Goal: Task Accomplishment & Management: Manage account settings

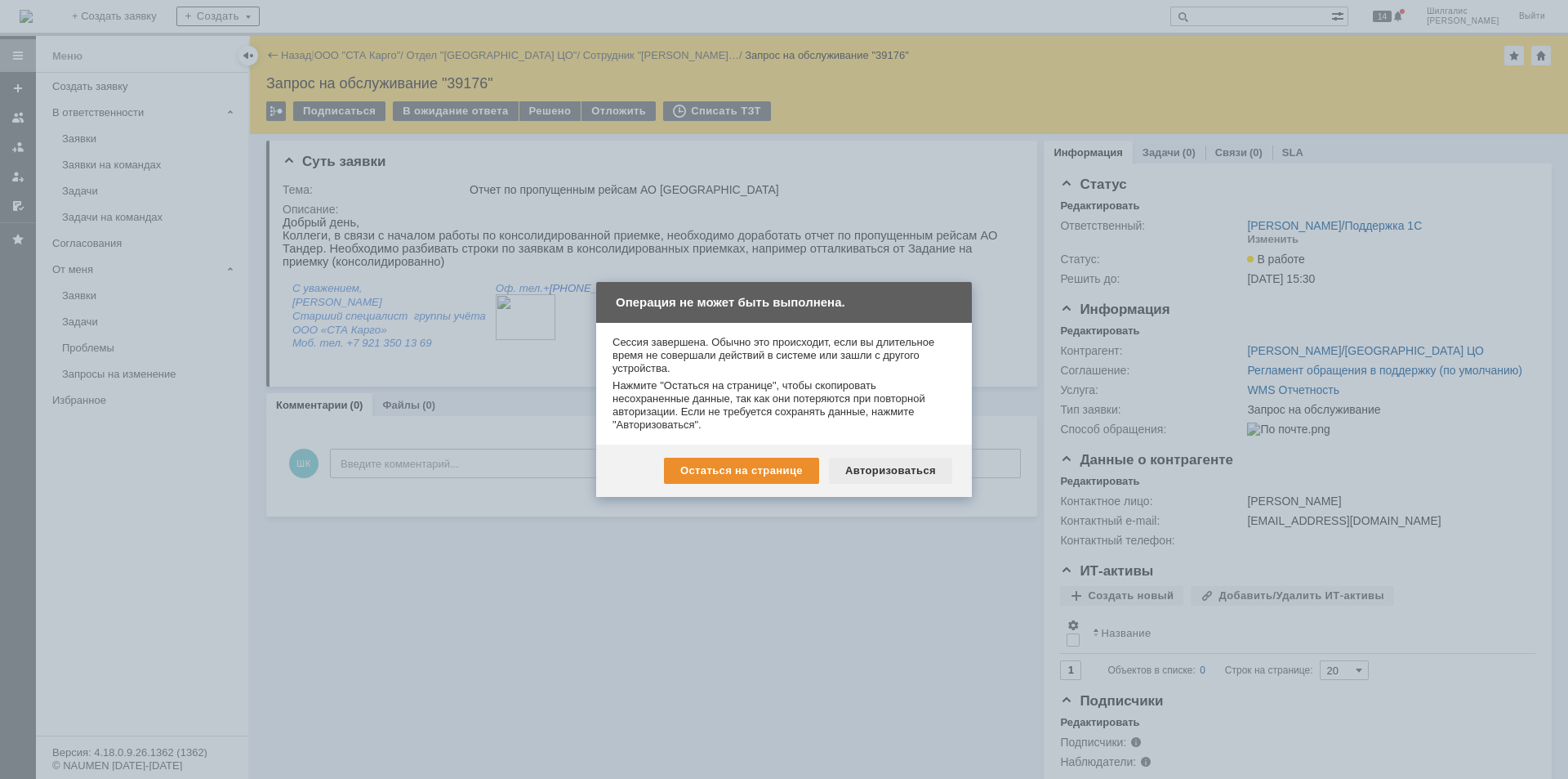
click at [904, 474] on div "Авторизоваться" at bounding box center [890, 471] width 124 height 26
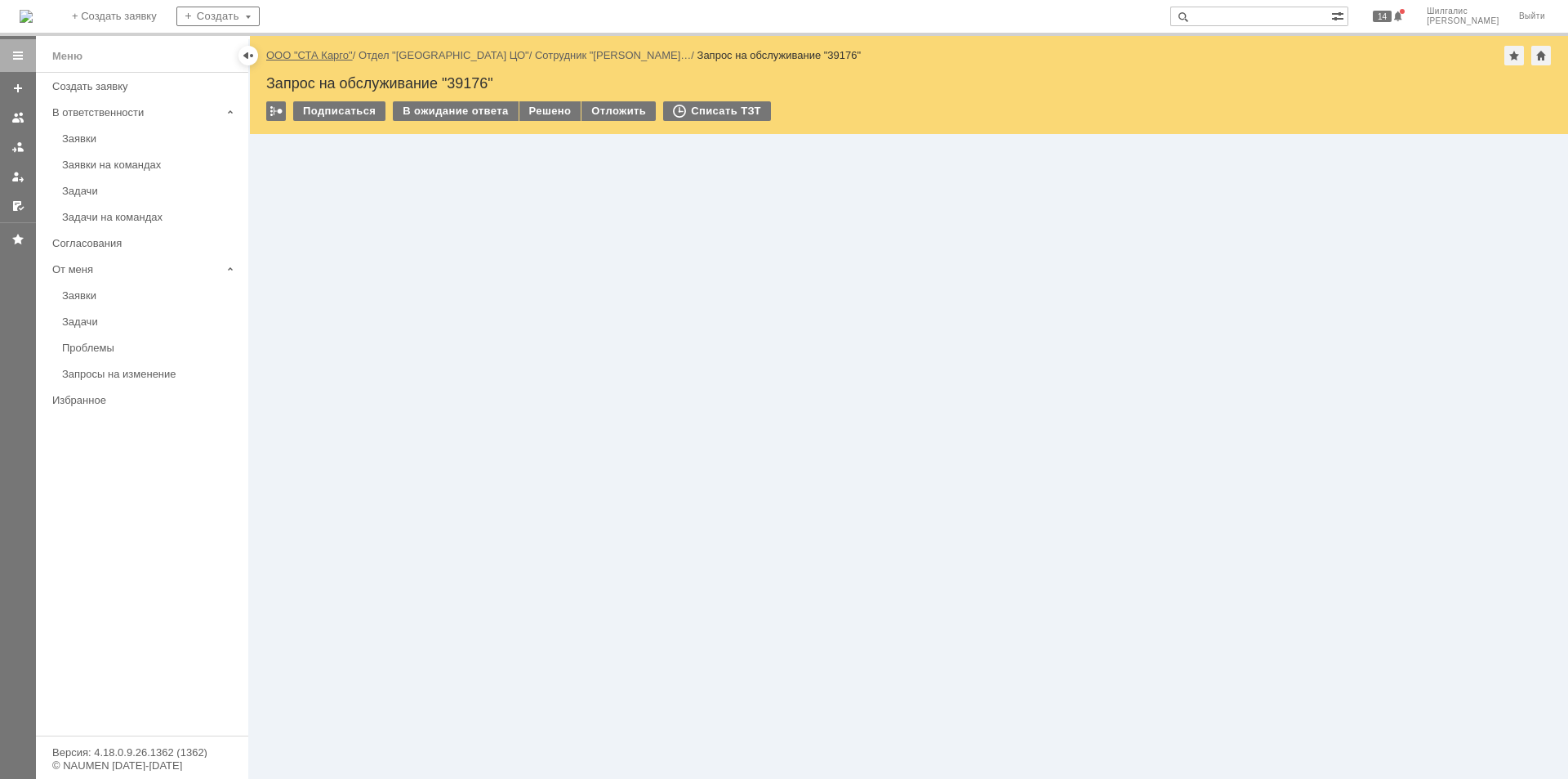
click at [319, 54] on link "ООО "СТА Карго"" at bounding box center [309, 55] width 86 height 12
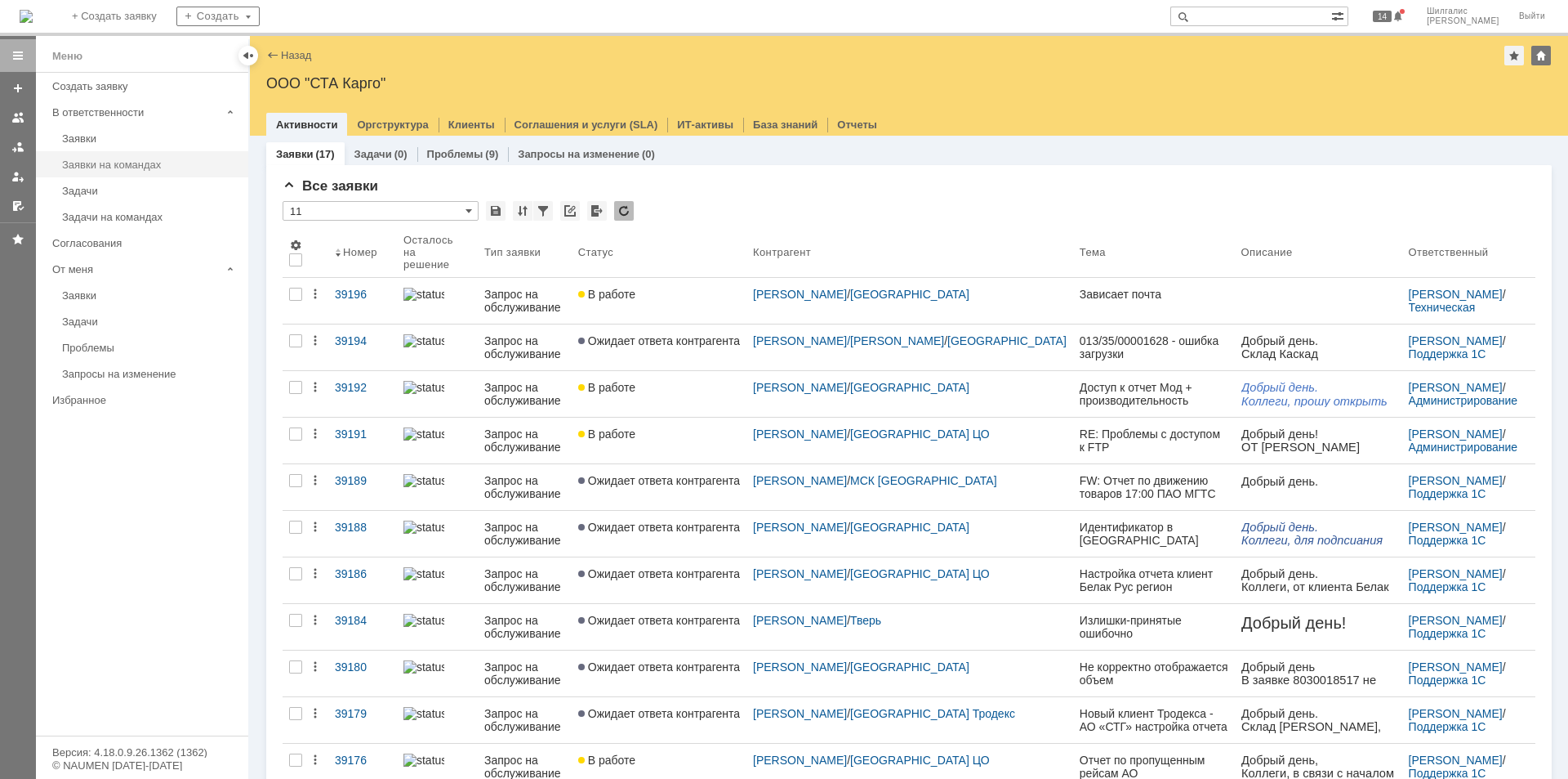
click at [135, 172] on link "Заявки на командах" at bounding box center [150, 165] width 189 height 26
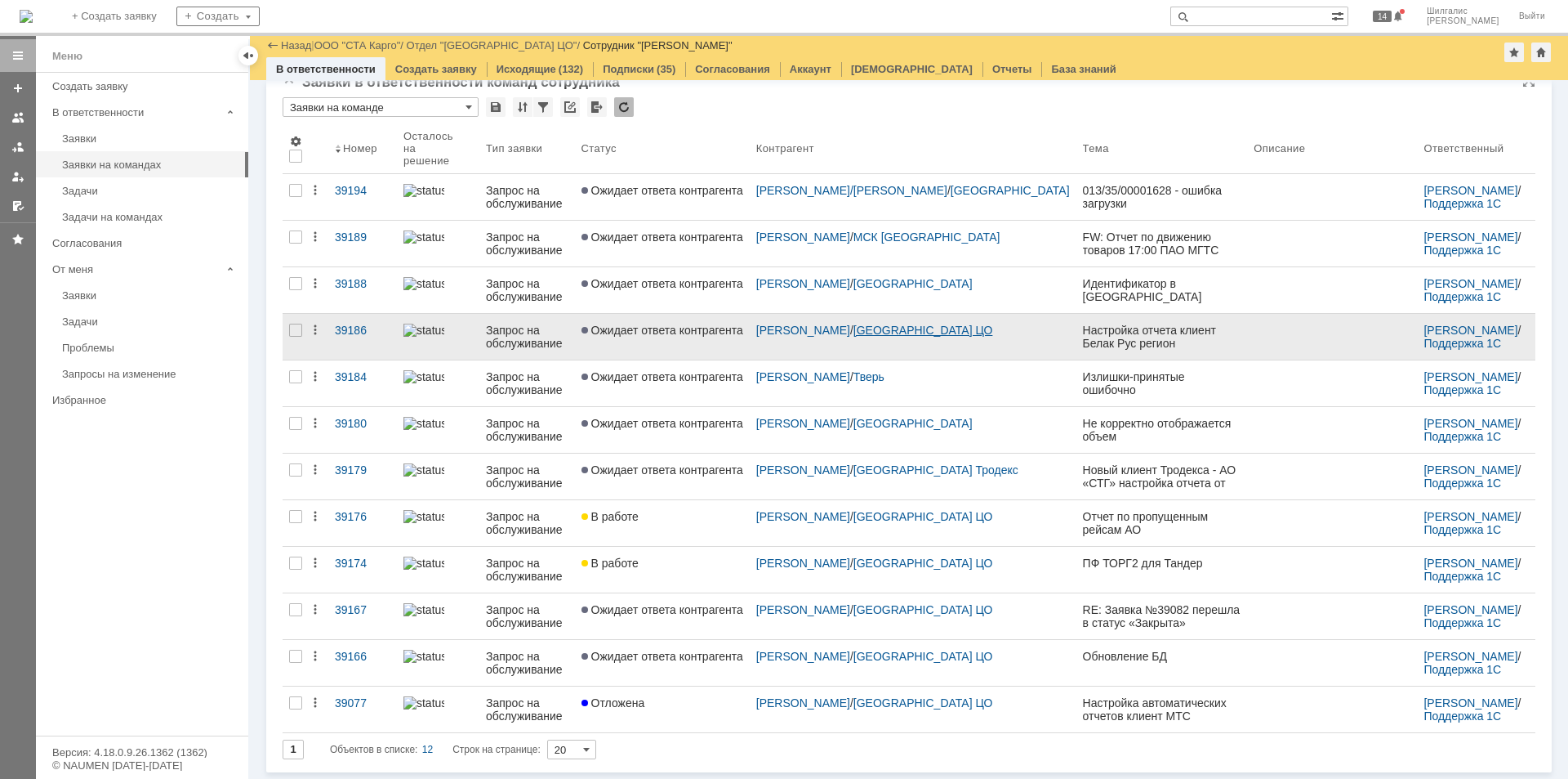
scroll to position [24, 0]
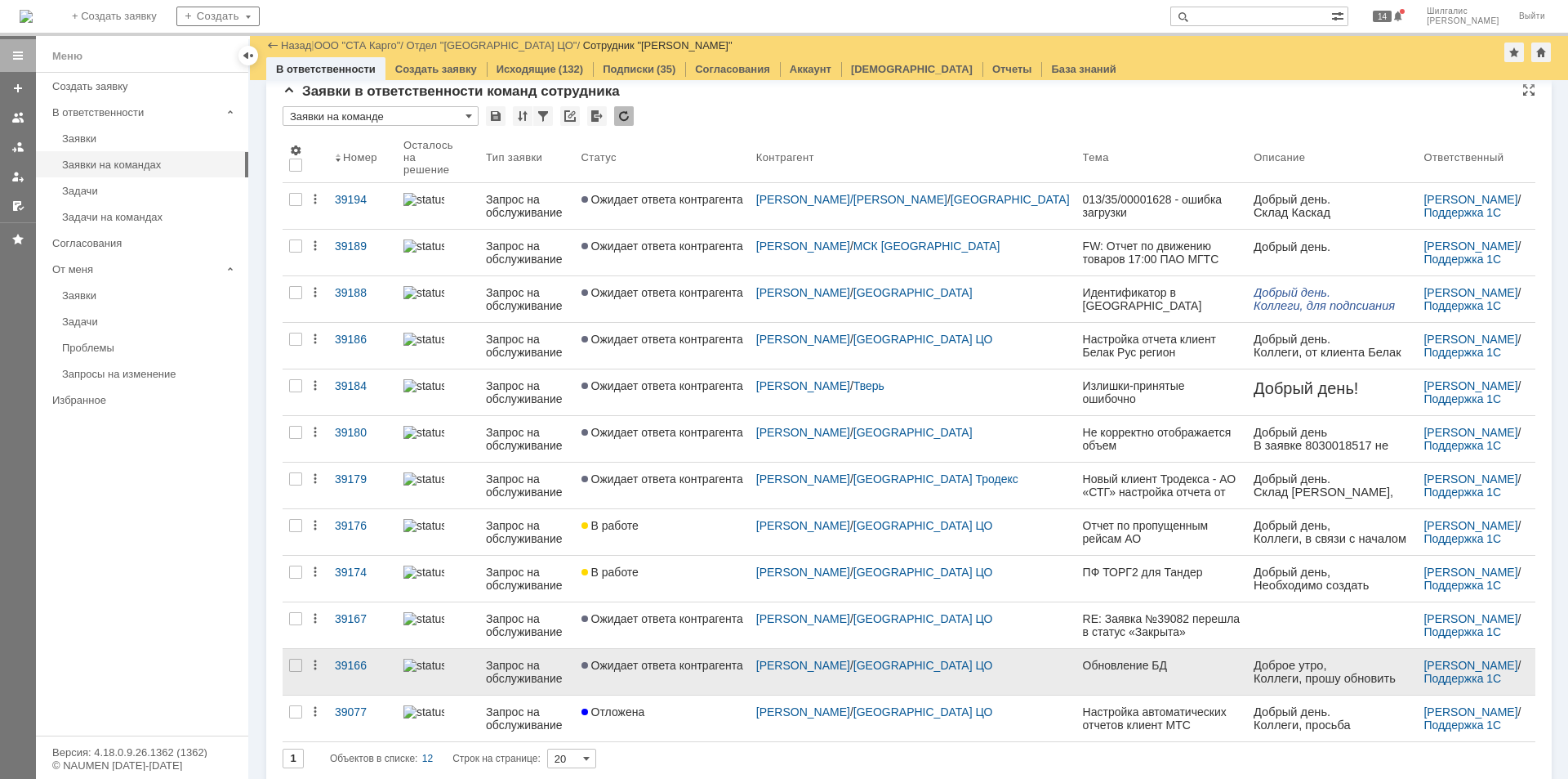
click at [691, 659] on span "Ожидает ответа контрагента" at bounding box center [662, 665] width 161 height 13
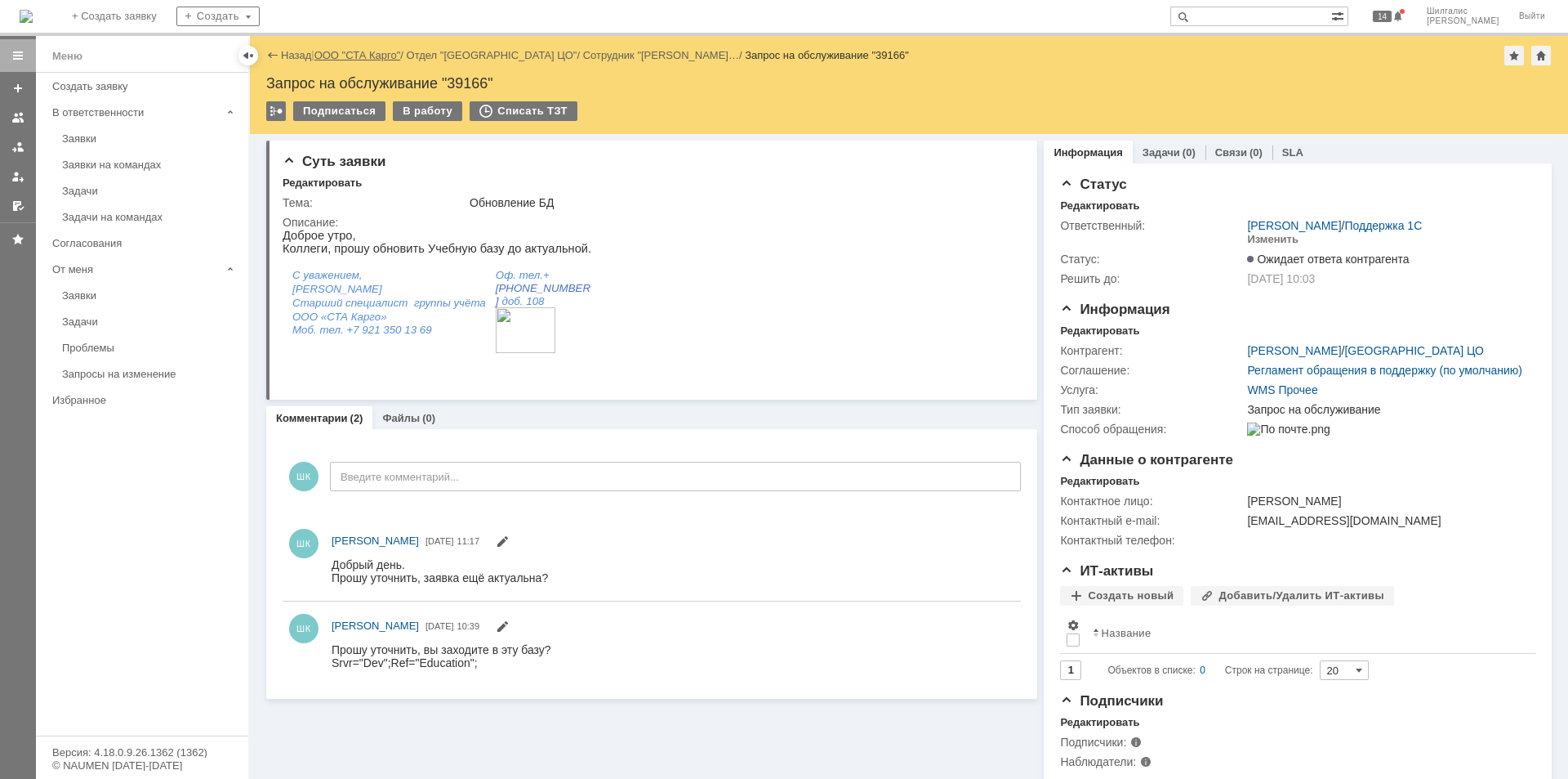
click at [359, 58] on link "ООО "СТА Карго"" at bounding box center [358, 55] width 86 height 12
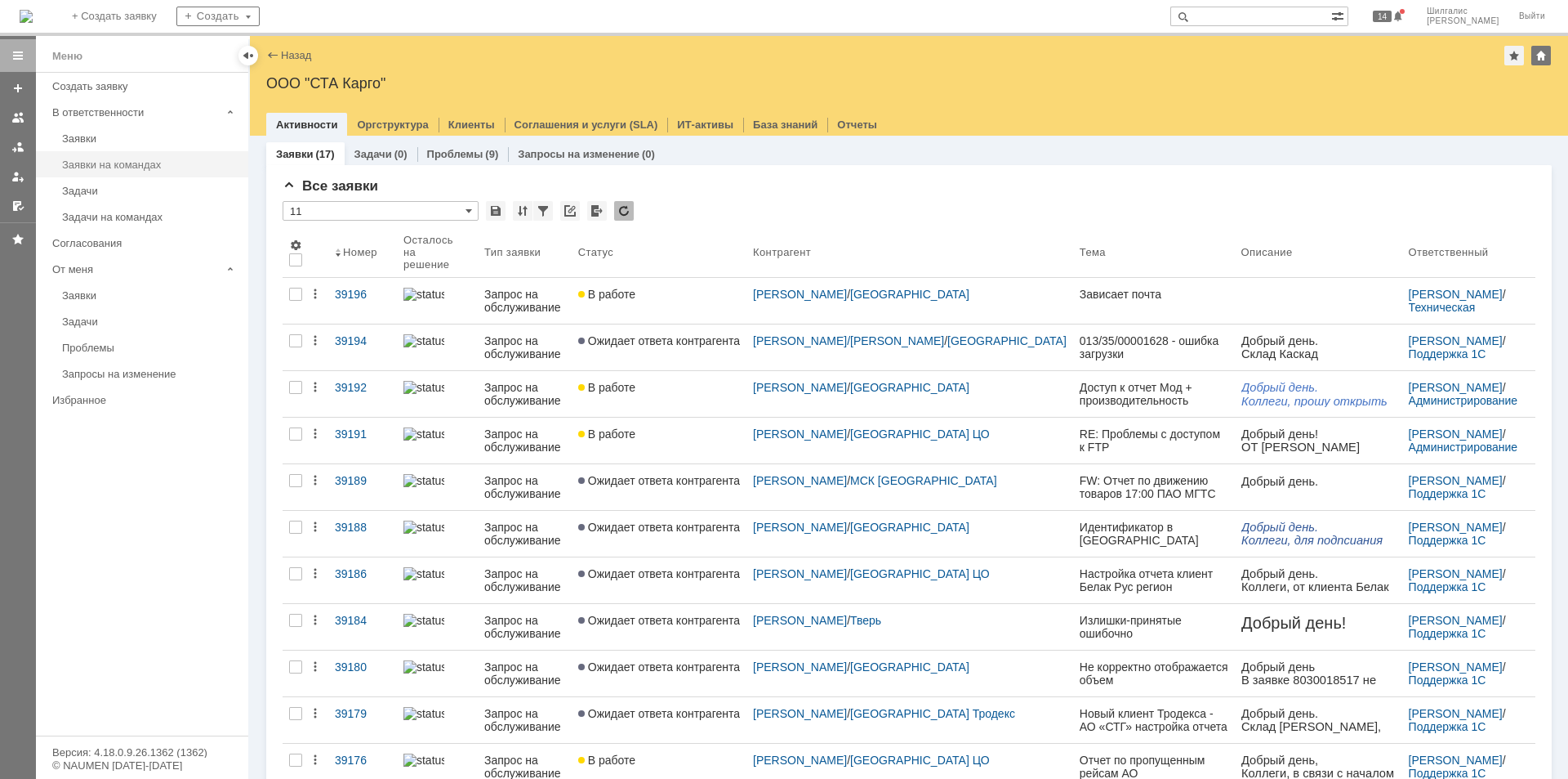
click at [131, 164] on div "Заявки на командах" at bounding box center [151, 165] width 176 height 12
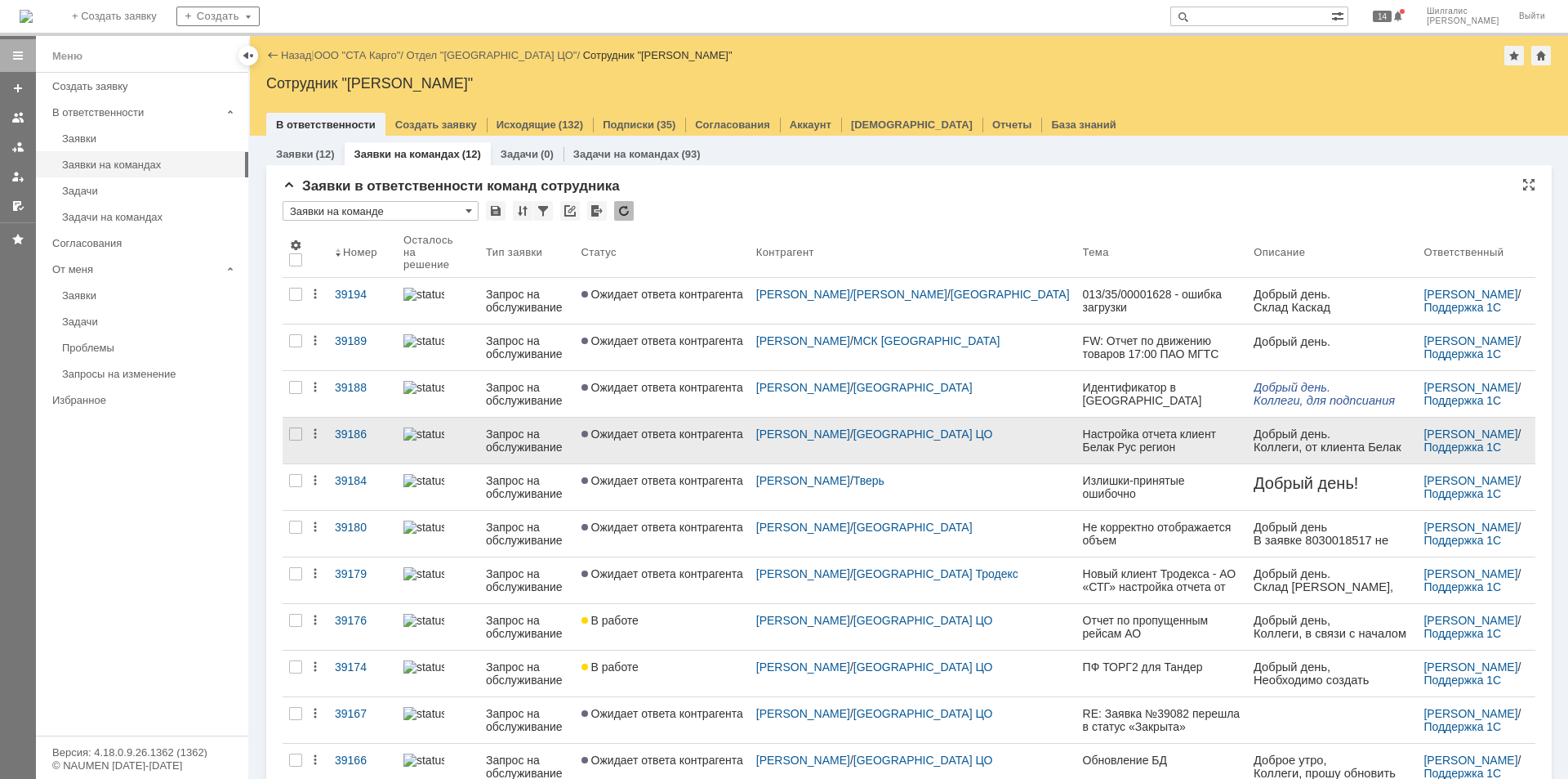
click at [711, 417] on link "Ожидает ответа контрагента" at bounding box center [663, 440] width 174 height 46
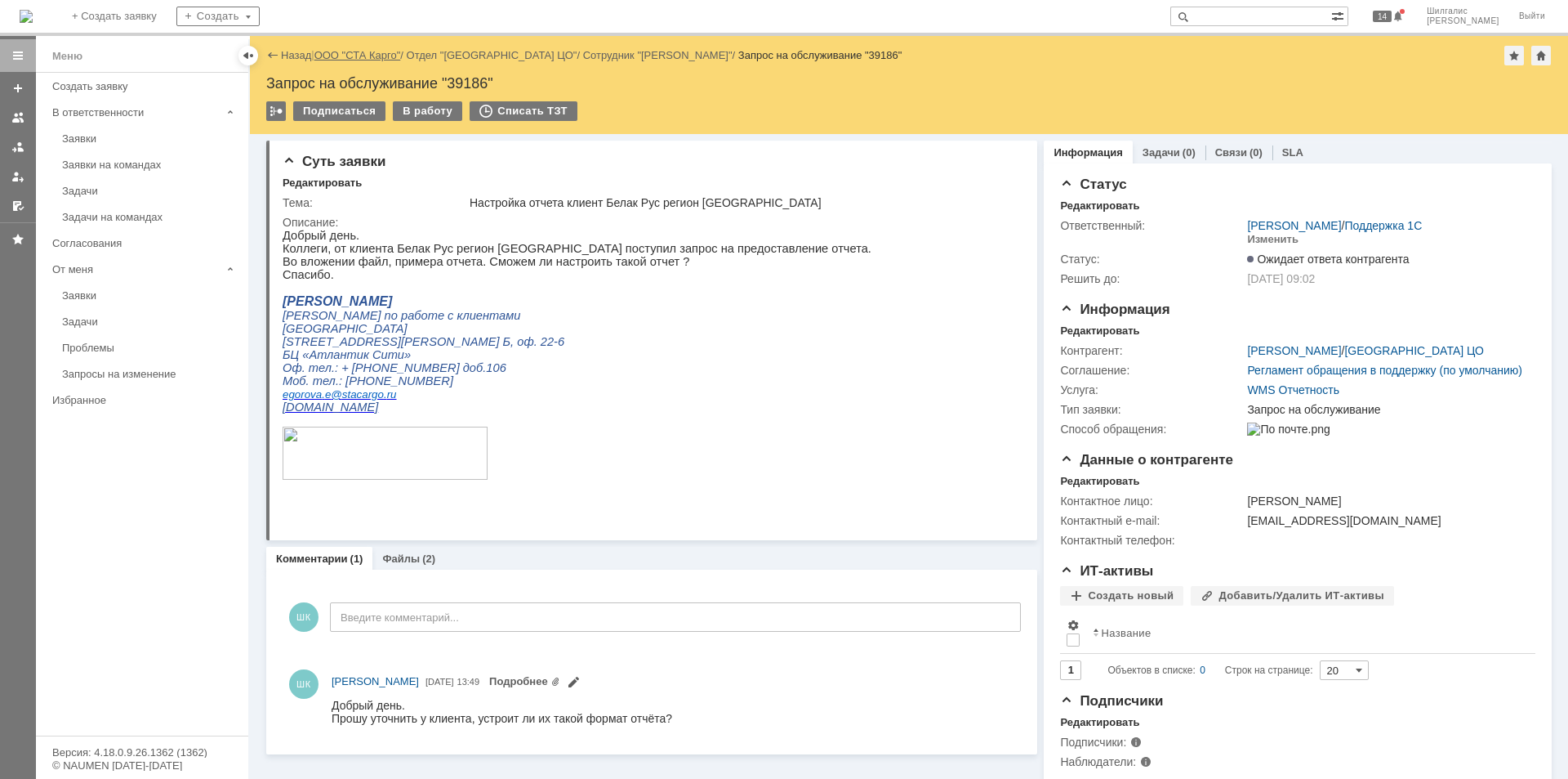
click at [370, 52] on link "ООО "СТА Карго"" at bounding box center [358, 55] width 86 height 12
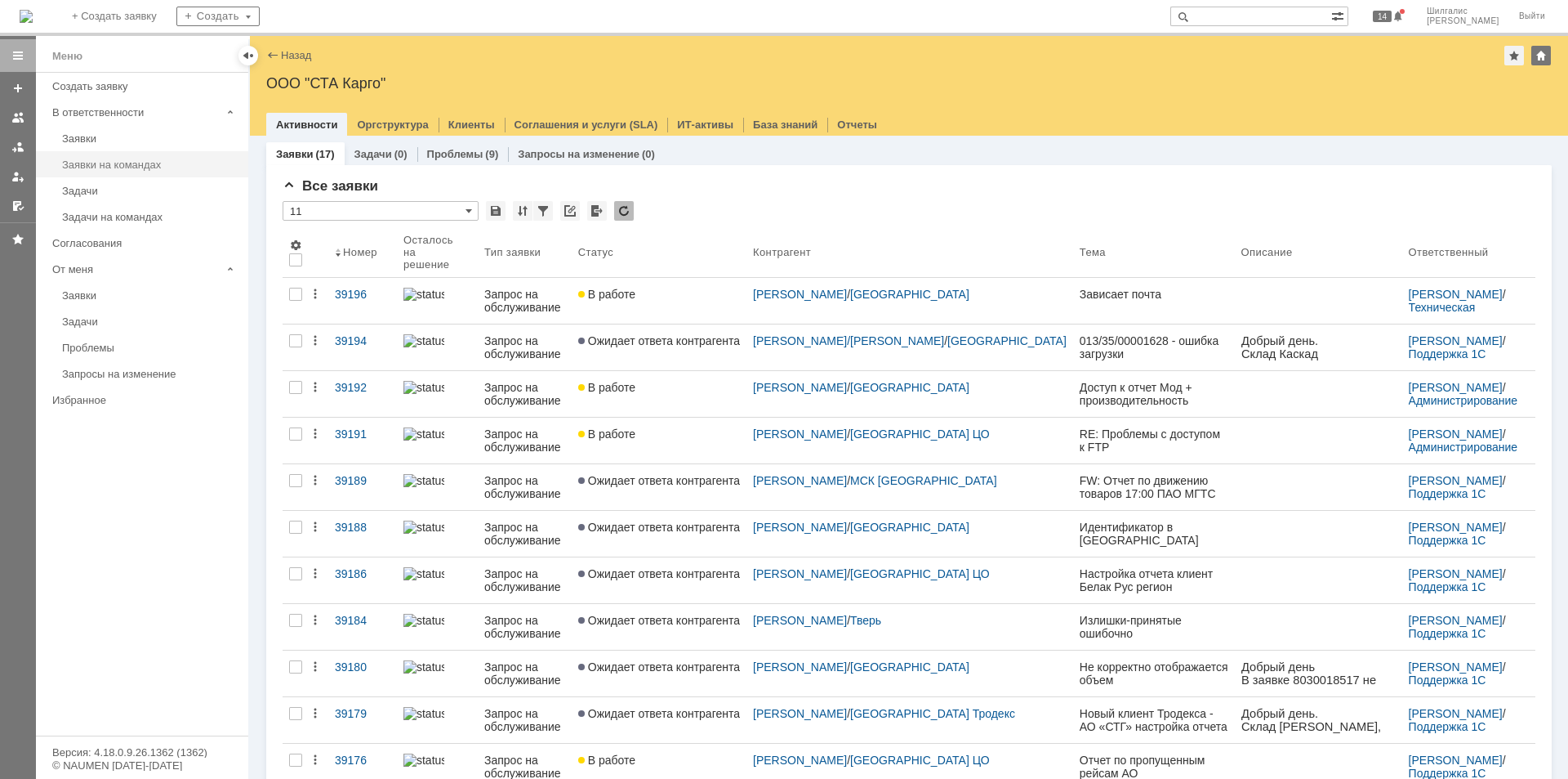
click at [96, 166] on div "Заявки на командах" at bounding box center [151, 165] width 176 height 12
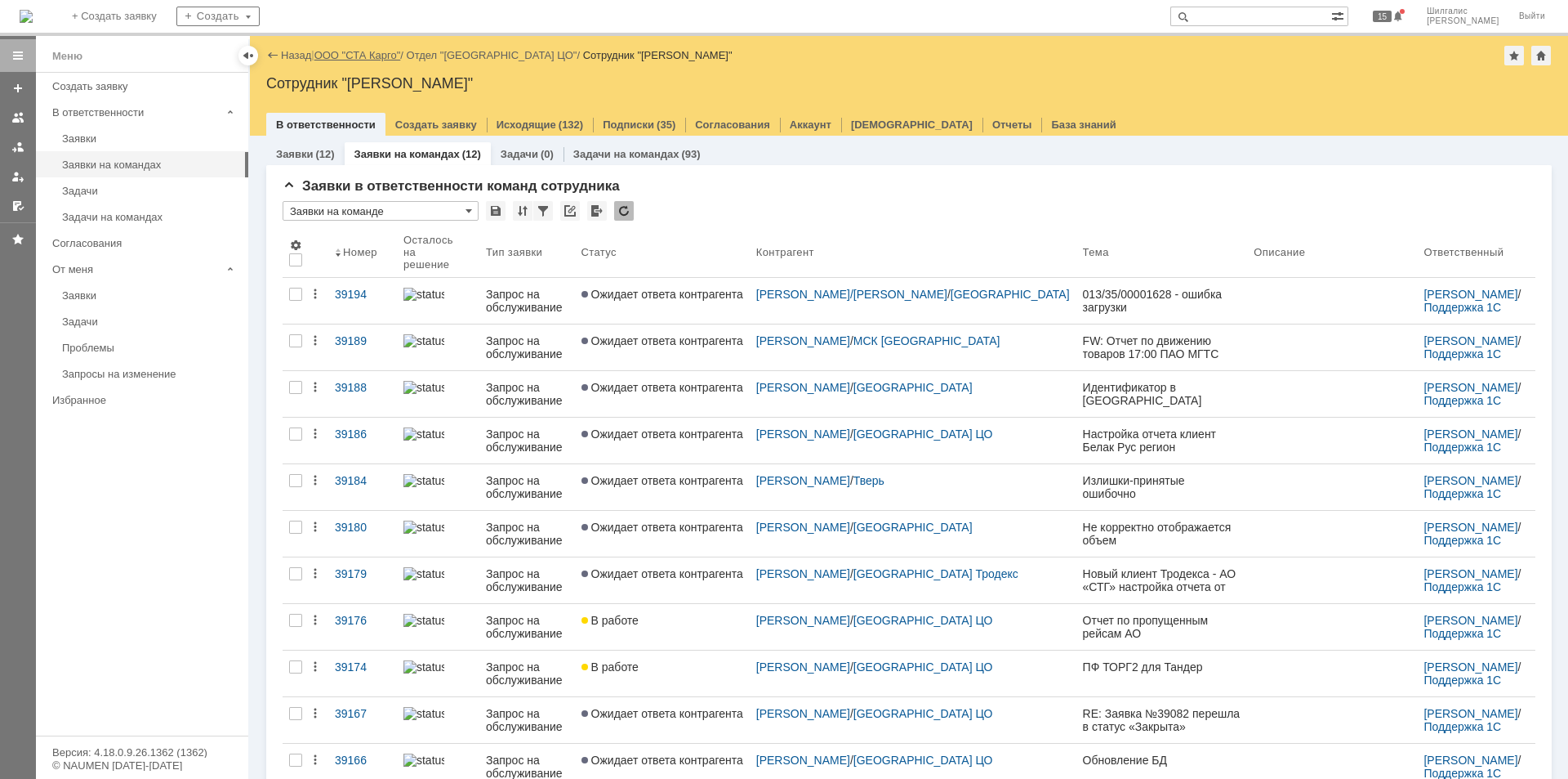
click at [374, 56] on link "ООО "СТА Карго"" at bounding box center [358, 55] width 86 height 12
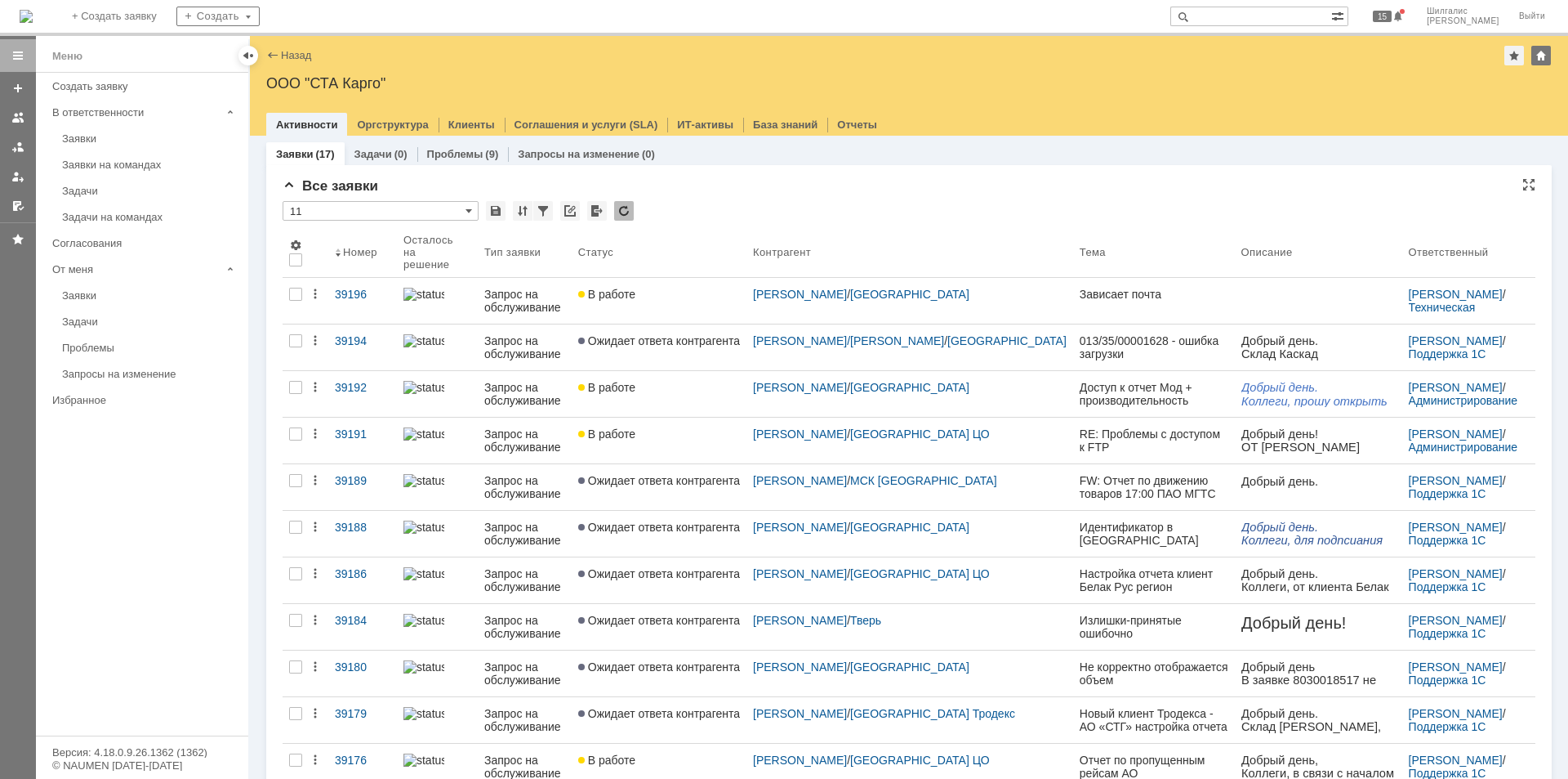
drag, startPoint x: 1075, startPoint y: 0, endPoint x: 864, endPoint y: 189, distance: 283.3
click at [864, 189] on div "Все заявки" at bounding box center [908, 186] width 1253 height 16
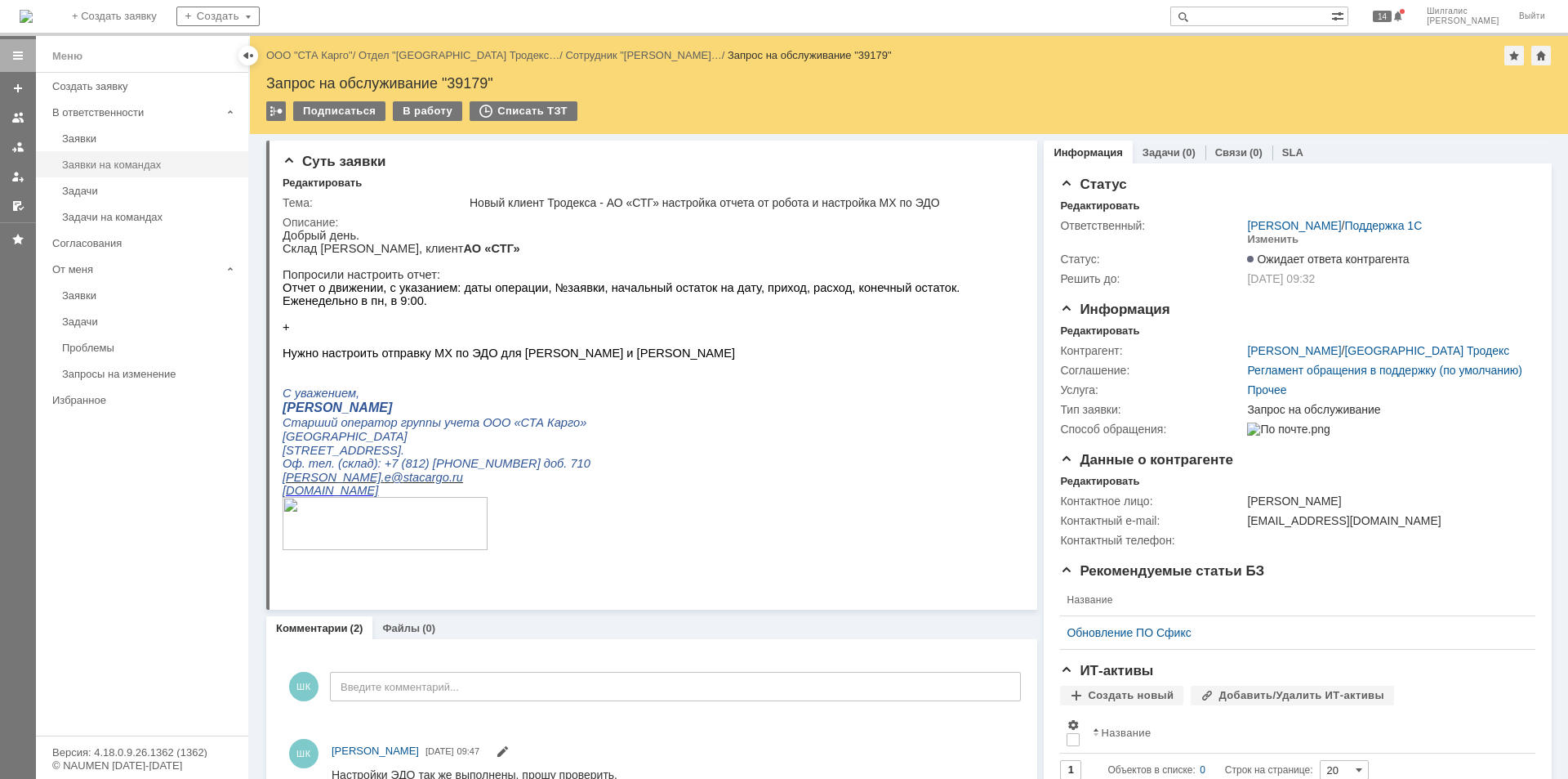
click at [134, 161] on div "Заявки на командах" at bounding box center [151, 165] width 176 height 12
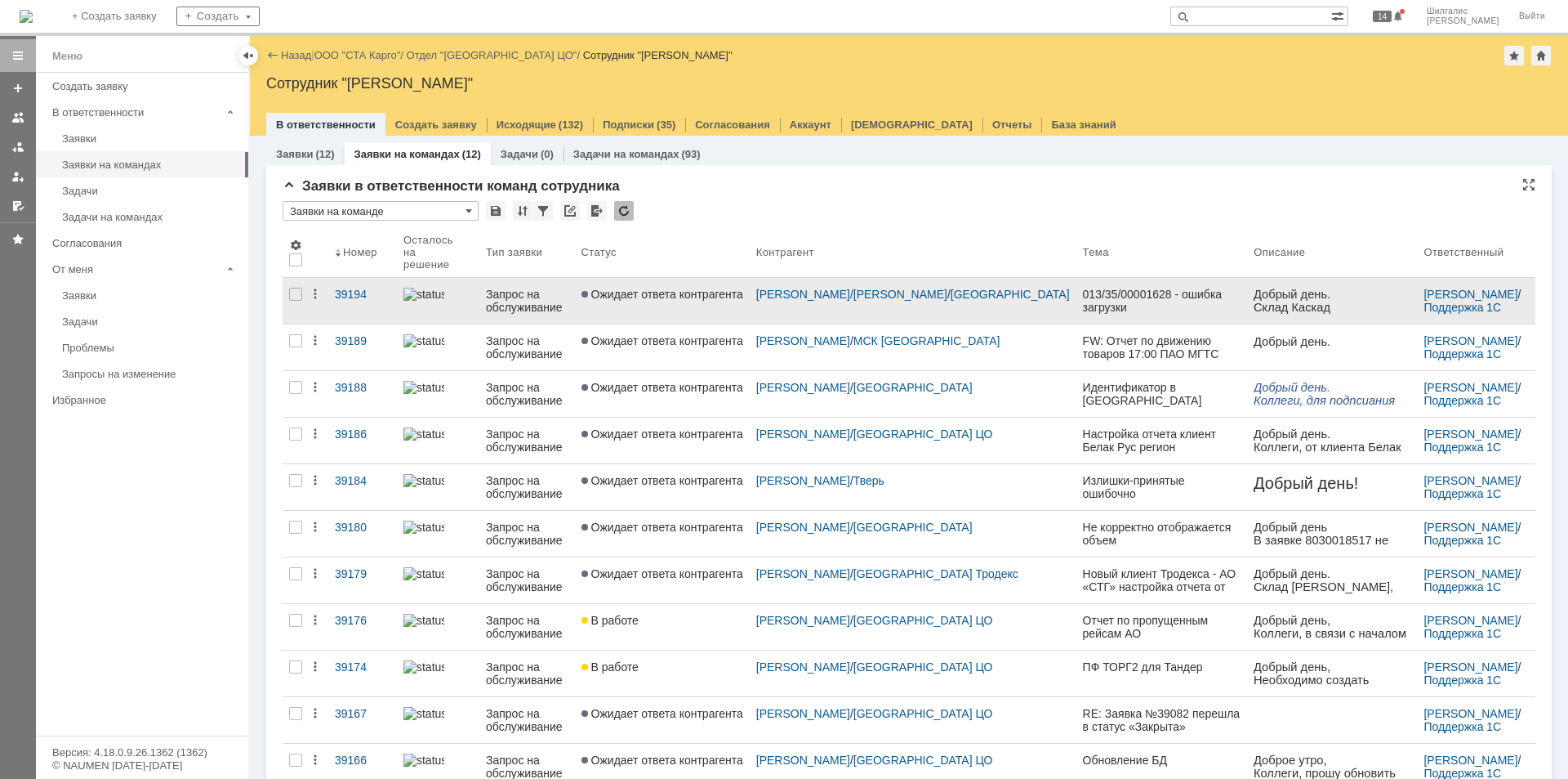
click at [694, 287] on span "Ожидает ответа контрагента" at bounding box center [662, 293] width 161 height 13
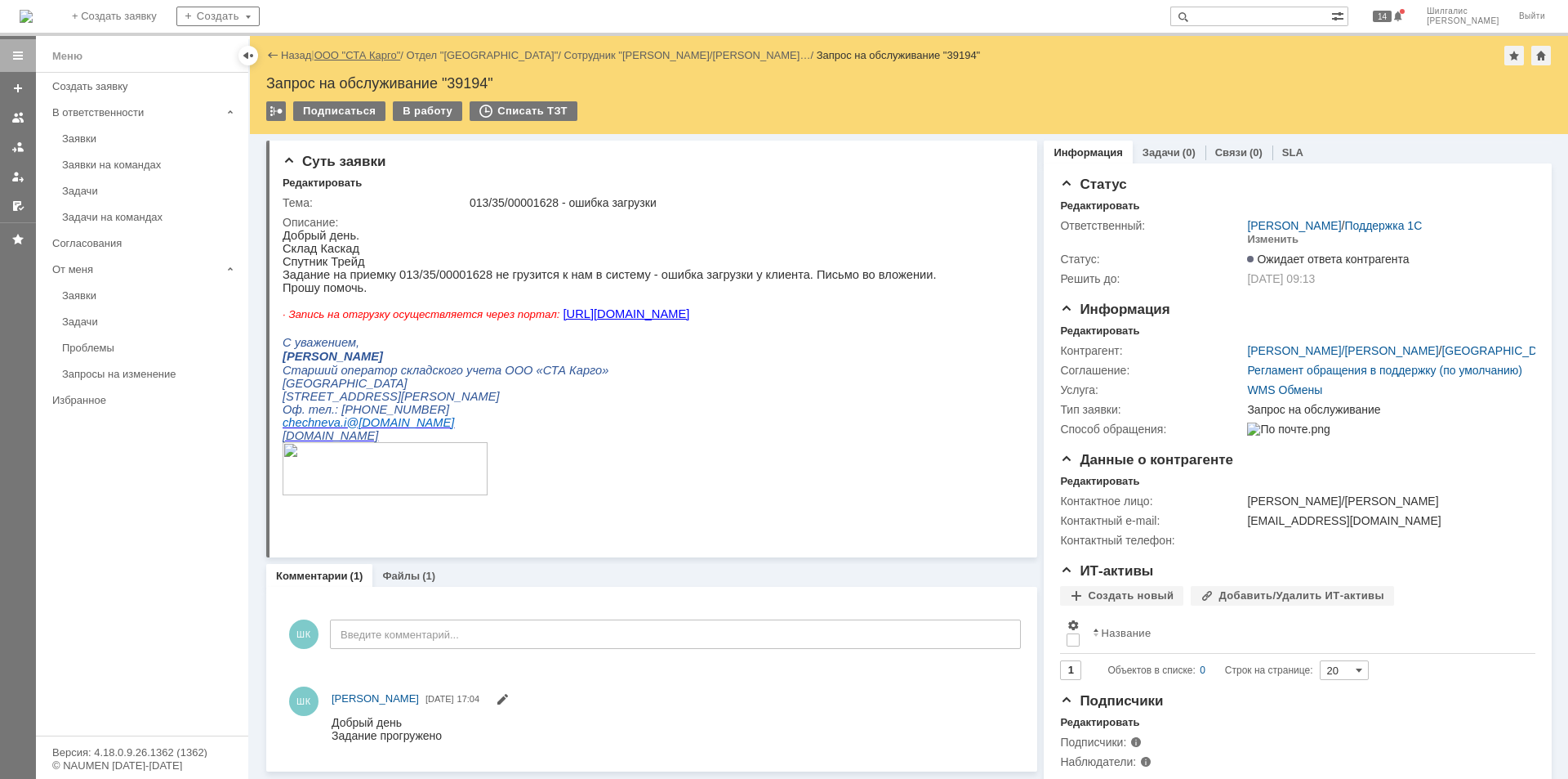
click at [355, 51] on link "ООО "СТА Карго"" at bounding box center [358, 55] width 86 height 12
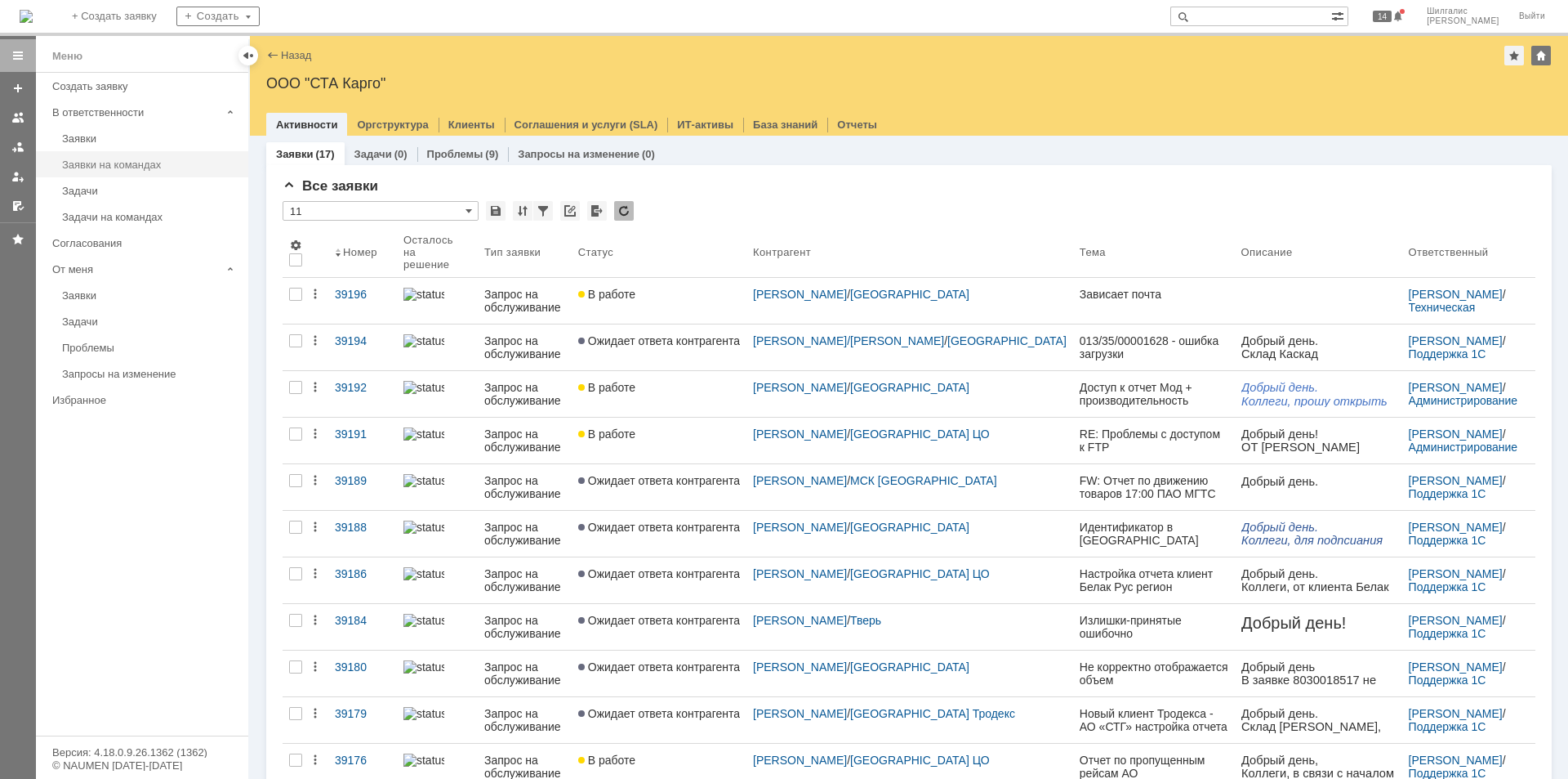
click at [157, 162] on div "Заявки на командах" at bounding box center [151, 165] width 176 height 12
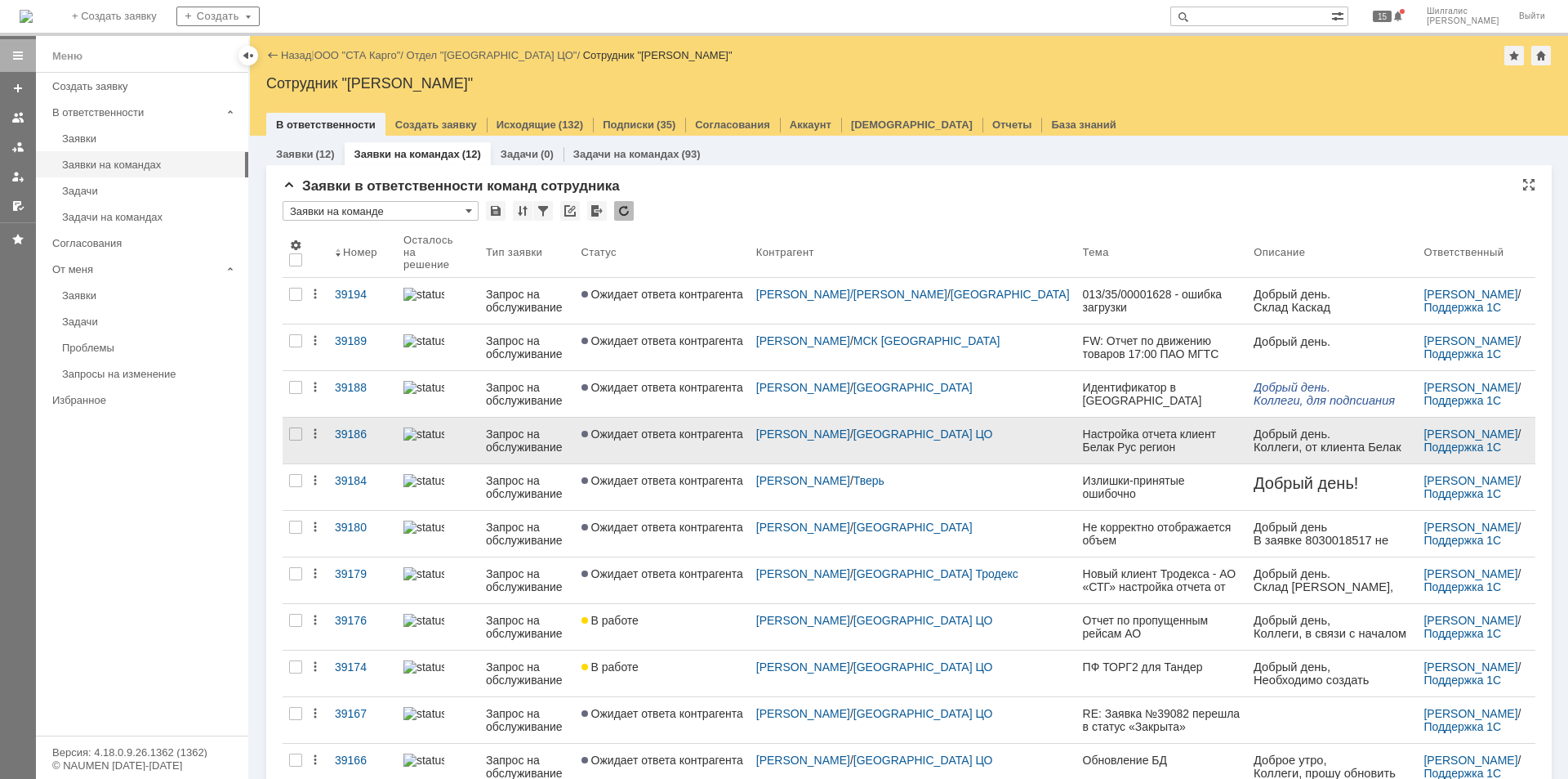
click at [694, 427] on span "Ожидает ответа контрагента" at bounding box center [662, 433] width 161 height 13
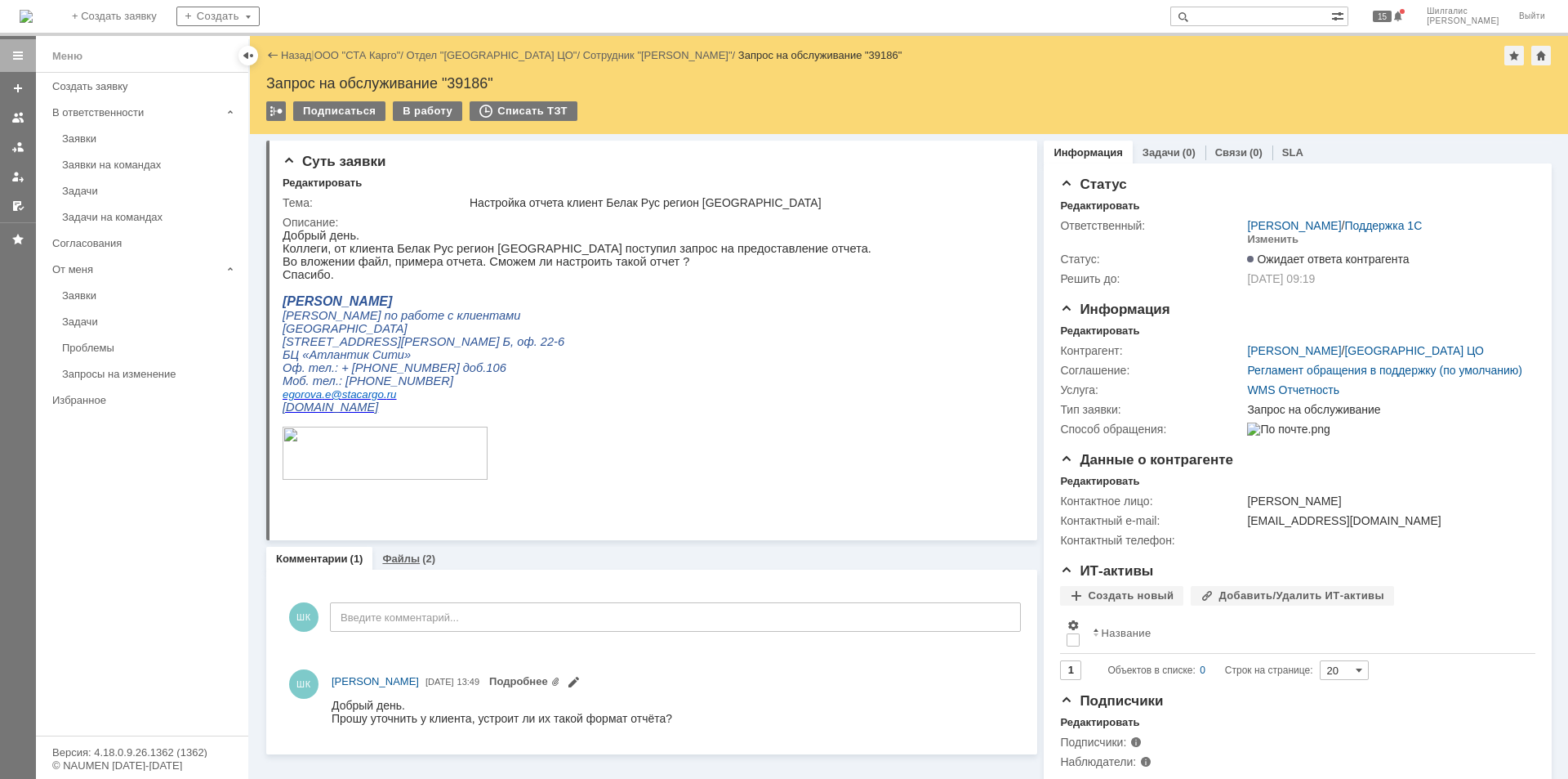
click at [409, 559] on link "Файлы" at bounding box center [401, 559] width 38 height 12
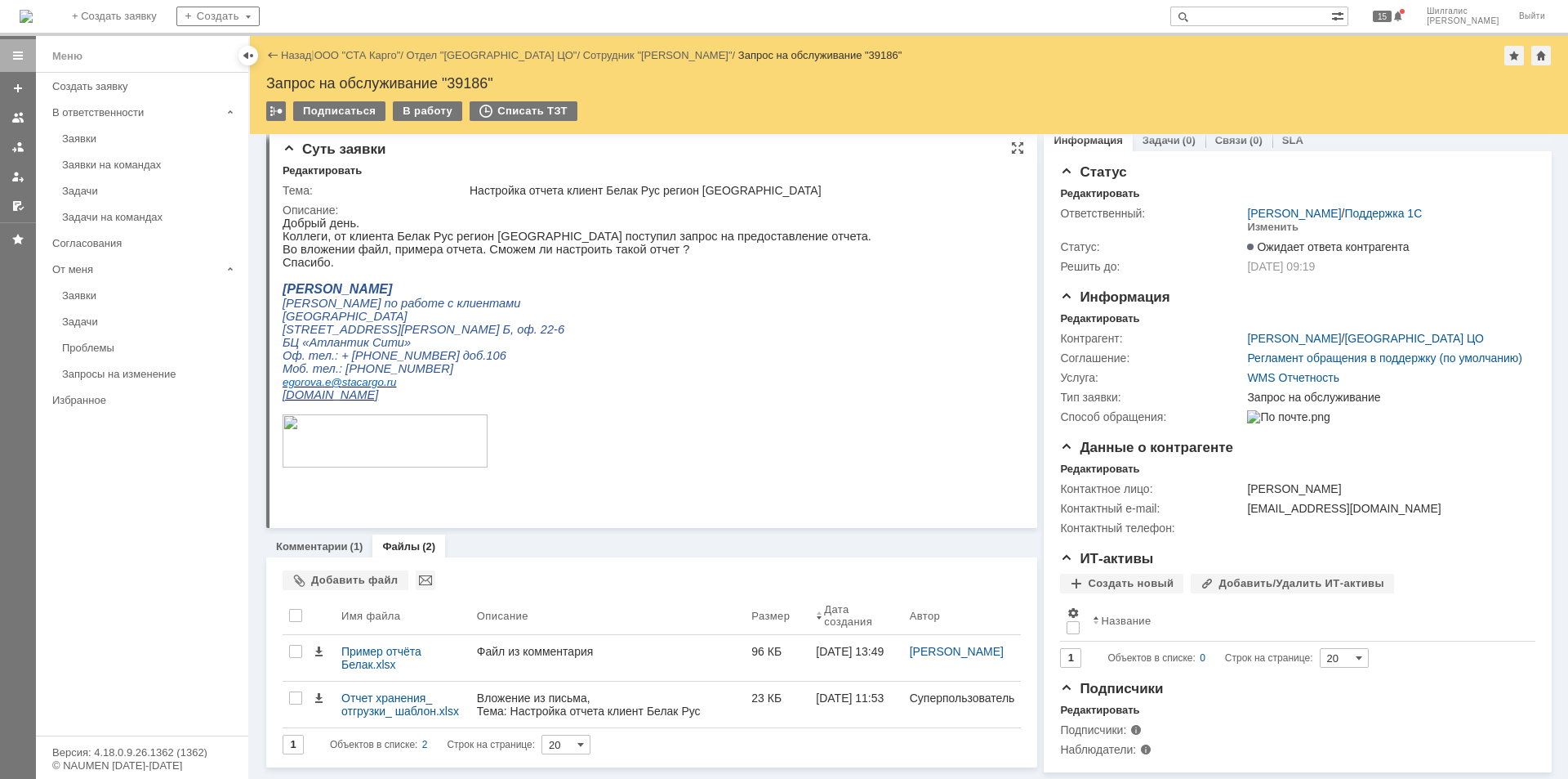
scroll to position [36, 0]
click at [320, 540] on link "Комментарии" at bounding box center [312, 546] width 72 height 12
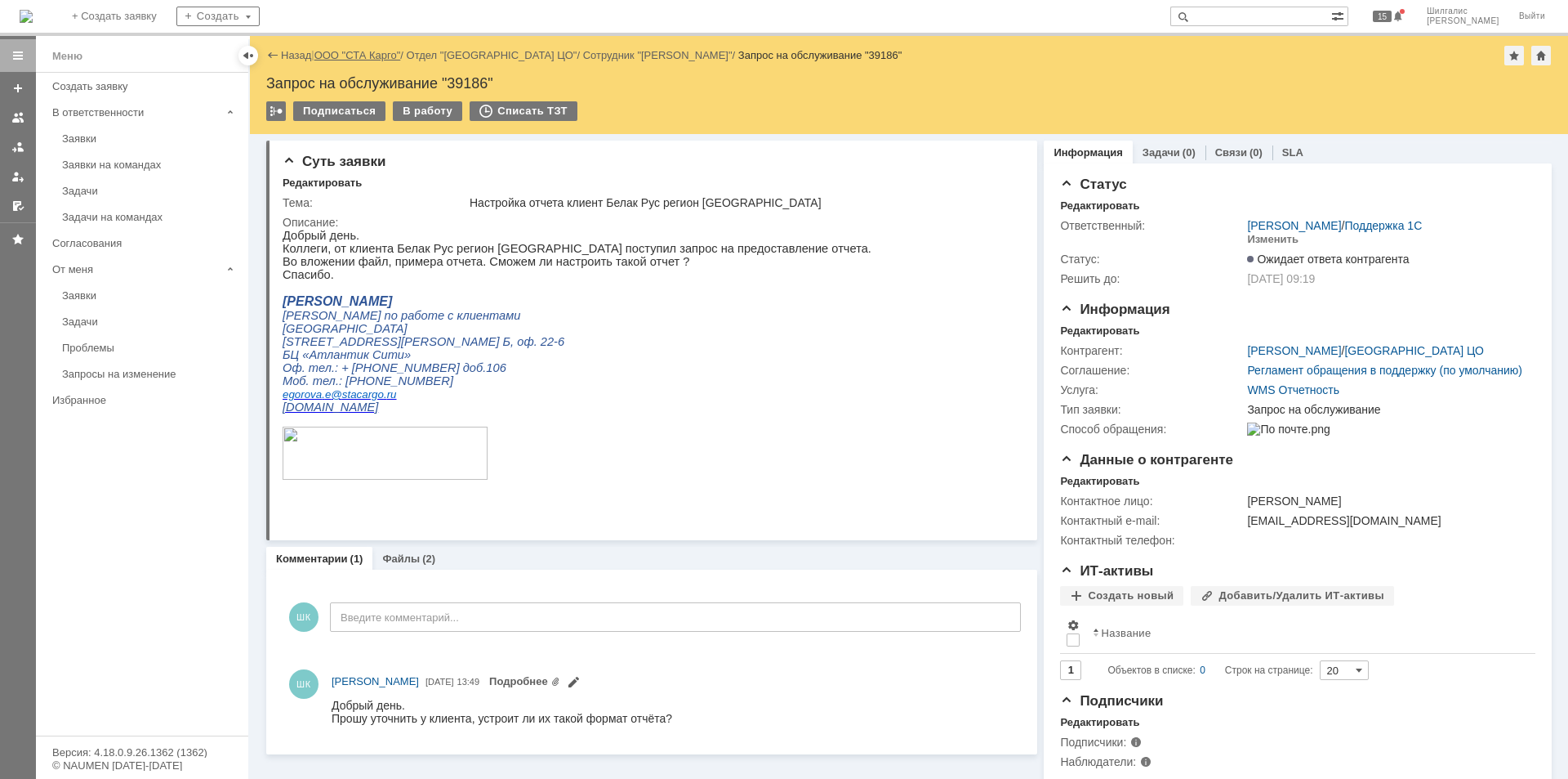
click at [373, 53] on link "ООО "СТА Карго"" at bounding box center [358, 55] width 86 height 12
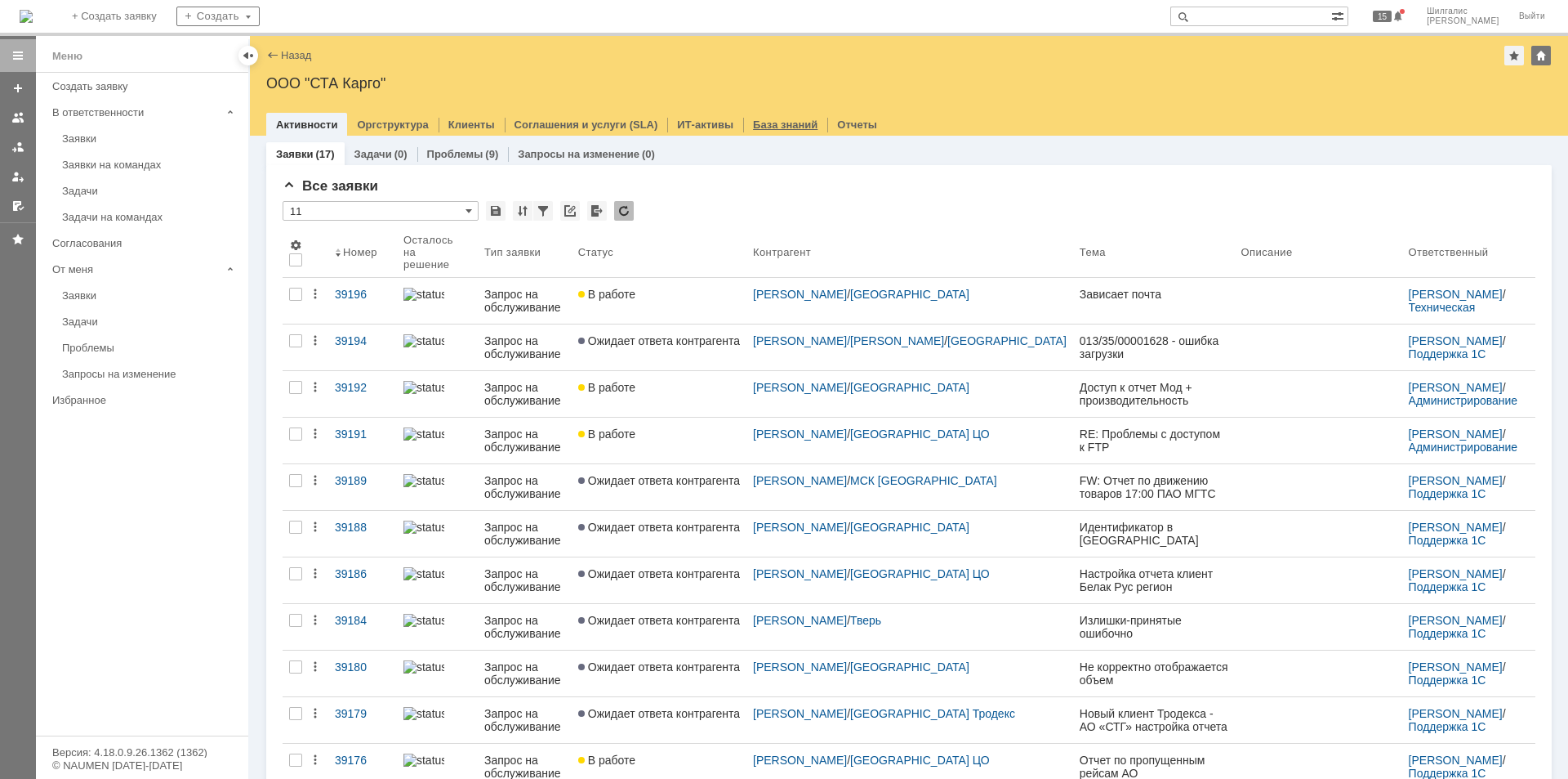
click at [779, 124] on link "База знаний" at bounding box center [784, 125] width 64 height 12
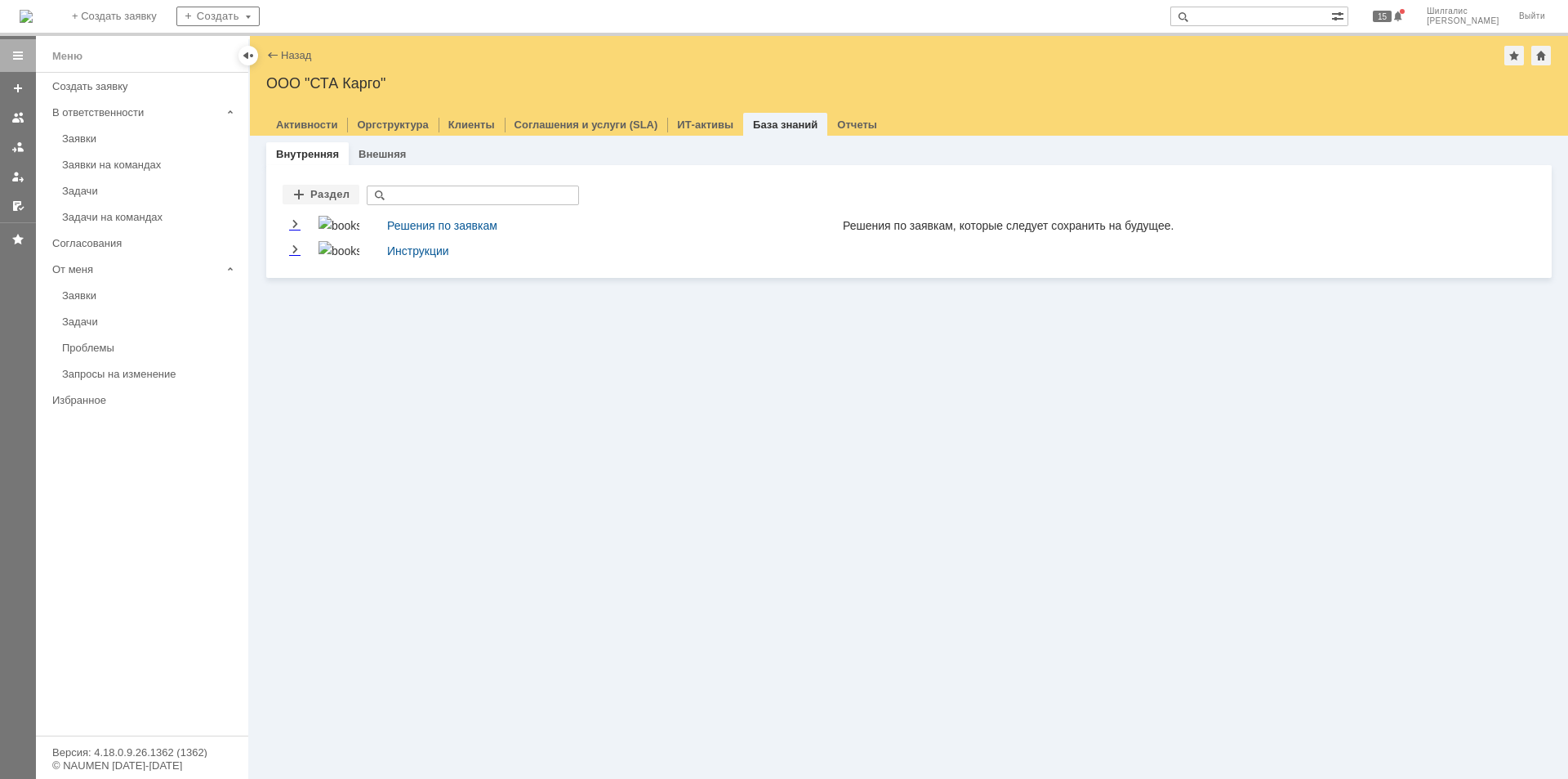
click at [106, 138] on div "Заявки" at bounding box center [151, 139] width 176 height 12
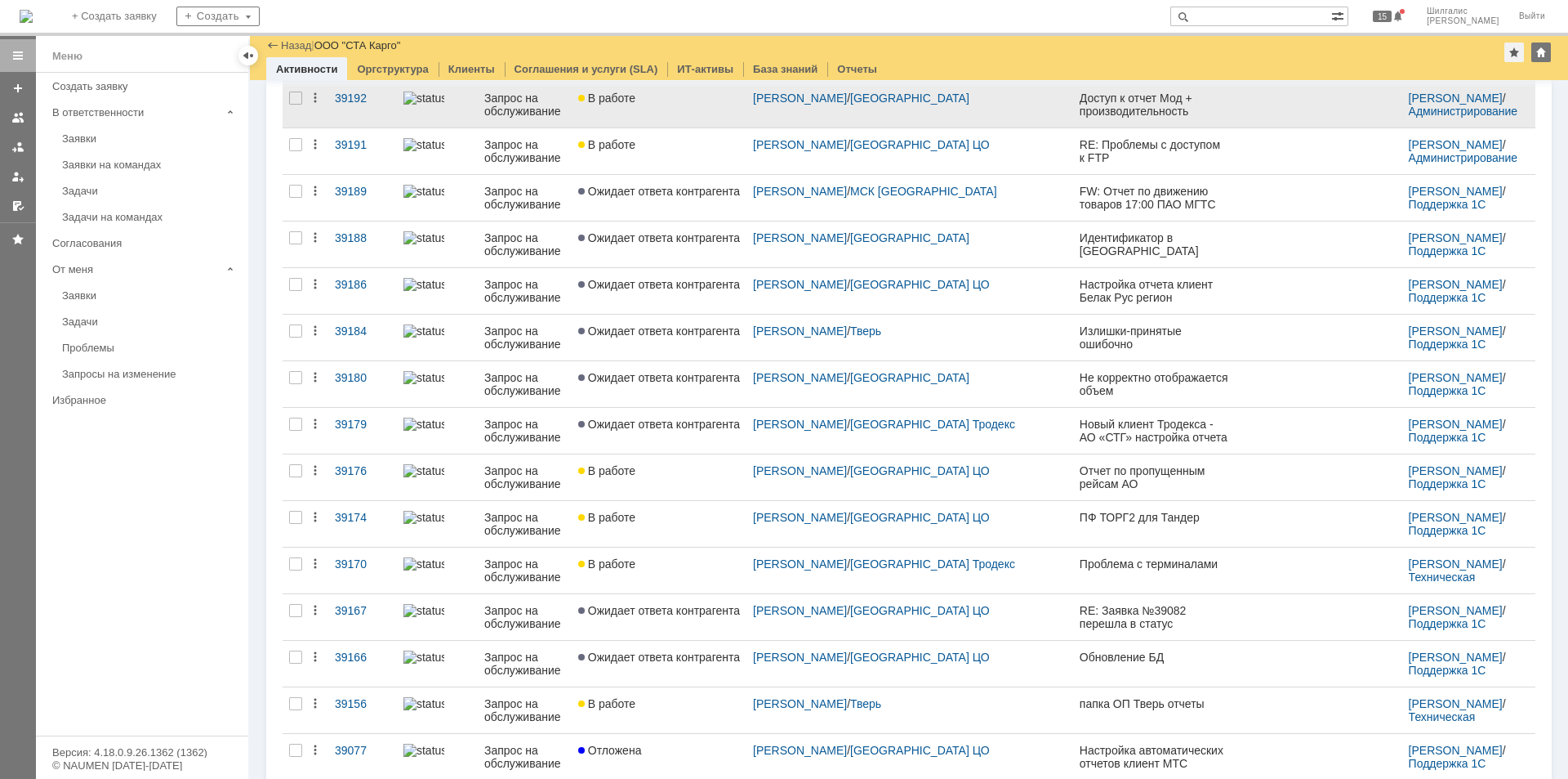
scroll to position [274, 0]
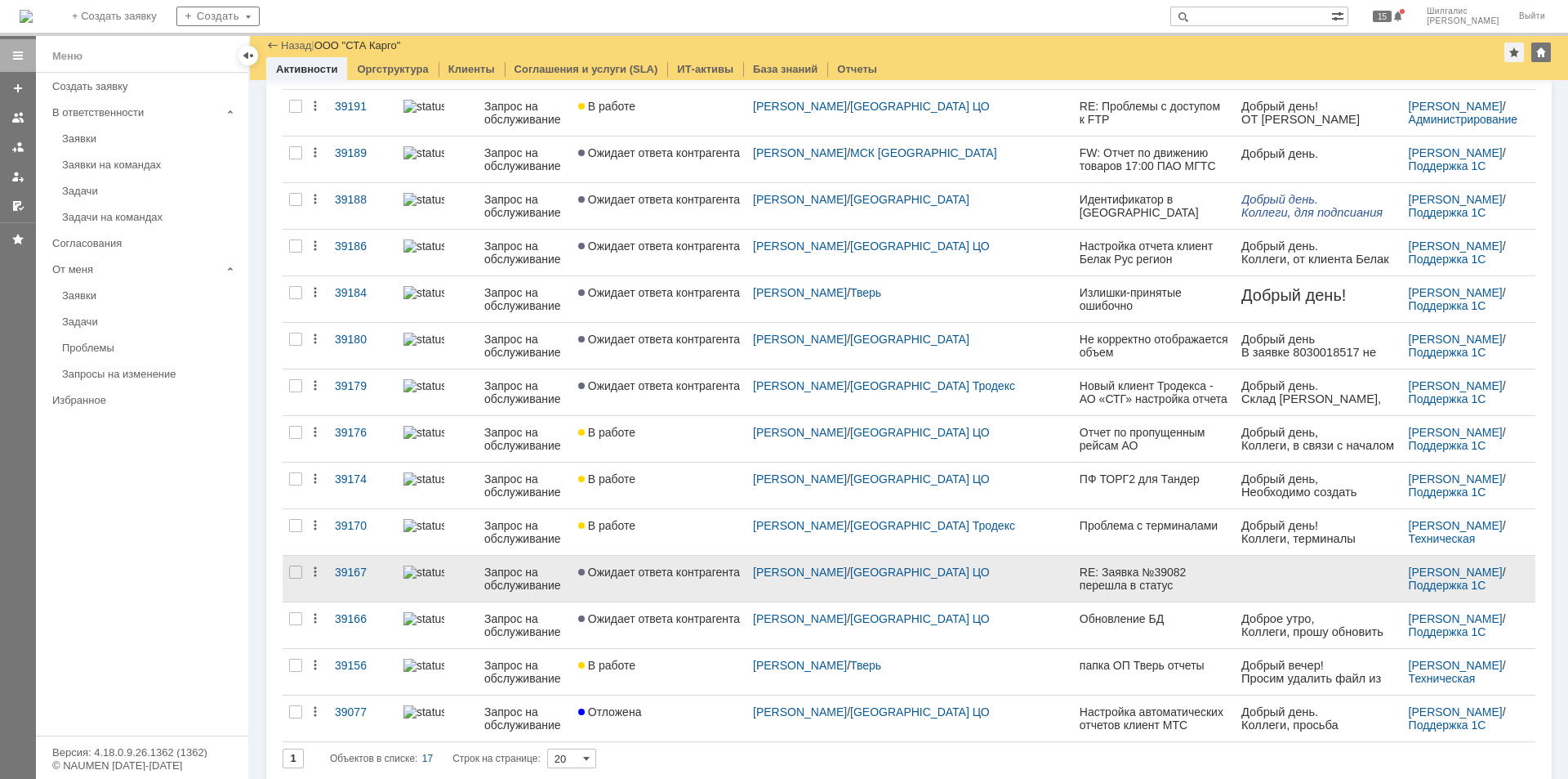
click at [676, 566] on span "Ожидает ответа контрагента" at bounding box center [659, 572] width 161 height 13
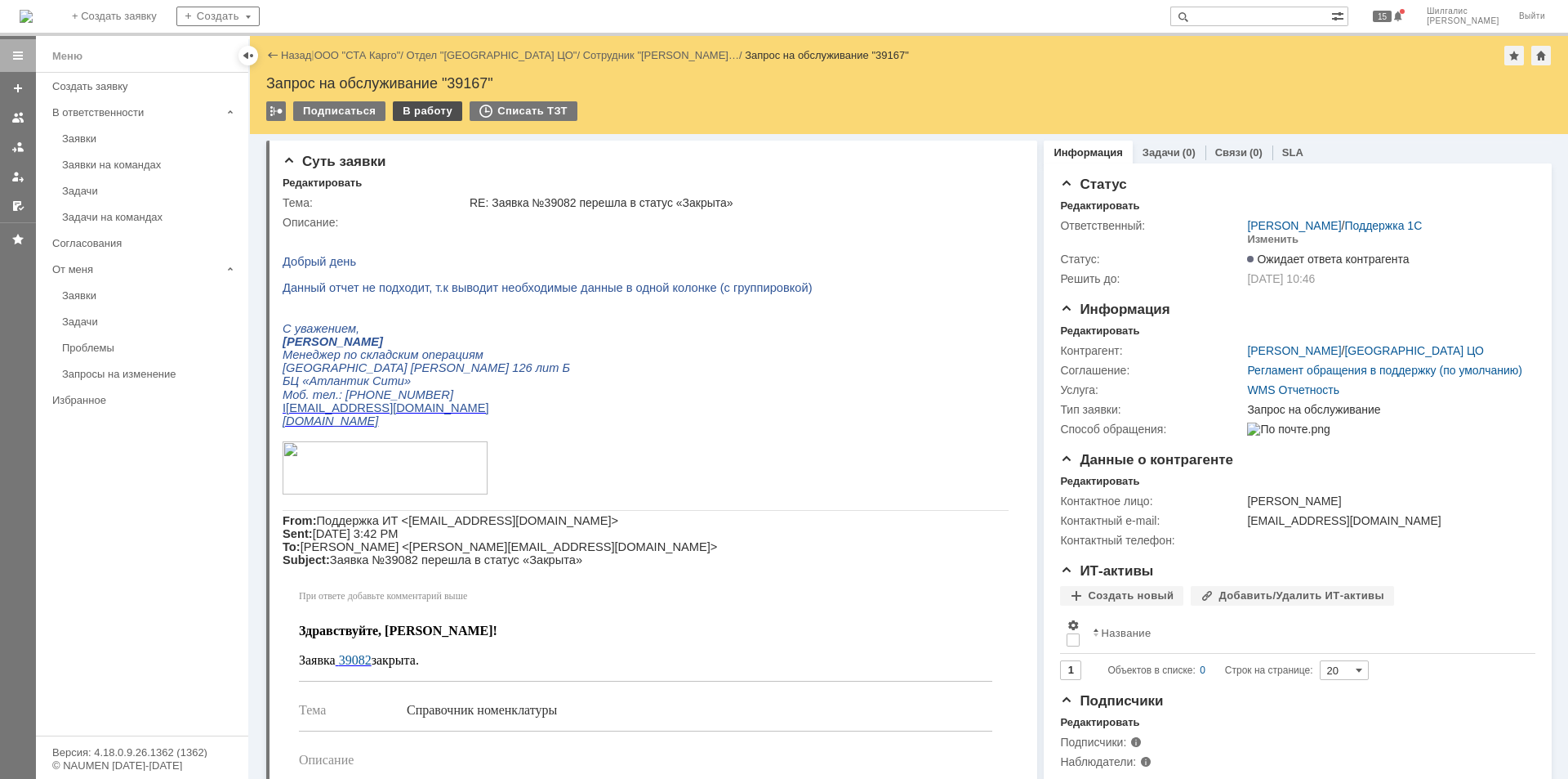
click at [410, 116] on div "В работу" at bounding box center [428, 111] width 69 height 20
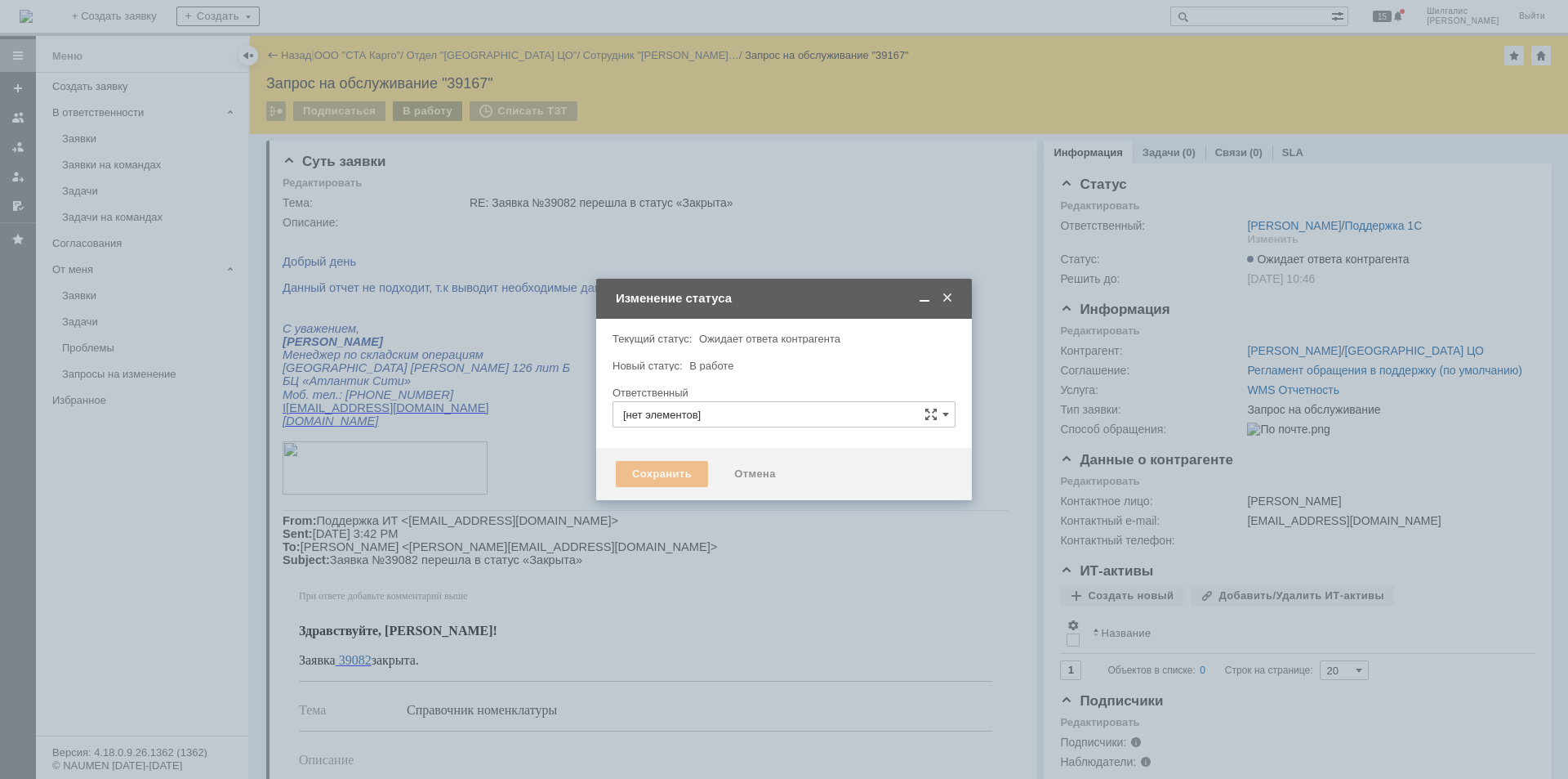
type input "[PERSON_NAME]"
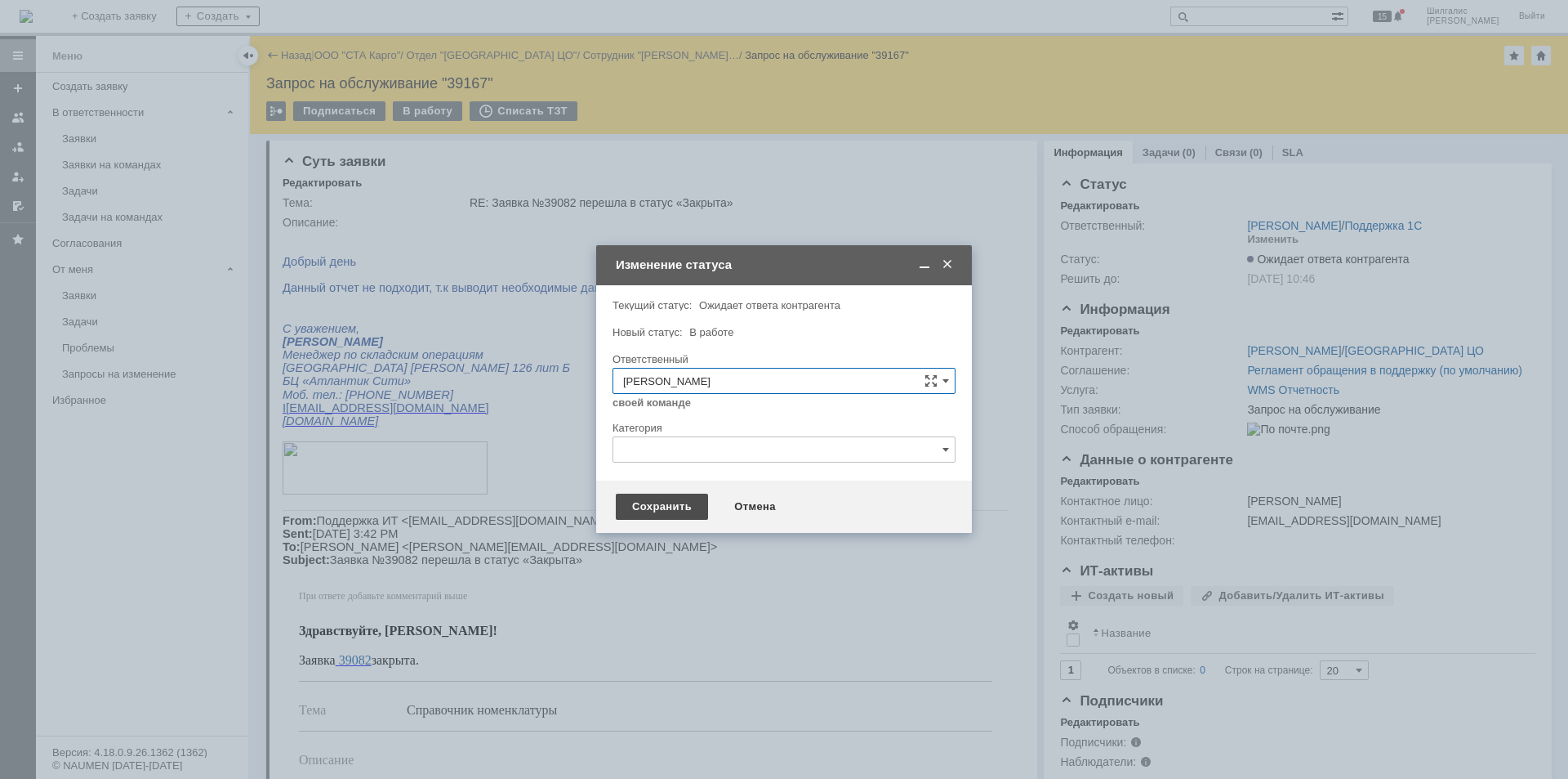
click at [655, 495] on div "Сохранить" at bounding box center [662, 506] width 92 height 26
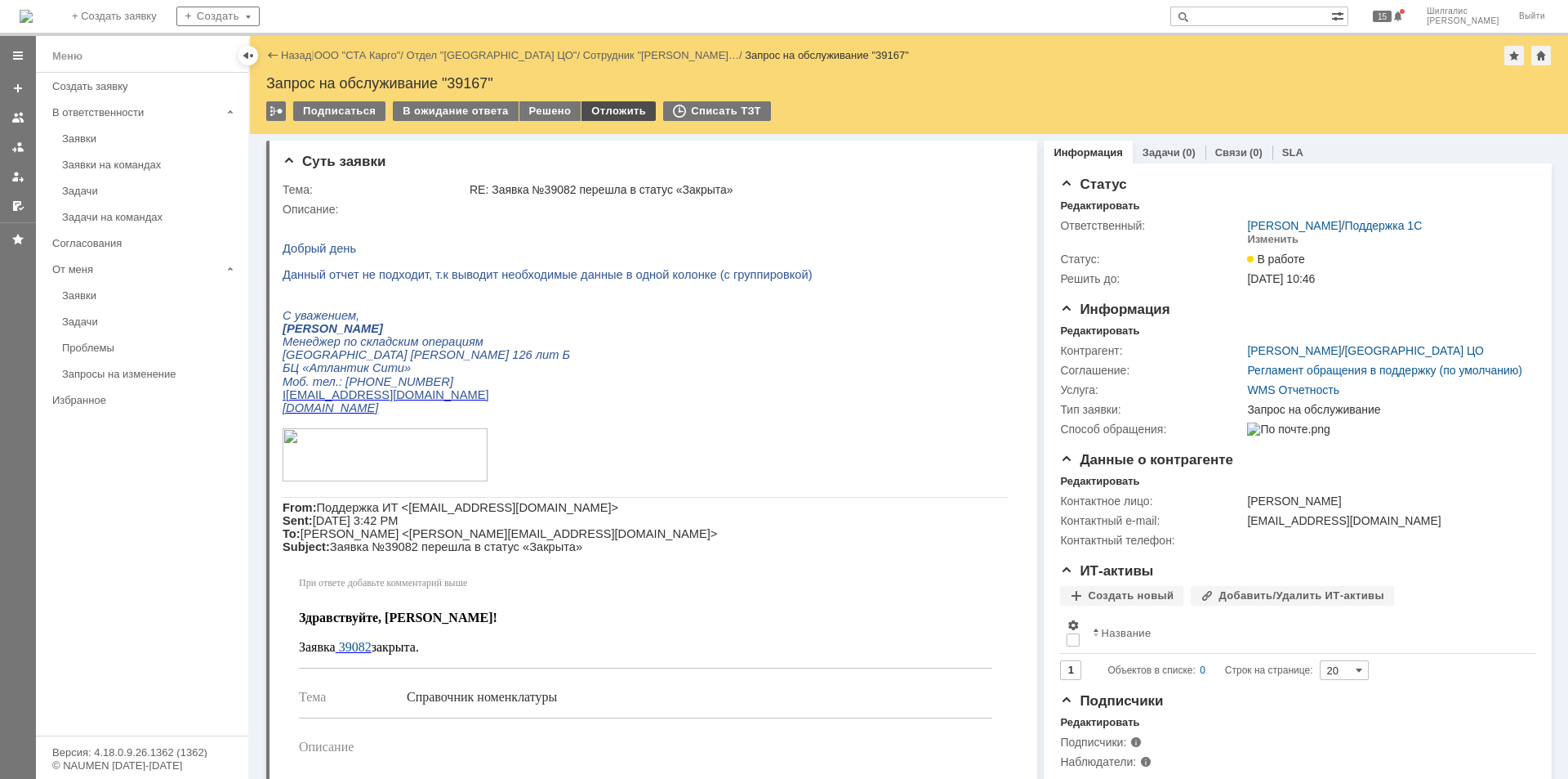
click at [602, 104] on div "Отложить" at bounding box center [618, 111] width 74 height 20
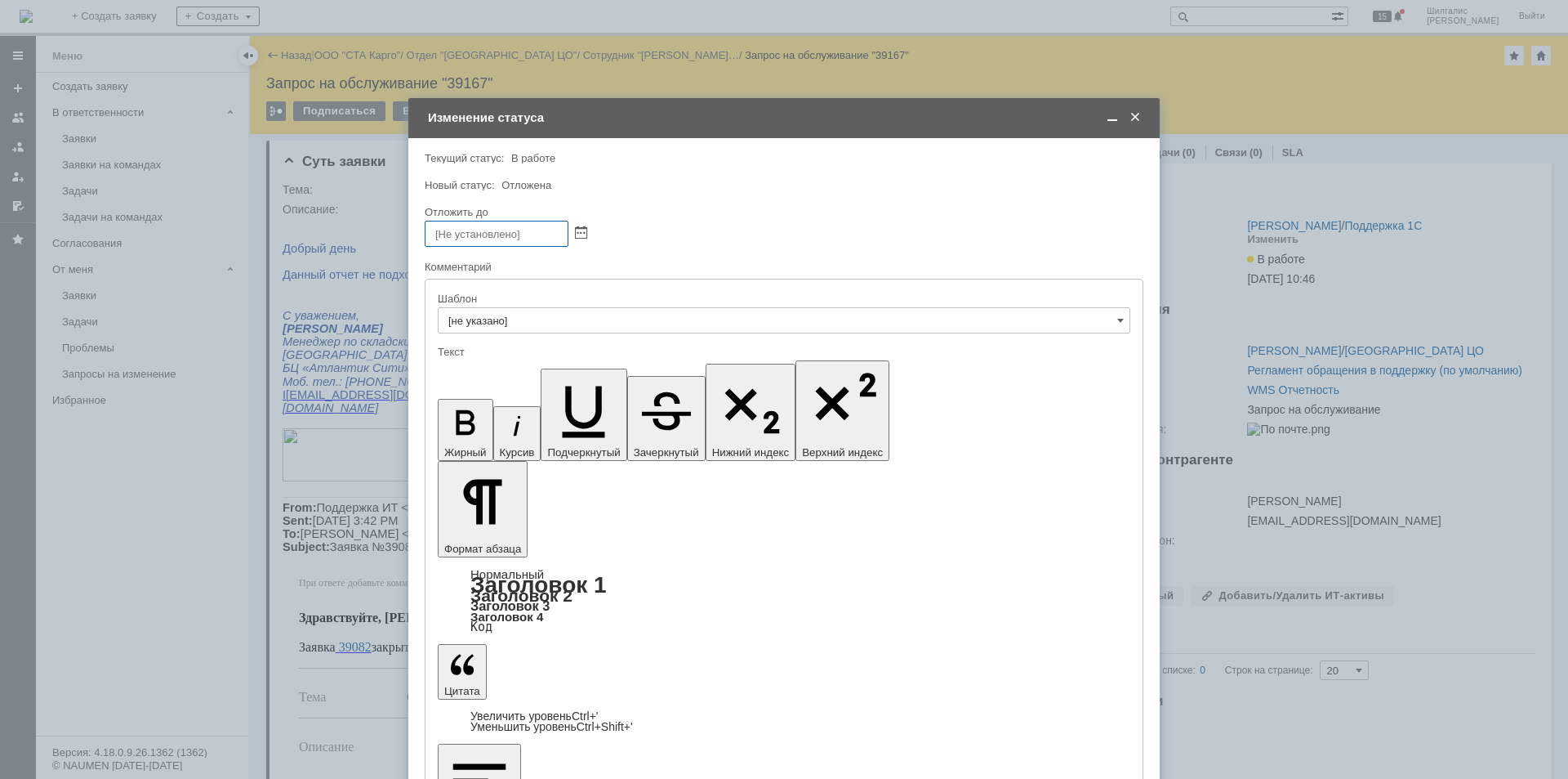
click at [559, 244] on input "text" at bounding box center [496, 234] width 144 height 26
click at [580, 233] on span at bounding box center [581, 233] width 12 height 13
click at [542, 327] on div "15" at bounding box center [536, 331] width 16 height 14
type input "15.08.2025 10:55"
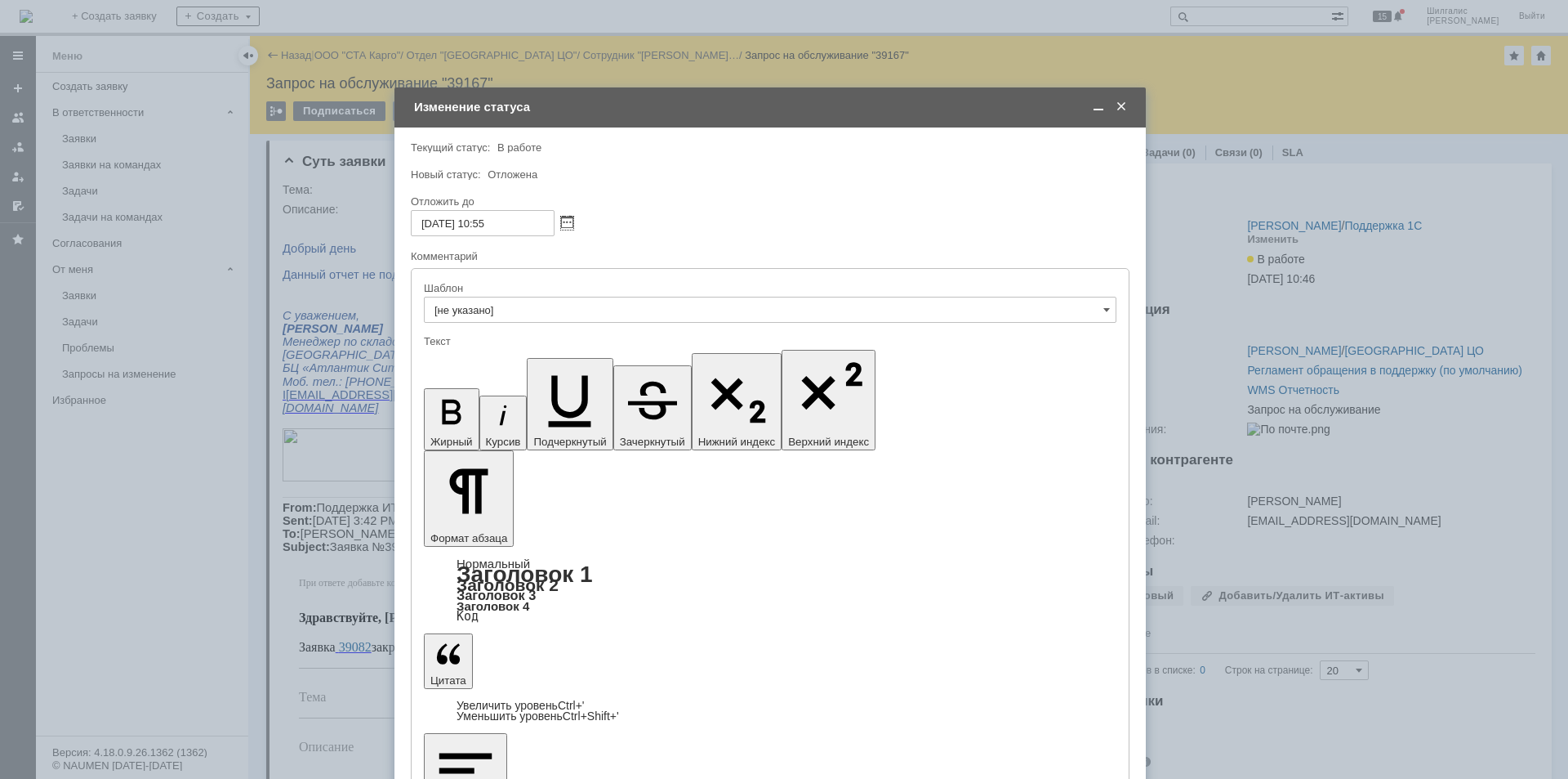
drag, startPoint x: 867, startPoint y: 117, endPoint x: 857, endPoint y: 110, distance: 12.2
click at [862, 108] on div "Изменение статуса" at bounding box center [772, 107] width 715 height 15
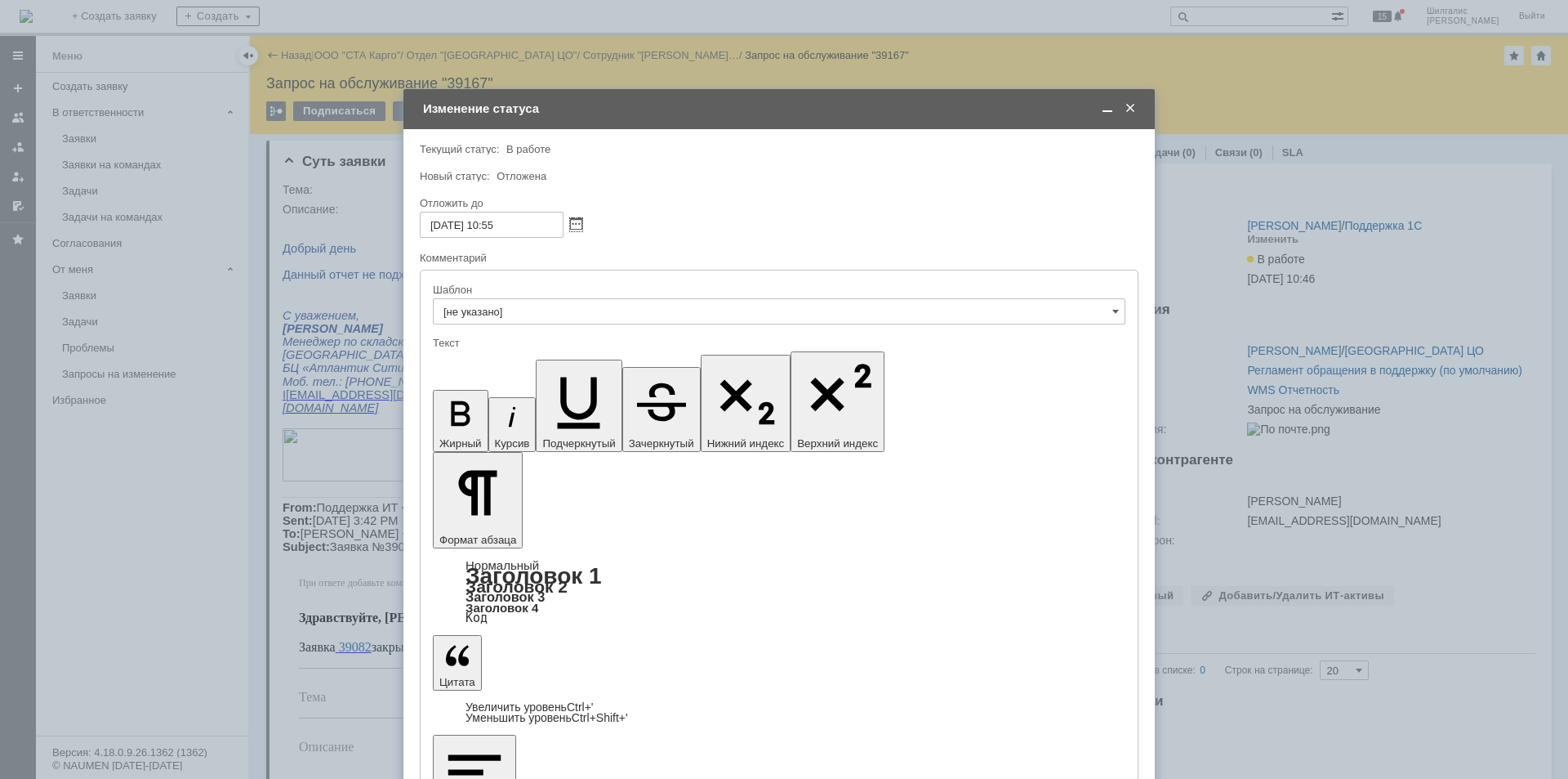
checkbox input "true"
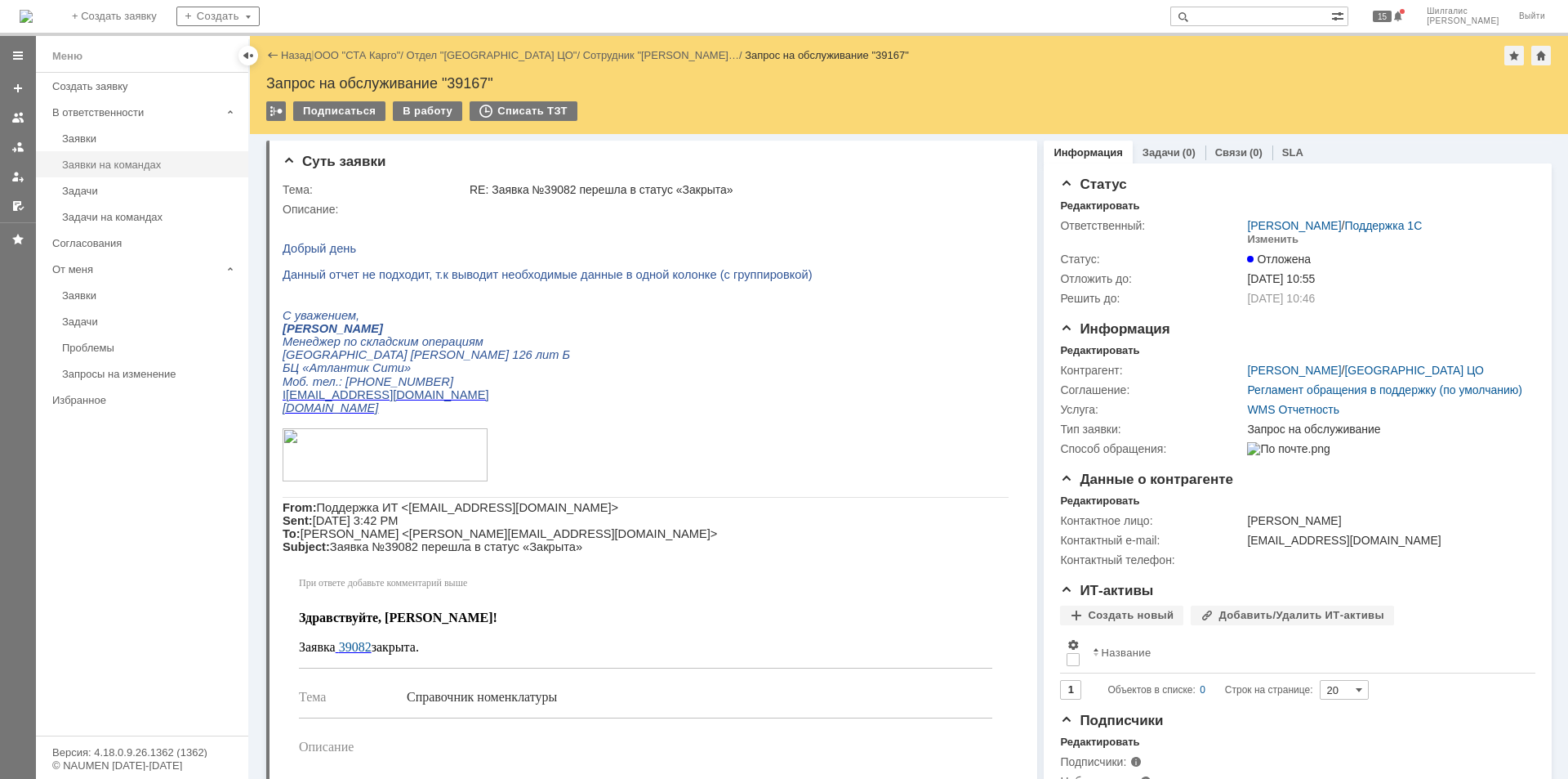
click at [114, 158] on link "Заявки на командах" at bounding box center [150, 165] width 189 height 26
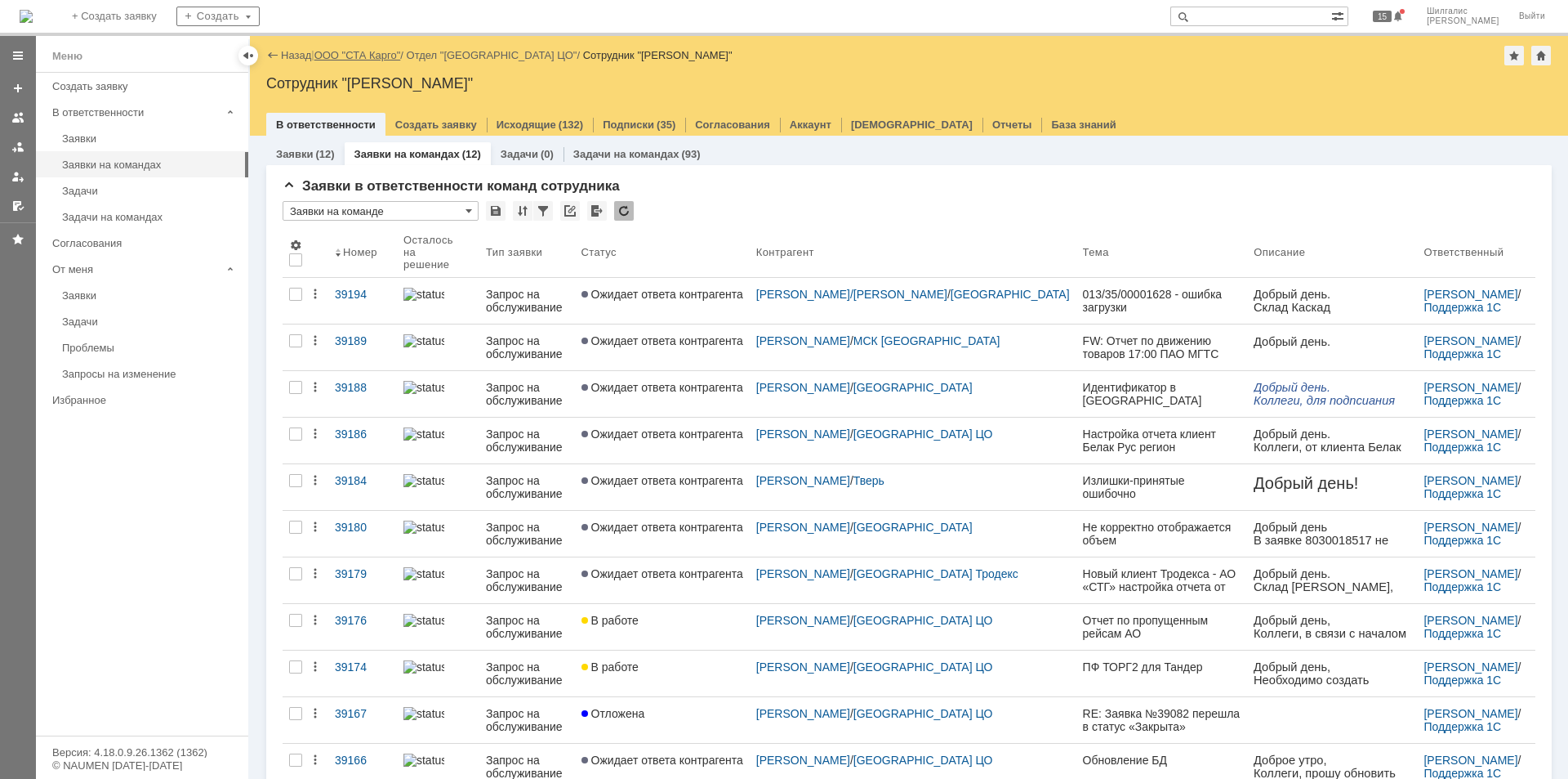
click at [361, 56] on link "ООО "СТА Карго"" at bounding box center [358, 55] width 86 height 12
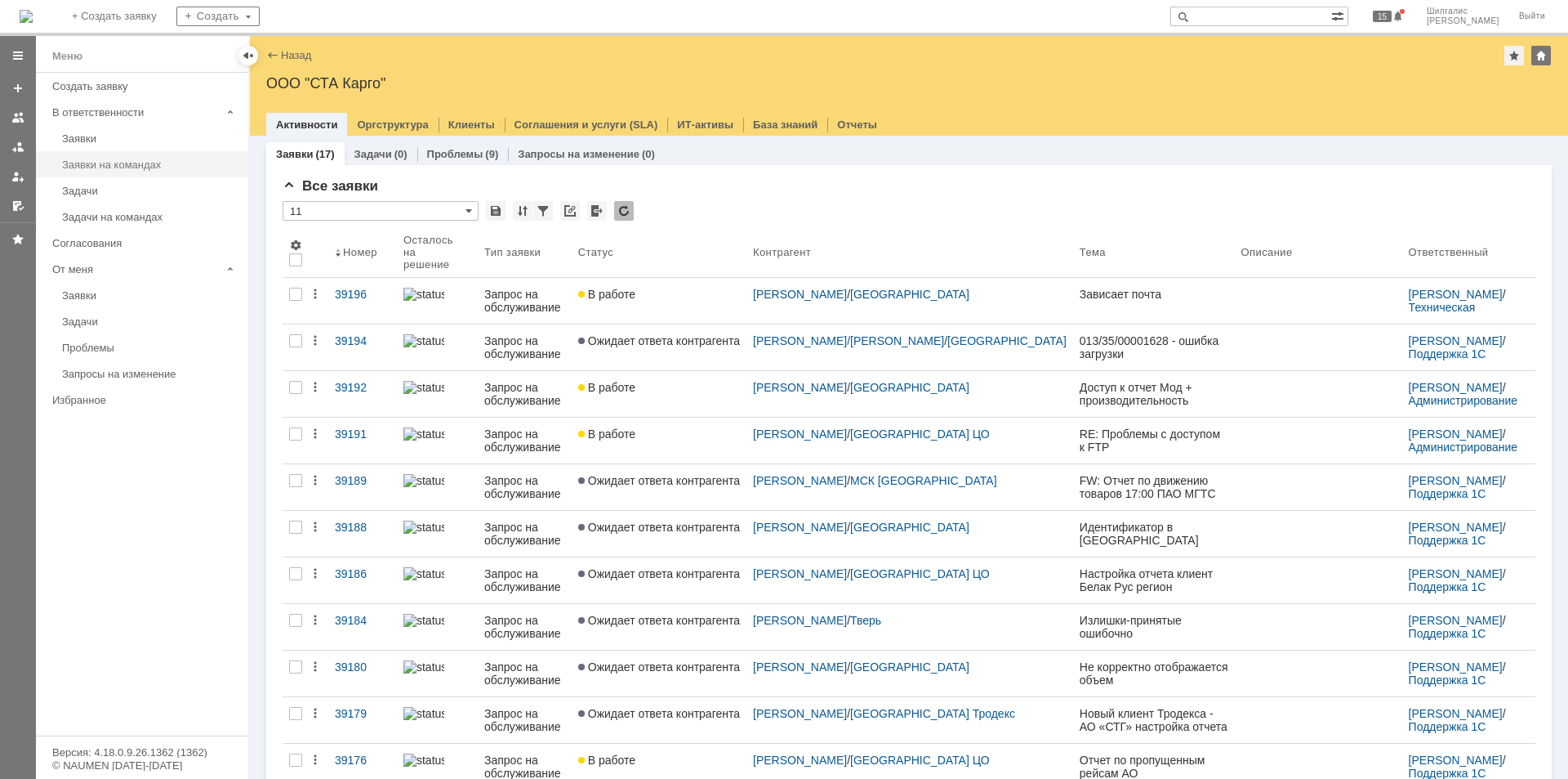
click at [171, 167] on div "Заявки на командах" at bounding box center [151, 165] width 176 height 12
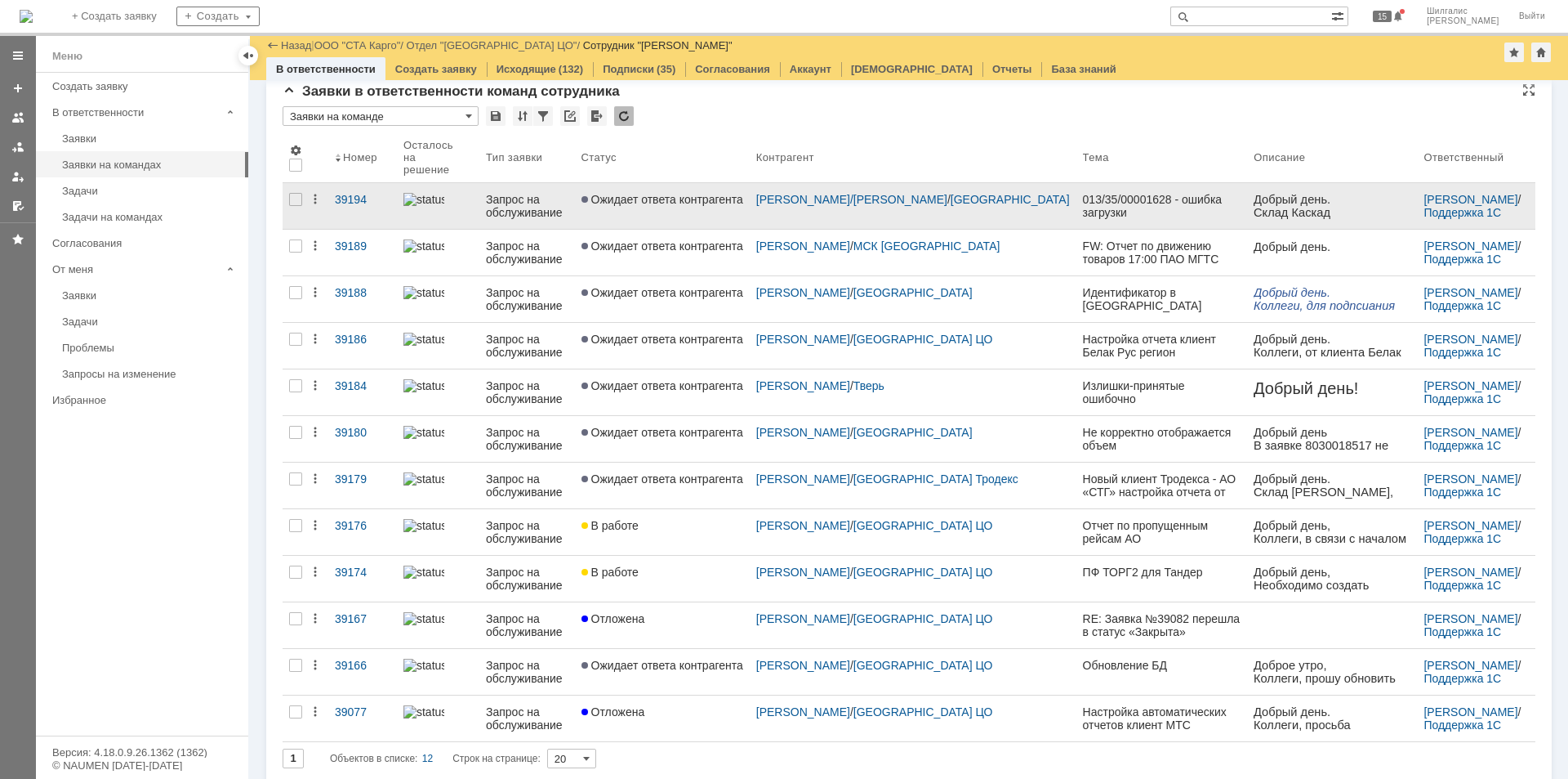
click at [681, 193] on span "Ожидает ответа контрагента" at bounding box center [662, 199] width 161 height 13
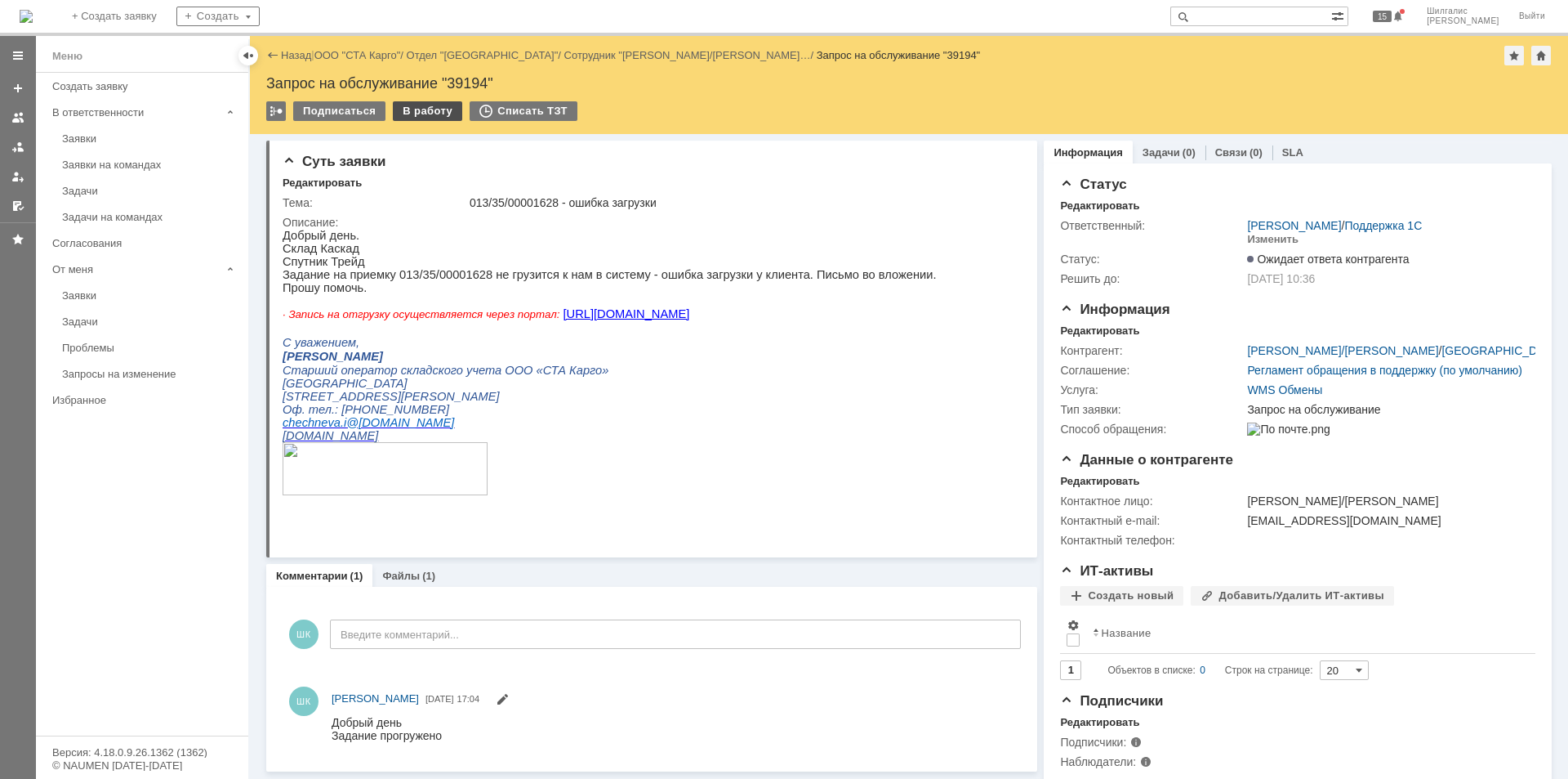
click at [425, 107] on div "В работу" at bounding box center [428, 111] width 69 height 20
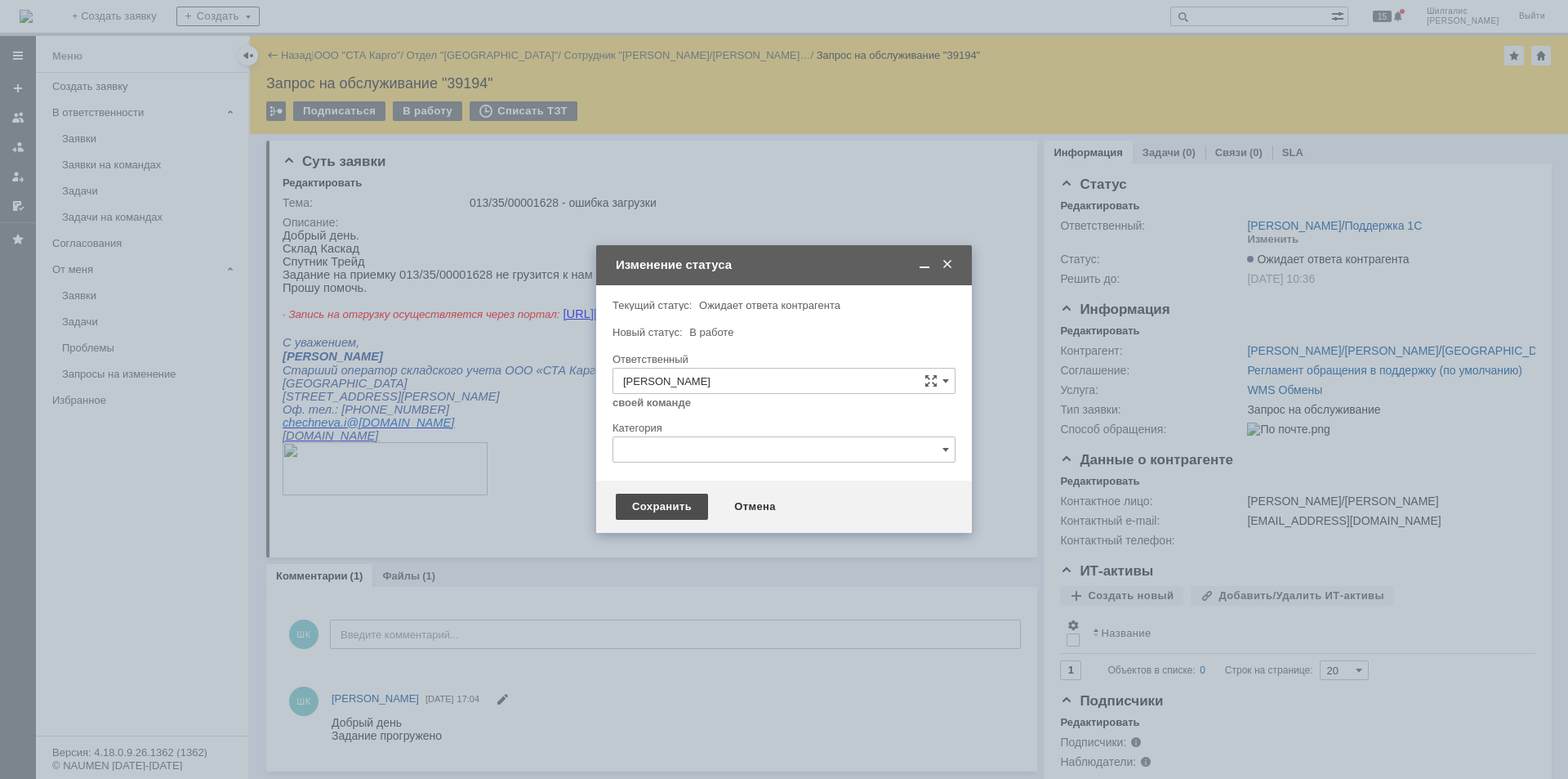
click at [667, 506] on div "Сохранить" at bounding box center [662, 506] width 92 height 26
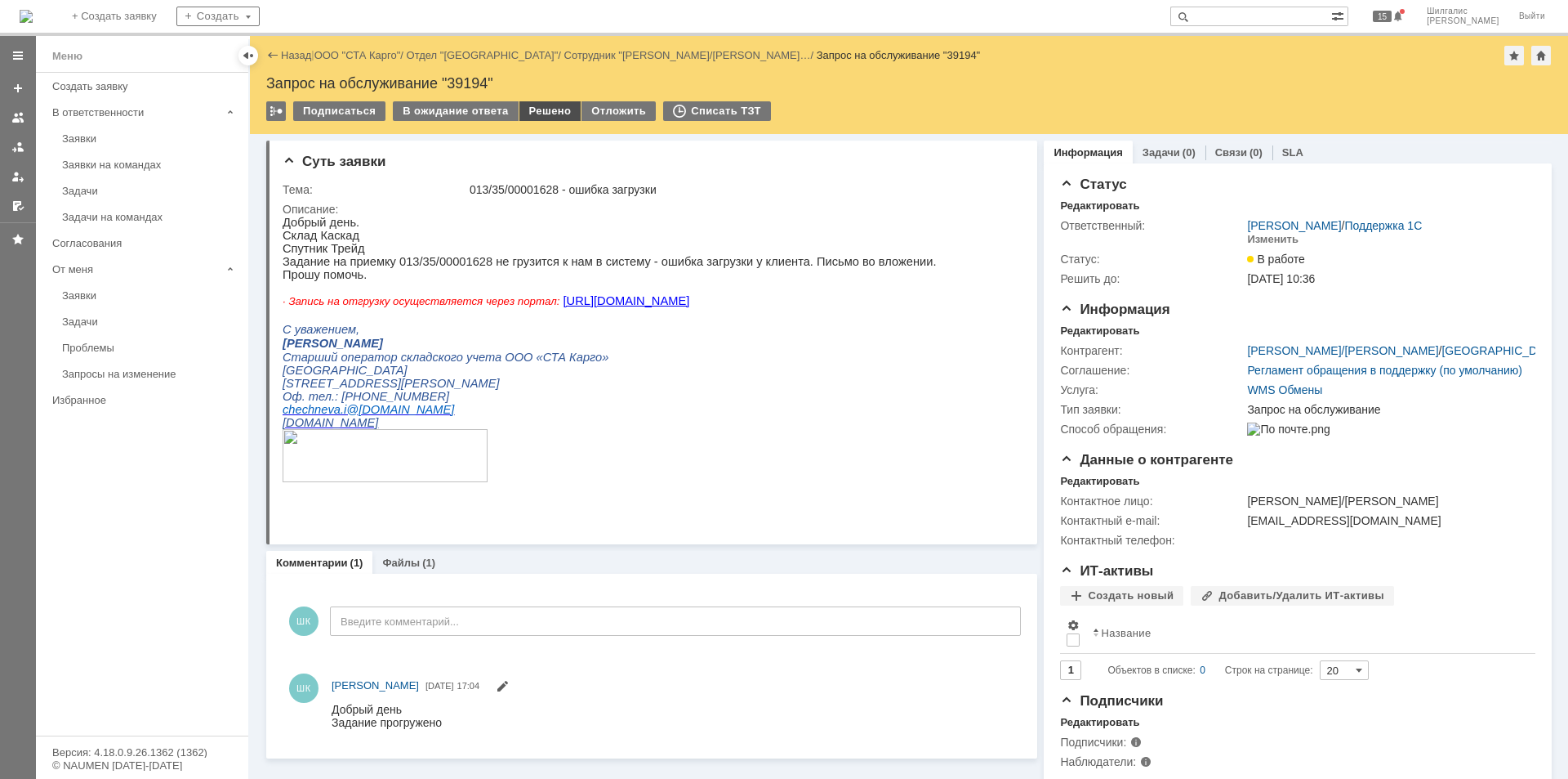
click at [551, 110] on div "Решено" at bounding box center [551, 111] width 62 height 20
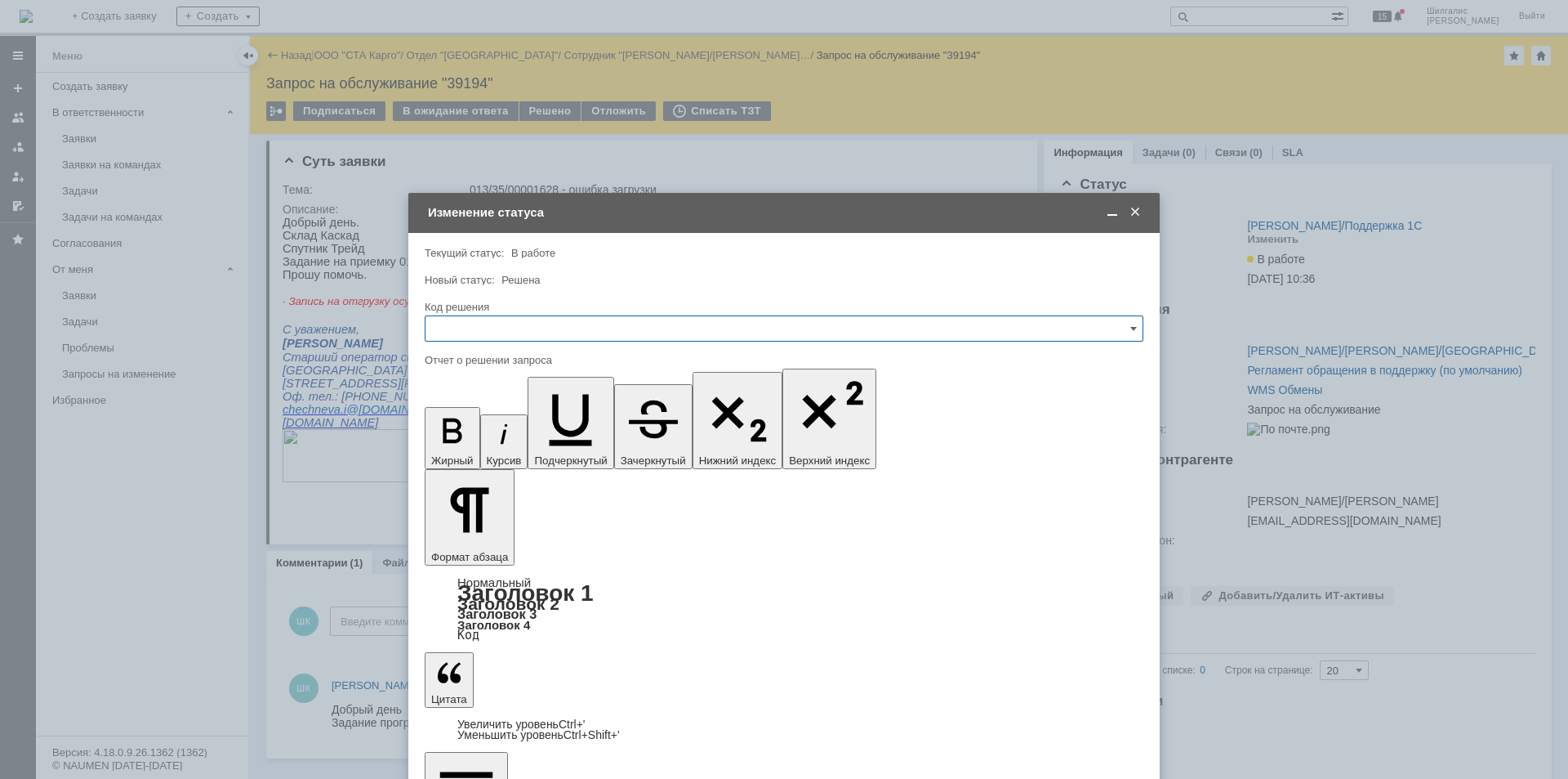
click at [510, 323] on input "text" at bounding box center [784, 328] width 719 height 26
click at [488, 538] on div "Решено" at bounding box center [784, 547] width 717 height 26
type input "Решено"
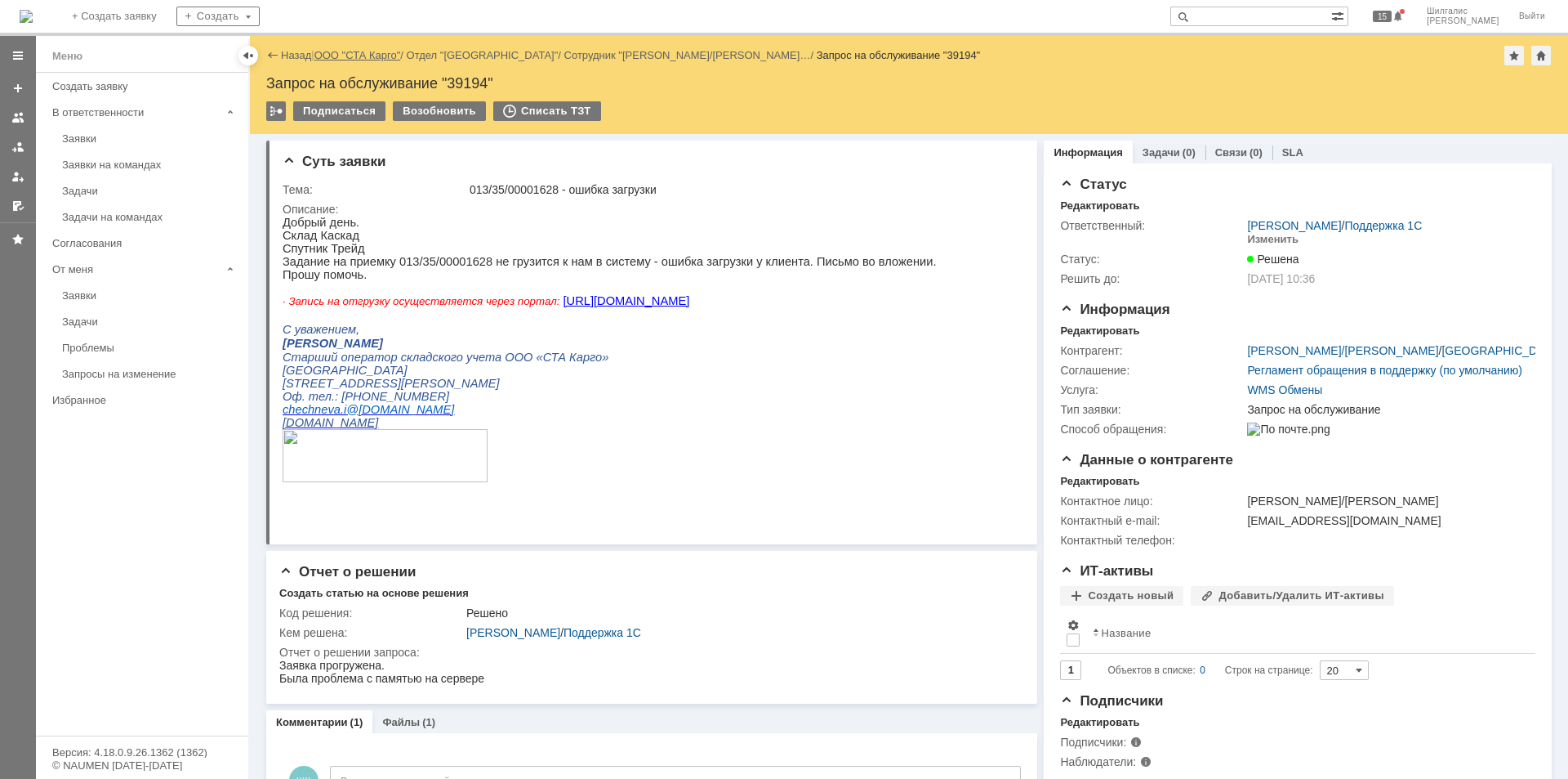
click at [371, 56] on link "ООО "СТА Карго"" at bounding box center [358, 55] width 86 height 12
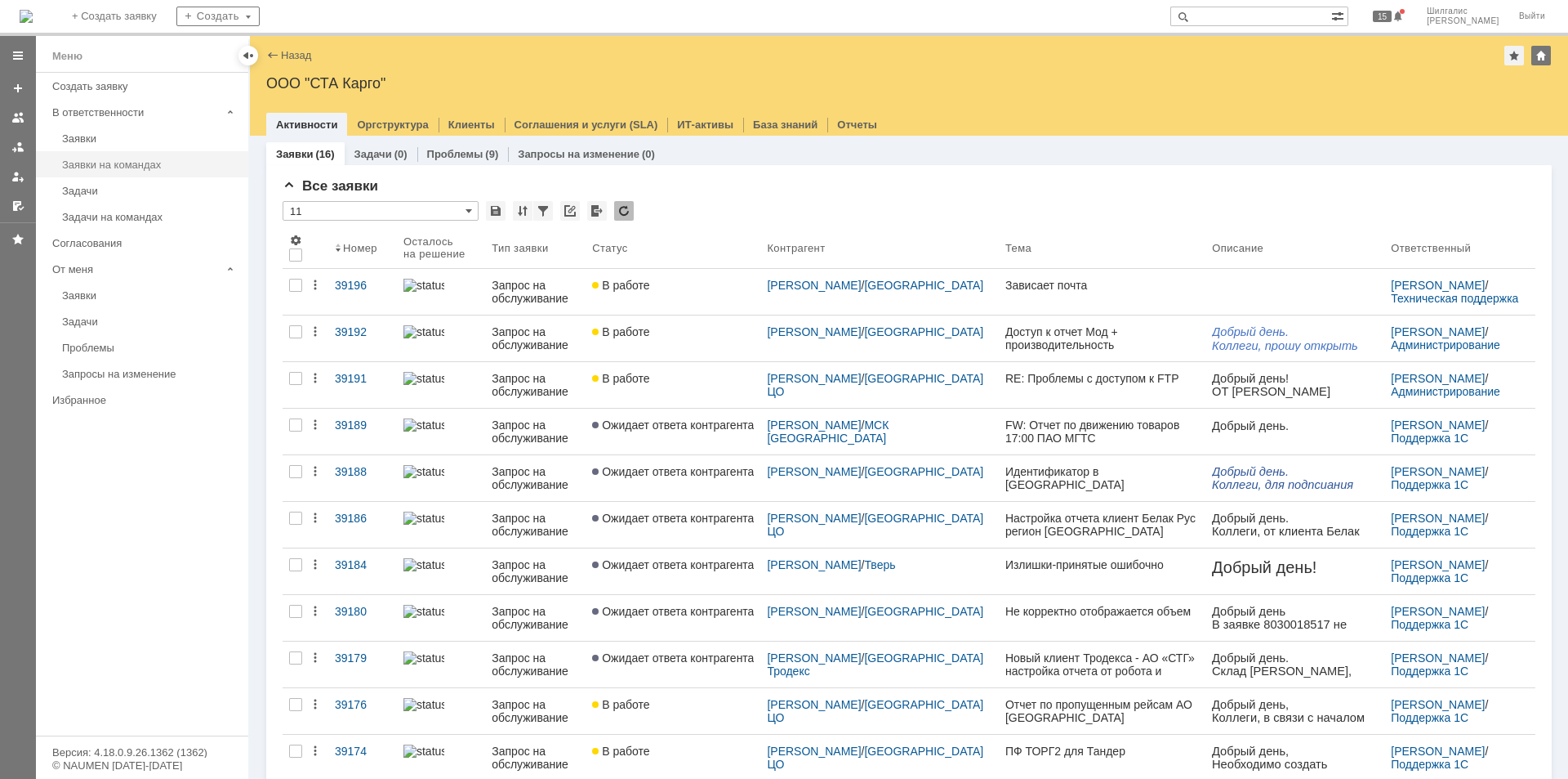
click at [136, 167] on div "Заявки на командах" at bounding box center [151, 165] width 176 height 12
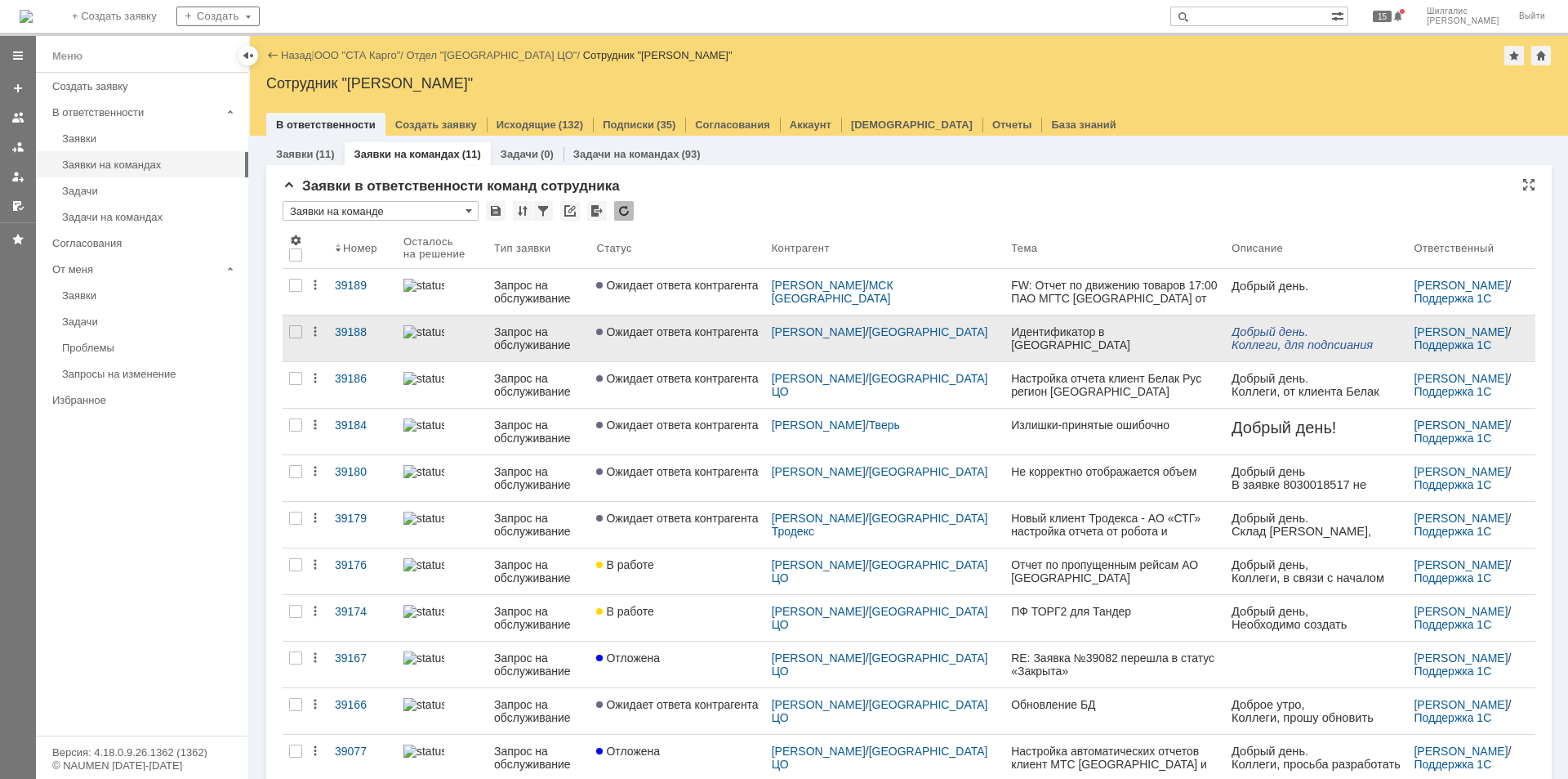
click at [673, 333] on span "Ожидает ответа контрагента" at bounding box center [677, 331] width 161 height 13
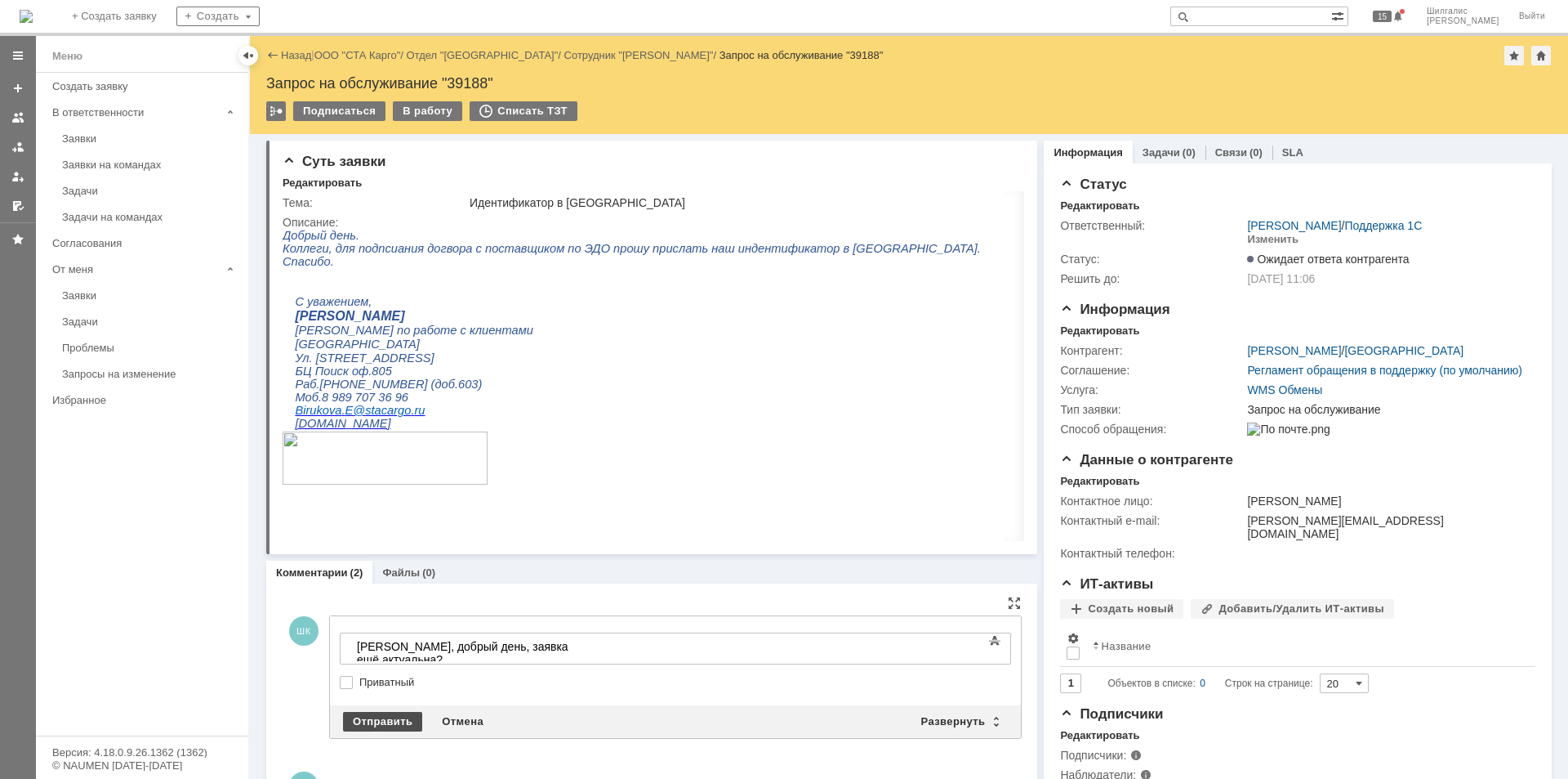
click at [371, 717] on div "Отправить" at bounding box center [382, 722] width 79 height 20
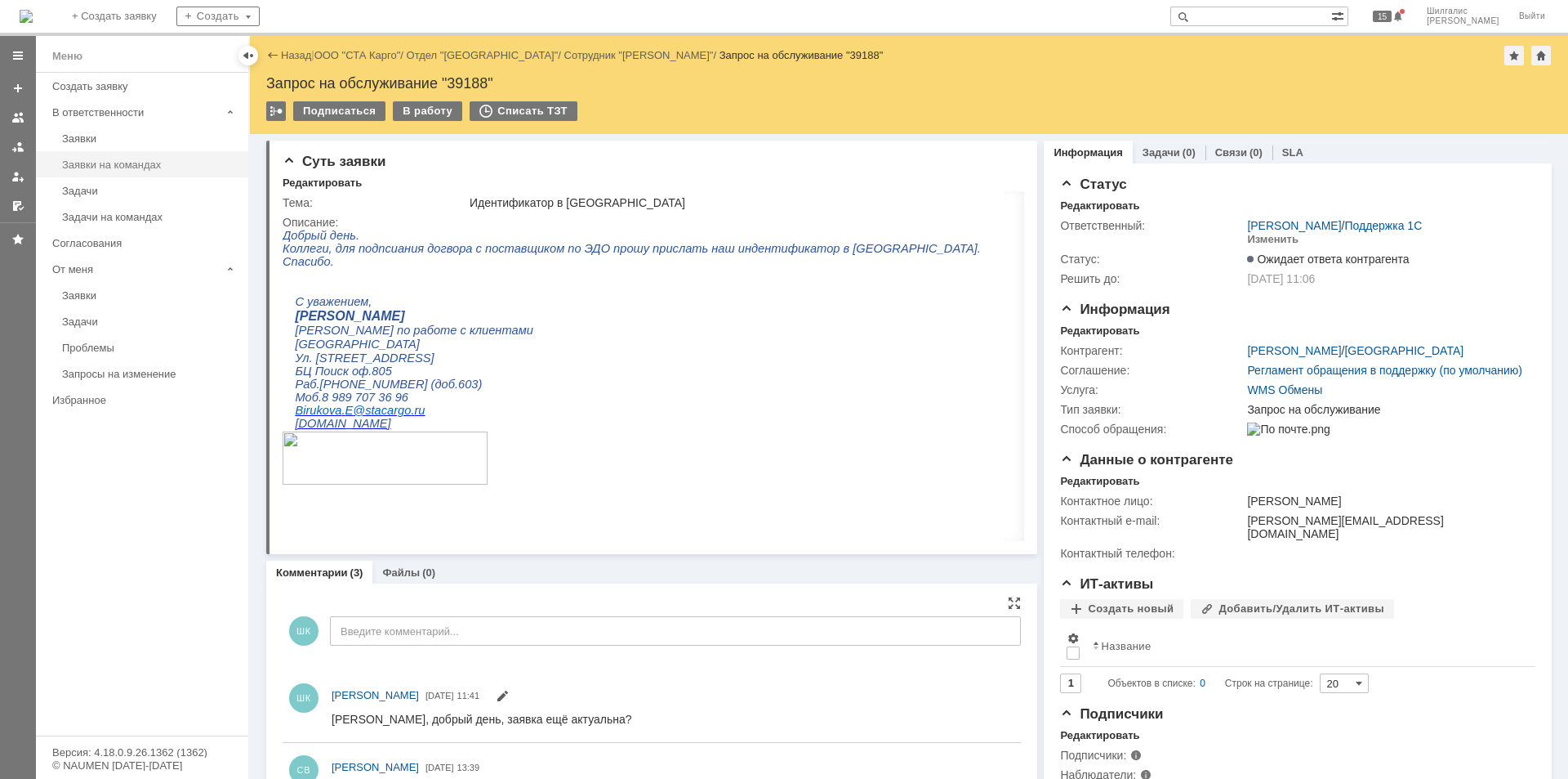
click at [100, 152] on link "Заявки на командах" at bounding box center [150, 165] width 189 height 26
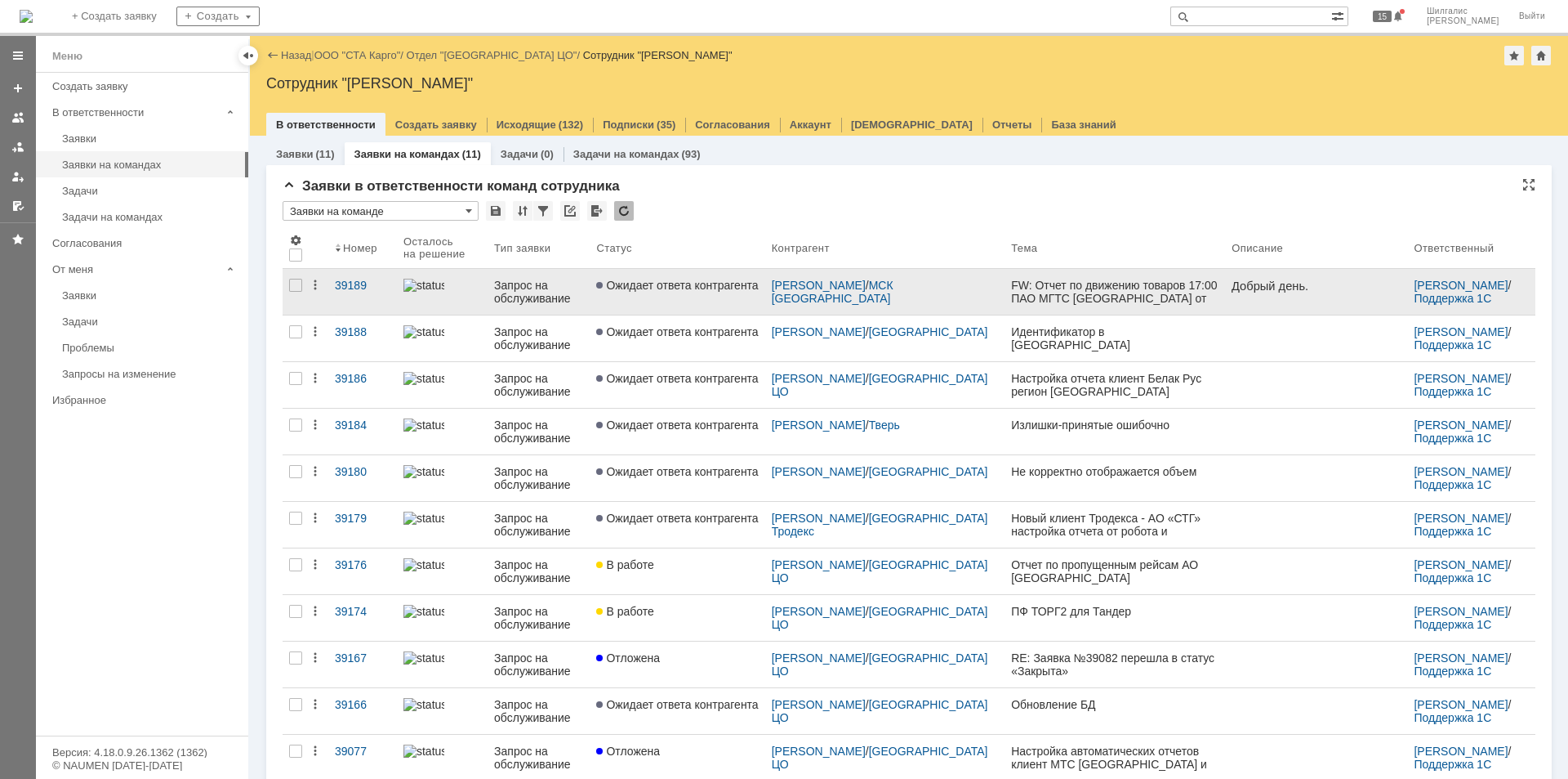
click at [656, 282] on span "Ожидает ответа контрагента" at bounding box center [677, 284] width 161 height 13
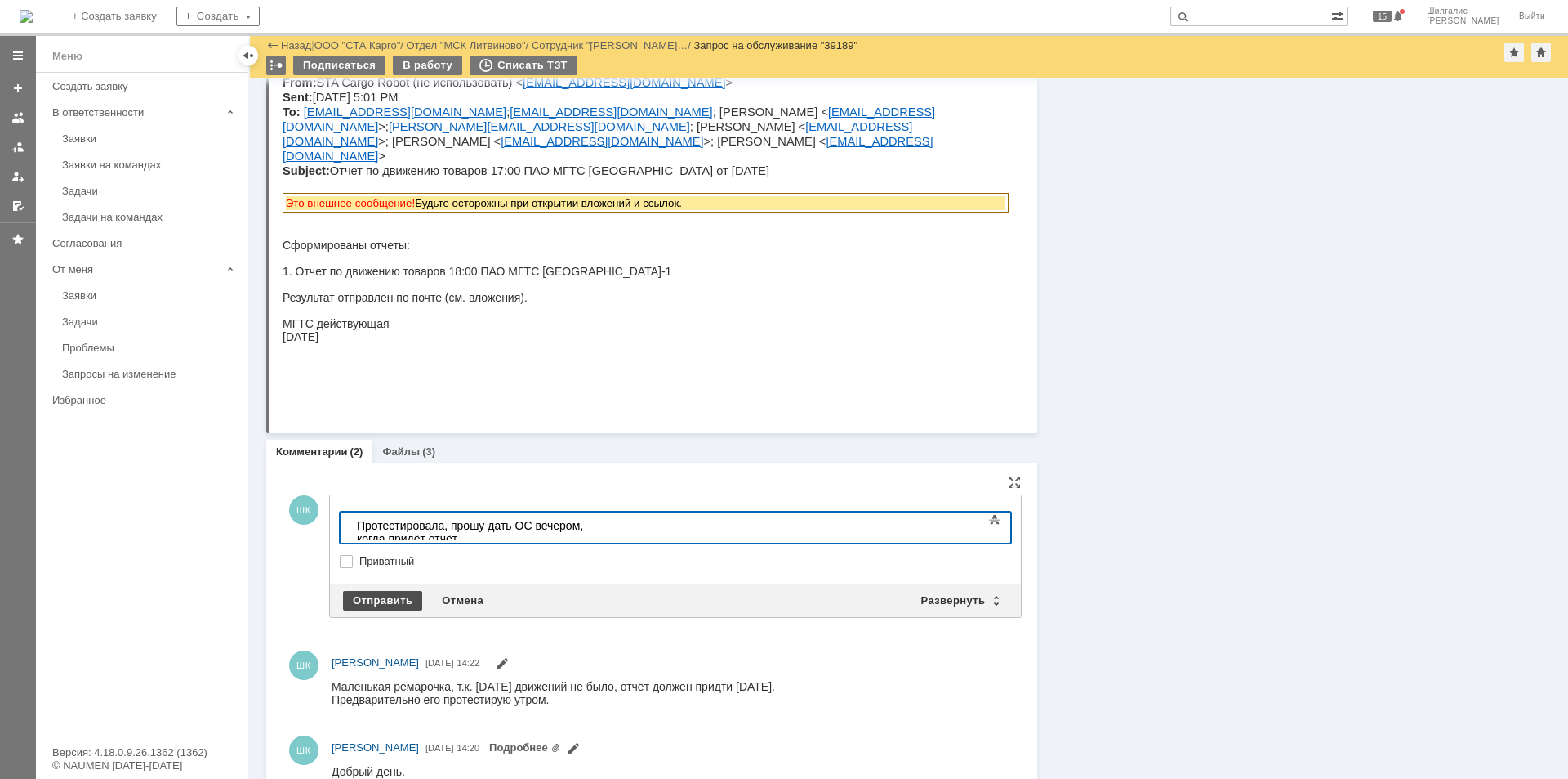
click at [382, 595] on div "Отправить" at bounding box center [382, 601] width 79 height 20
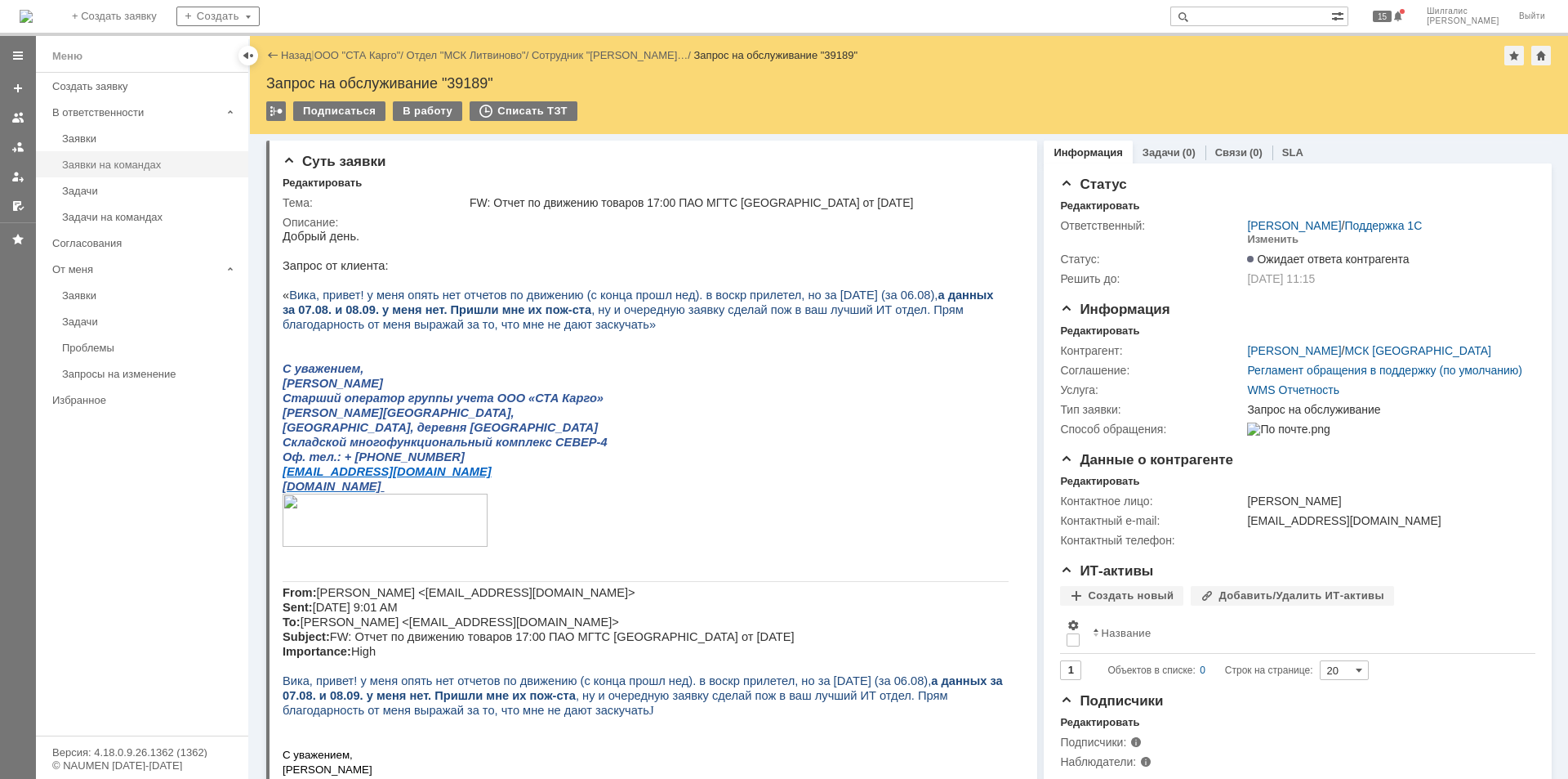
click at [153, 162] on div "Заявки на командах" at bounding box center [151, 165] width 176 height 12
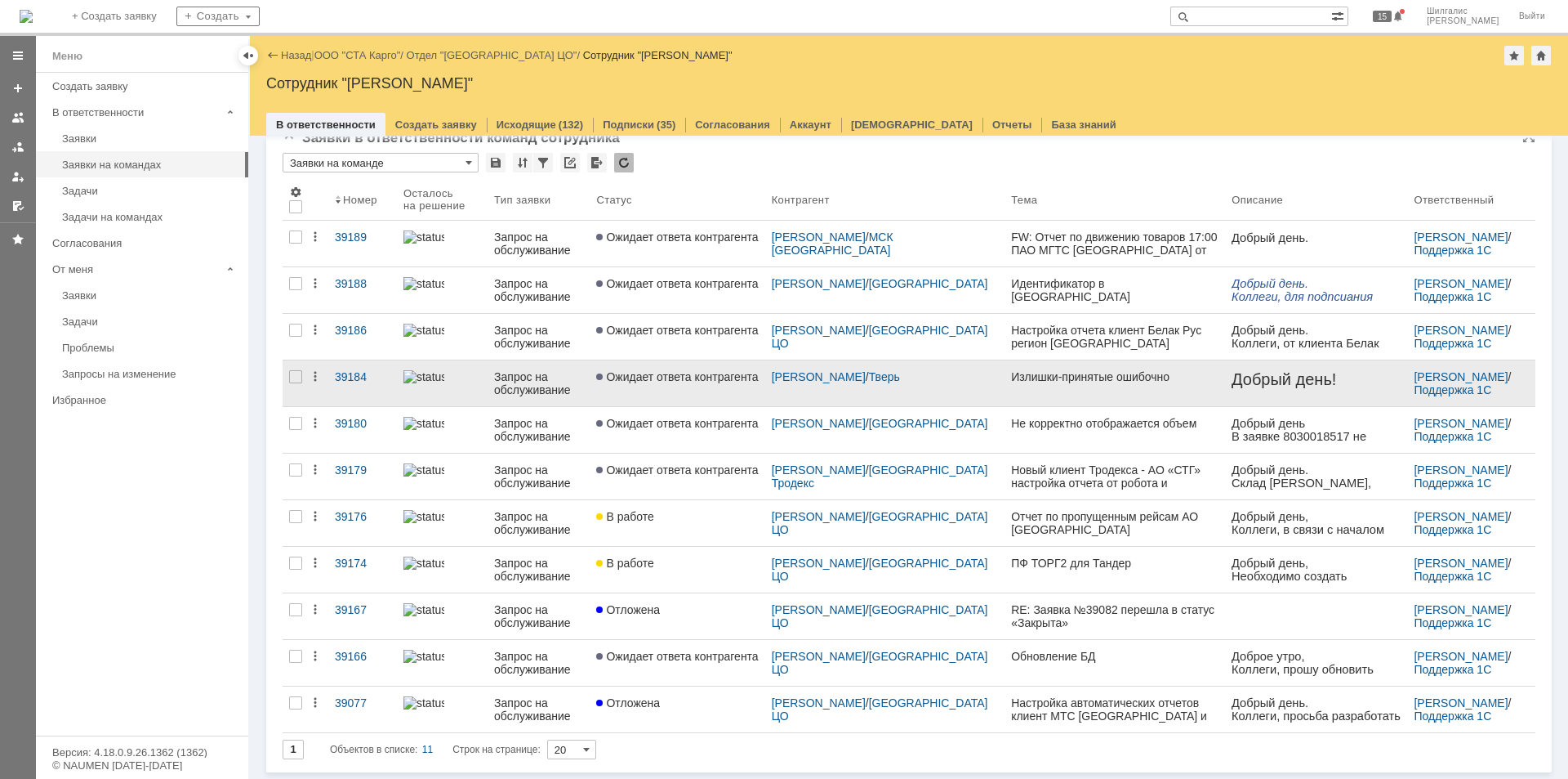
click at [630, 381] on span "Ожидает ответа контрагента" at bounding box center [677, 377] width 161 height 13
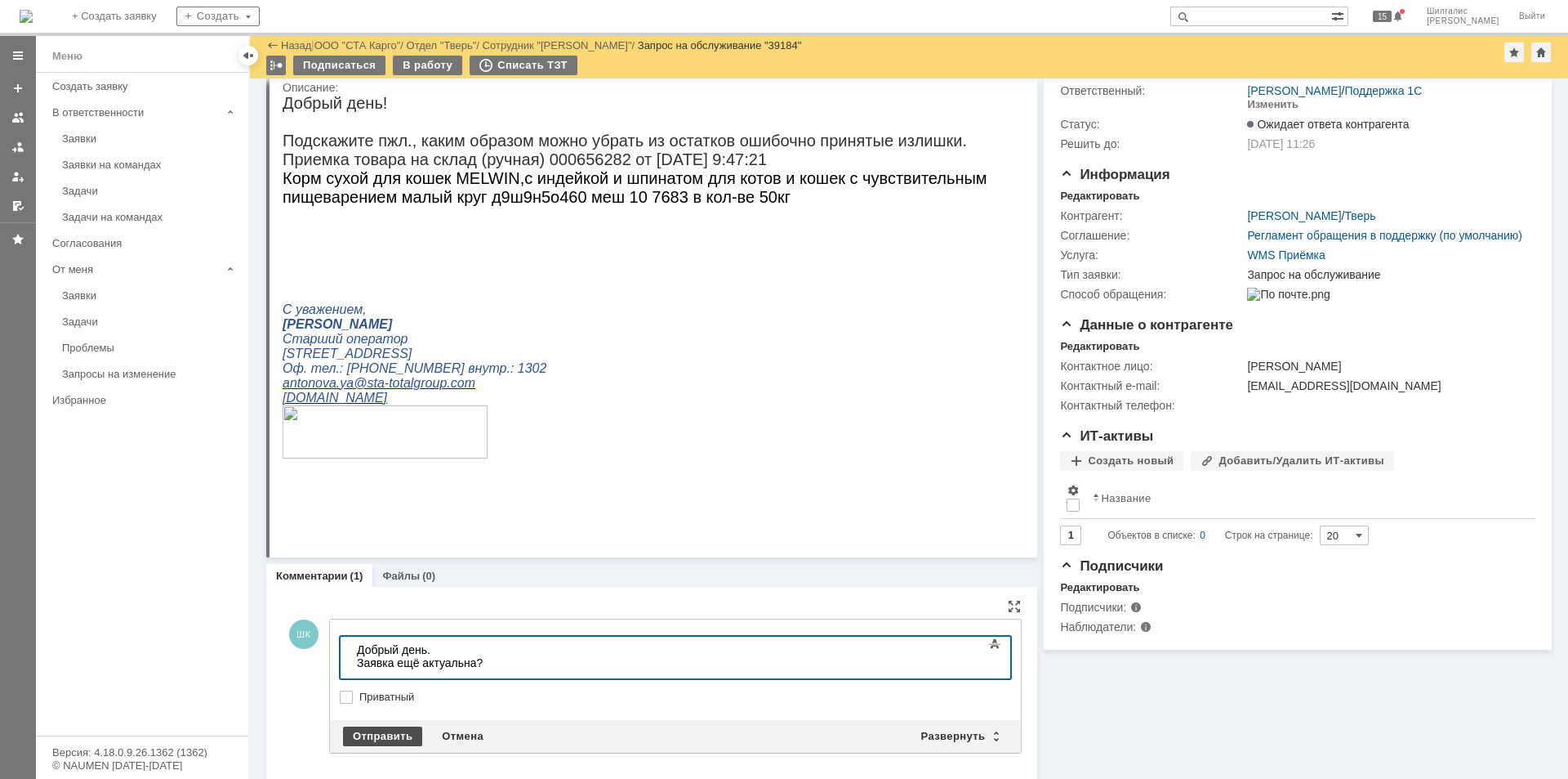
click at [385, 728] on div "Отправить" at bounding box center [382, 736] width 79 height 20
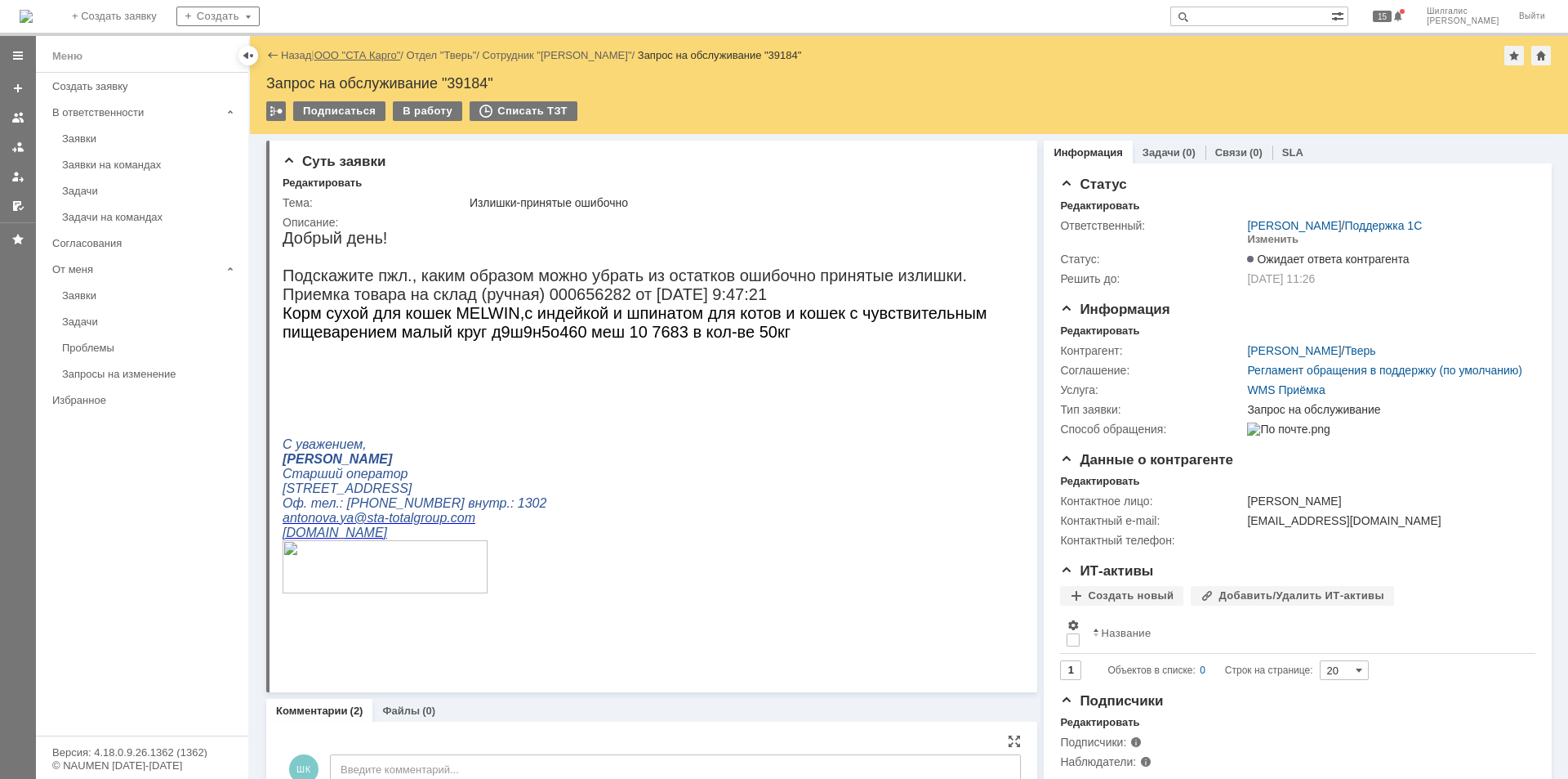
click at [366, 55] on link "ООО "СТА Карго"" at bounding box center [358, 55] width 86 height 12
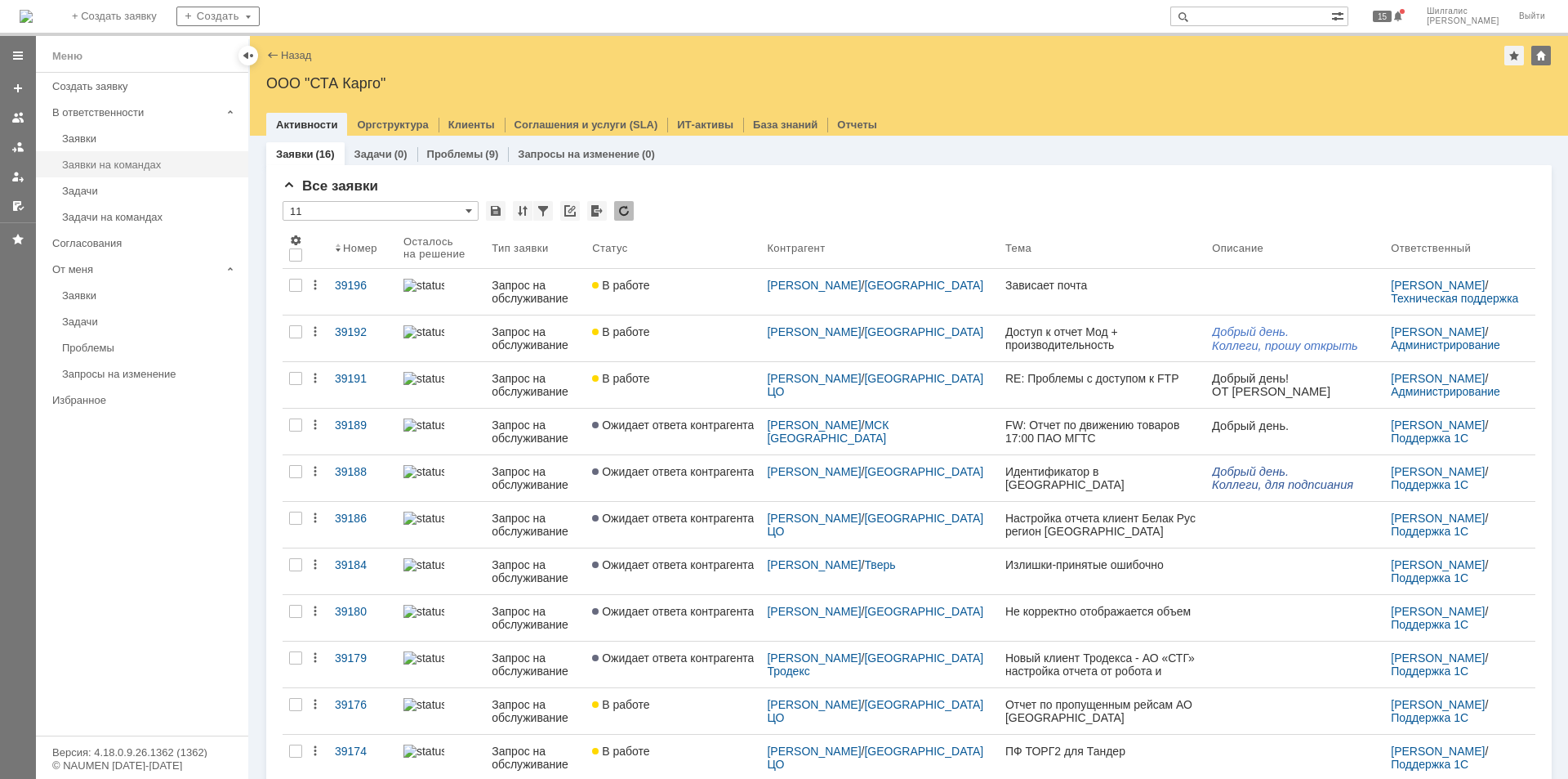
click at [130, 156] on link "Заявки на командах" at bounding box center [150, 165] width 189 height 26
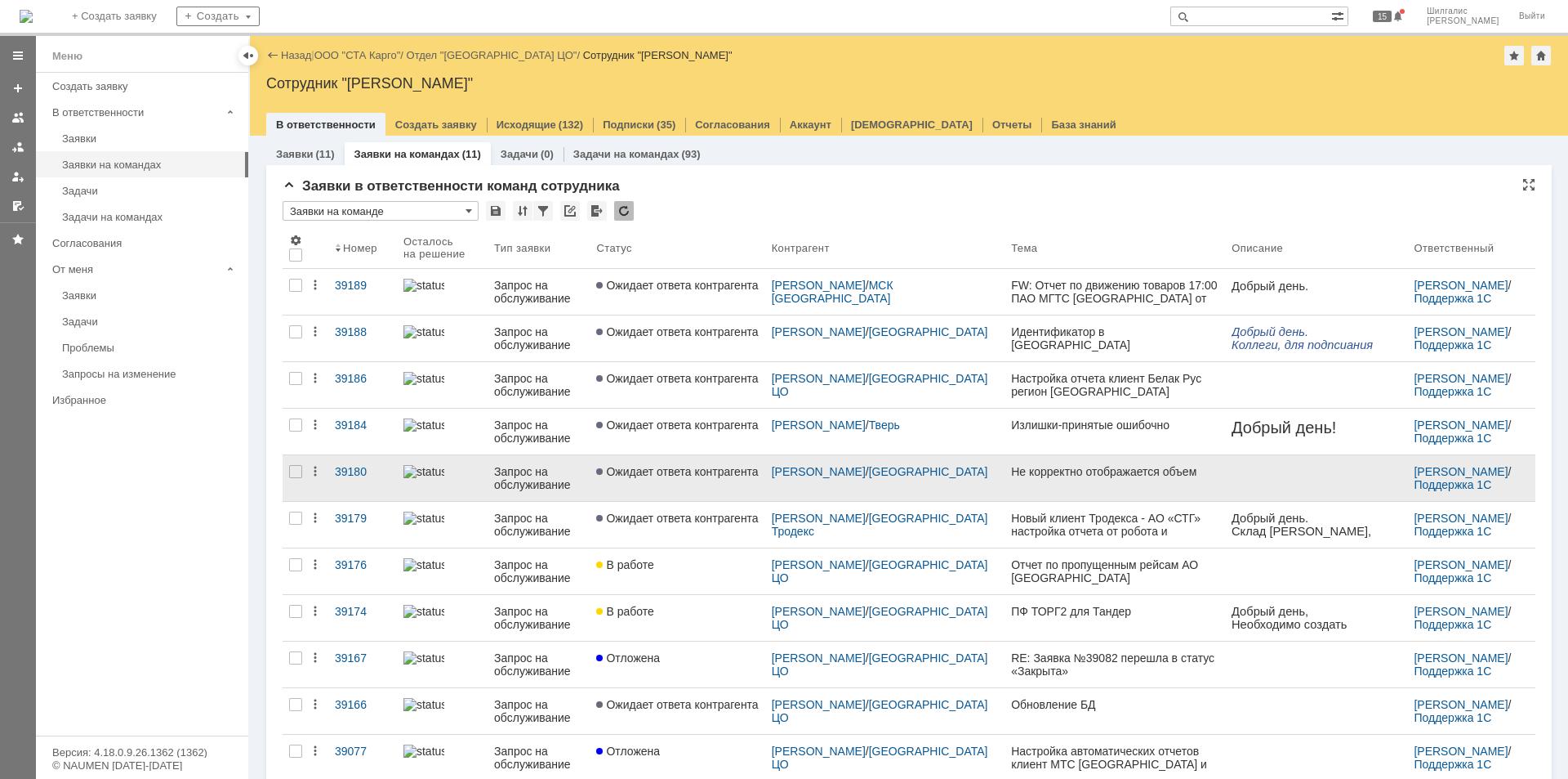
click at [669, 478] on span "Ожидает ответа контрагента" at bounding box center [677, 471] width 161 height 13
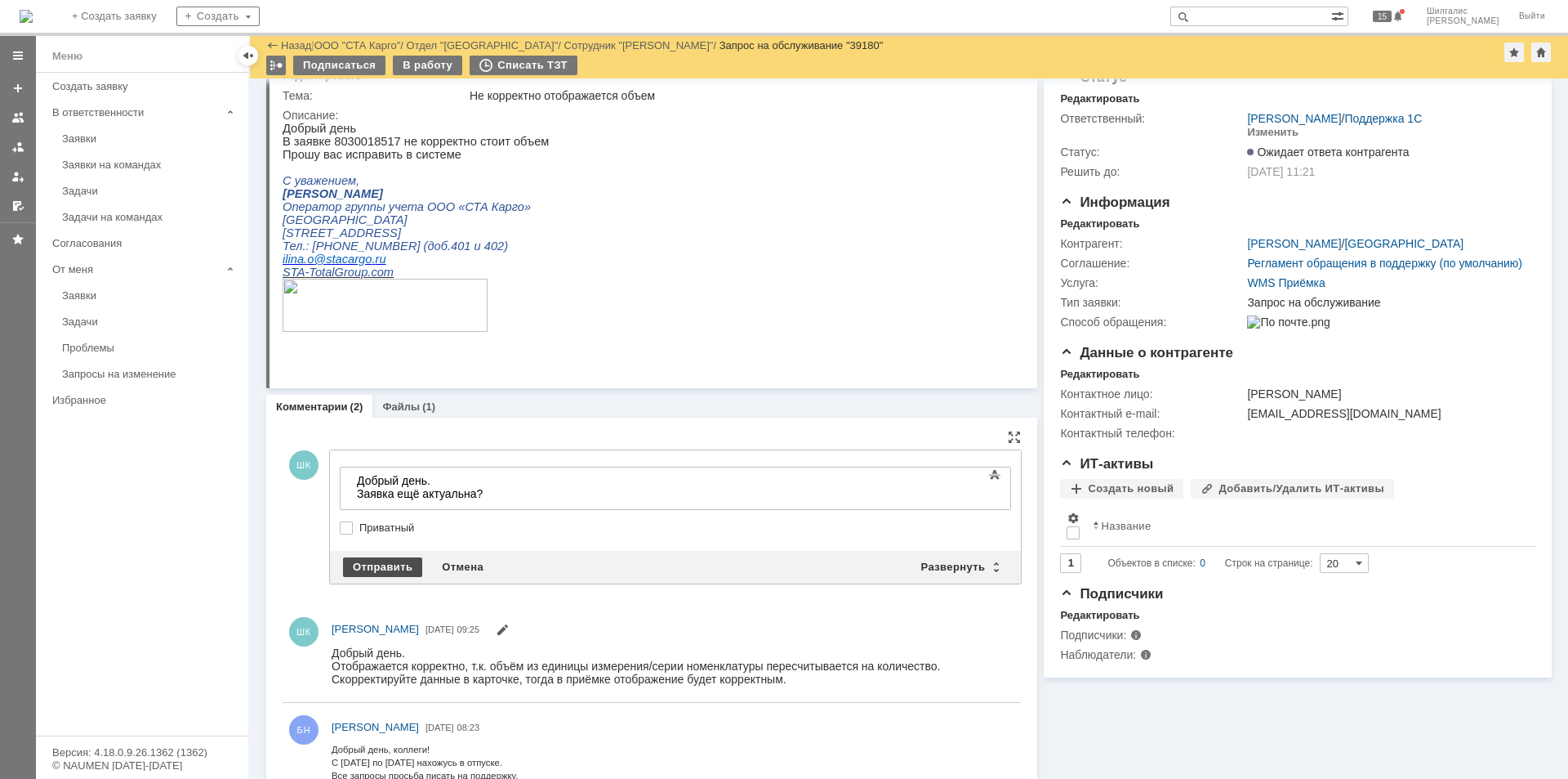
click at [363, 565] on div "Отправить" at bounding box center [382, 567] width 79 height 20
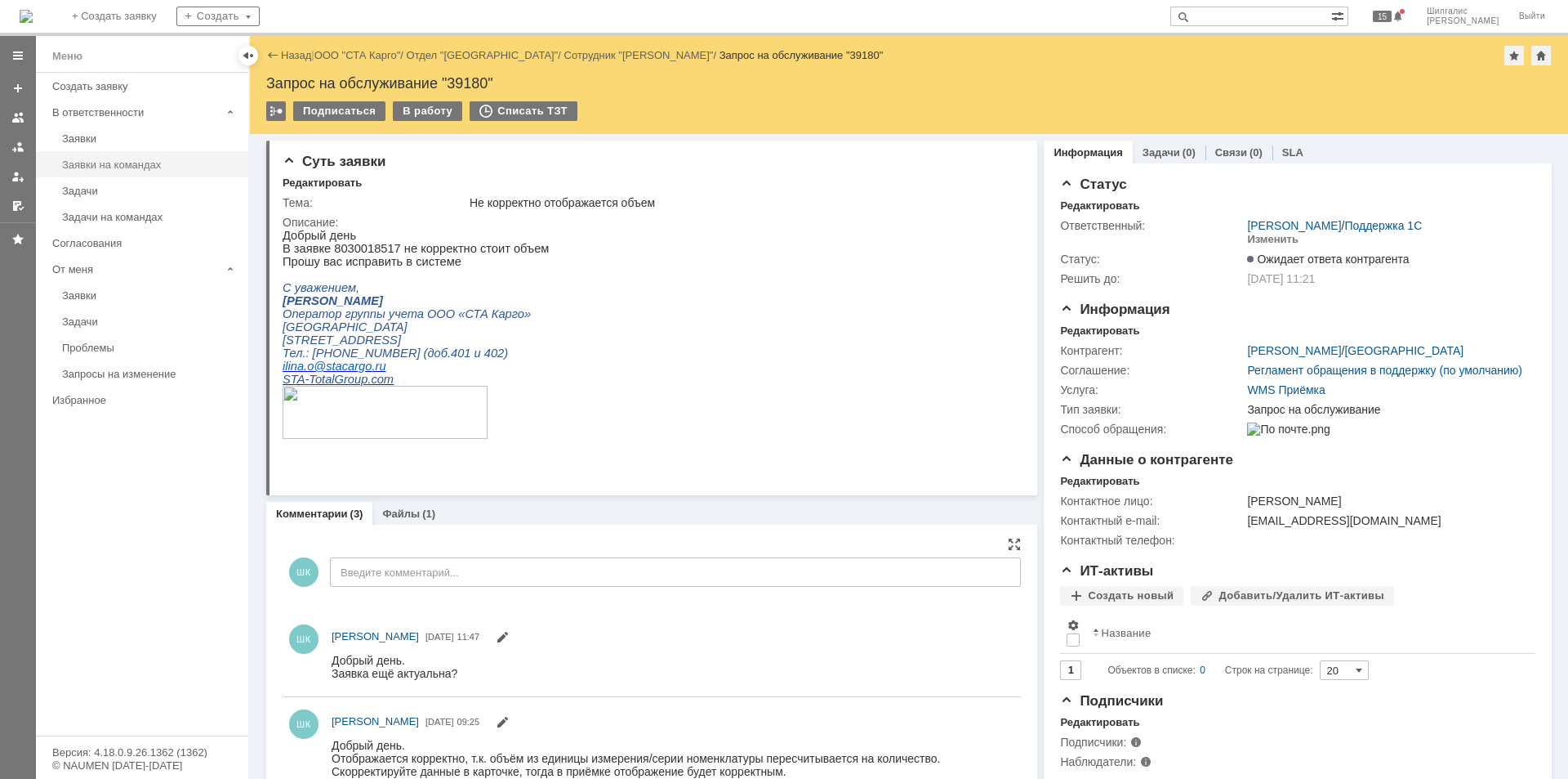
click at [138, 170] on div "Заявки на командах" at bounding box center [151, 165] width 176 height 12
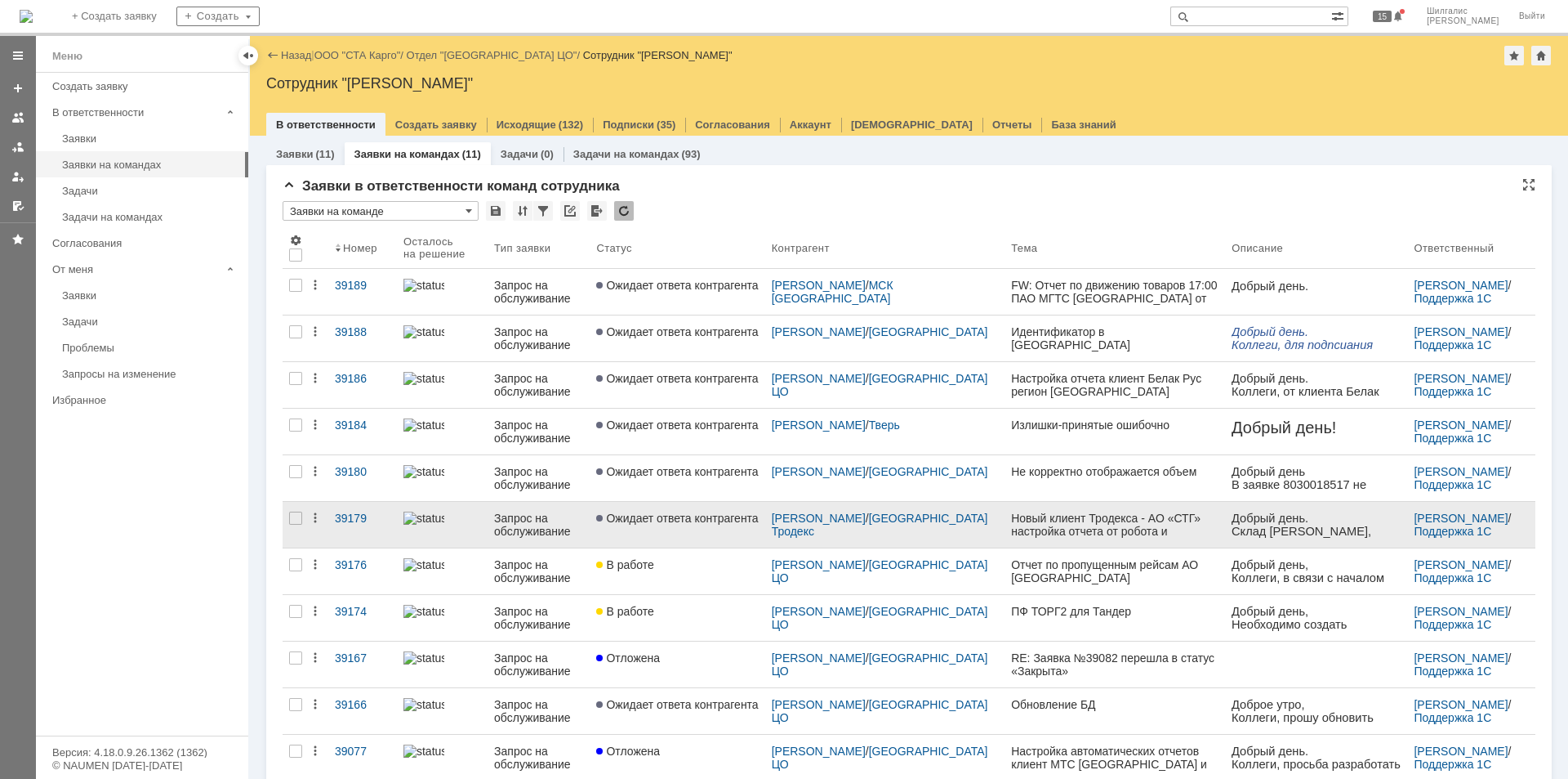
click at [664, 525] on link "Ожидает ответа контрагента" at bounding box center [677, 524] width 174 height 46
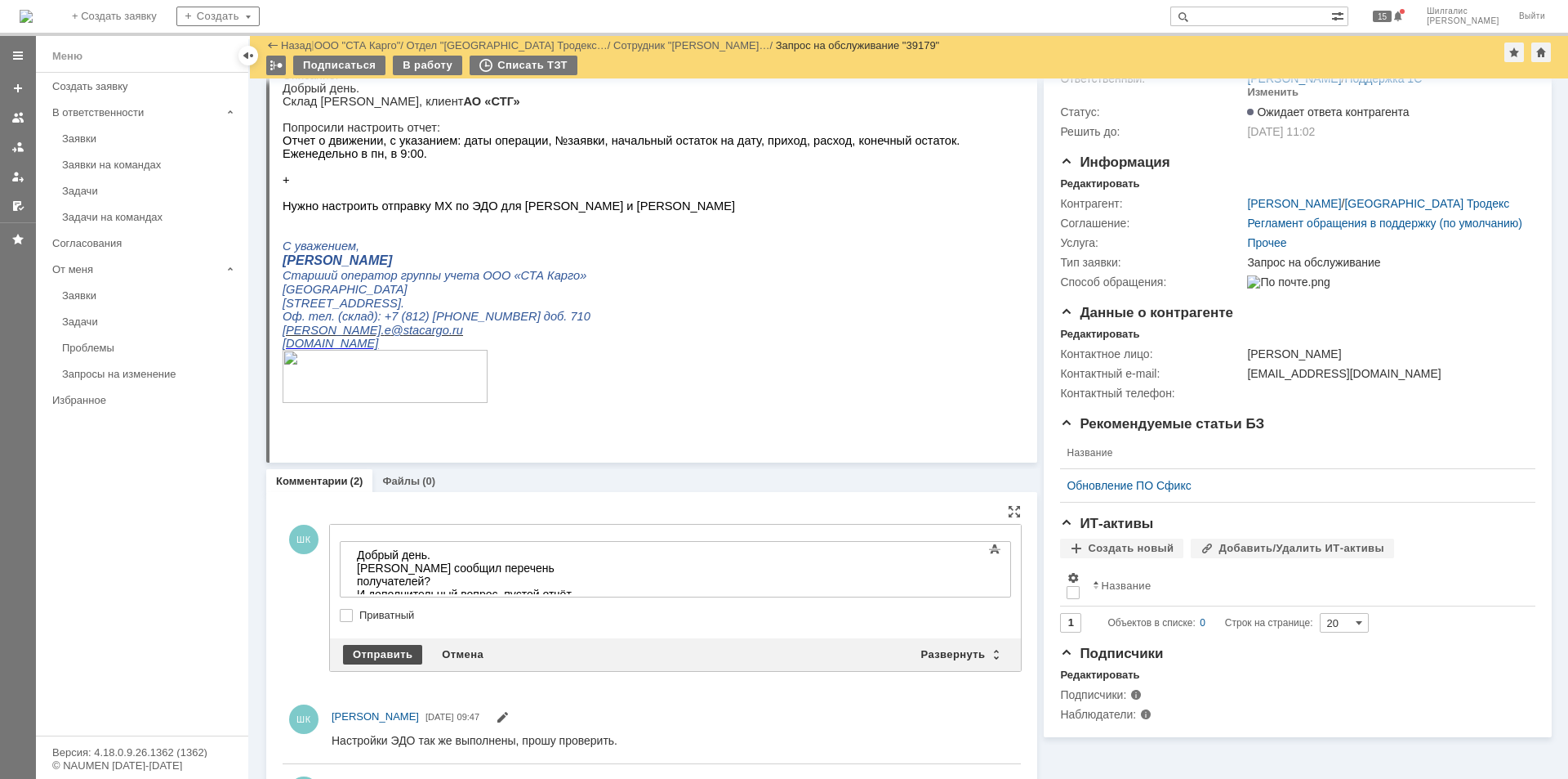
click at [366, 647] on div "Отправить" at bounding box center [382, 655] width 79 height 20
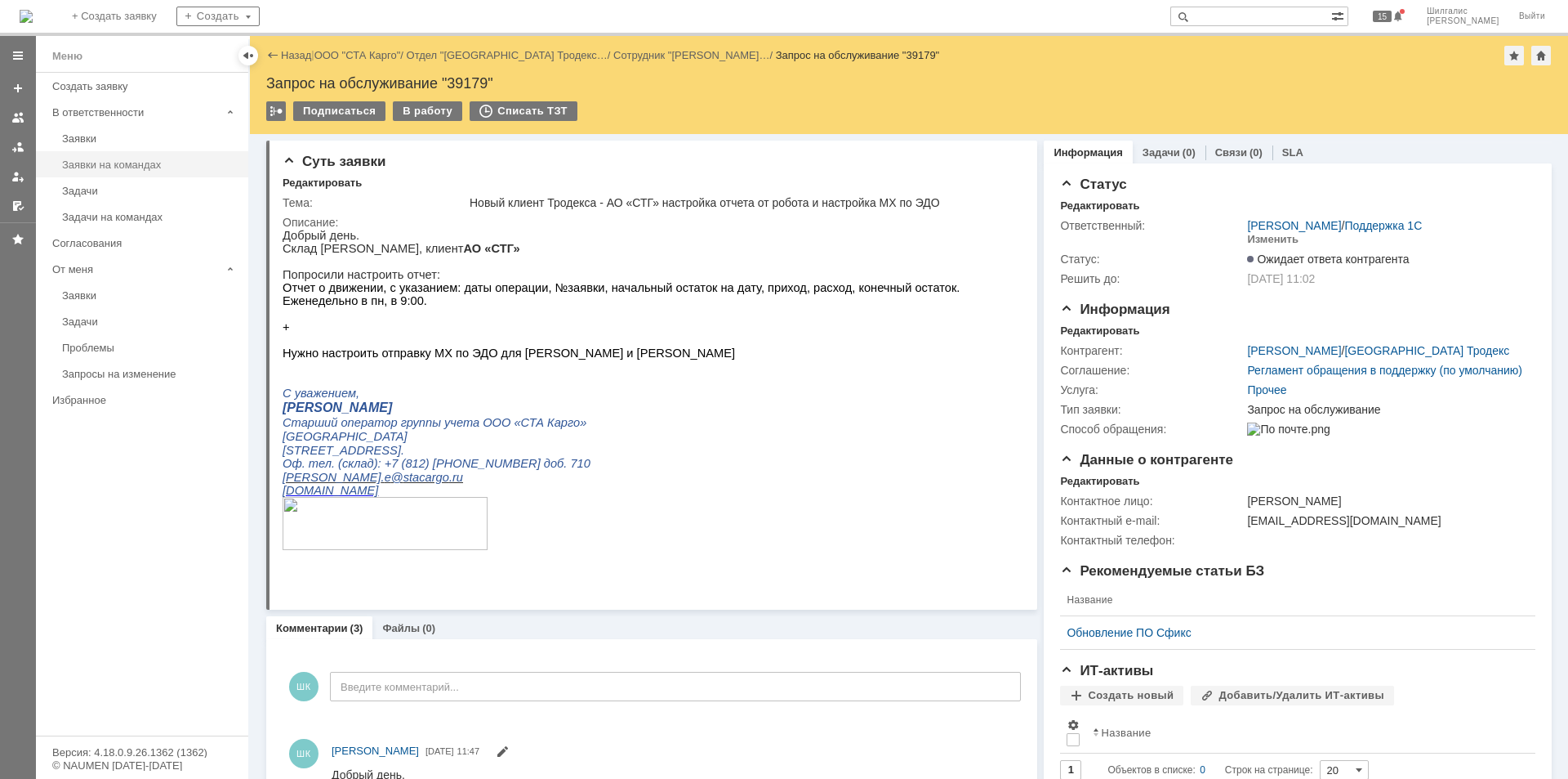
click at [128, 166] on div "Заявки на командах" at bounding box center [151, 165] width 176 height 12
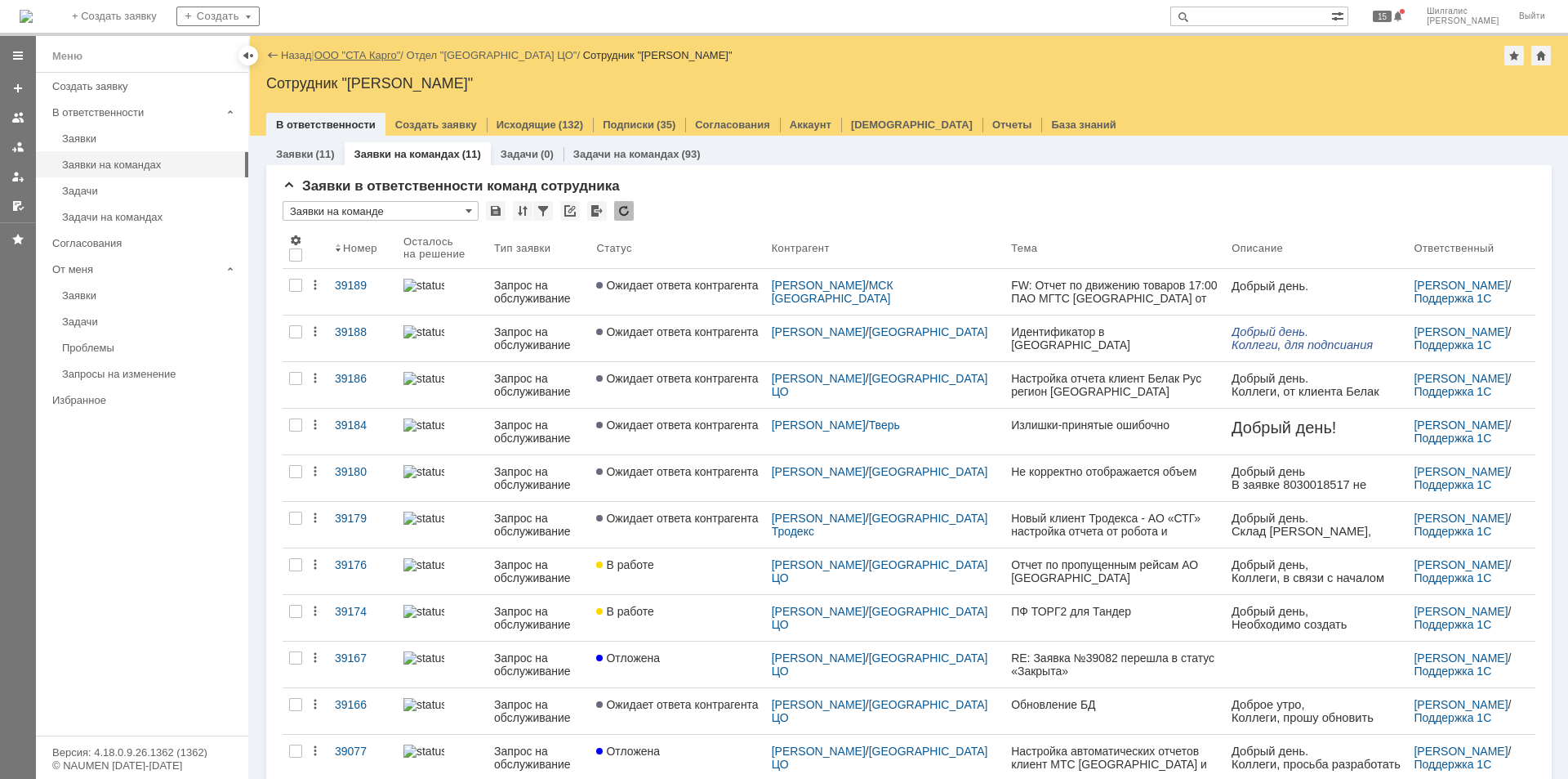
click at [387, 55] on link "ООО "СТА Карго"" at bounding box center [358, 55] width 86 height 12
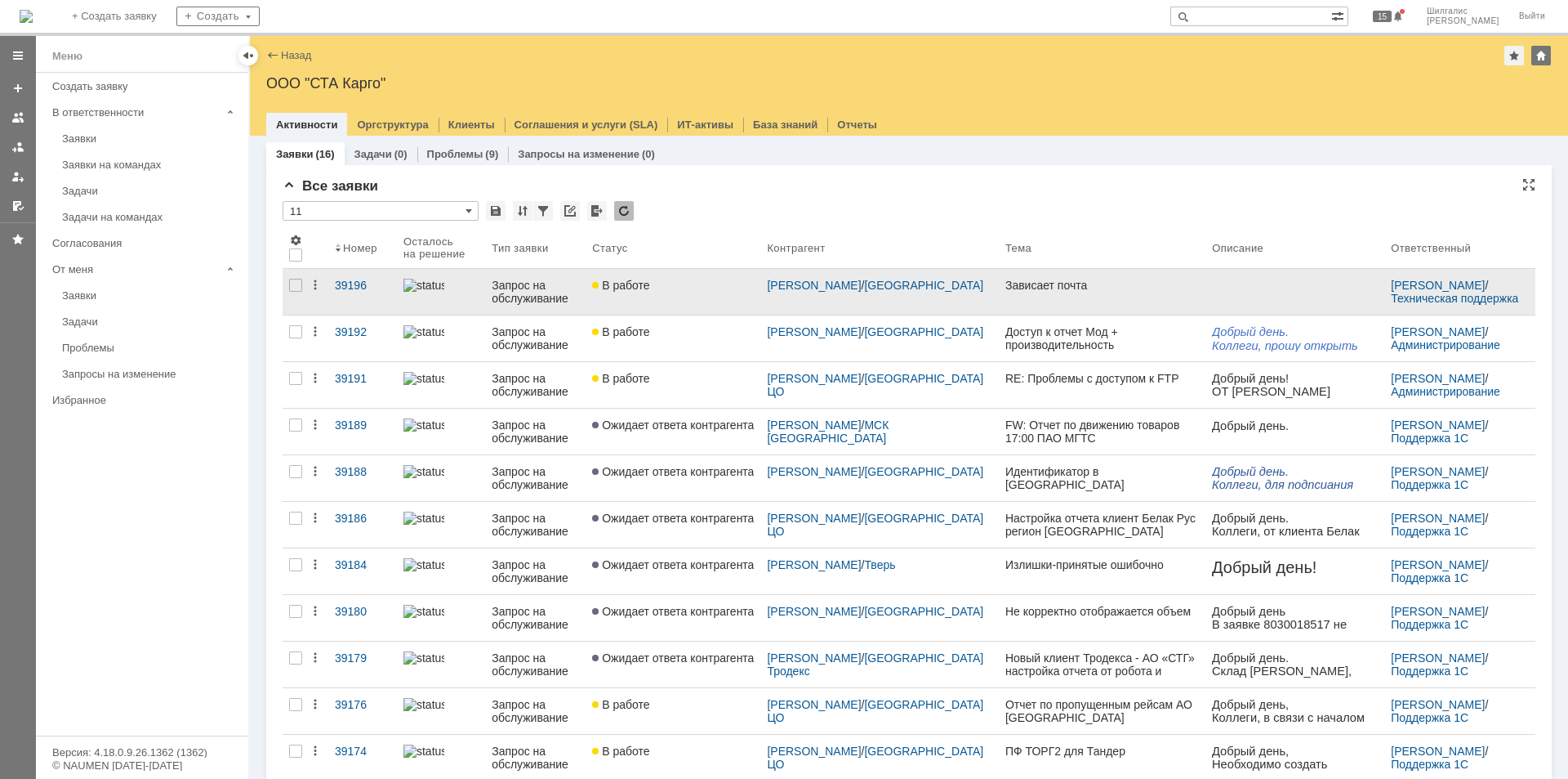
click at [678, 278] on link "В работе" at bounding box center [673, 291] width 174 height 46
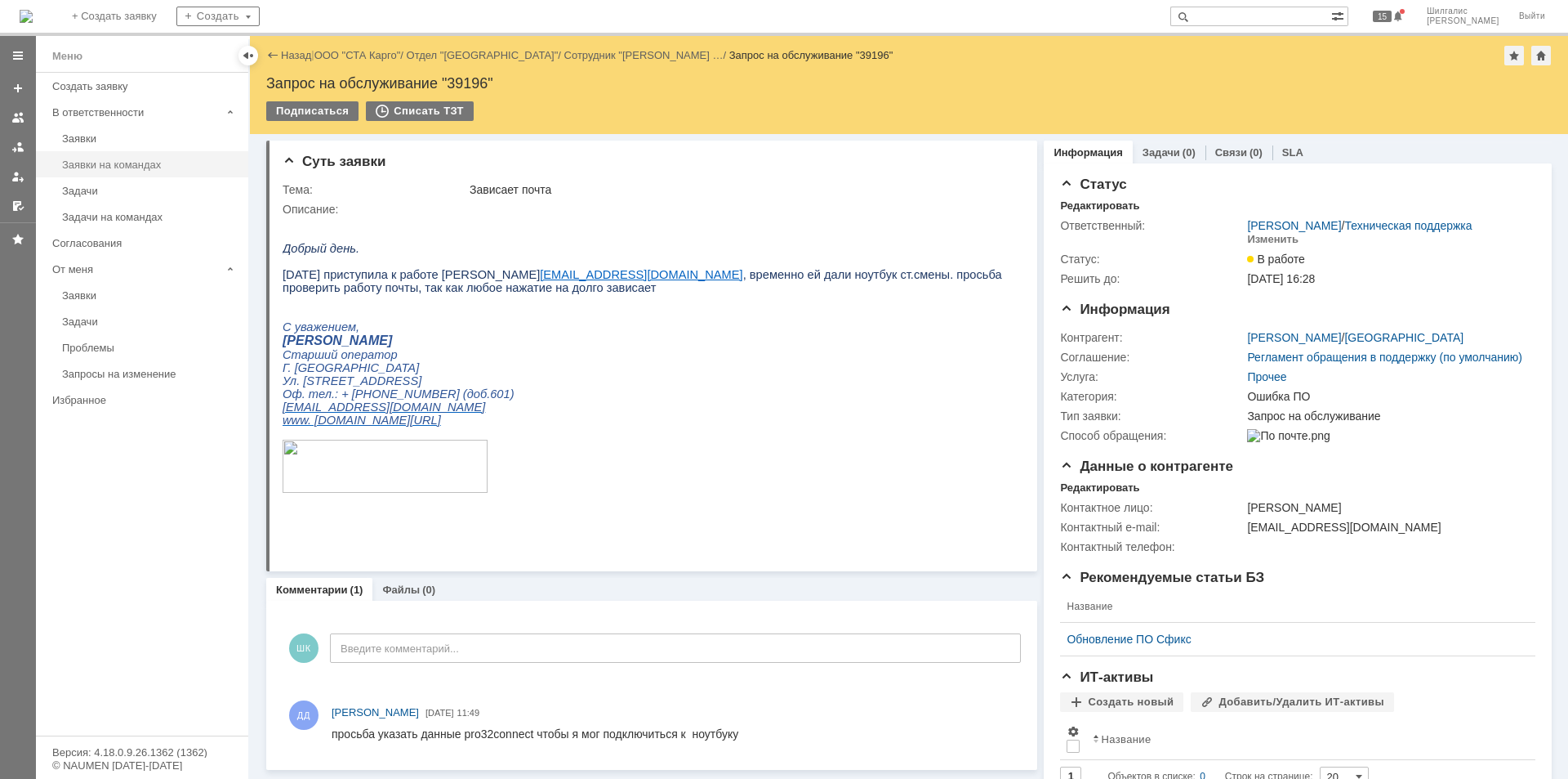
click at [109, 165] on div "Заявки на командах" at bounding box center [151, 165] width 176 height 12
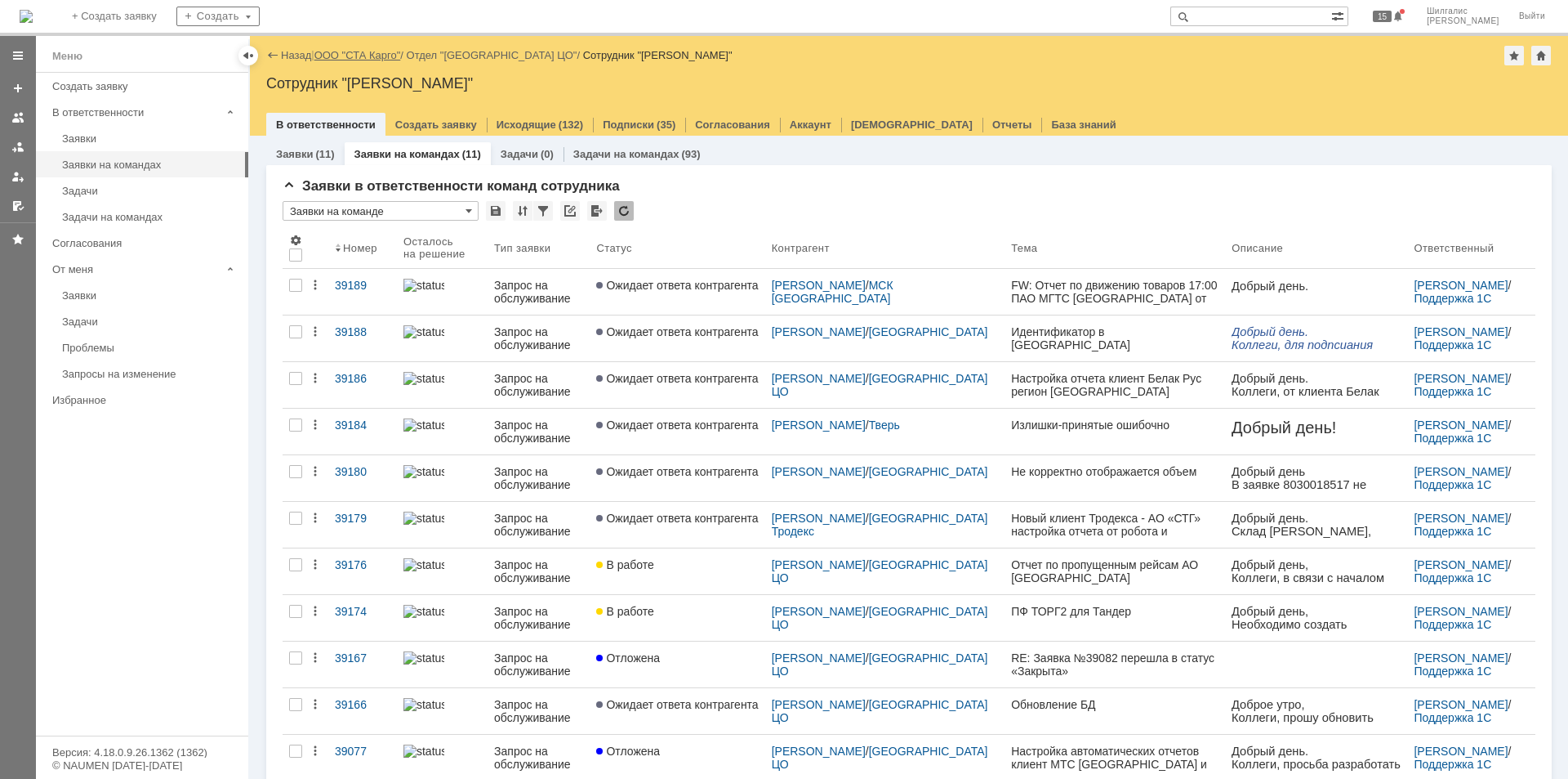
click at [353, 58] on link "ООО "СТА Карго"" at bounding box center [358, 55] width 86 height 12
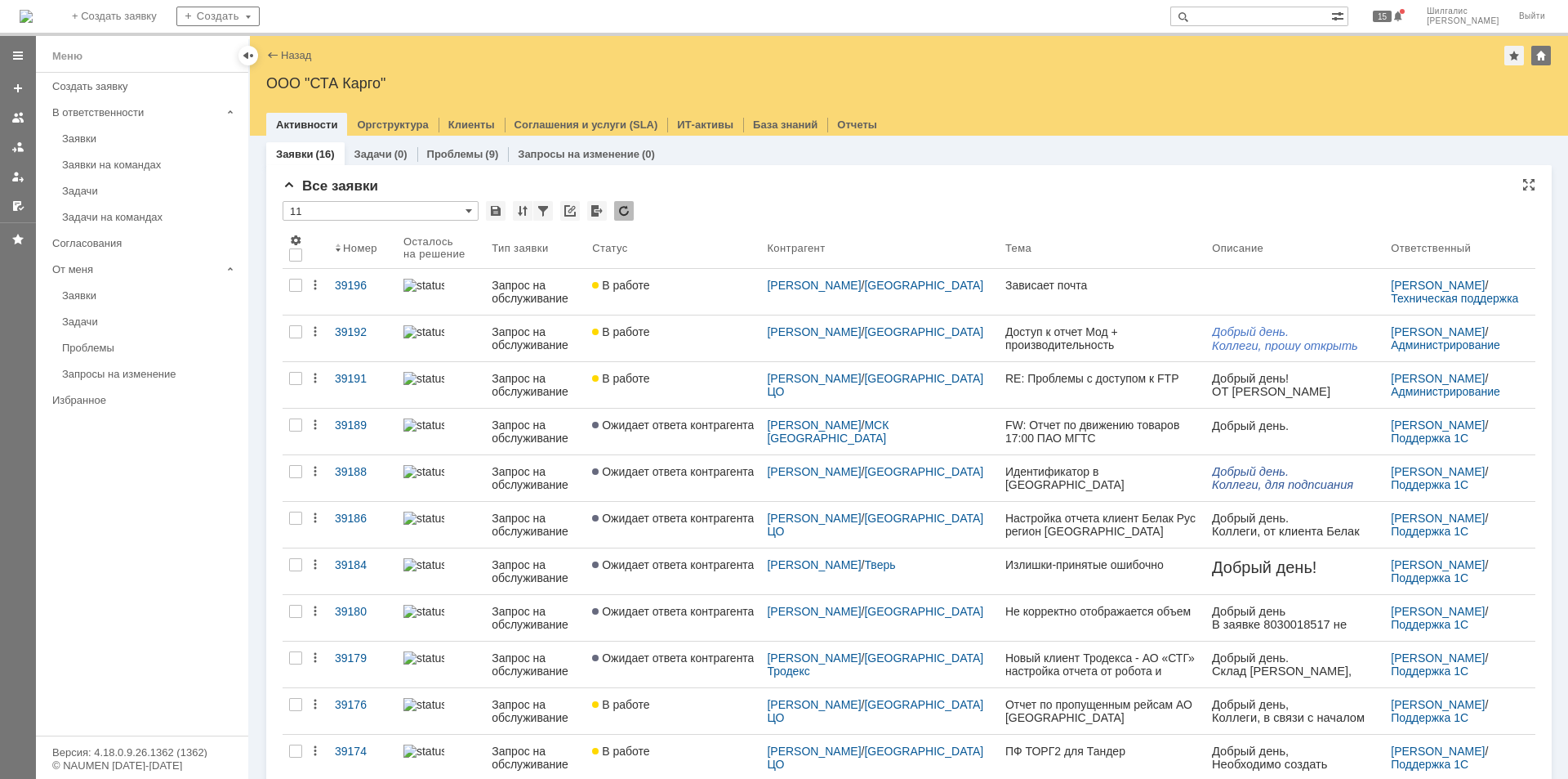
click at [713, 194] on div "Все заявки * 11 Результаты поиска: 1 Объектов в списке: 16 Строк на странице: 2…" at bounding box center [908, 615] width 1253 height 875
click at [680, 215] on div "* 11" at bounding box center [908, 211] width 1253 height 21
click at [772, 174] on div "Все заявки * 11 Результаты поиска: 1 Объектов в списке: 16 Строк на странице: 2…" at bounding box center [909, 610] width 1286 height 888
click at [779, 202] on div "* 11" at bounding box center [908, 211] width 1253 height 21
click at [815, 202] on div "* 11" at bounding box center [908, 211] width 1253 height 21
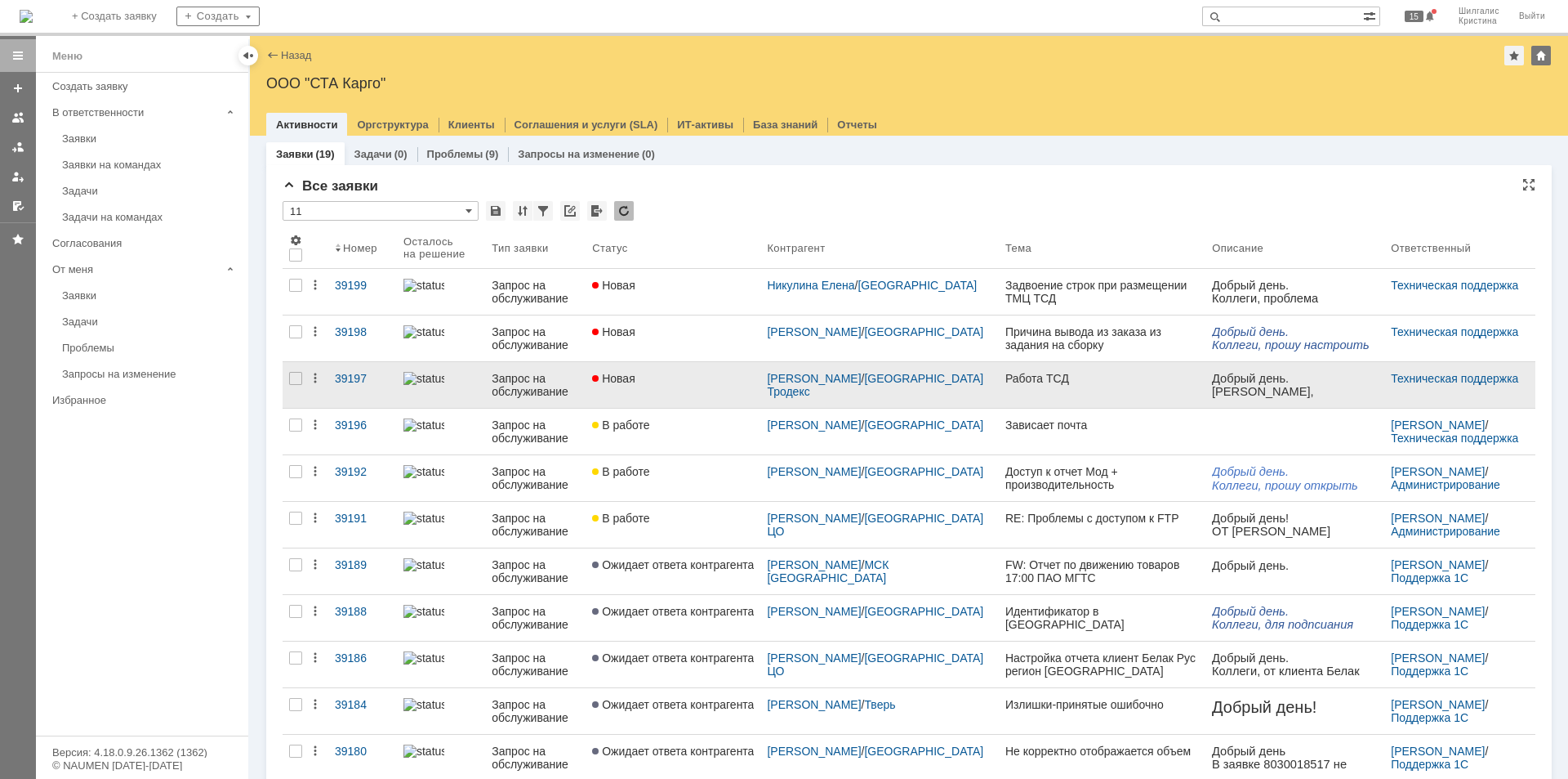
click at [693, 387] on link "Новая" at bounding box center [673, 385] width 174 height 46
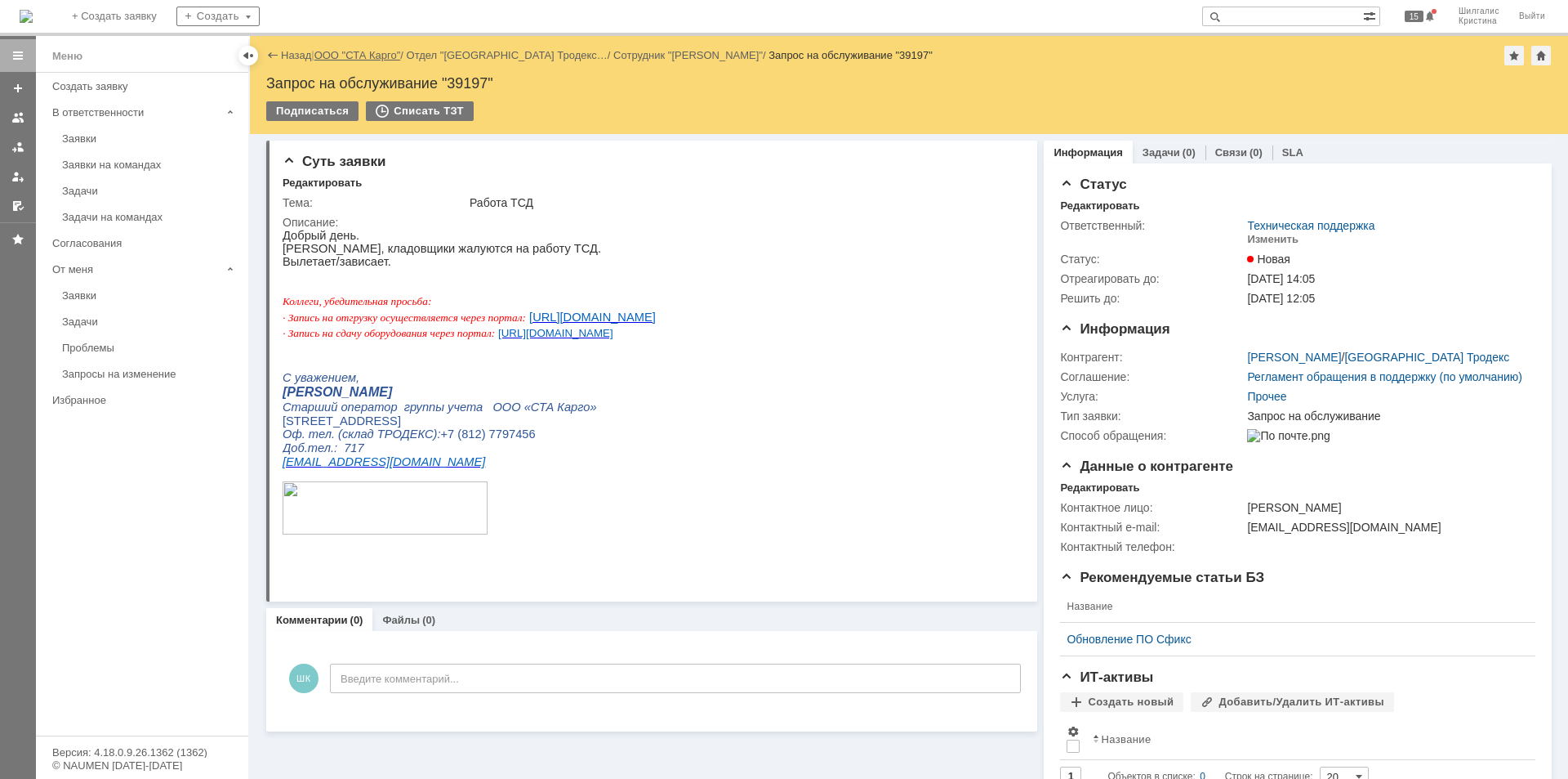
click at [375, 54] on link "ООО "СТА Карго"" at bounding box center [358, 55] width 86 height 12
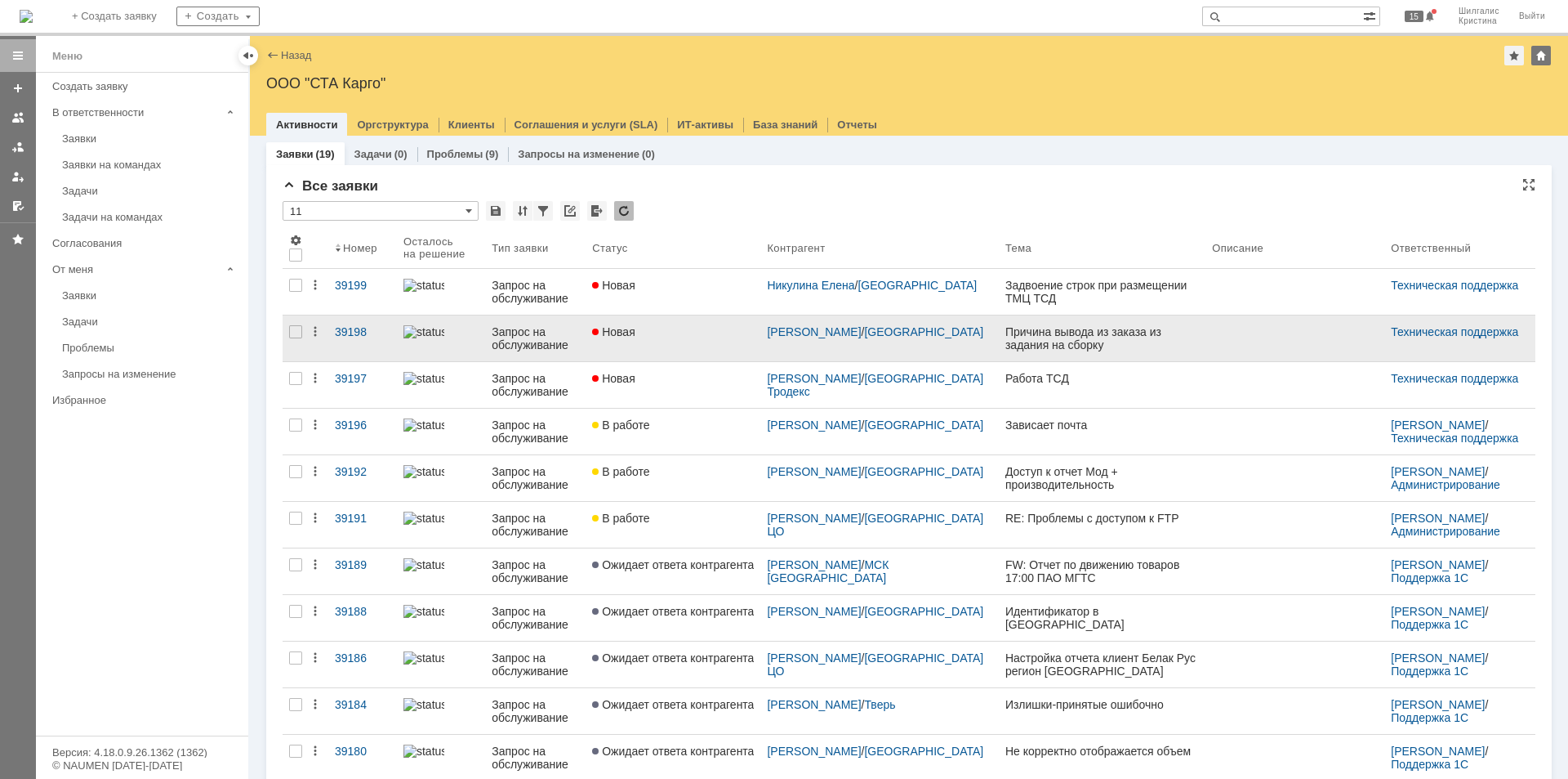
click at [660, 344] on link "Новая" at bounding box center [673, 338] width 174 height 46
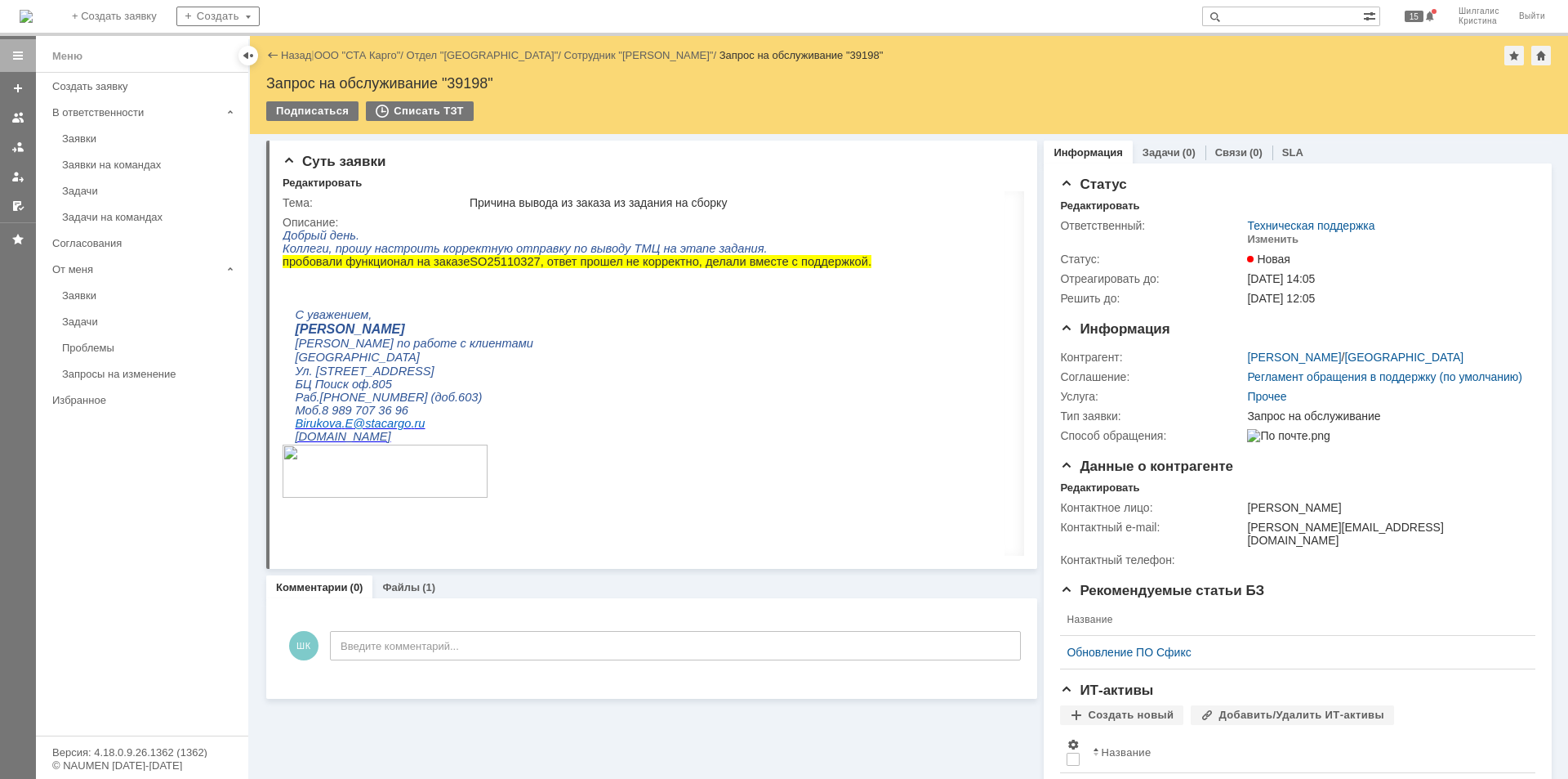
click at [487, 269] on span "25110327, ответ прошел не корректно, делали вместе с поддержкой." at bounding box center [679, 261] width 384 height 13
copy p "SO 25110327"
click at [1286, 11] on input "text" at bounding box center [1283, 17] width 160 height 20
paste input "SO25110327"
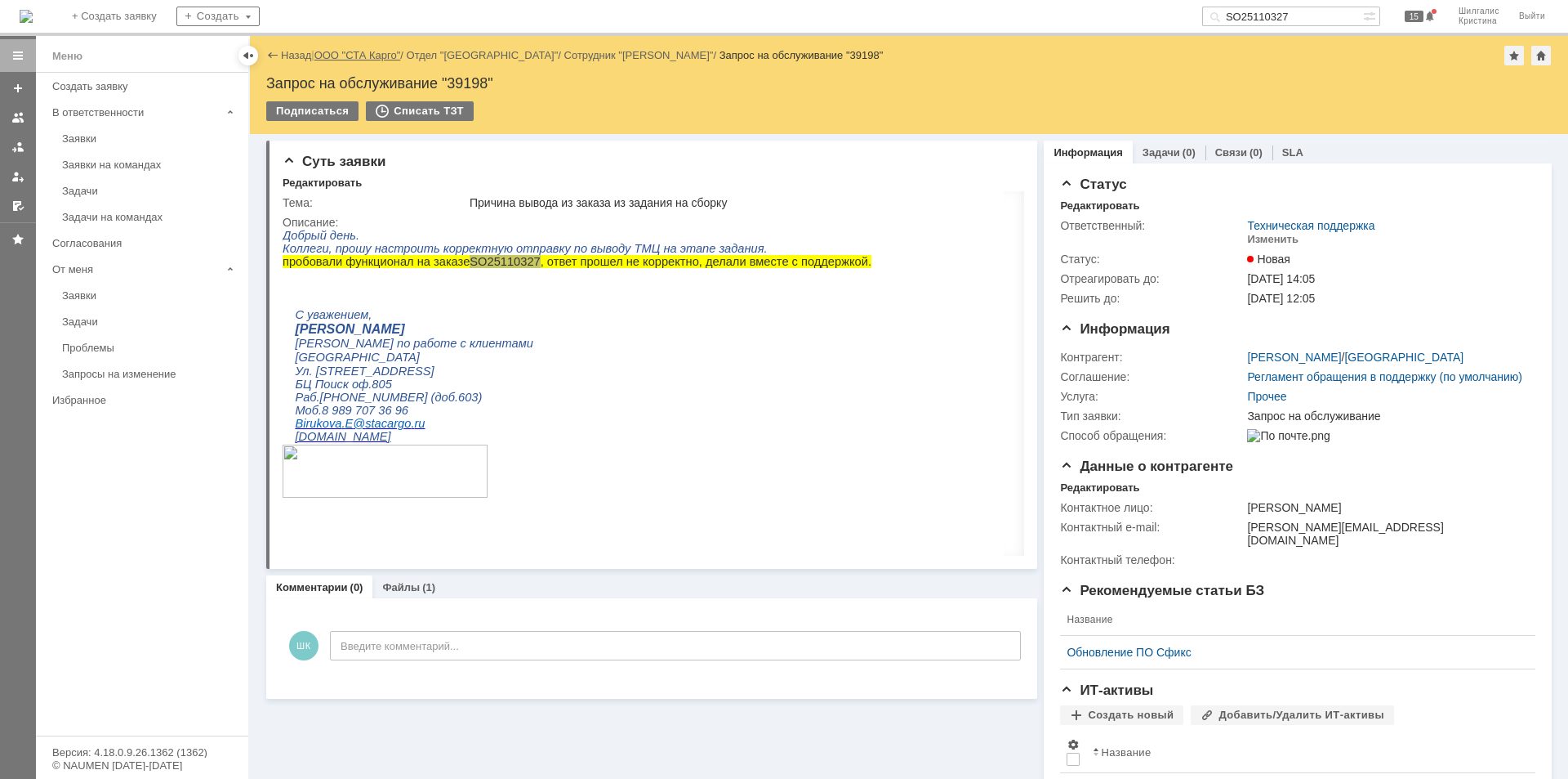
click at [351, 52] on link "ООО "СТА Карго"" at bounding box center [358, 55] width 86 height 12
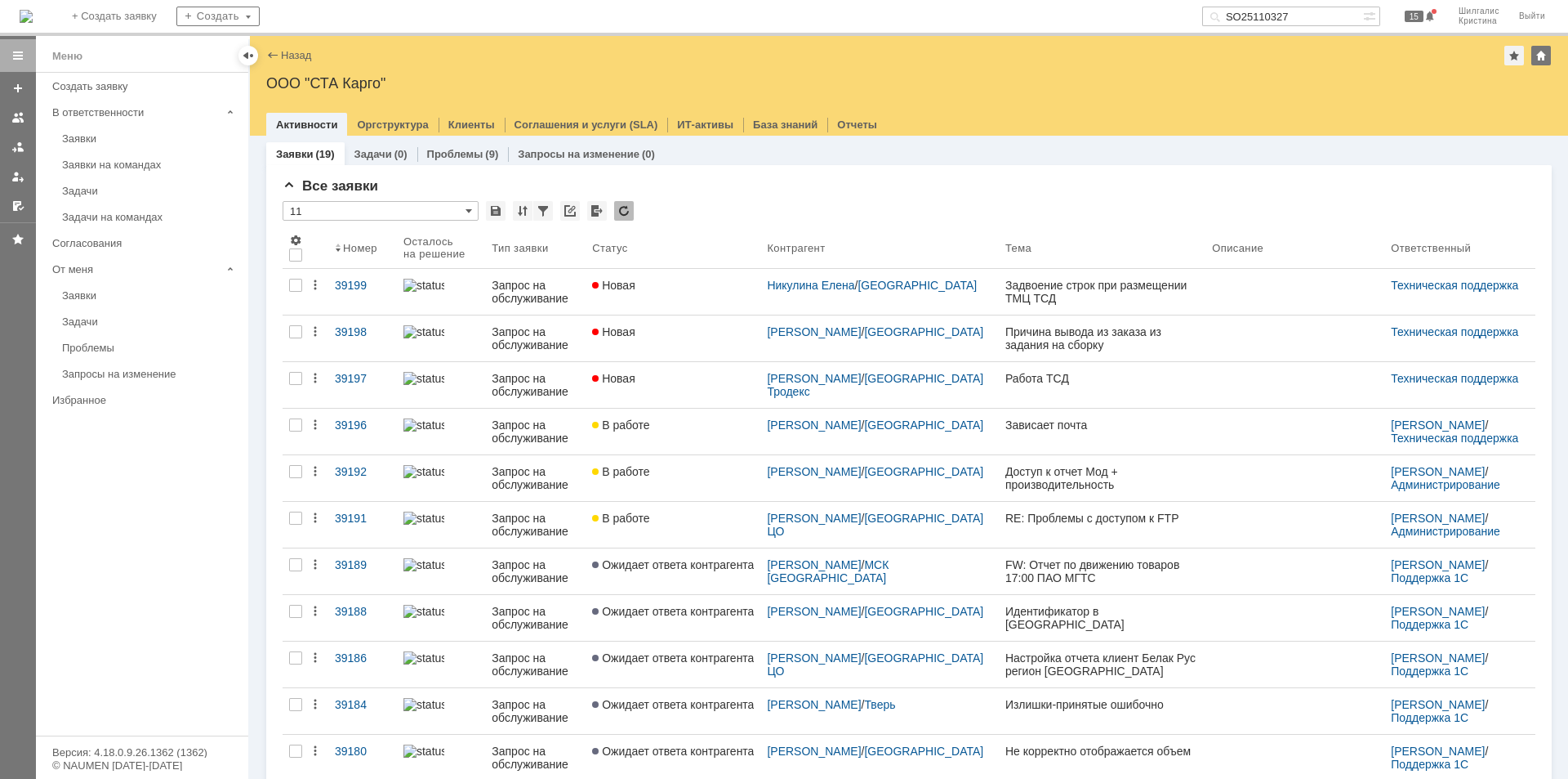
click at [1318, 12] on input "SO25110327" at bounding box center [1283, 17] width 160 height 20
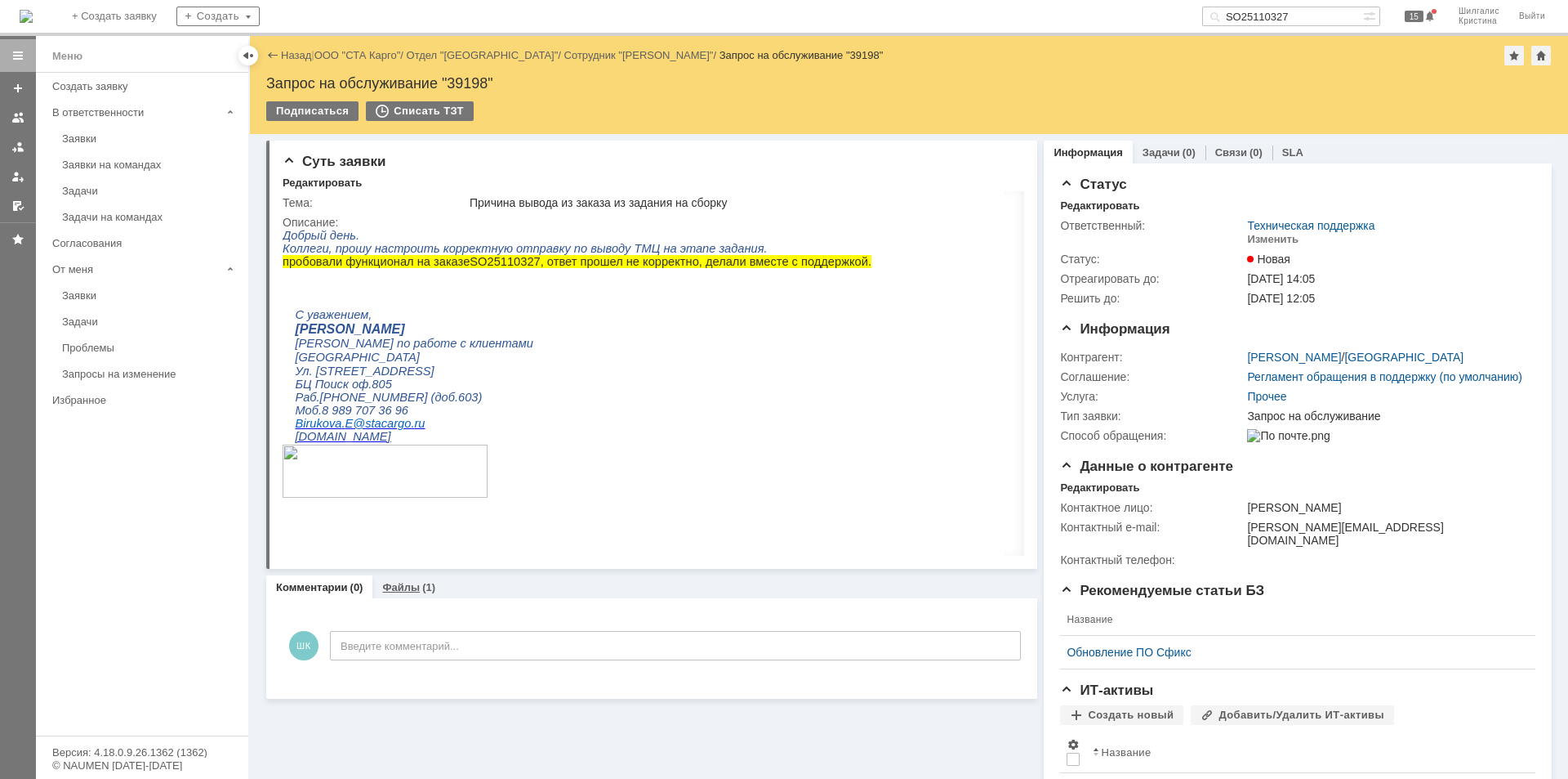
click at [401, 590] on link "Файлы" at bounding box center [401, 587] width 38 height 12
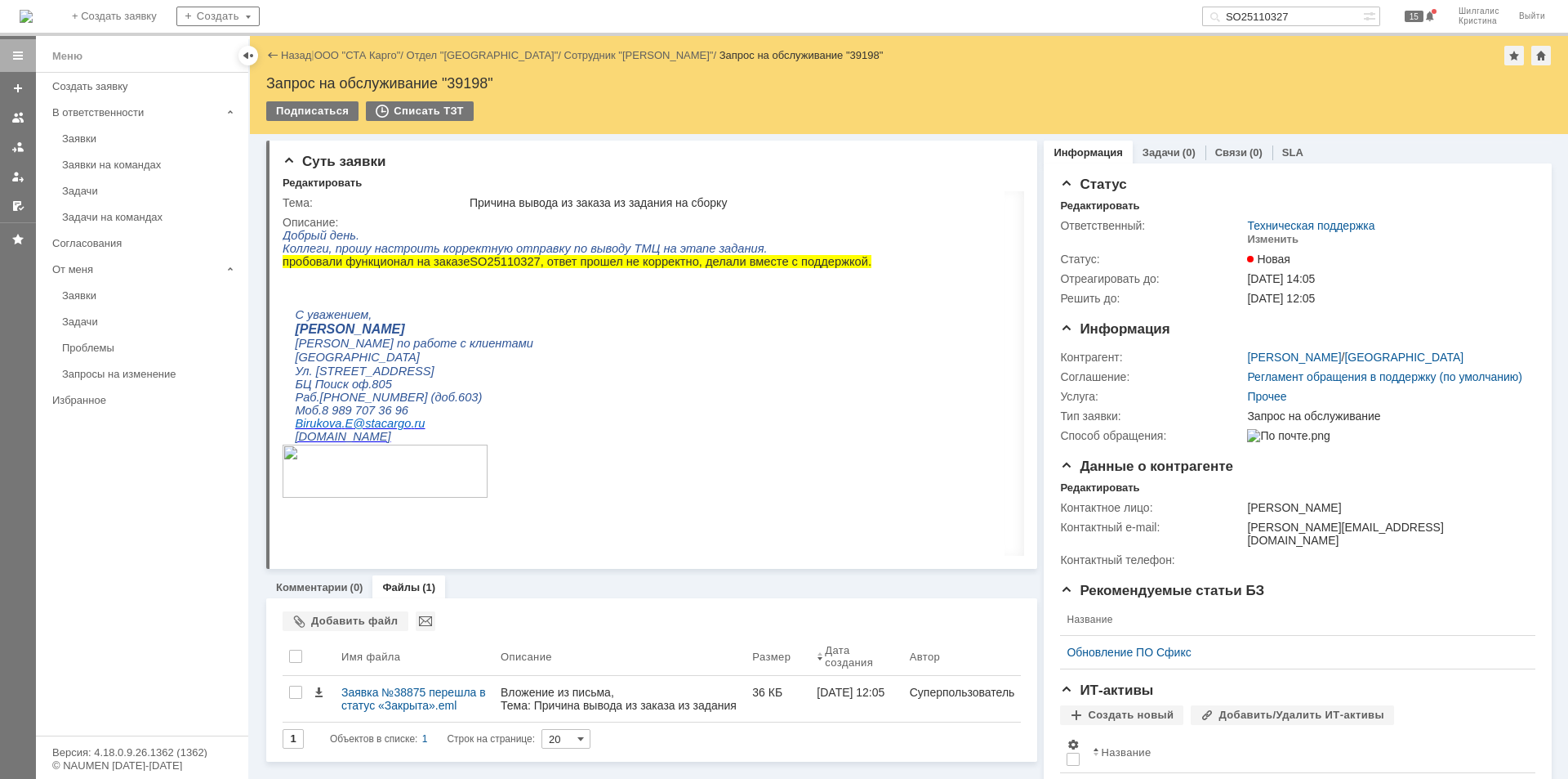
drag, startPoint x: 1317, startPoint y: 14, endPoint x: 1193, endPoint y: 2, distance: 124.6
click at [1193, 2] on div "На домашнюю + Создать заявку Создать SO25110327 15 Шилгалис Кристина Выйти" at bounding box center [784, 18] width 1568 height 36
type input "38875"
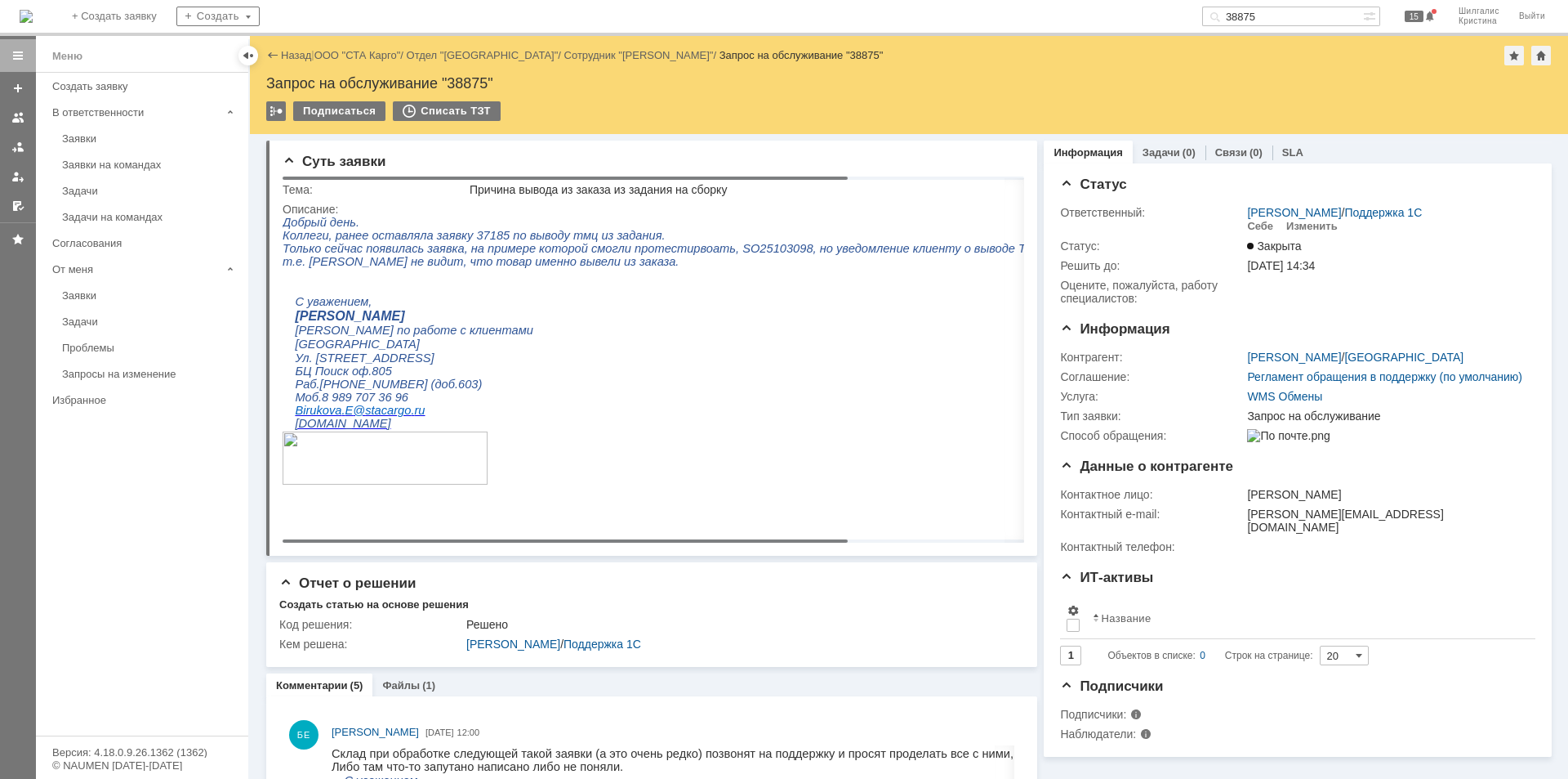
drag, startPoint x: 622, startPoint y: 539, endPoint x: 313, endPoint y: 483, distance: 314.0
click at [313, 483] on body "Идет загрузка, пожалуйста, подождите. На домашнюю + Создать заявку Создать 3887…" at bounding box center [784, 390] width 1568 height 779
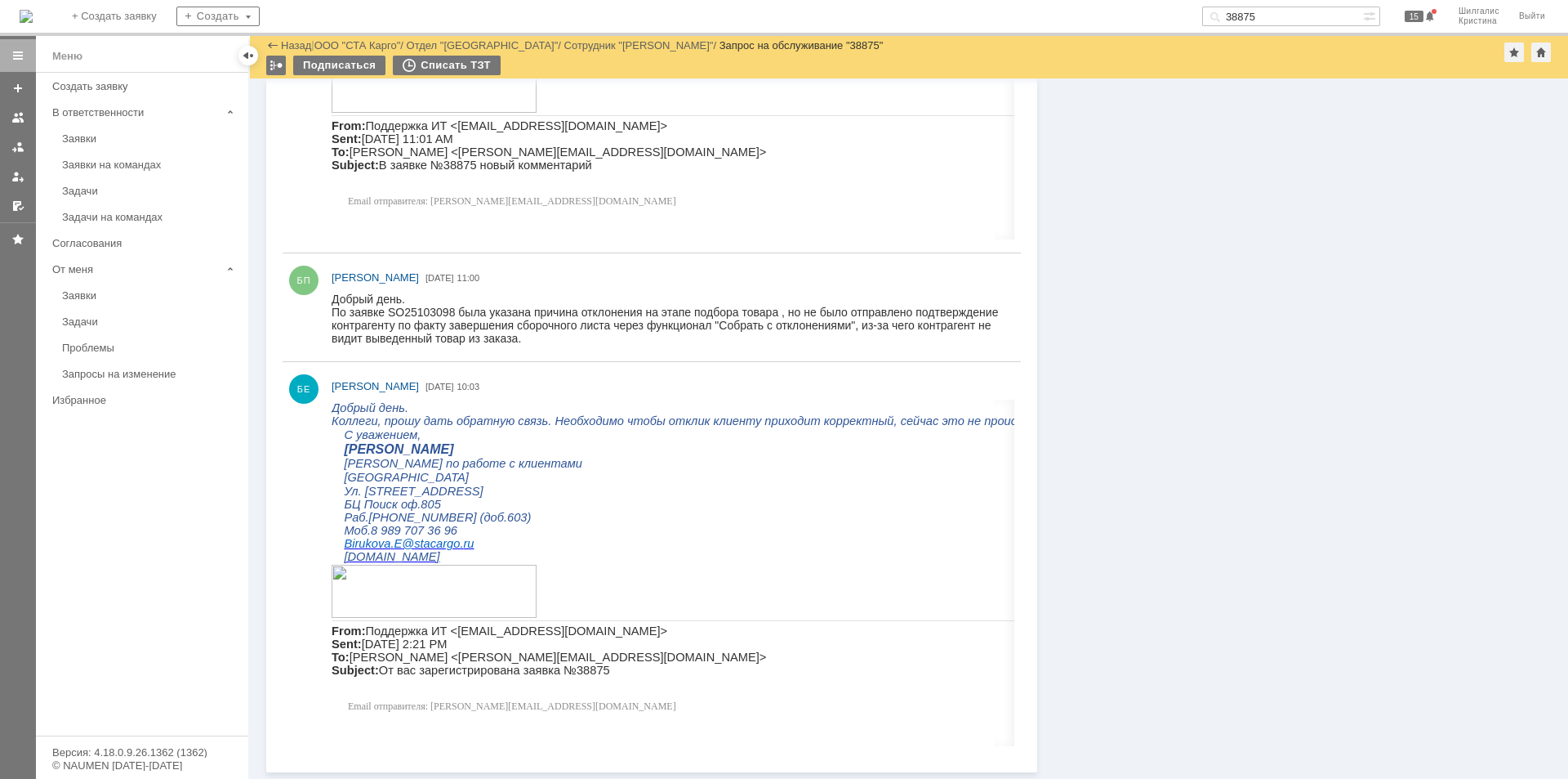
drag, startPoint x: 1336, startPoint y: 287, endPoint x: 1206, endPoint y: 681, distance: 414.9
drag, startPoint x: 1188, startPoint y: 550, endPoint x: 1164, endPoint y: 627, distance: 80.7
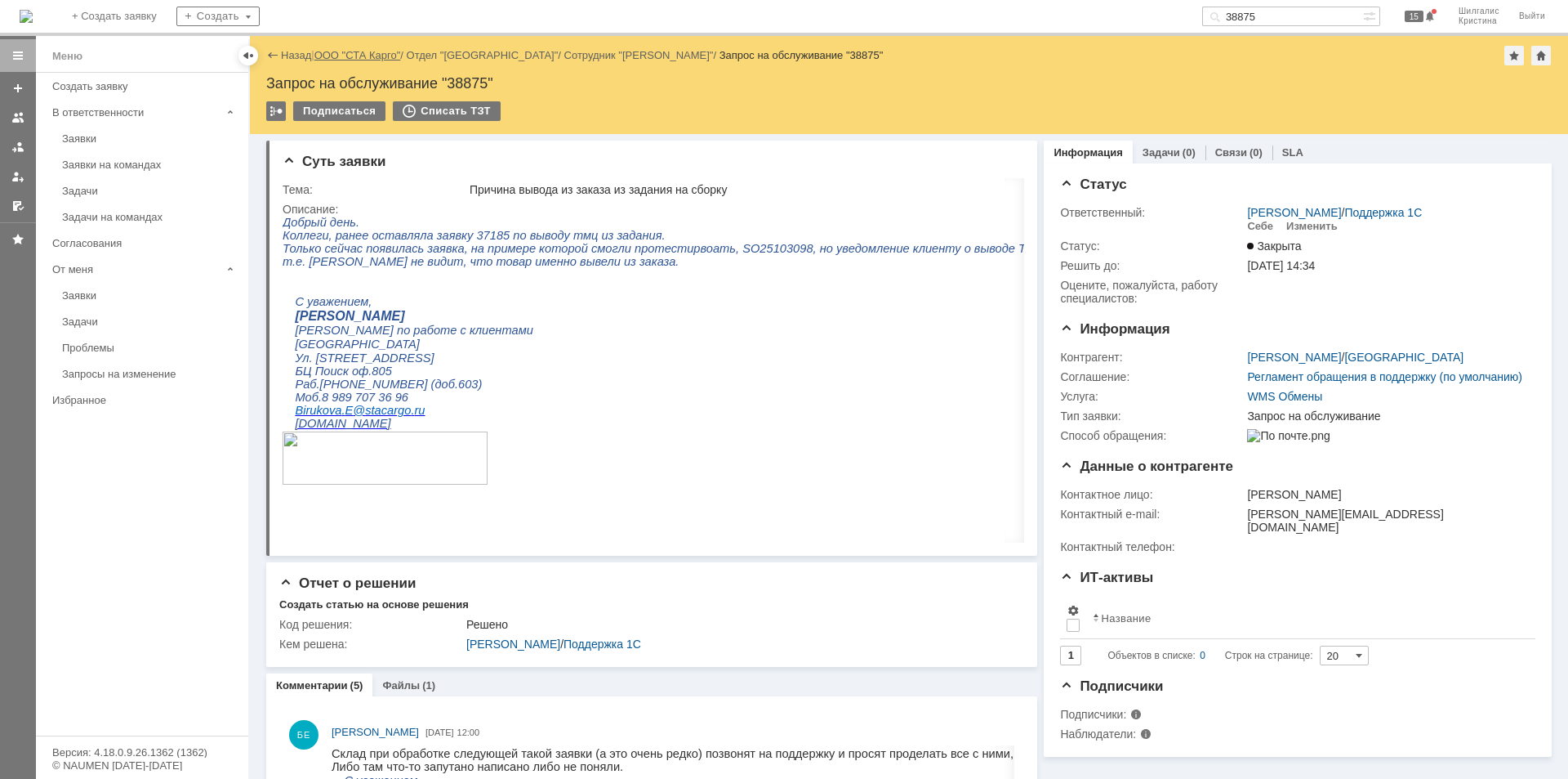
click at [348, 53] on link "ООО "СТА Карго"" at bounding box center [358, 55] width 86 height 12
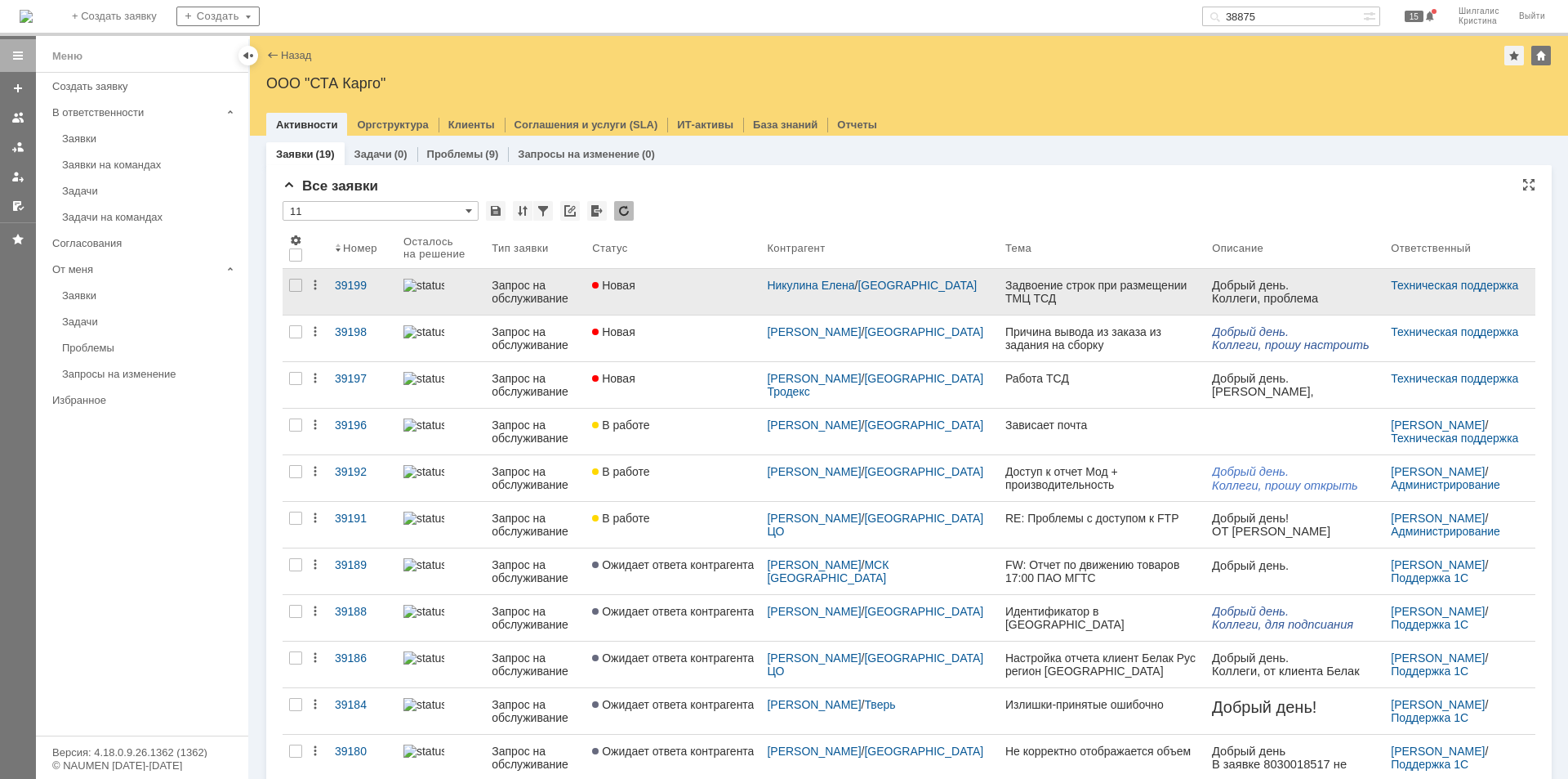
click at [658, 278] on link "Новая" at bounding box center [673, 291] width 174 height 46
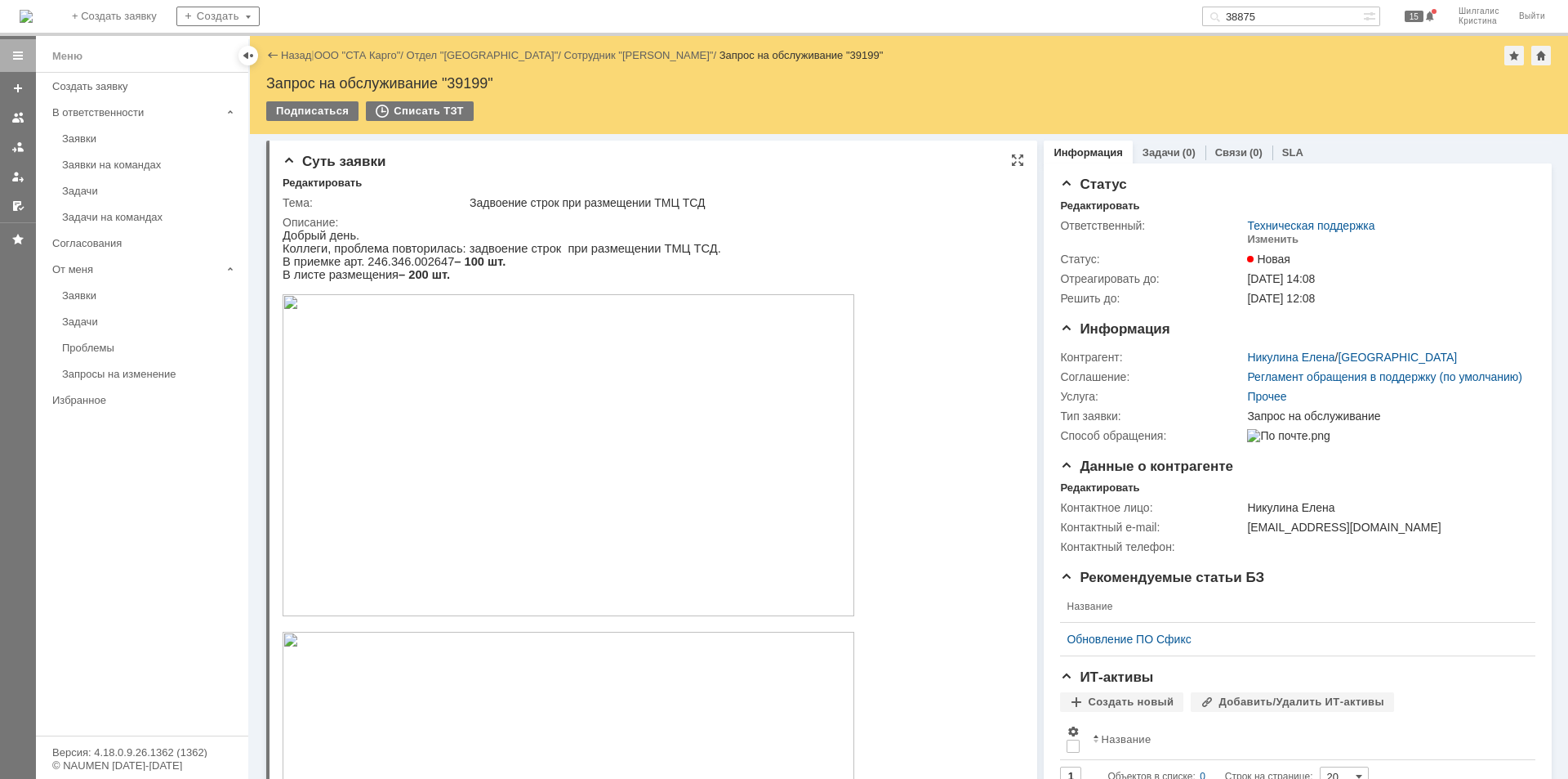
click at [486, 462] on img at bounding box center [568, 455] width 572 height 322
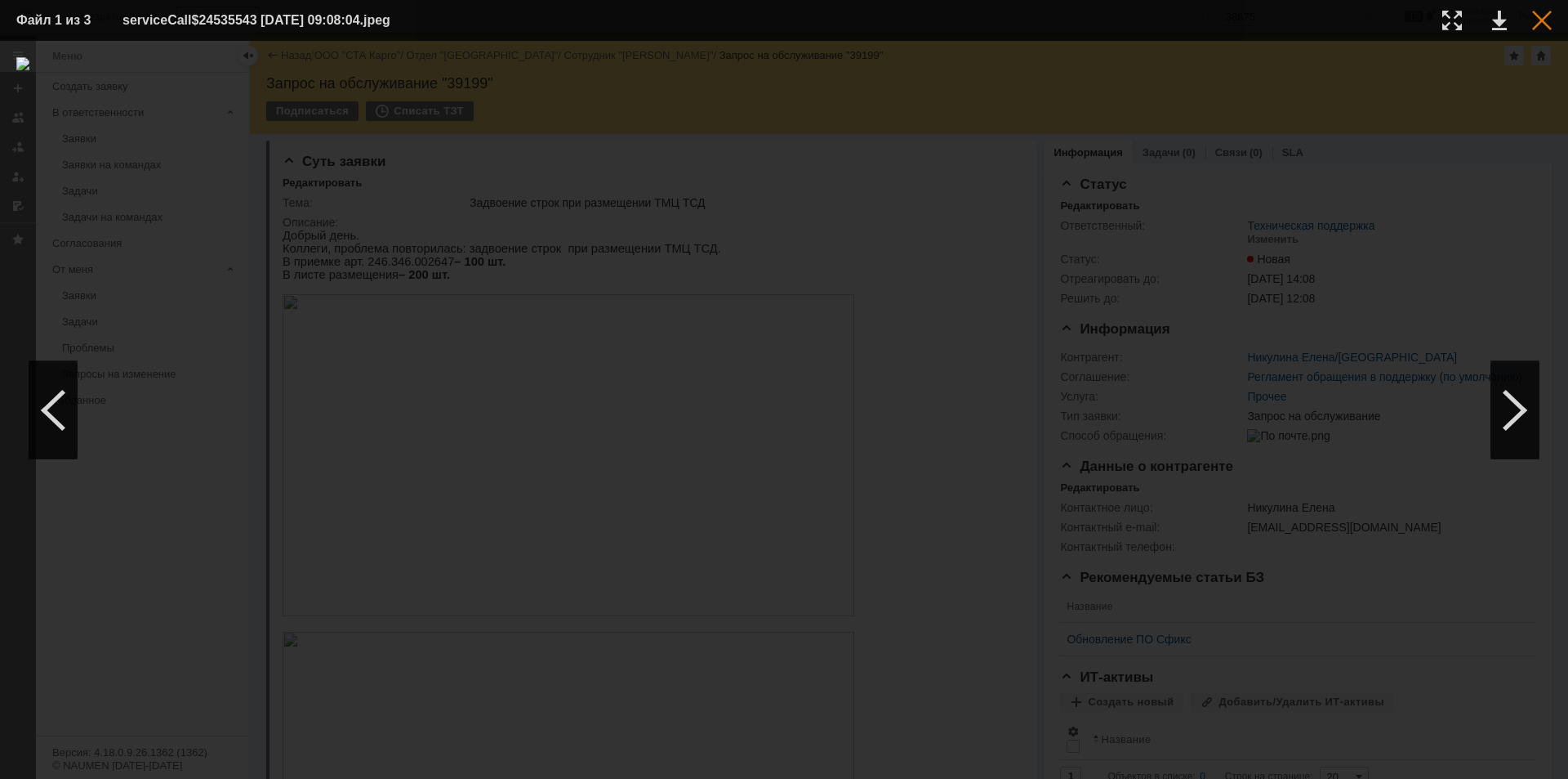
click at [1549, 24] on div at bounding box center [1542, 21] width 20 height 20
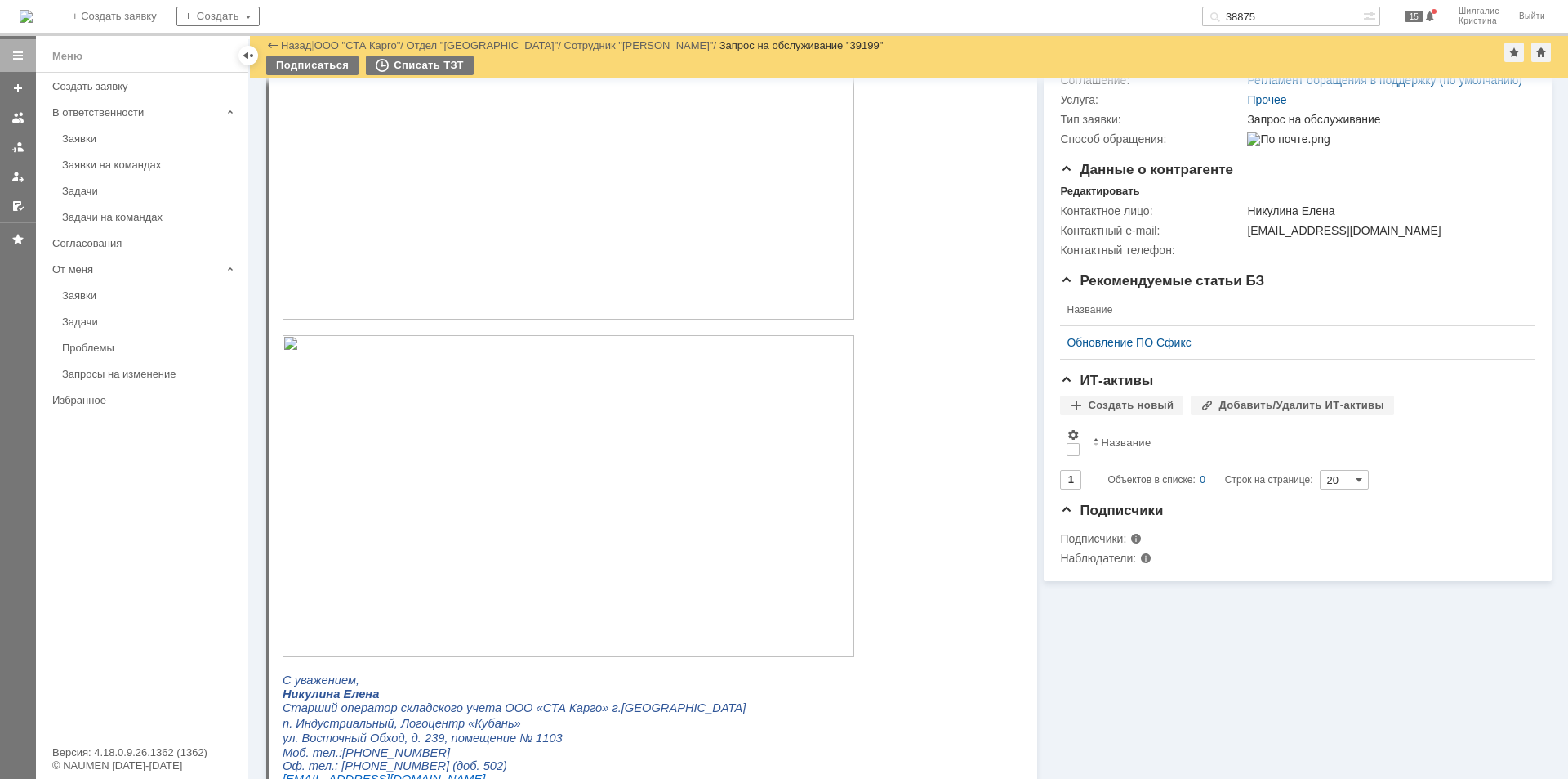
scroll to position [327, 0]
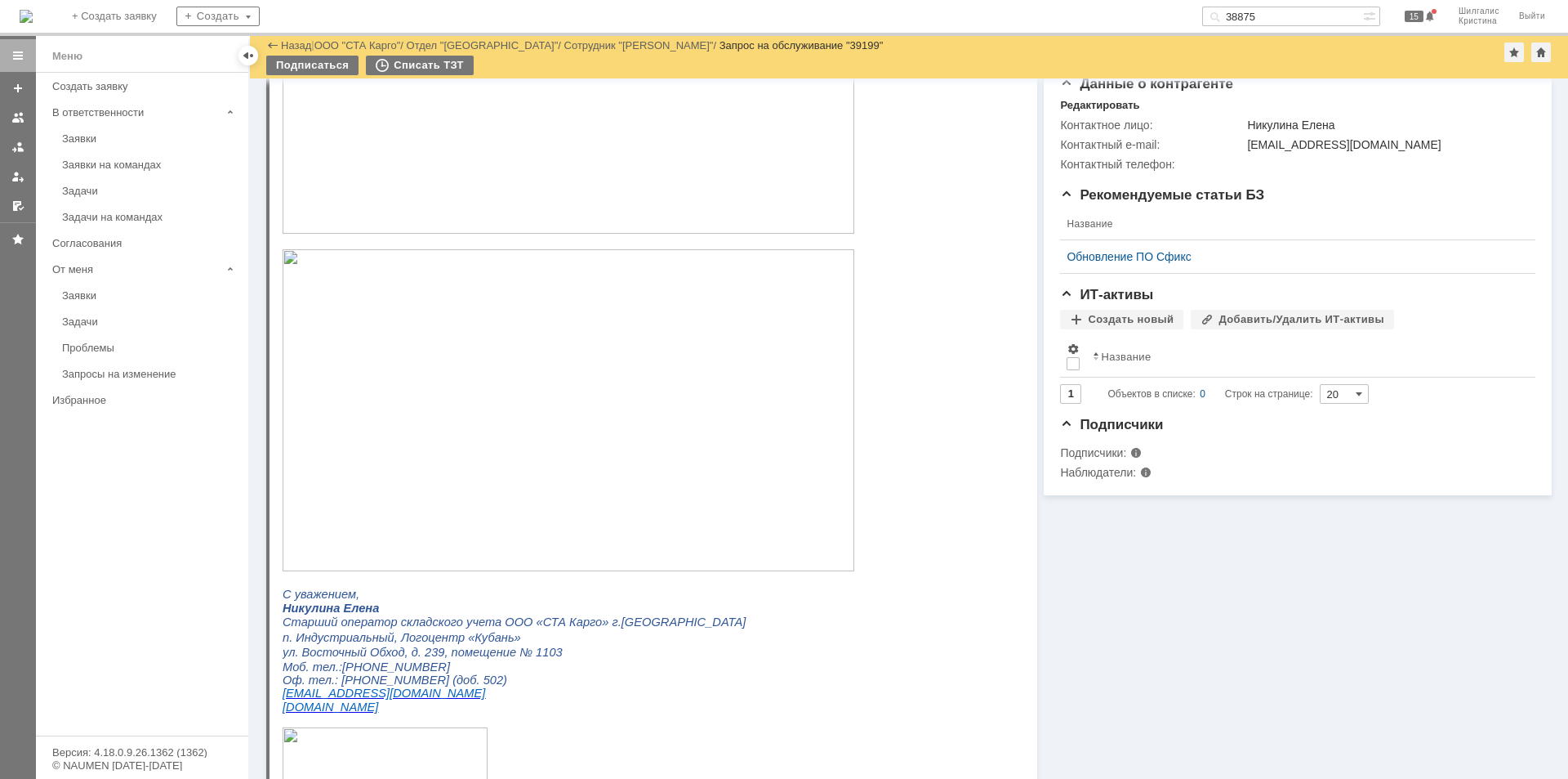
click at [445, 394] on img at bounding box center [568, 410] width 572 height 322
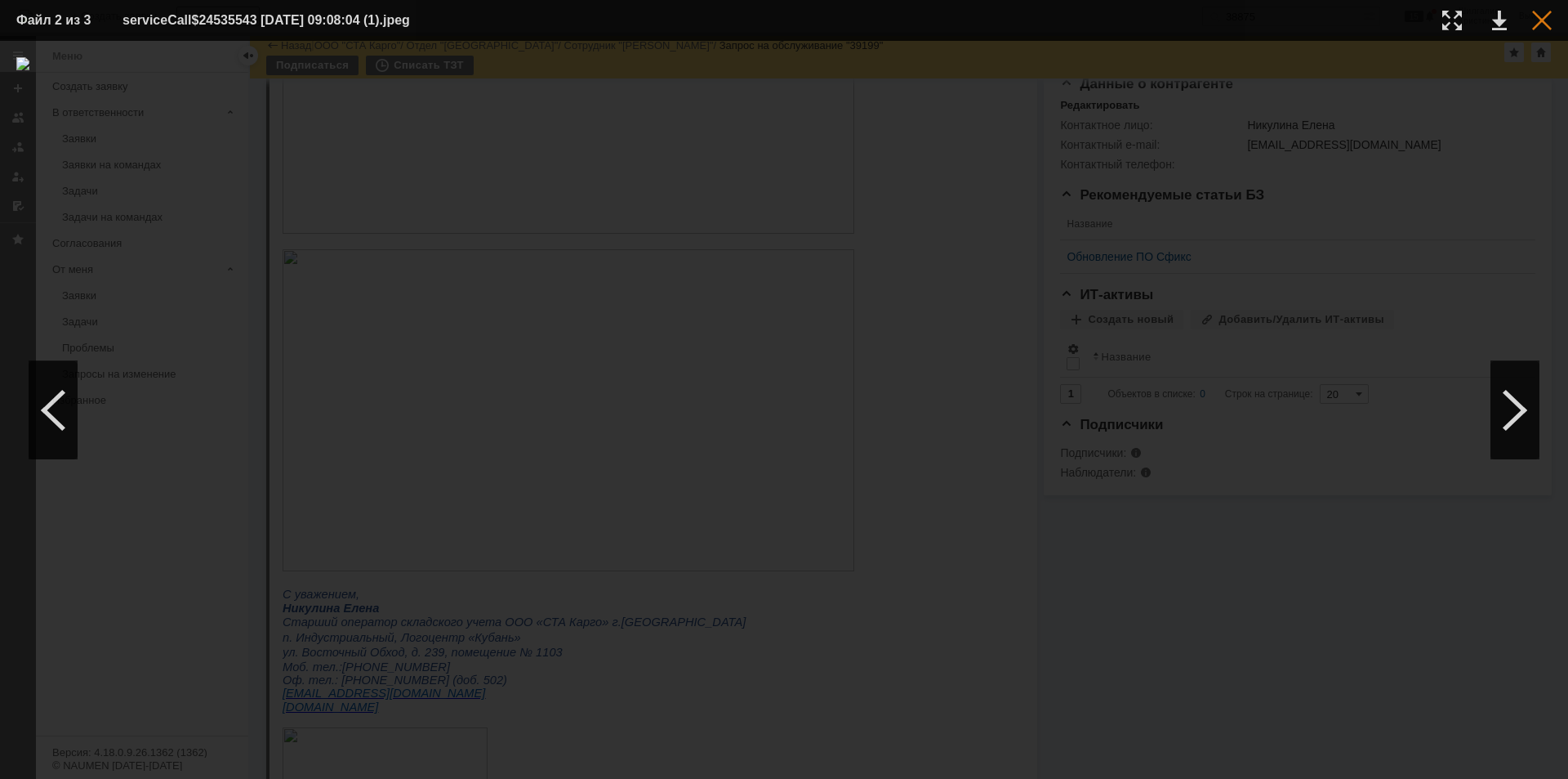
click at [1542, 24] on div at bounding box center [1542, 21] width 20 height 20
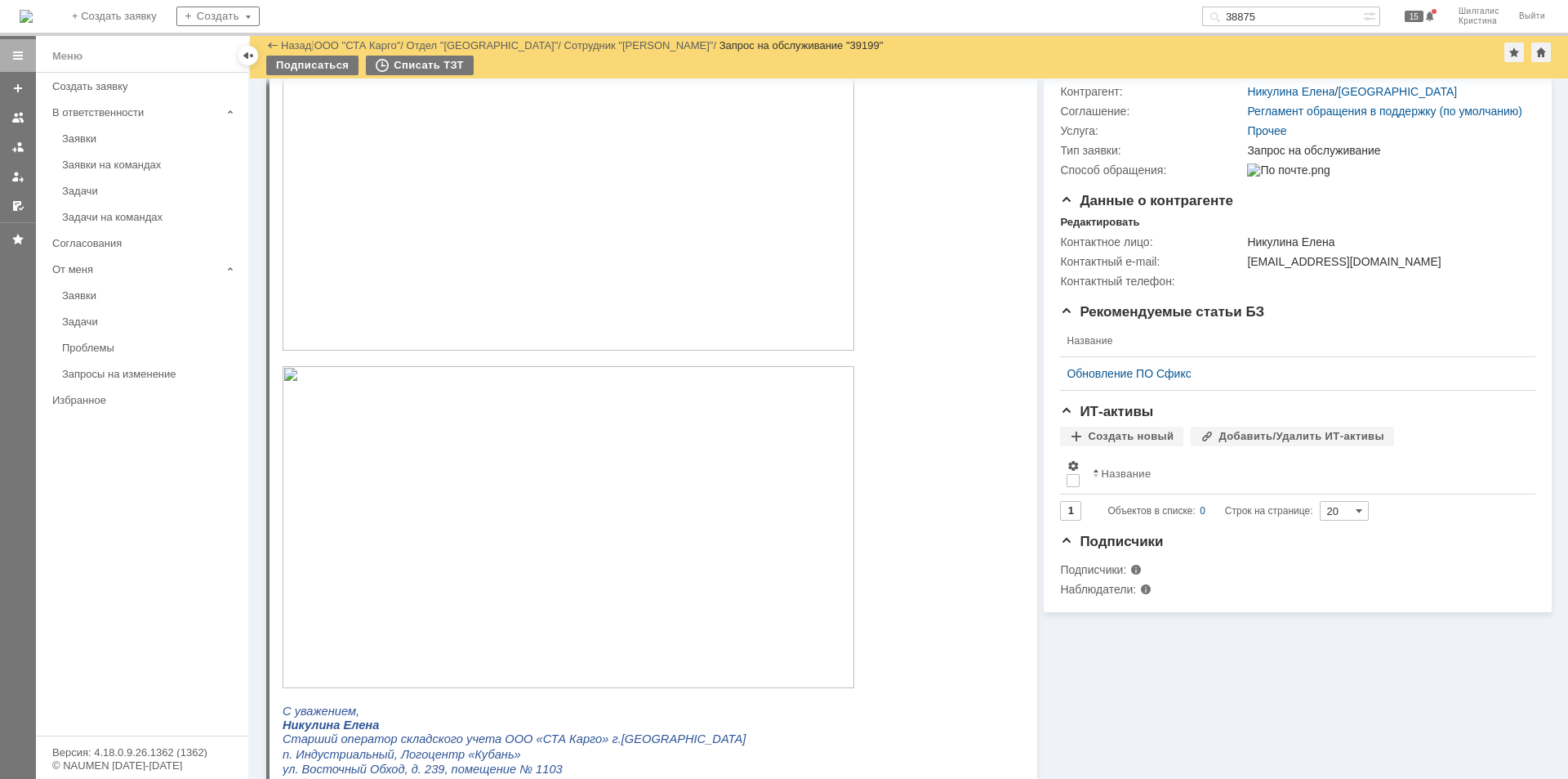
scroll to position [81, 0]
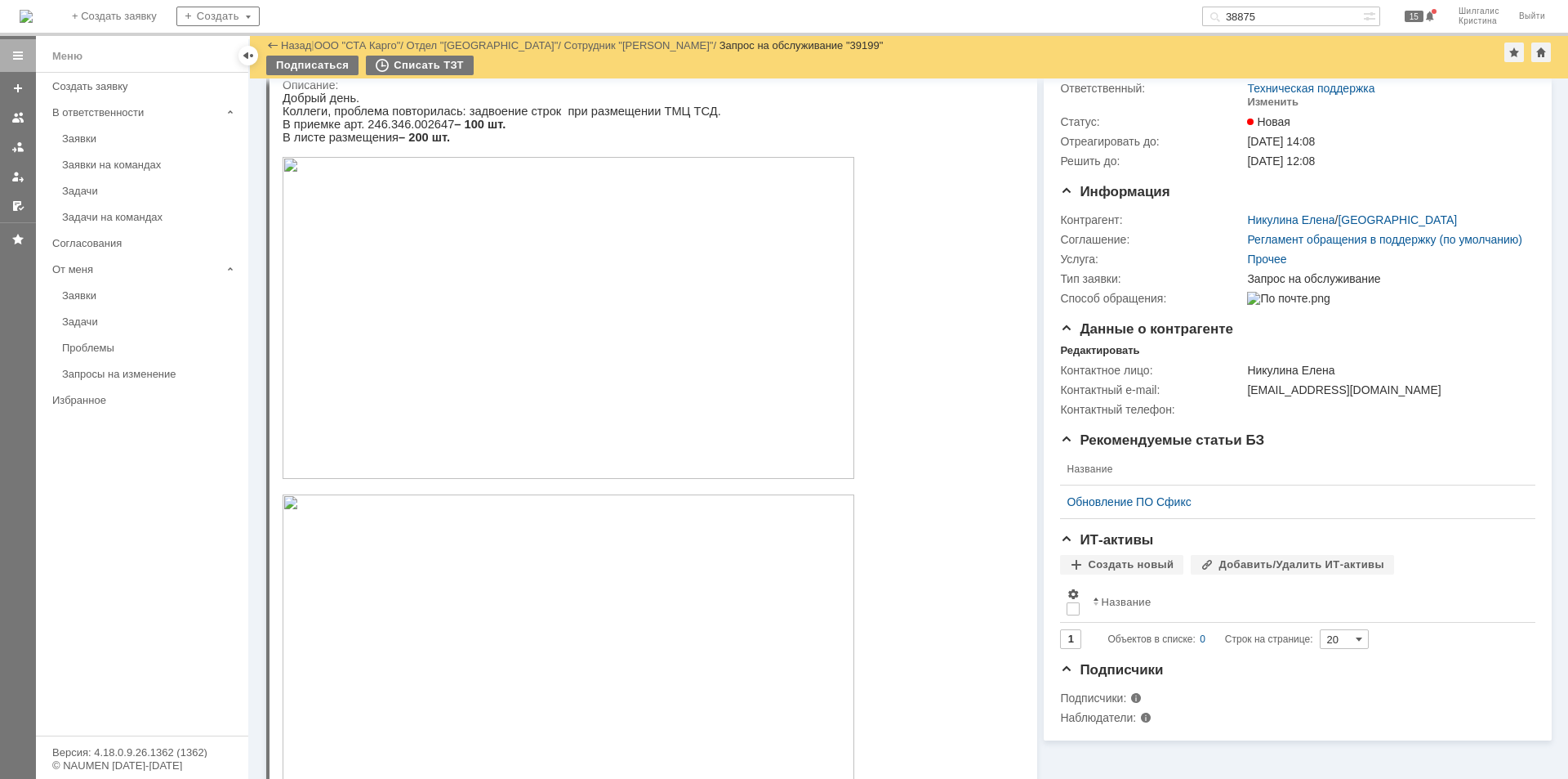
click at [414, 362] on img at bounding box center [568, 317] width 572 height 322
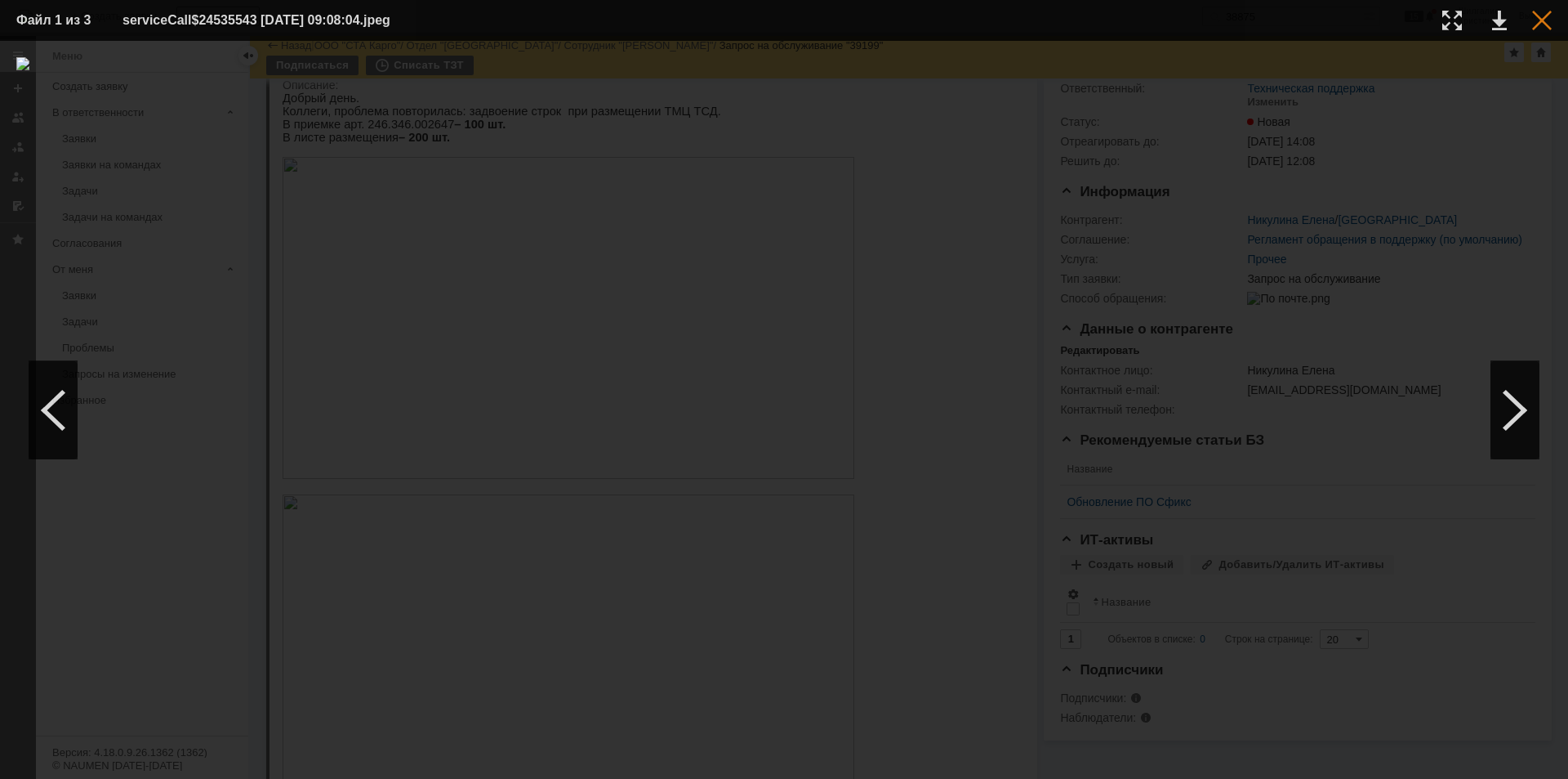
click at [1545, 27] on div at bounding box center [1542, 21] width 20 height 20
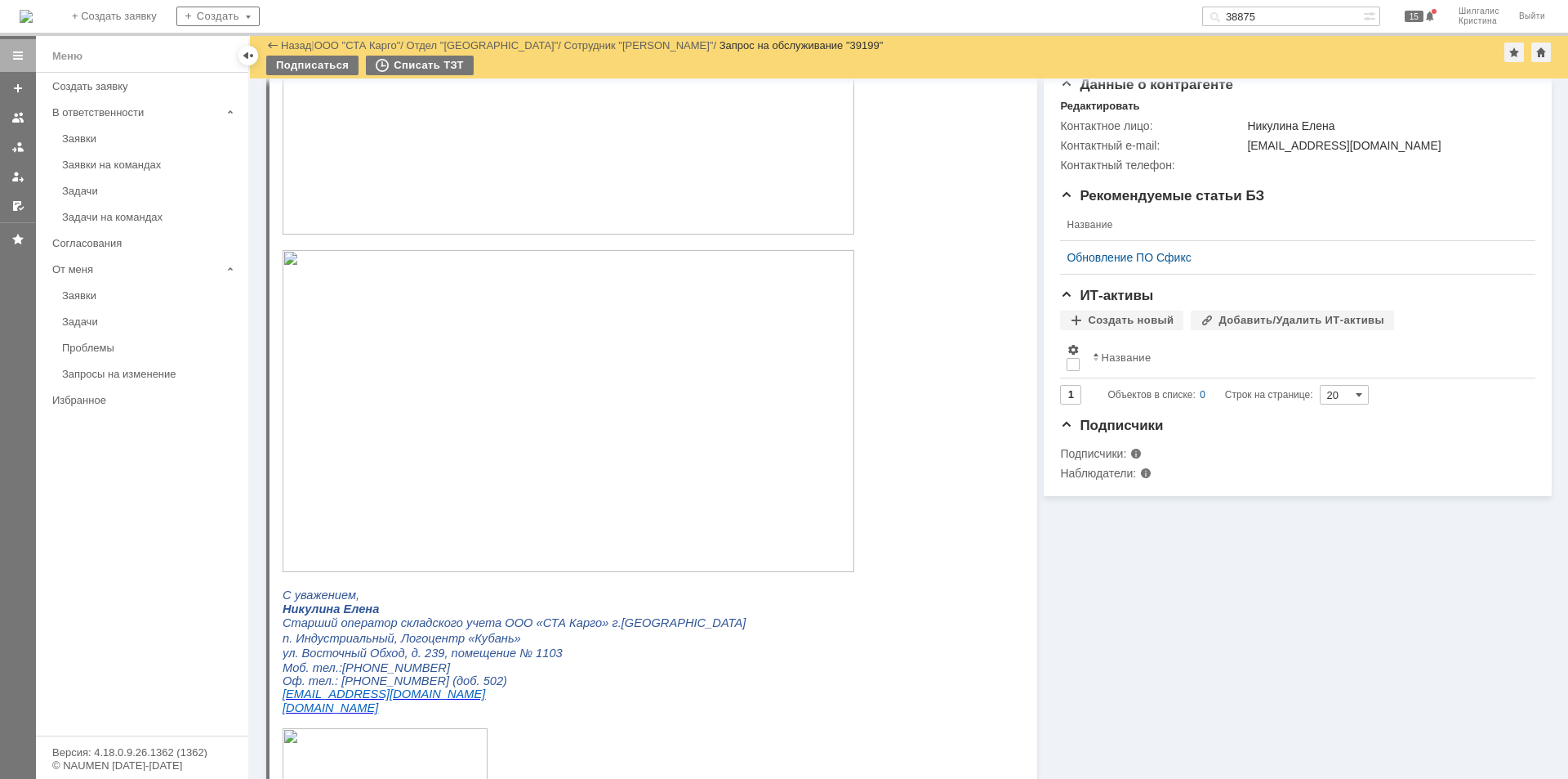
scroll to position [327, 0]
click at [491, 390] on img at bounding box center [568, 410] width 572 height 322
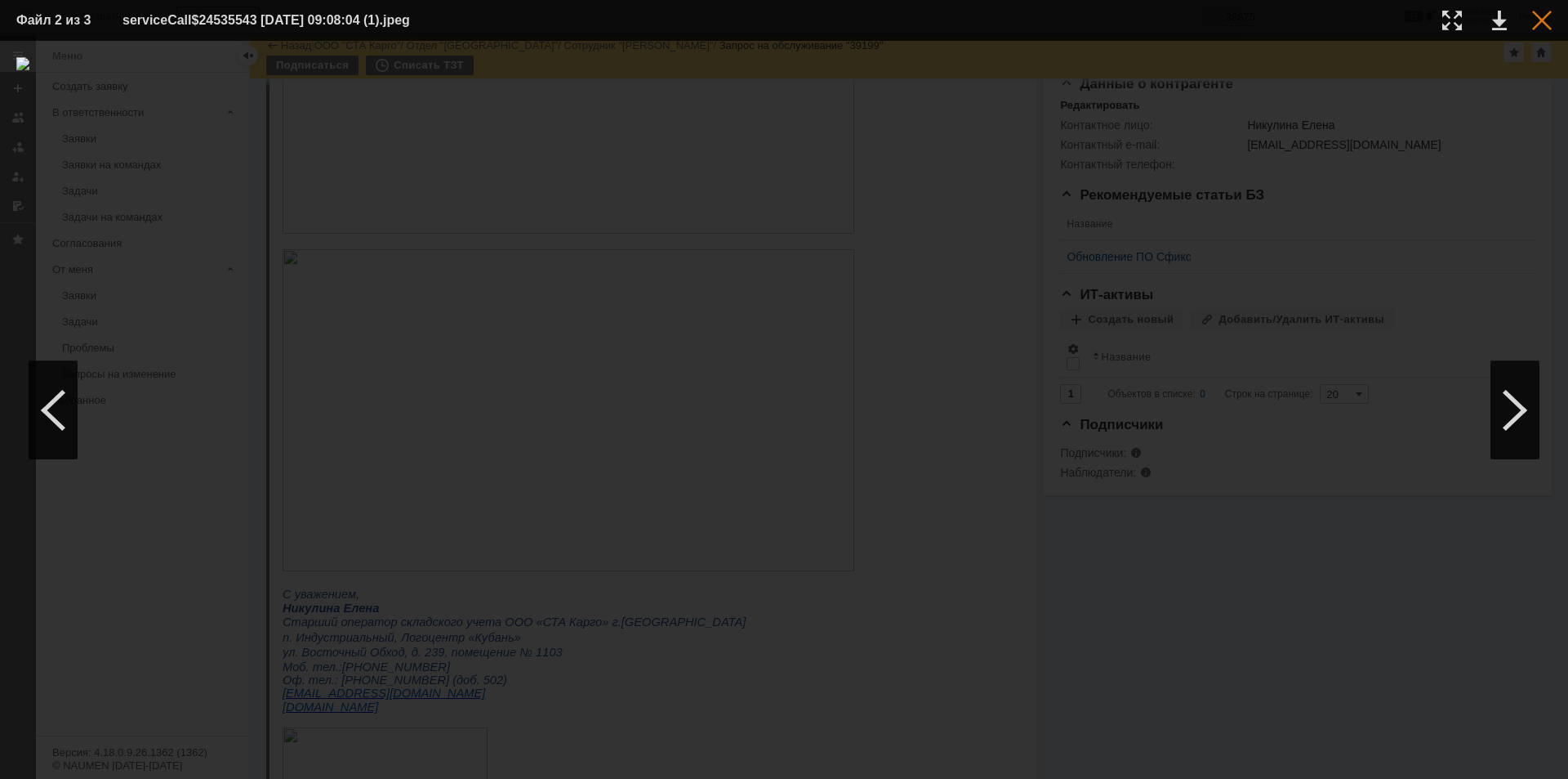
click at [1542, 19] on div at bounding box center [1542, 21] width 20 height 20
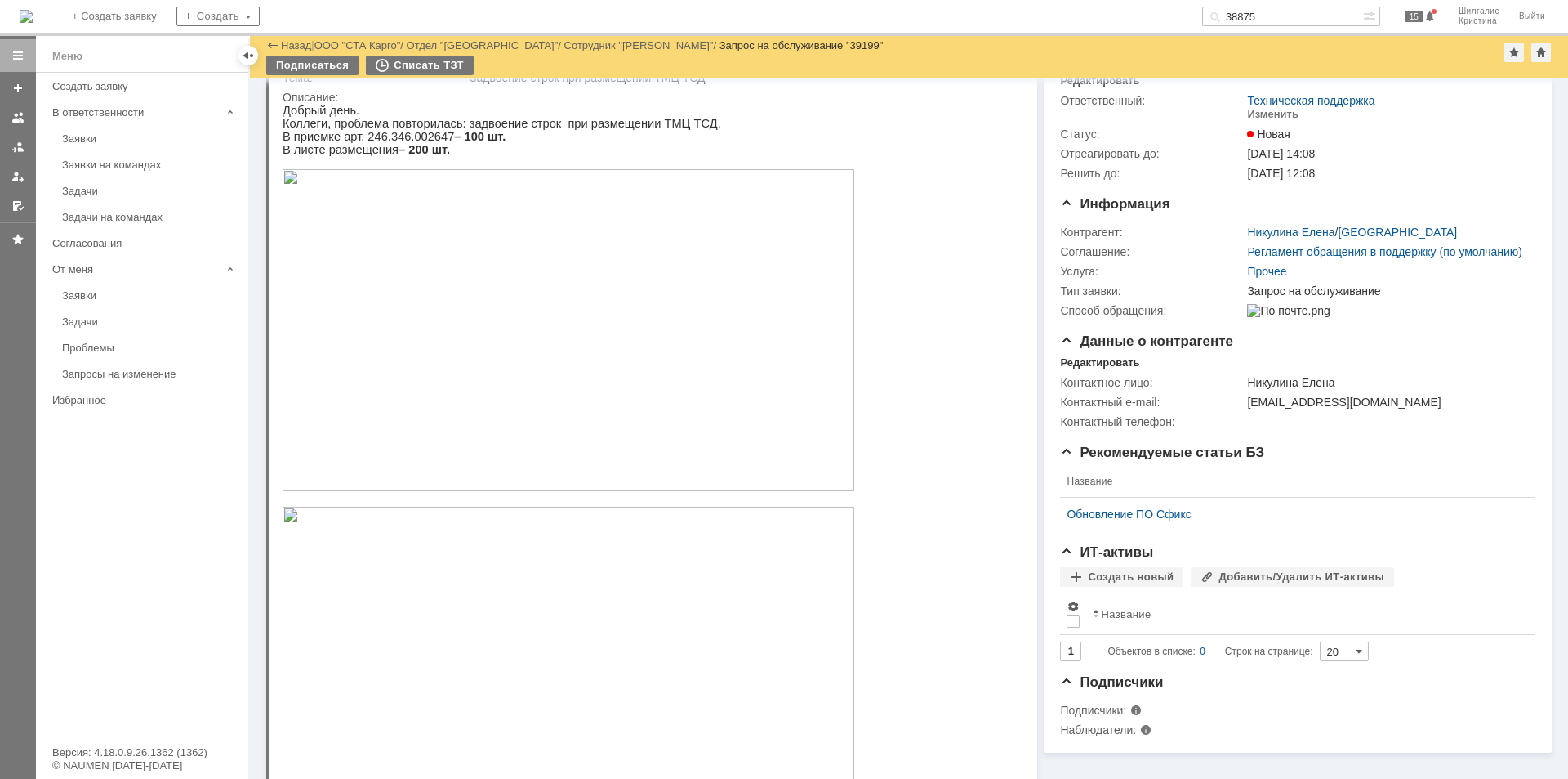
scroll to position [0, 0]
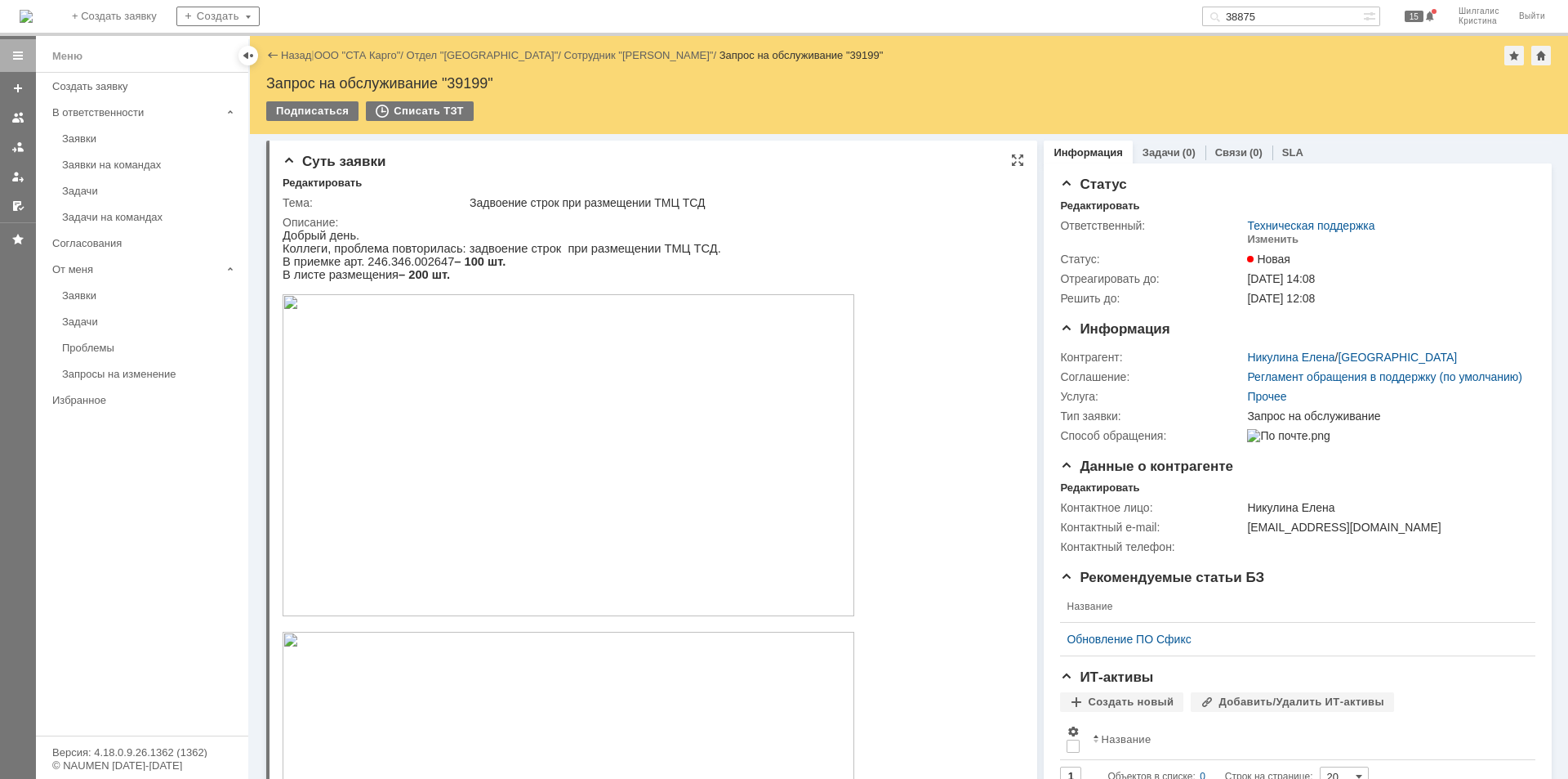
click at [508, 426] on img at bounding box center [568, 455] width 572 height 322
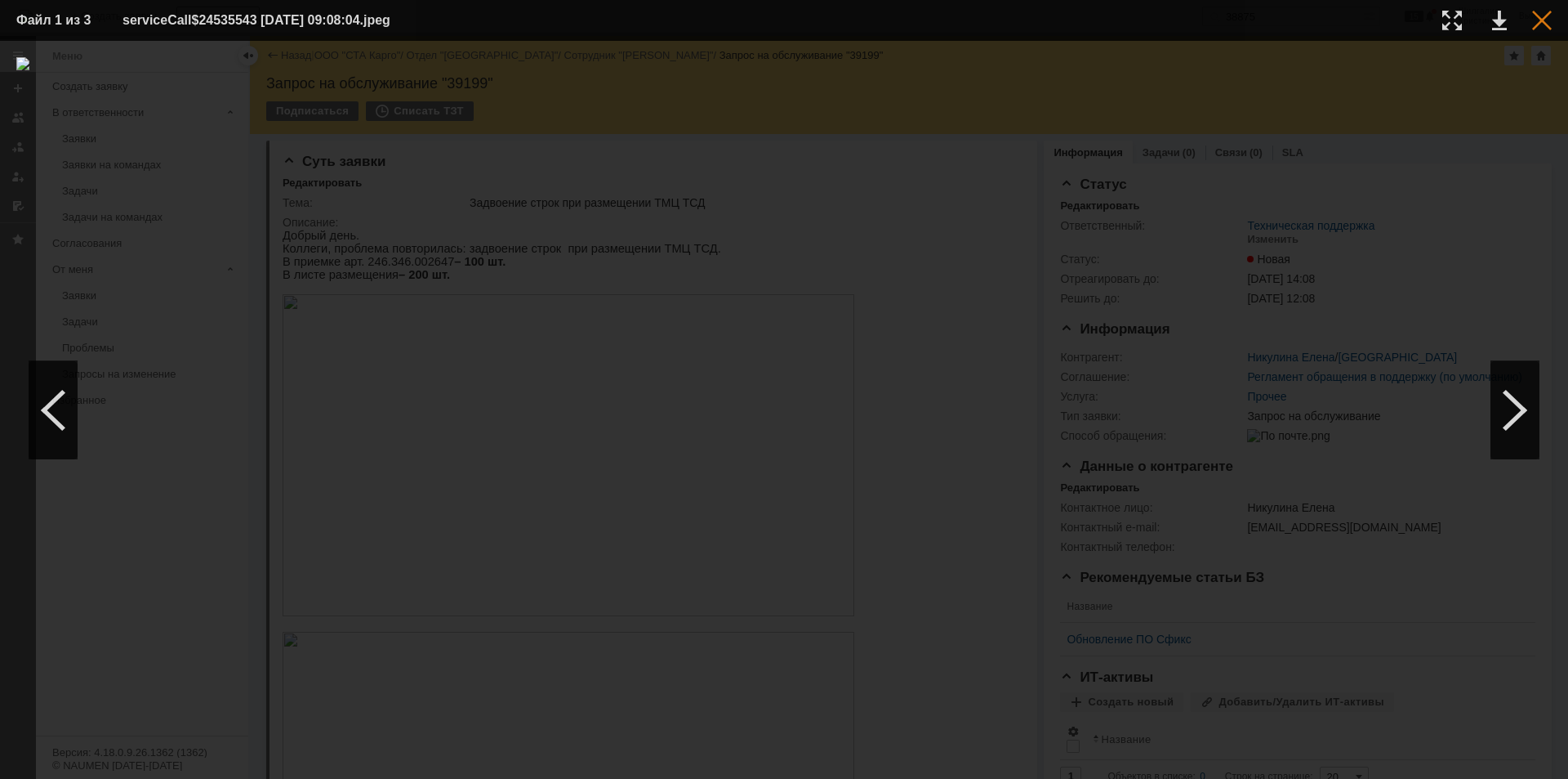
click at [1536, 12] on div at bounding box center [1542, 21] width 20 height 20
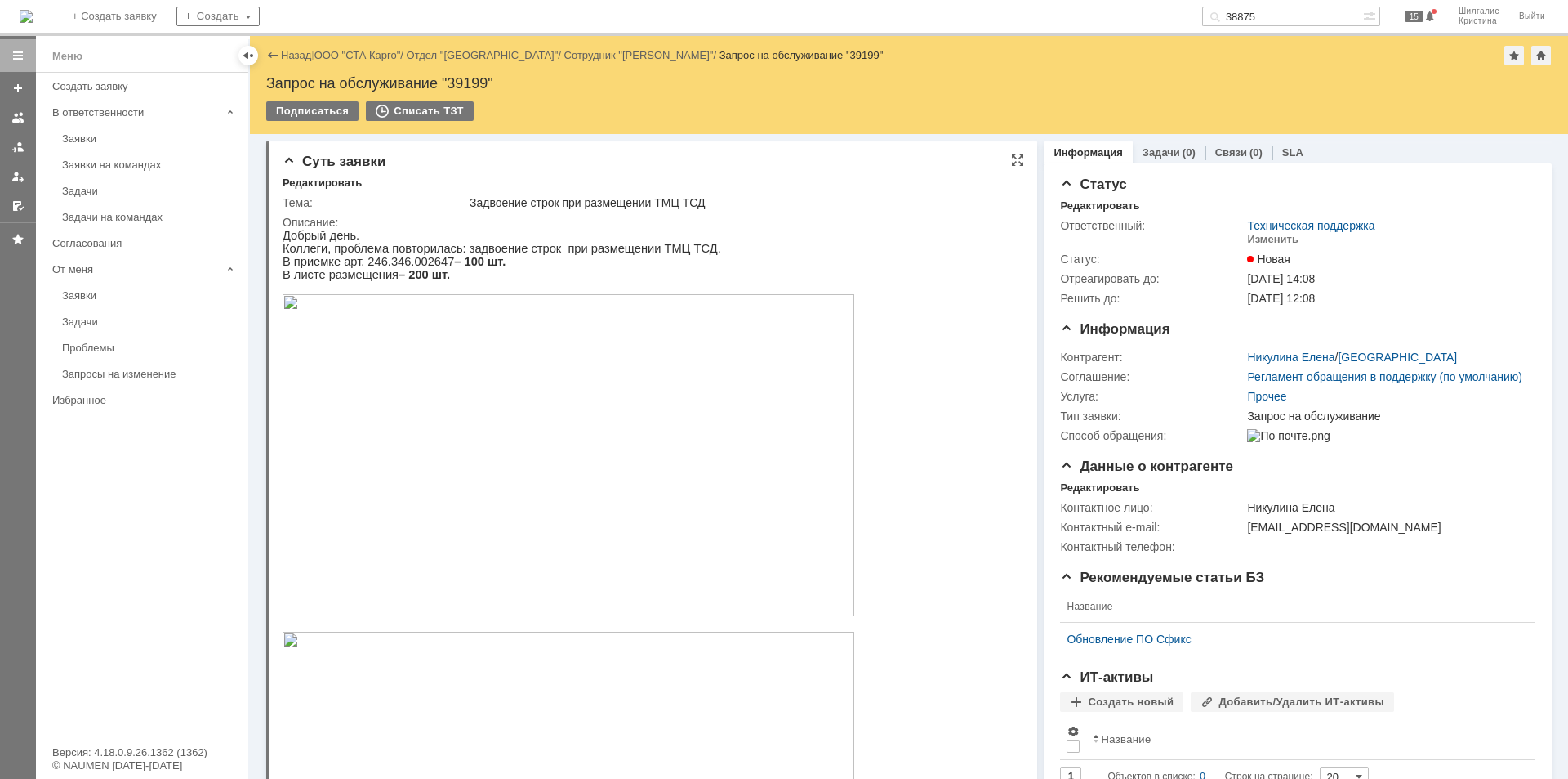
scroll to position [327, 0]
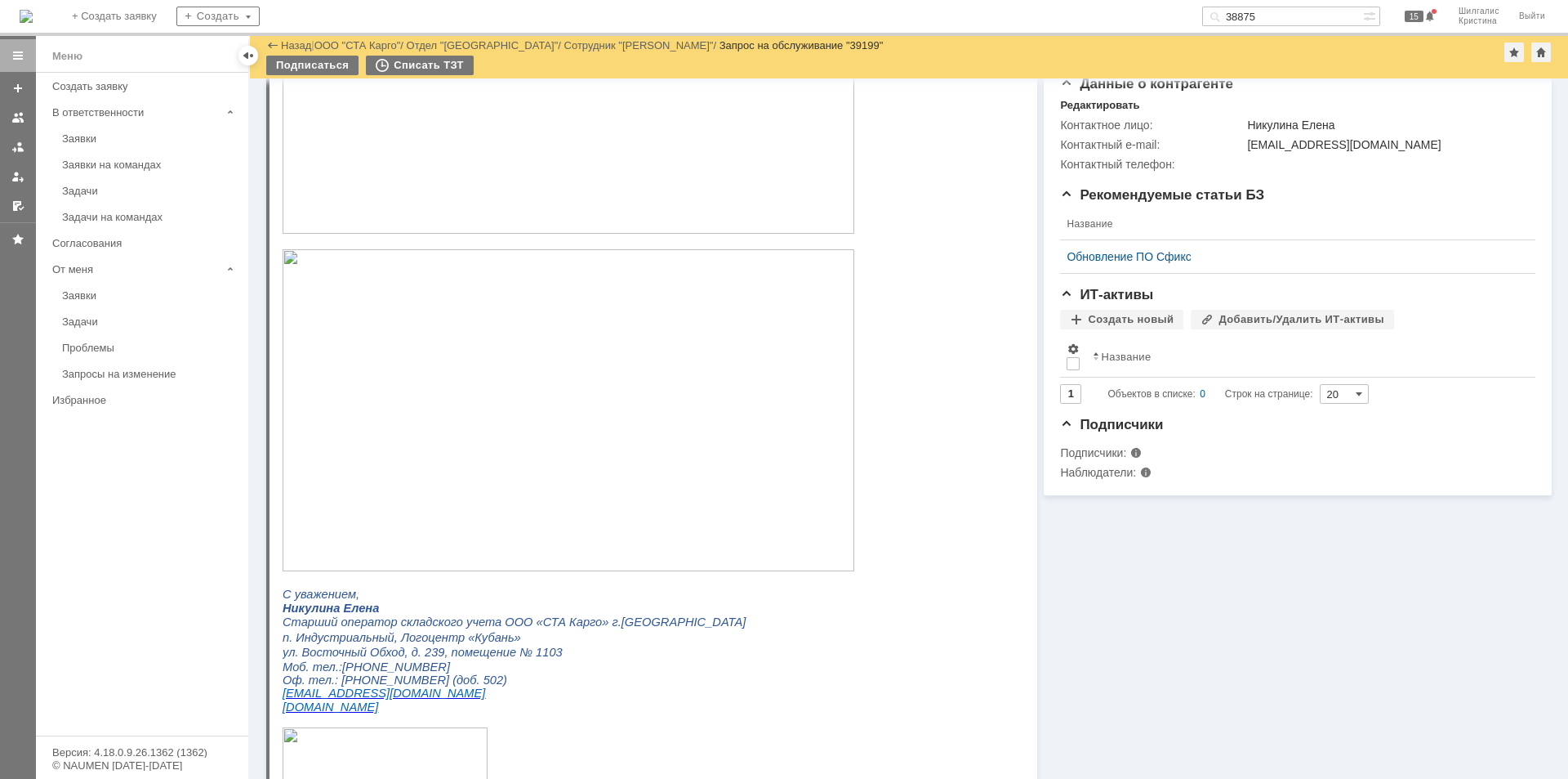
click at [512, 427] on img at bounding box center [568, 410] width 572 height 322
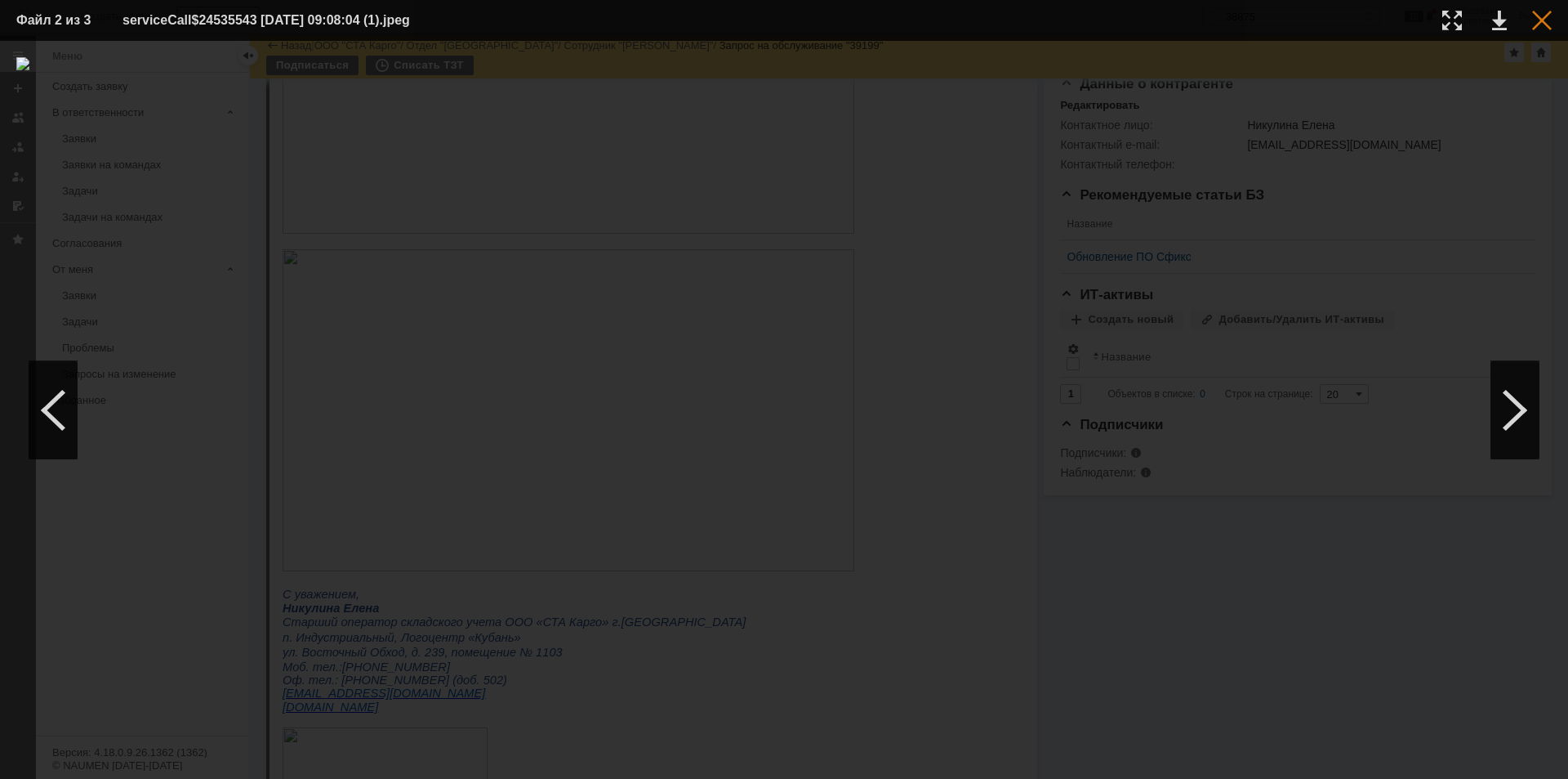
click at [1538, 21] on div at bounding box center [1542, 21] width 20 height 20
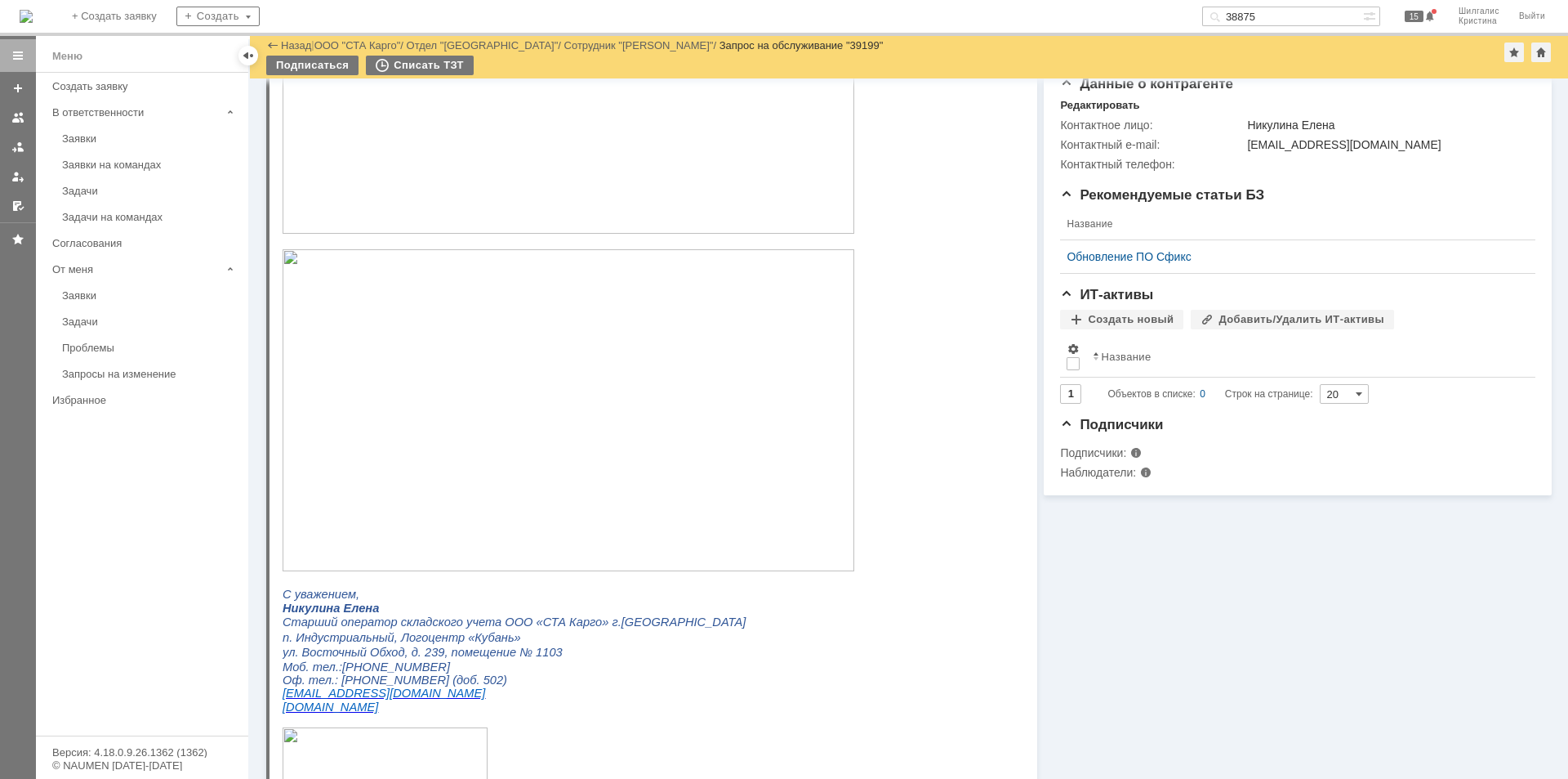
scroll to position [0, 0]
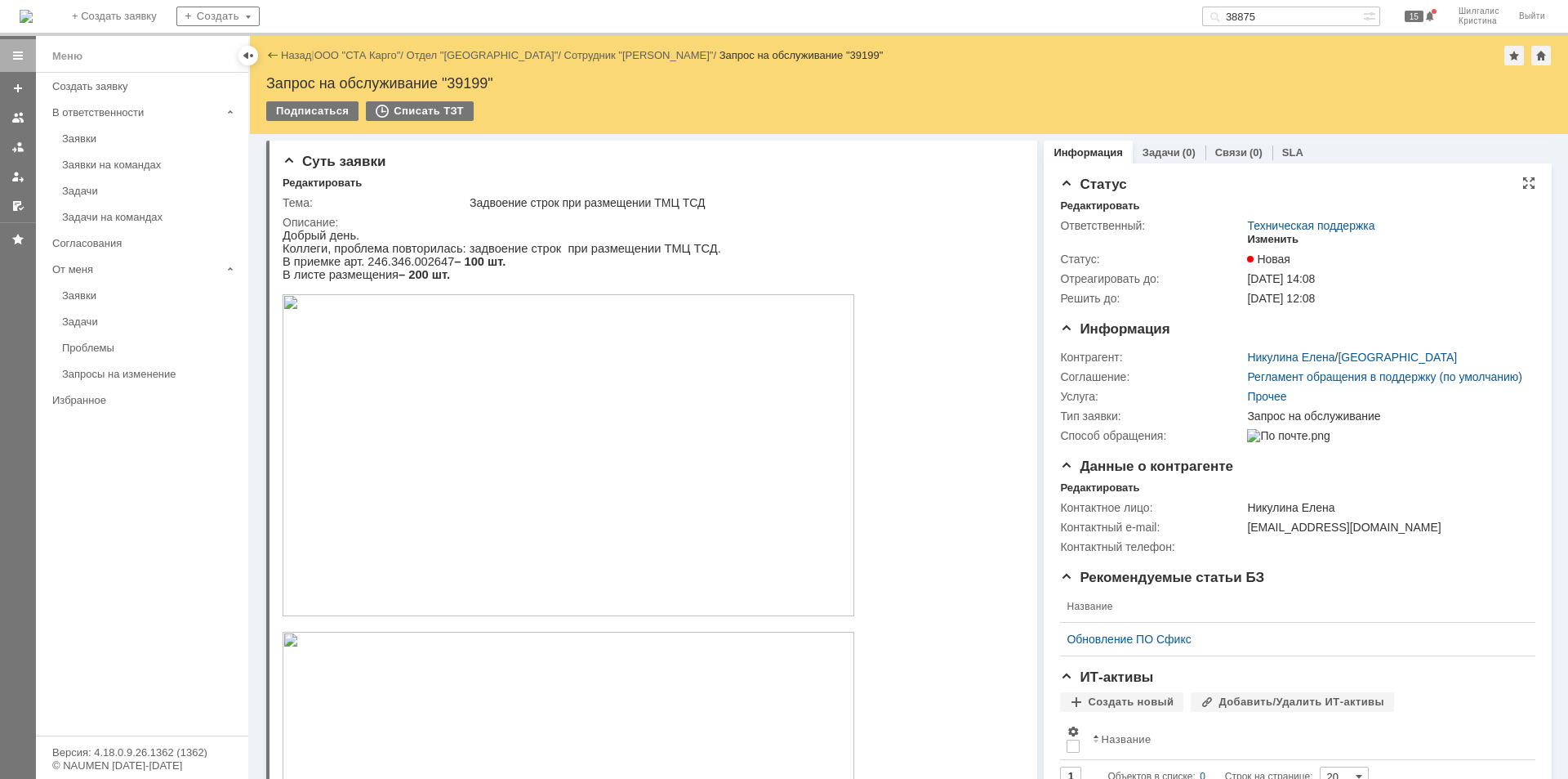
click at [1261, 239] on div "Изменить" at bounding box center [1273, 239] width 52 height 13
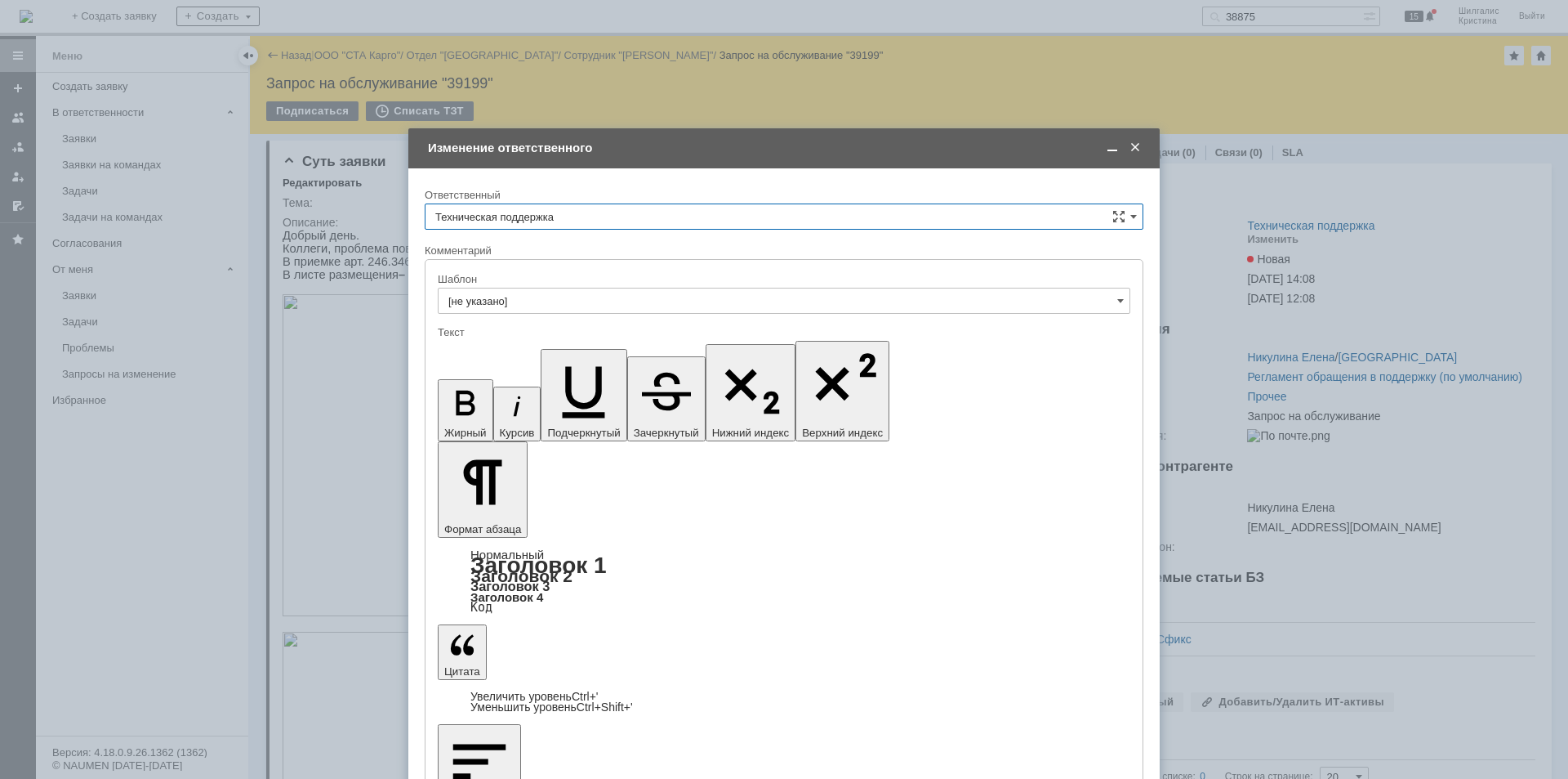
click at [574, 218] on input "Техническая поддержка" at bounding box center [784, 216] width 719 height 26
click at [535, 309] on div "[PERSON_NAME]" at bounding box center [784, 300] width 717 height 26
type input "[PERSON_NAME]"
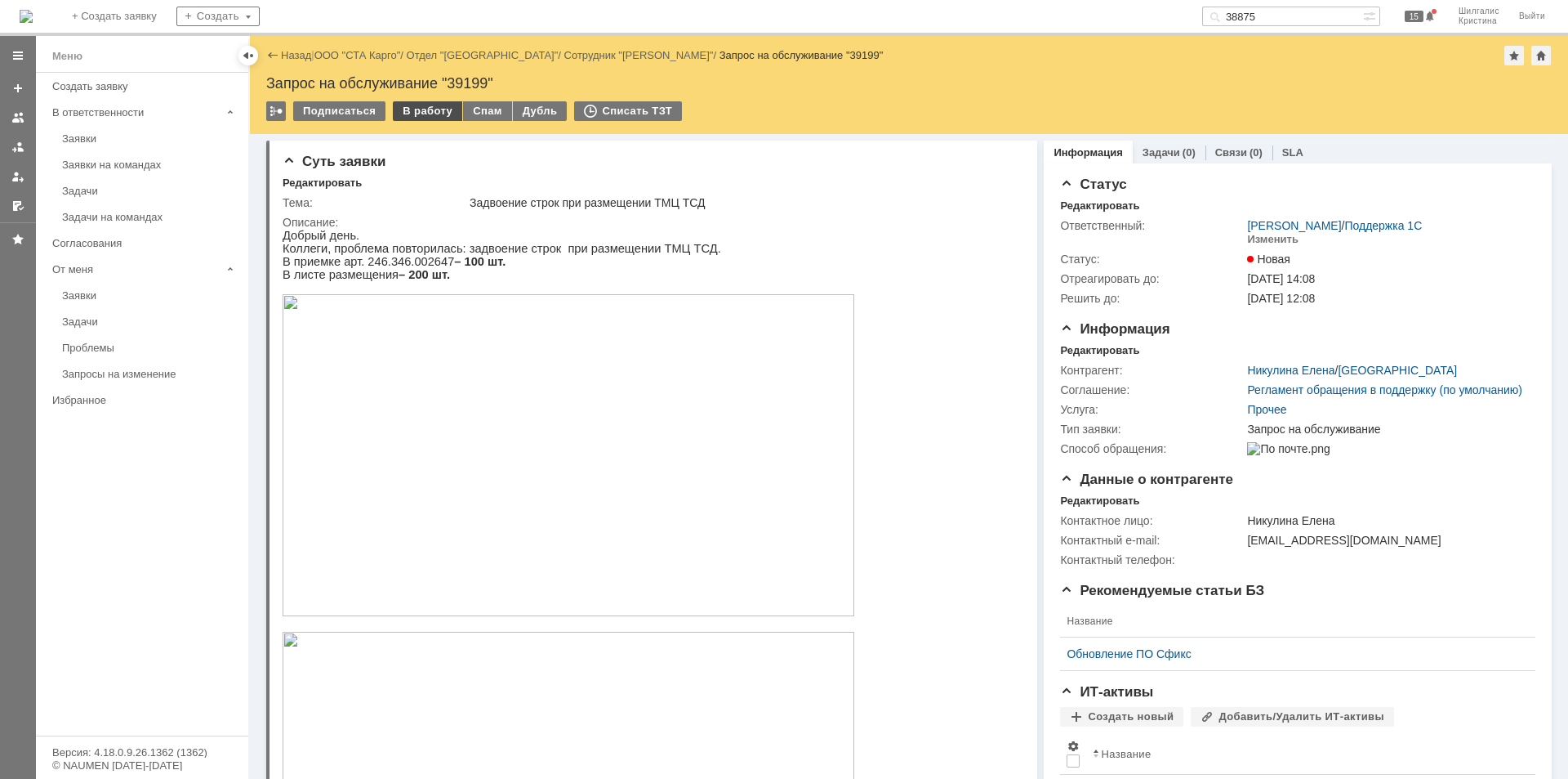
click at [435, 110] on div "В работу" at bounding box center [428, 111] width 69 height 20
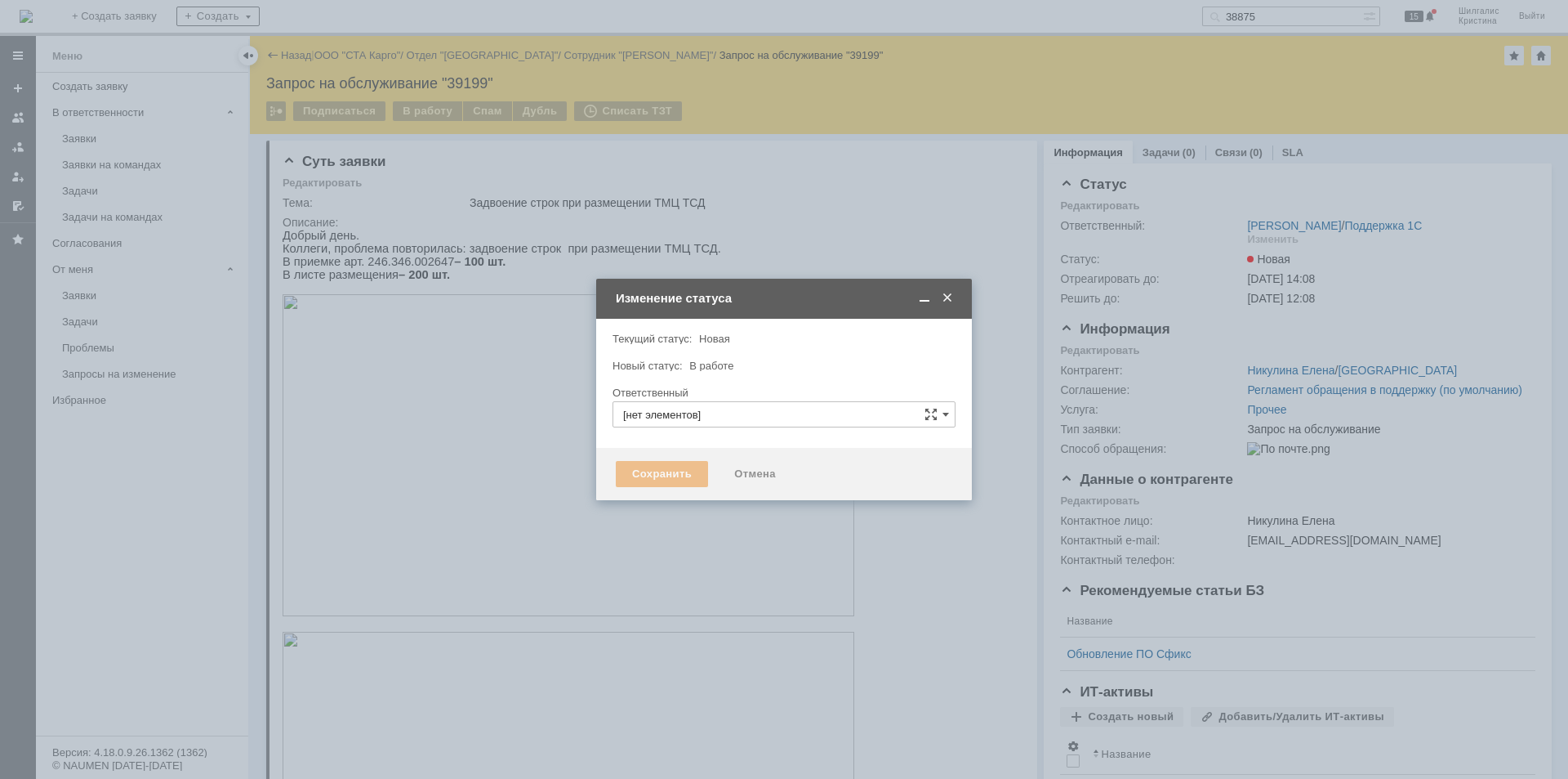
type input "[PERSON_NAME]"
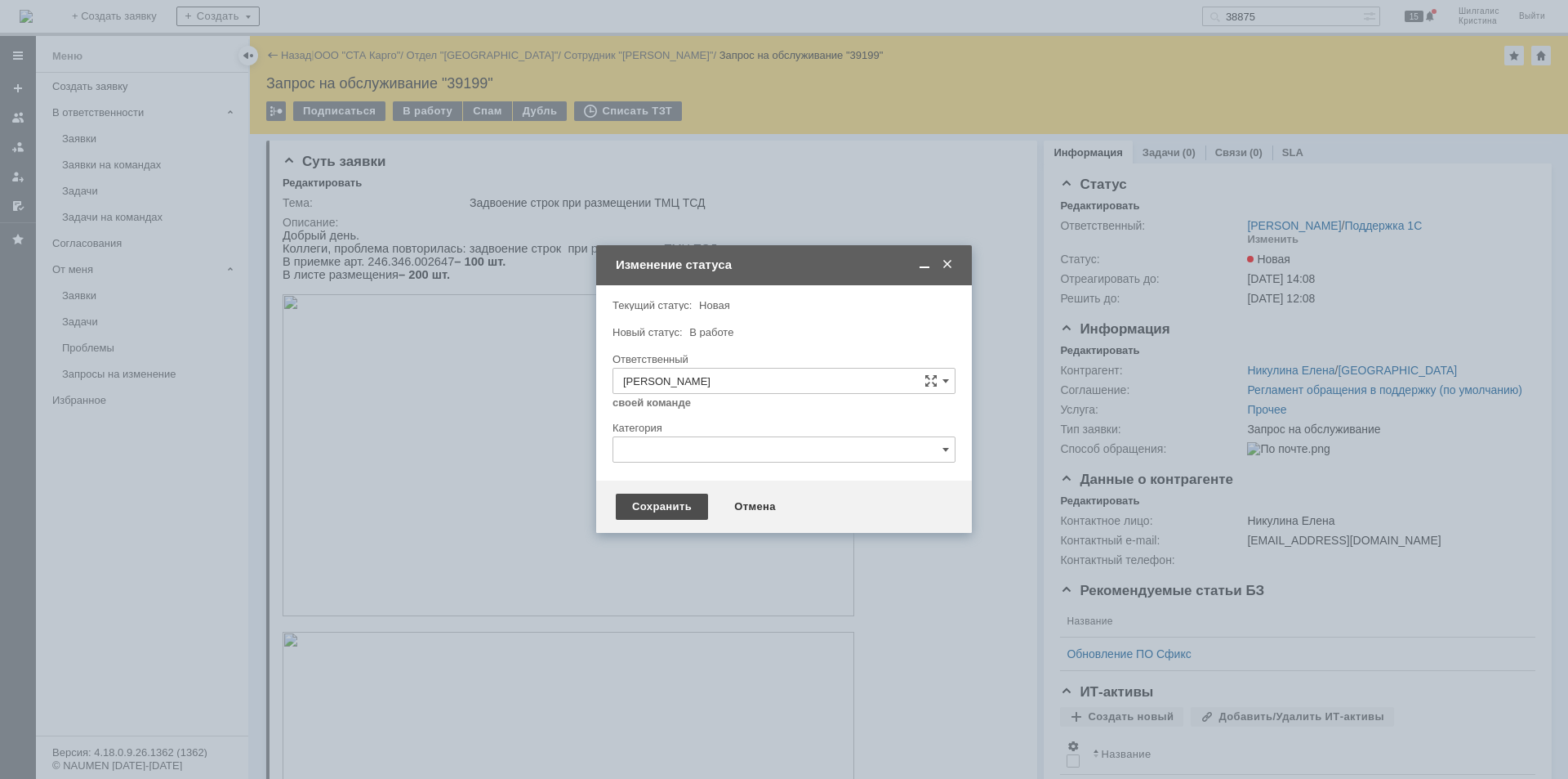
click at [669, 501] on div "Сохранить" at bounding box center [662, 506] width 92 height 26
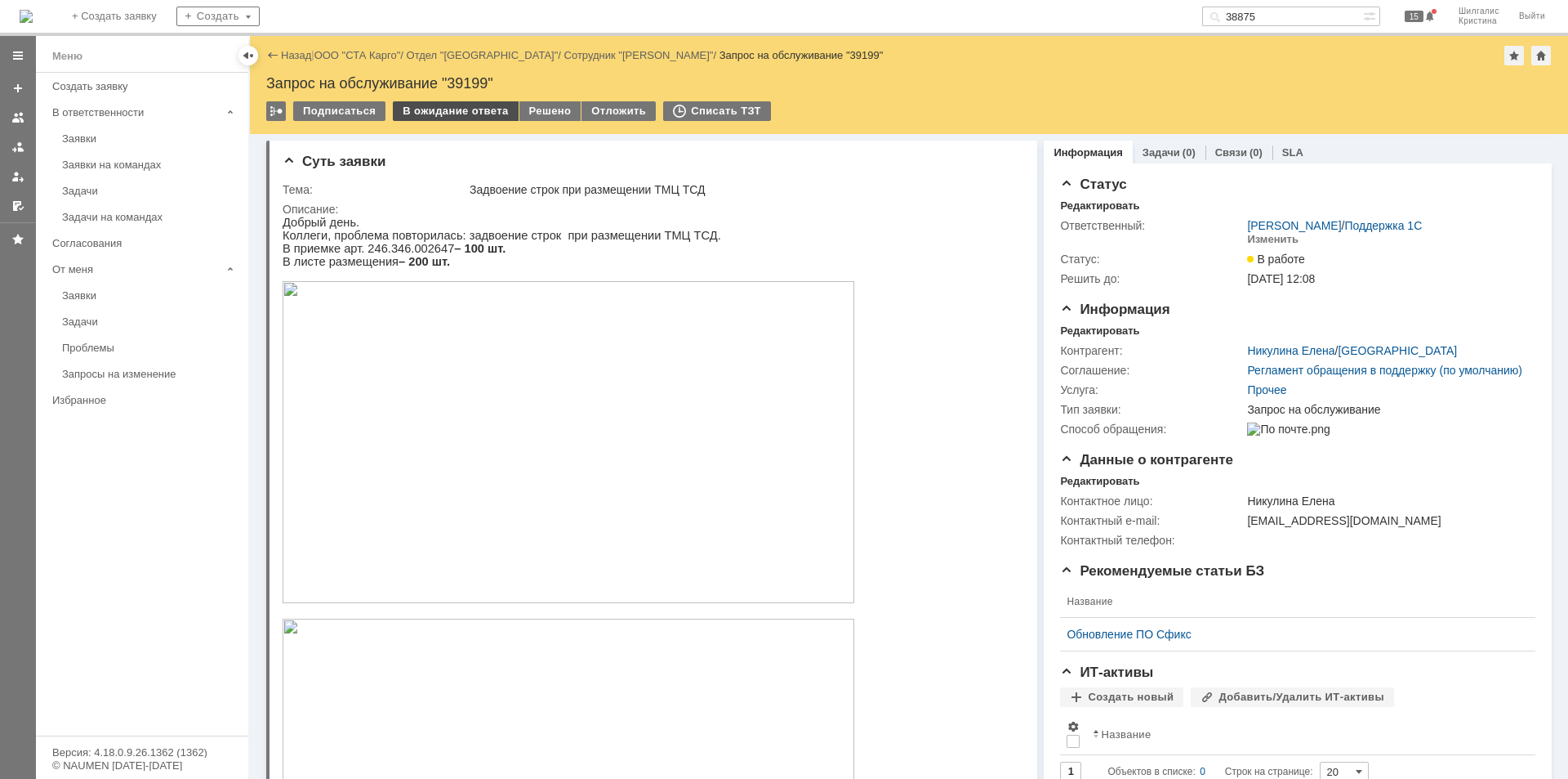
click at [474, 106] on div "В ожидание ответа" at bounding box center [456, 111] width 125 height 20
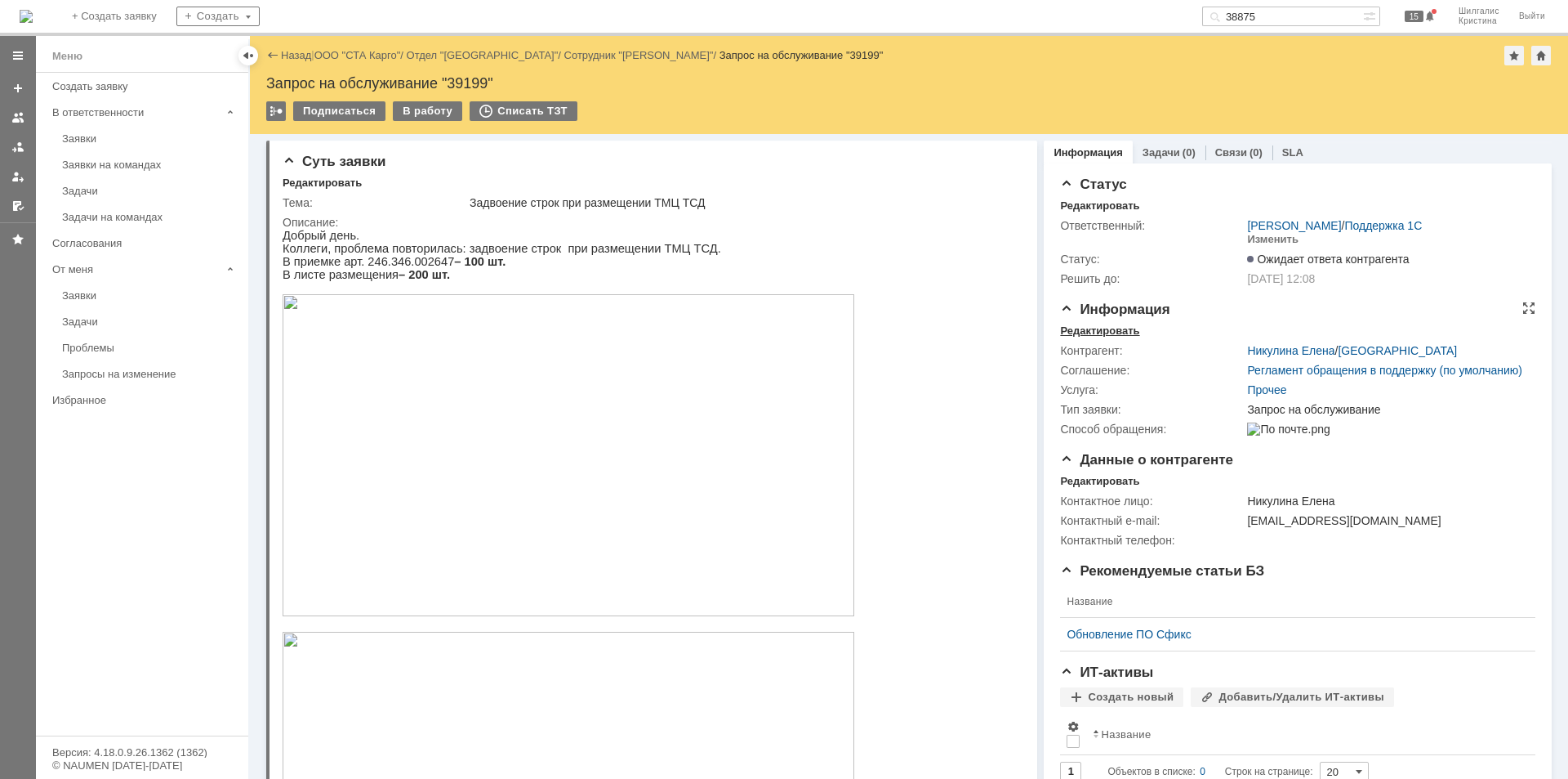
click at [1106, 335] on div "Редактировать" at bounding box center [1099, 330] width 79 height 13
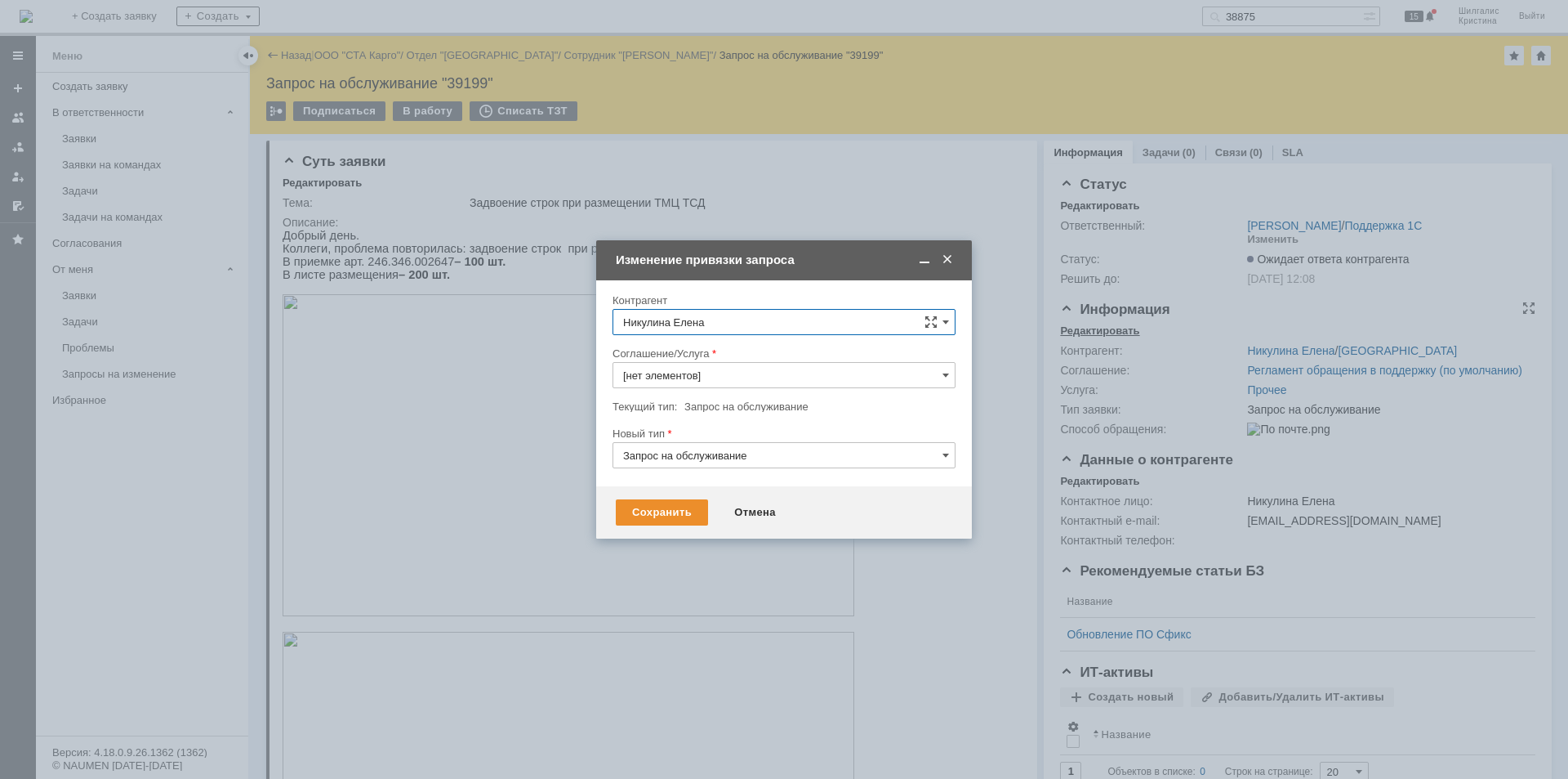
type input "Прочее"
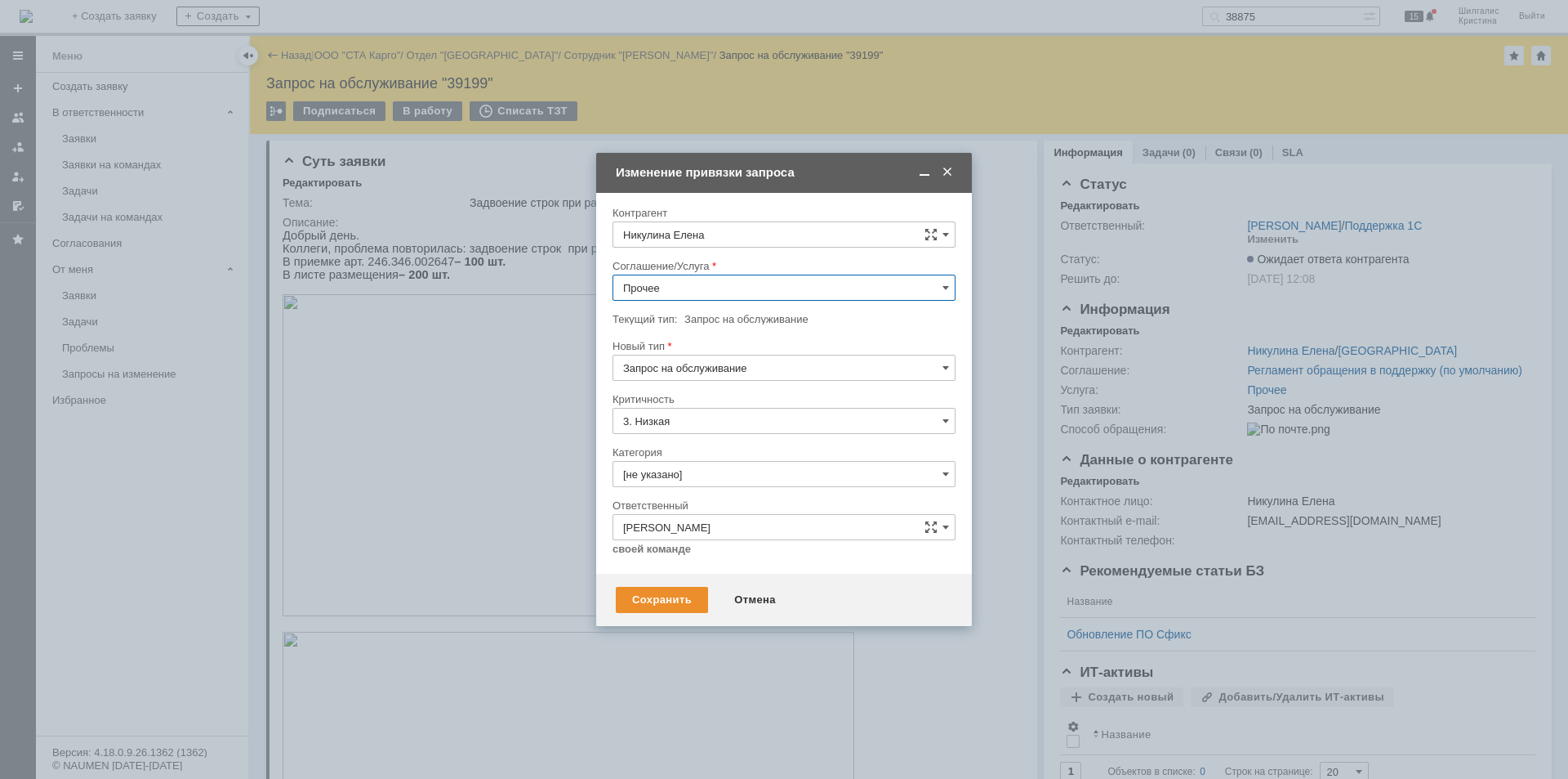
click at [728, 282] on input "Прочее" at bounding box center [784, 287] width 343 height 26
click at [736, 403] on span "WMS Размещение ТСД" at bounding box center [784, 403] width 322 height 13
type input "WMS Размещение ТСД"
click at [666, 595] on div "Сохранить" at bounding box center [662, 600] width 92 height 26
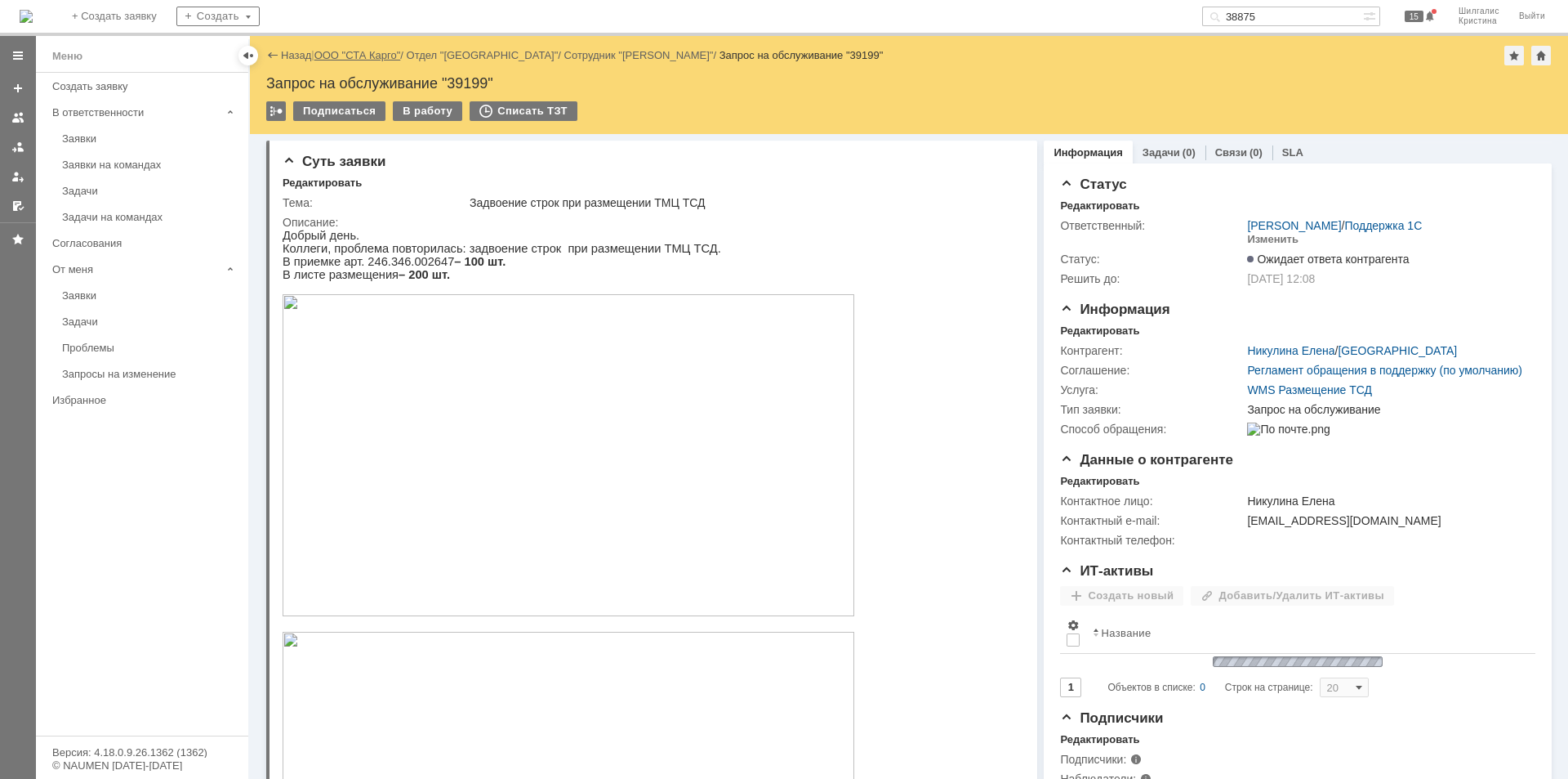
scroll to position [0, 0]
click at [139, 157] on link "Заявки на командах" at bounding box center [150, 165] width 189 height 26
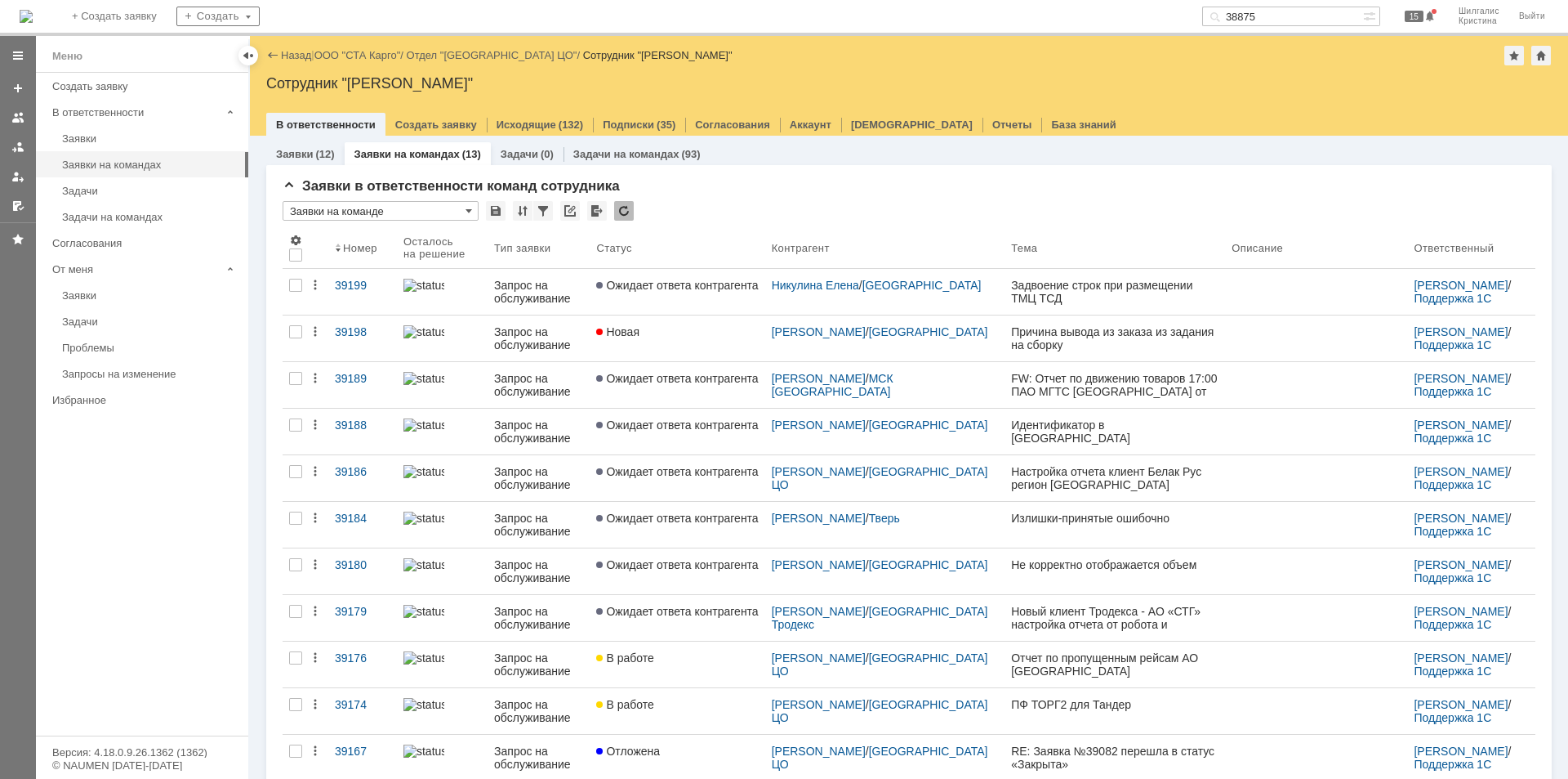
click at [364, 49] on div "Назад | ООО "СТА Карго" / Отдел "Санкт-Петербург ЦО" / Сотрудник "Шилгалис Крис…" at bounding box center [909, 56] width 1286 height 20
click at [364, 55] on link "ООО "СТА Карго"" at bounding box center [358, 55] width 86 height 12
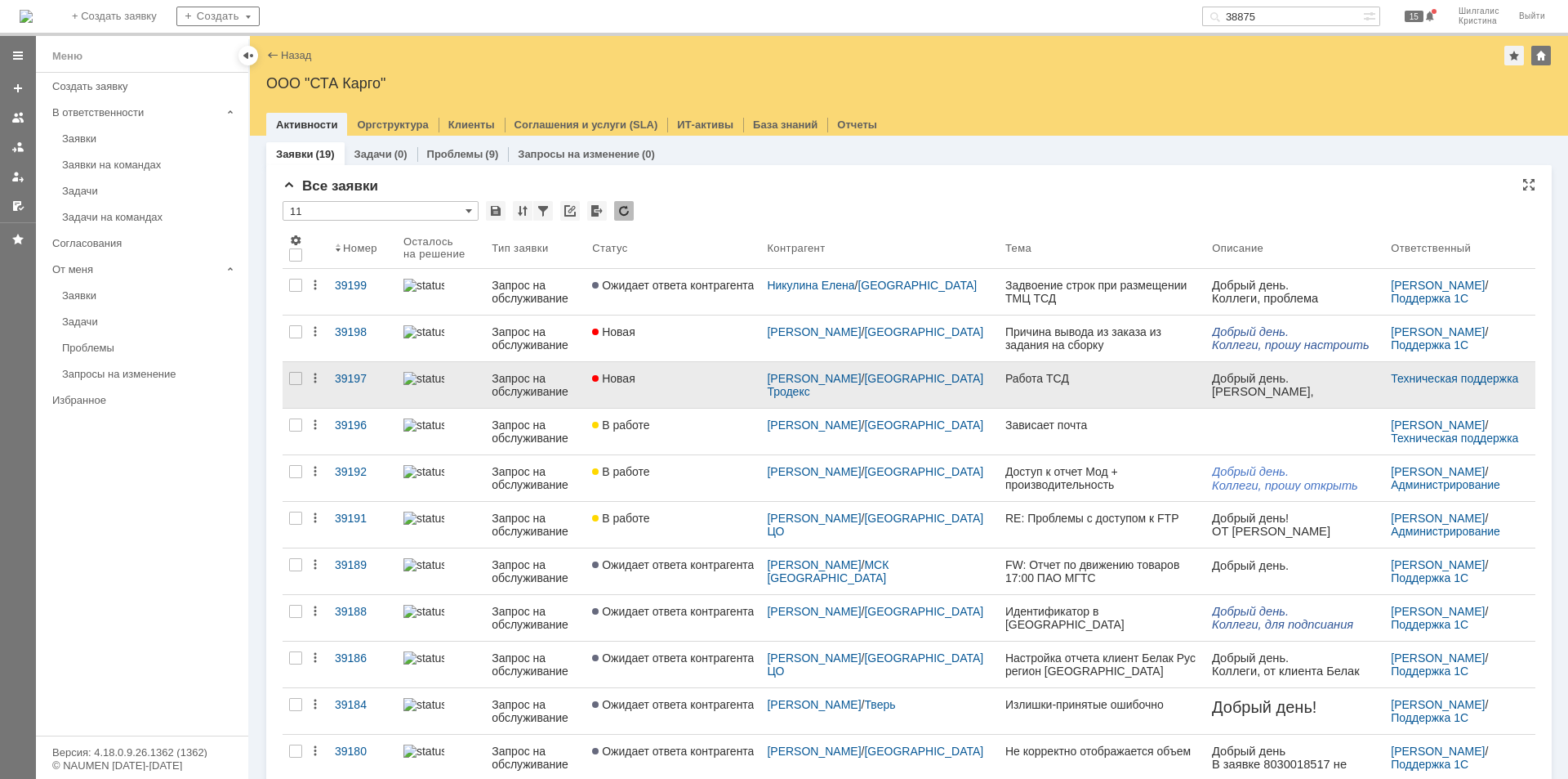
click at [650, 381] on div "Новая" at bounding box center [673, 378] width 161 height 13
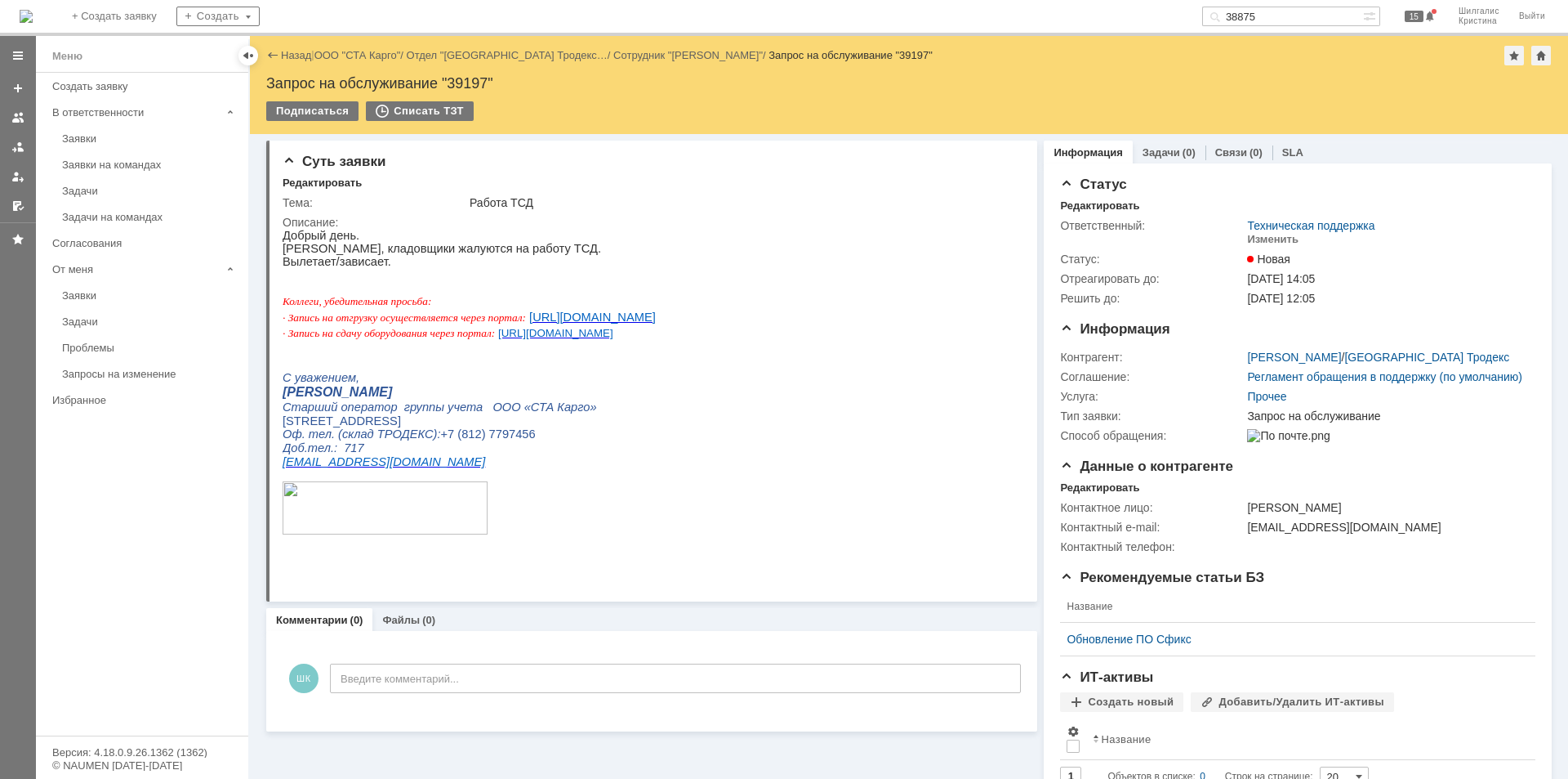
click at [473, 78] on div "Запрос на обслуживание "39197"" at bounding box center [909, 83] width 1286 height 16
copy div "39197"
click at [151, 167] on div "Заявки на командах" at bounding box center [151, 165] width 176 height 12
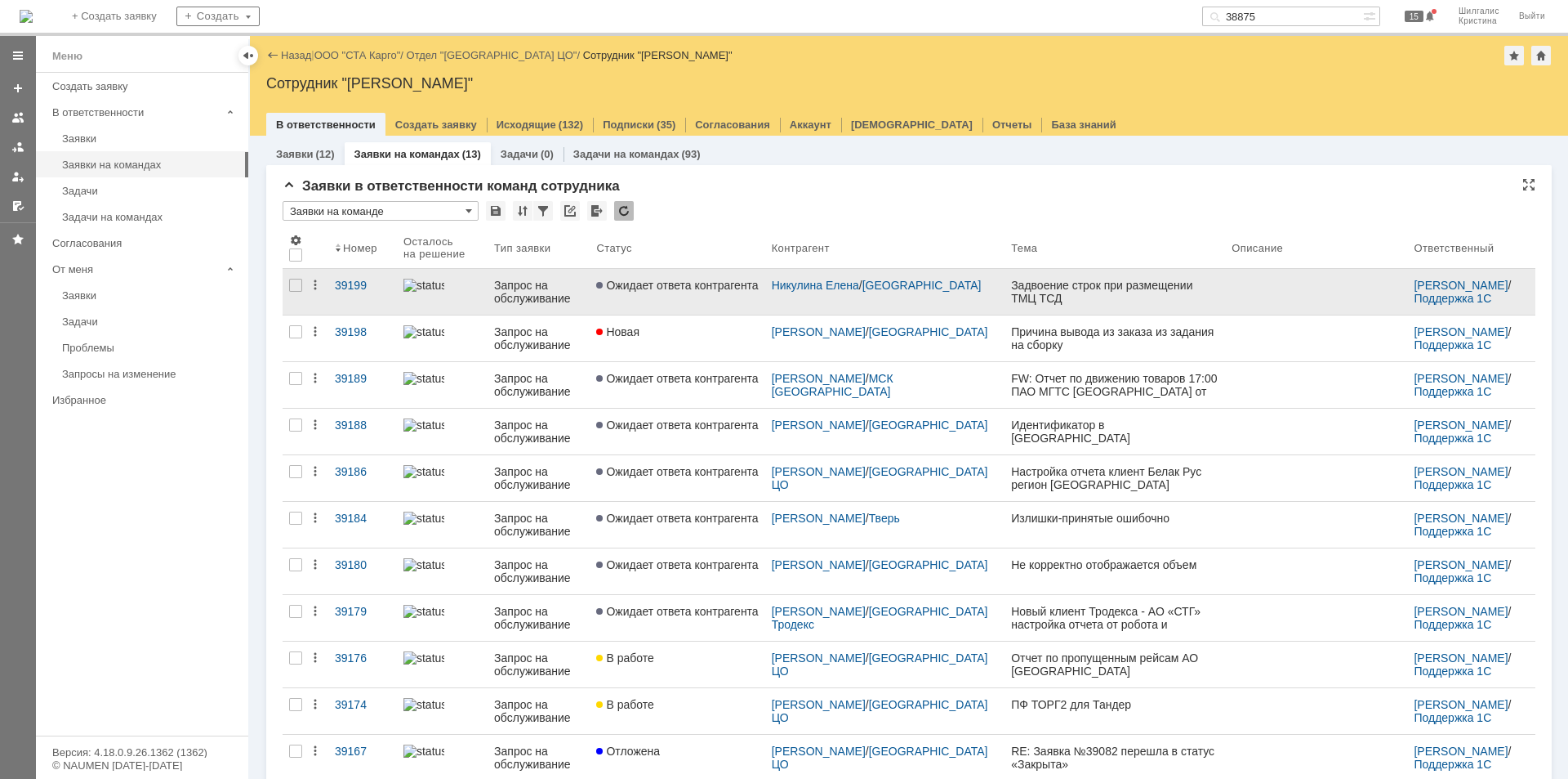
click at [700, 286] on span "Ожидает ответа контрагента" at bounding box center [677, 284] width 161 height 13
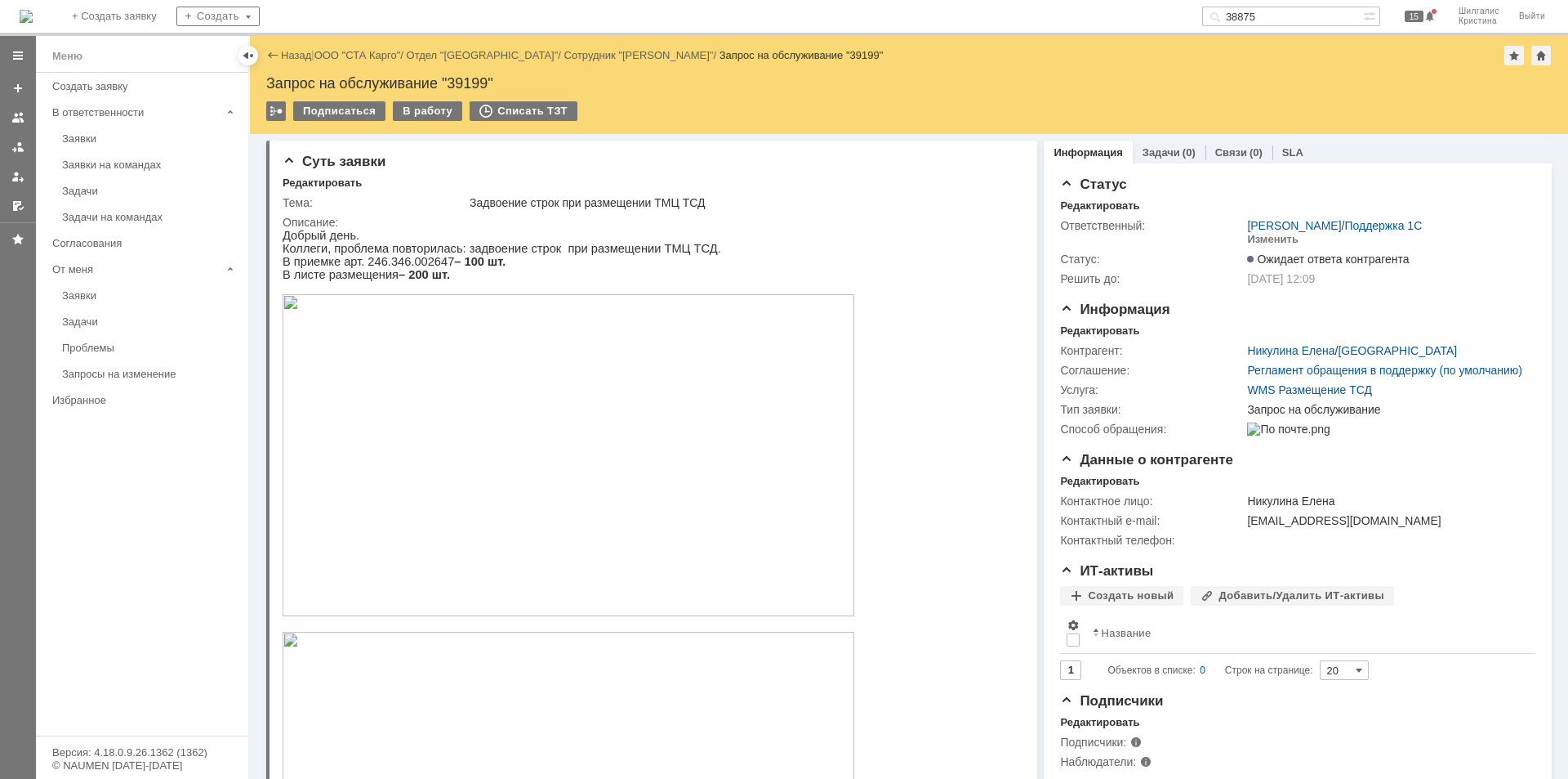
click at [381, 404] on img at bounding box center [568, 455] width 572 height 322
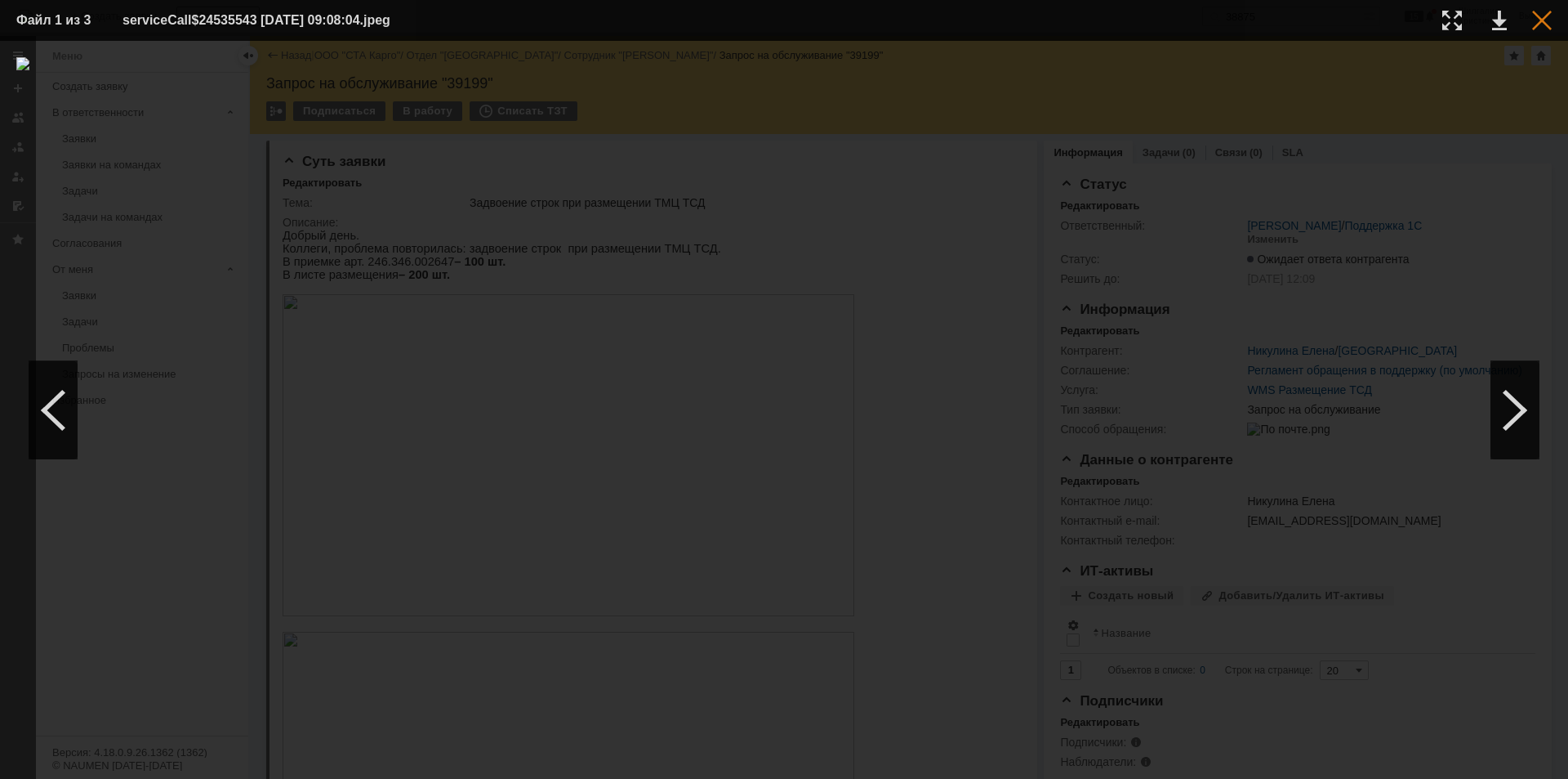
click at [1543, 27] on div at bounding box center [1542, 21] width 20 height 20
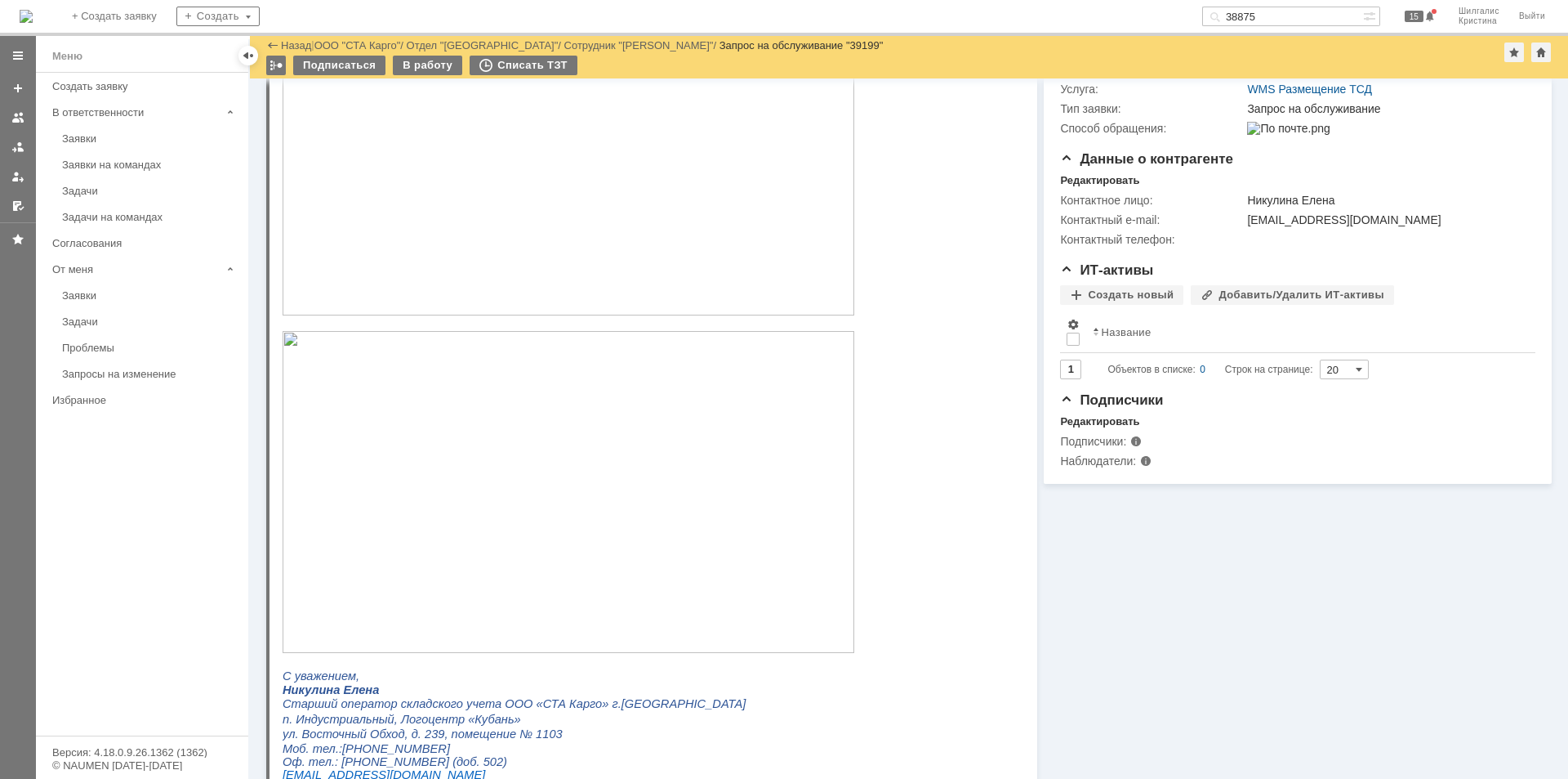
click at [371, 439] on img at bounding box center [568, 492] width 572 height 322
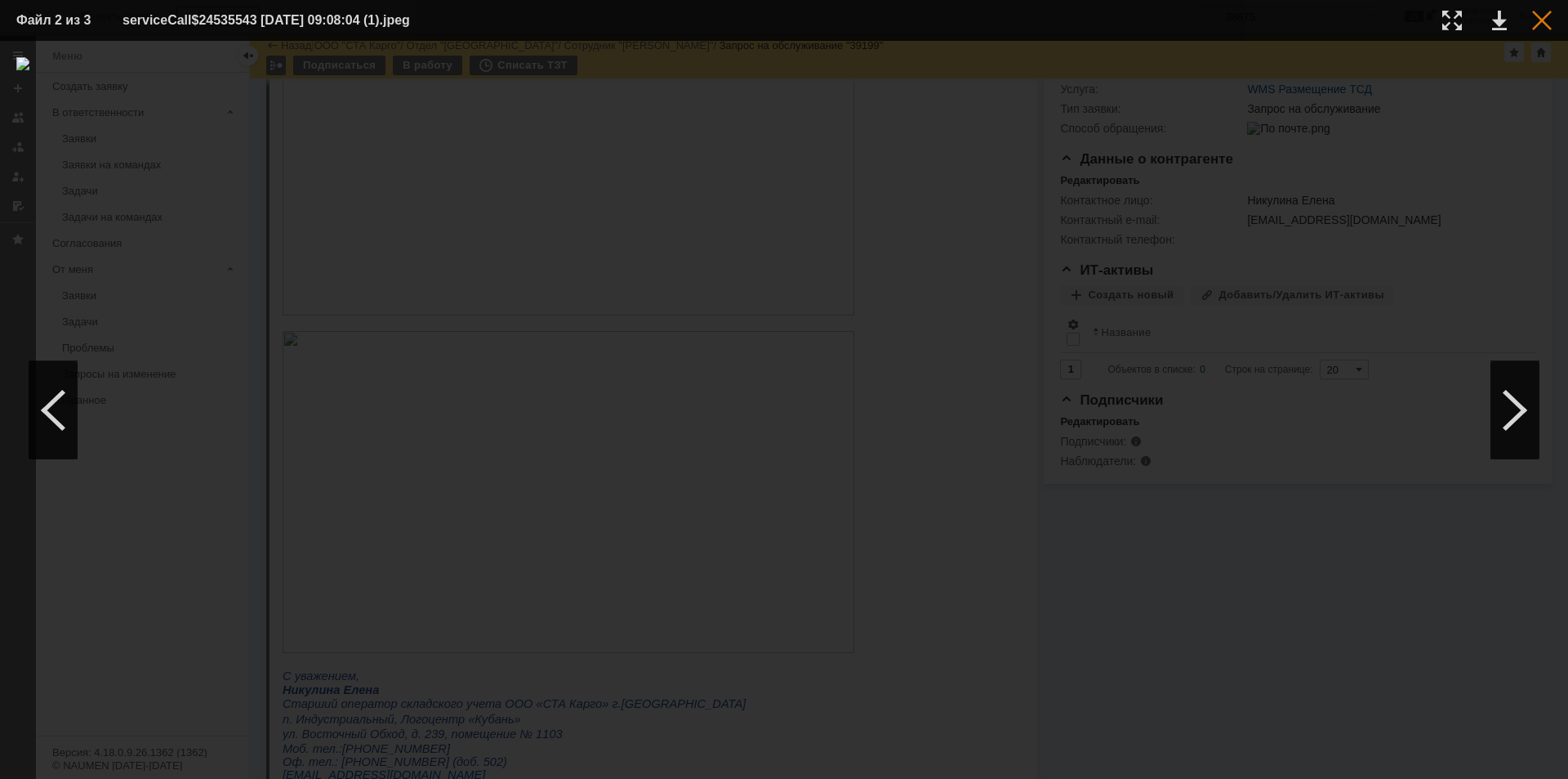
click at [1547, 26] on div at bounding box center [1542, 21] width 20 height 20
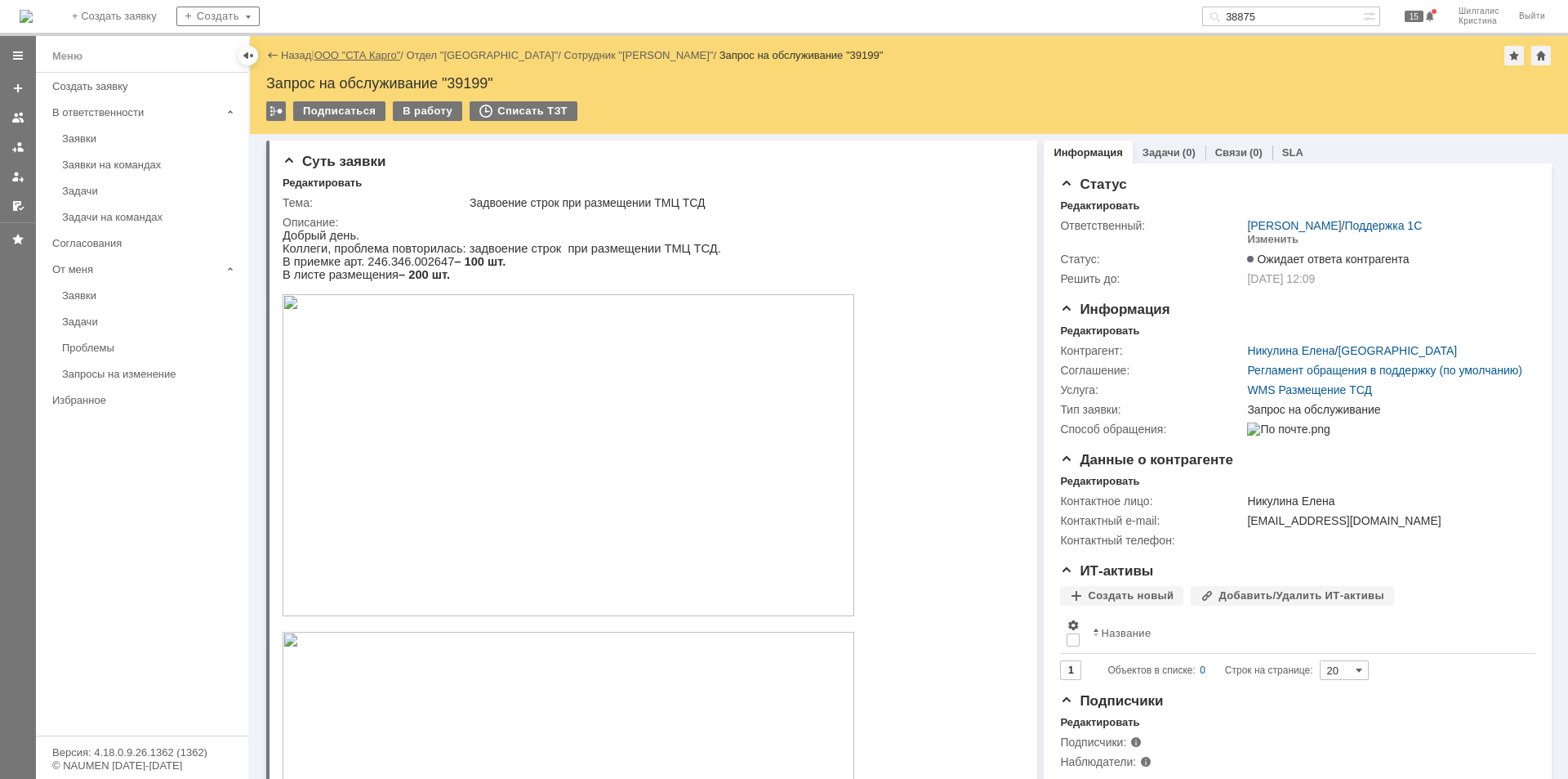
click at [352, 58] on link "ООО "СТА Карго"" at bounding box center [358, 55] width 86 height 12
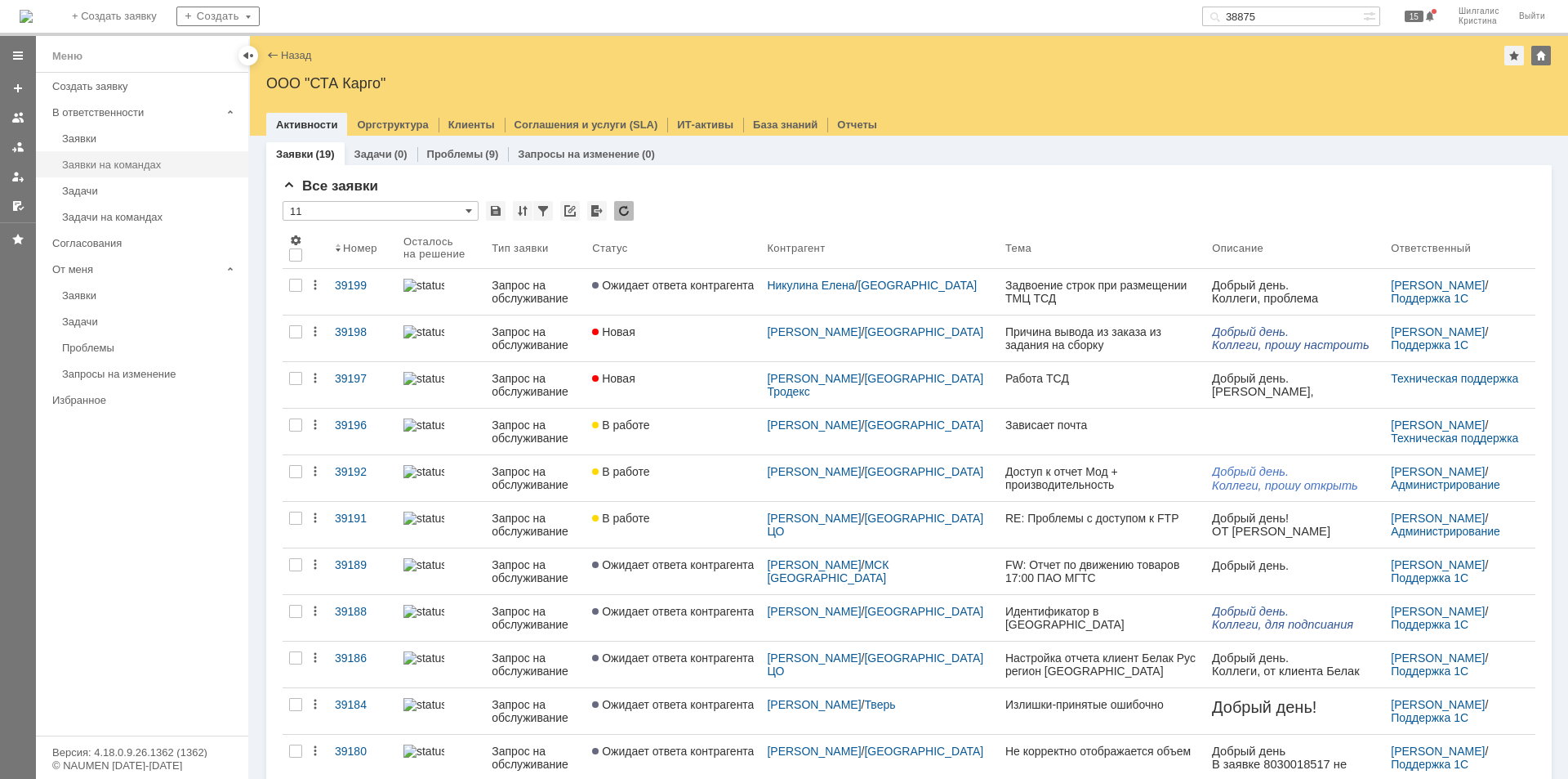
click at [137, 170] on div "Заявки на командах" at bounding box center [151, 165] width 176 height 12
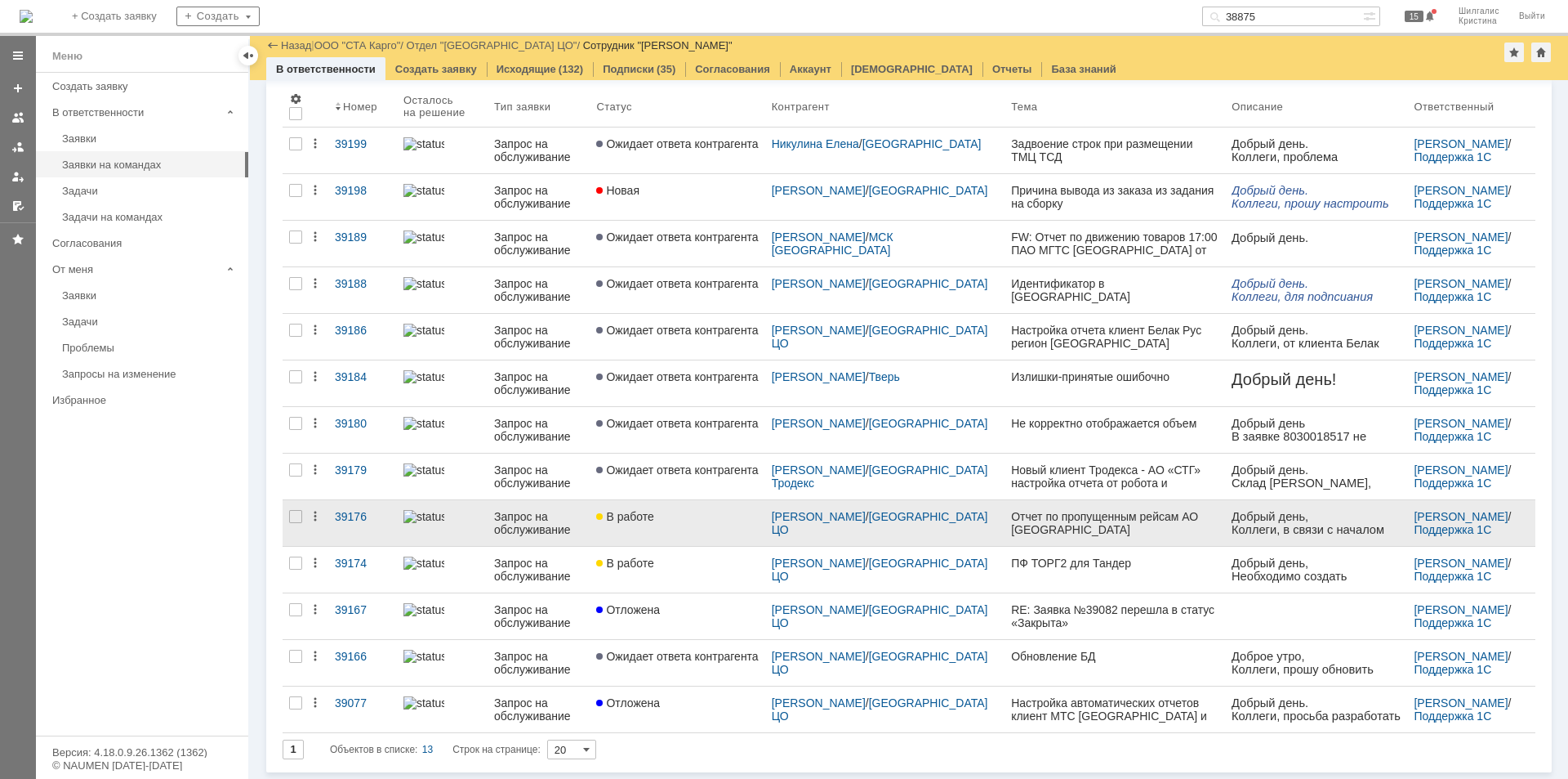
click at [722, 519] on div "В работе" at bounding box center [677, 516] width 161 height 13
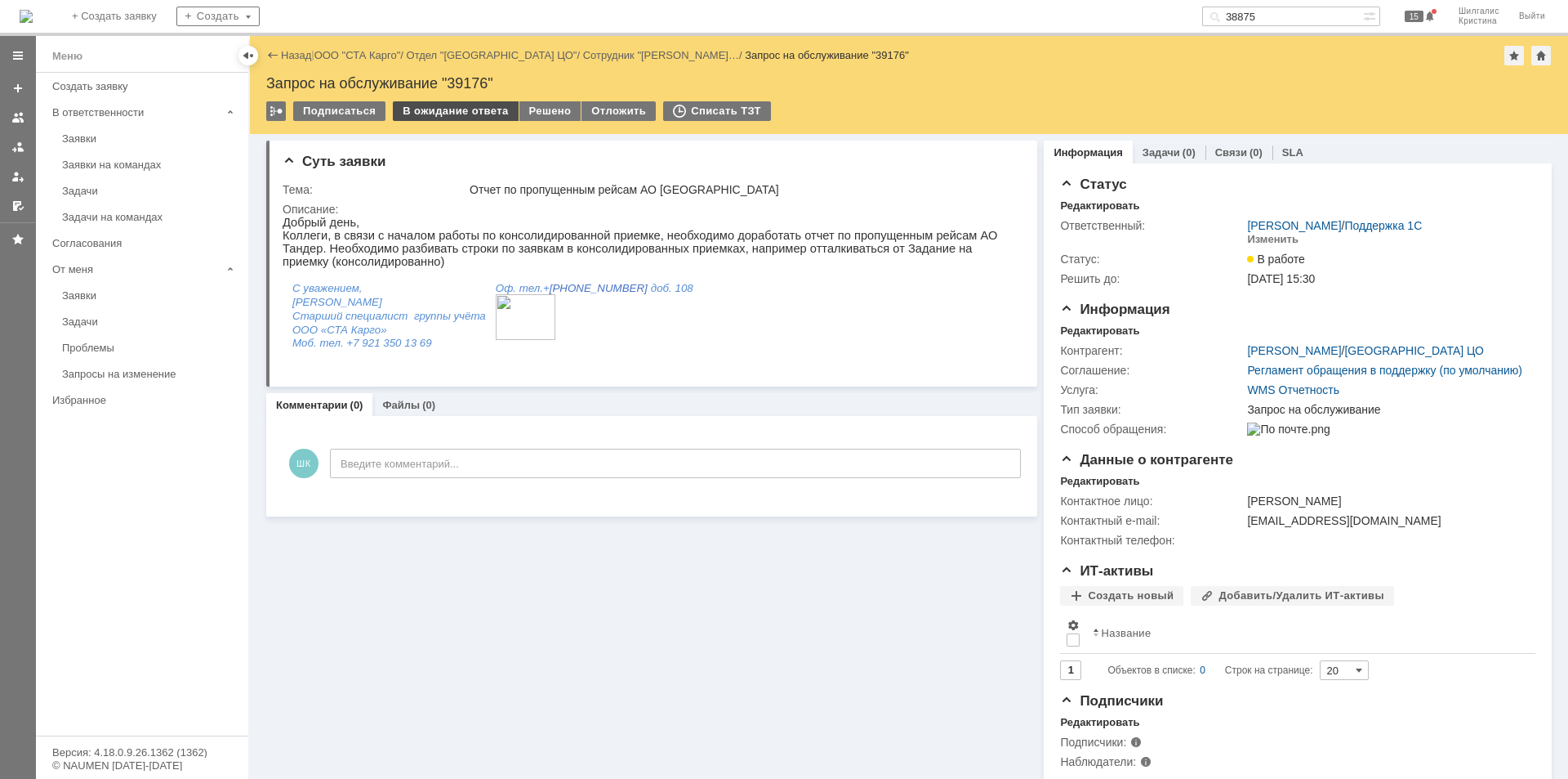
click at [469, 109] on div "В ожидание ответа" at bounding box center [456, 111] width 125 height 20
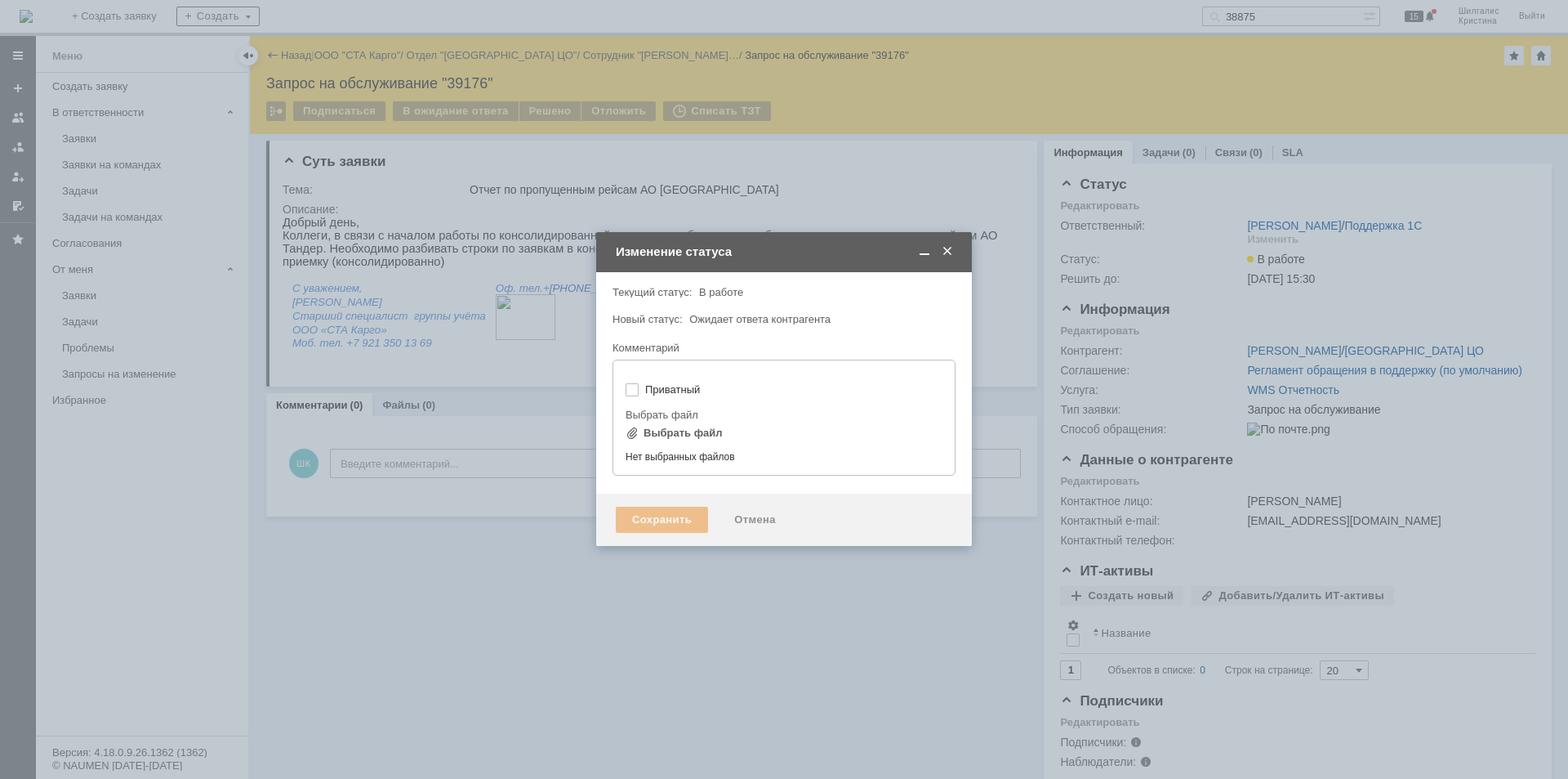
type input "[не указано]"
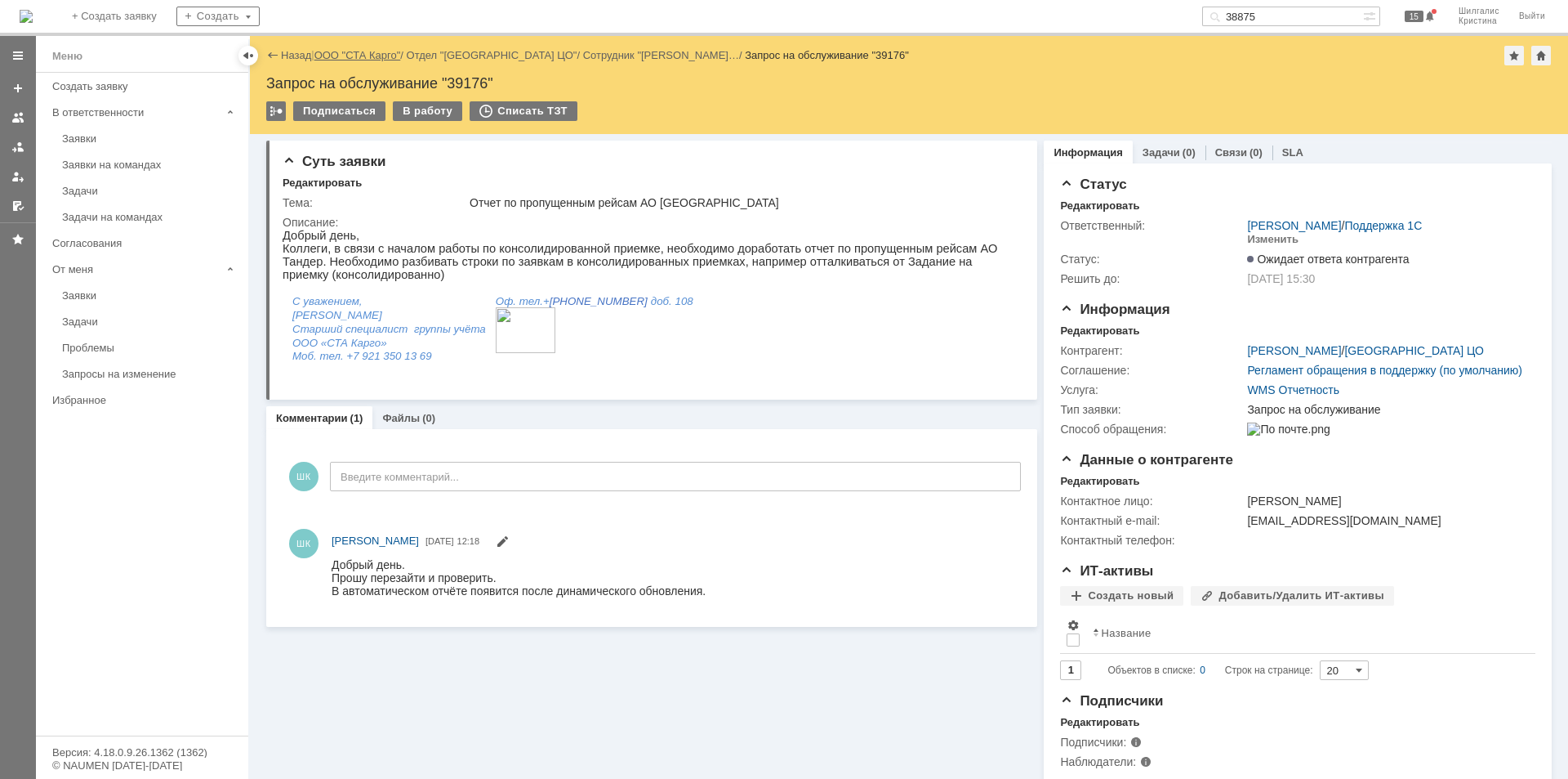
click at [370, 56] on link "ООО "СТА Карго"" at bounding box center [358, 55] width 86 height 12
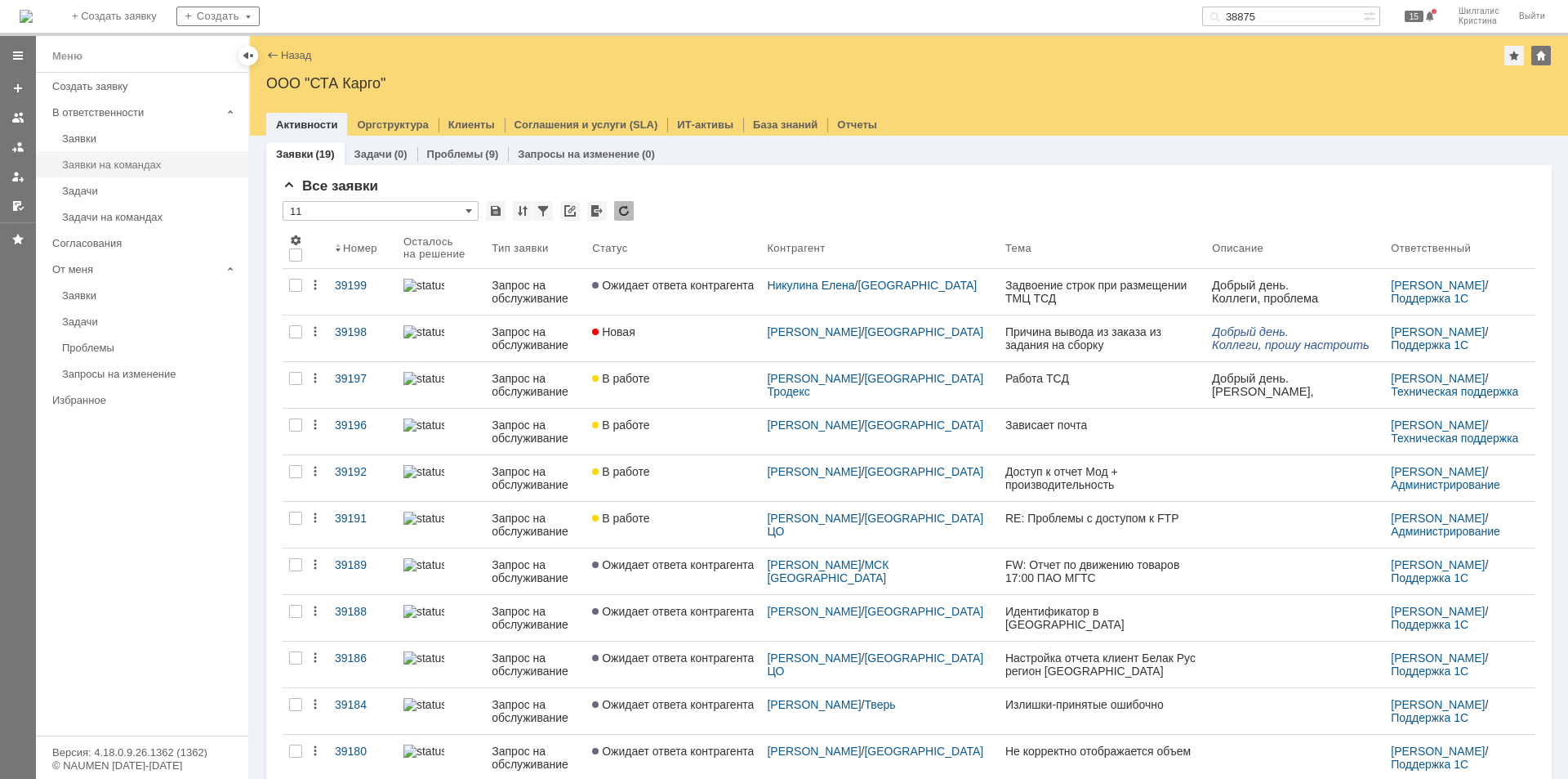
click at [129, 163] on div "Заявки на командах" at bounding box center [151, 165] width 176 height 12
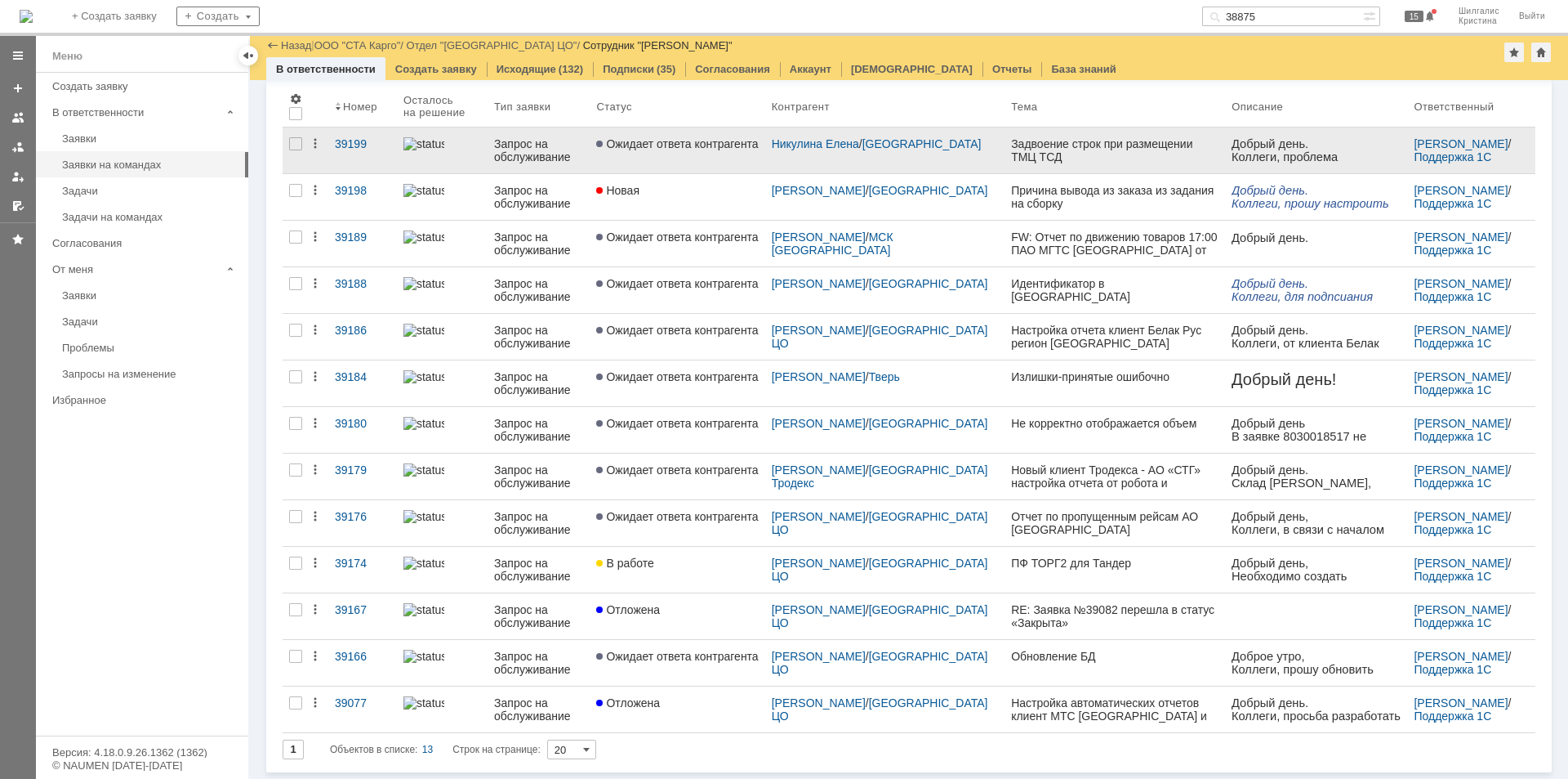
click at [684, 128] on link "Ожидает ответа контрагента" at bounding box center [677, 151] width 174 height 46
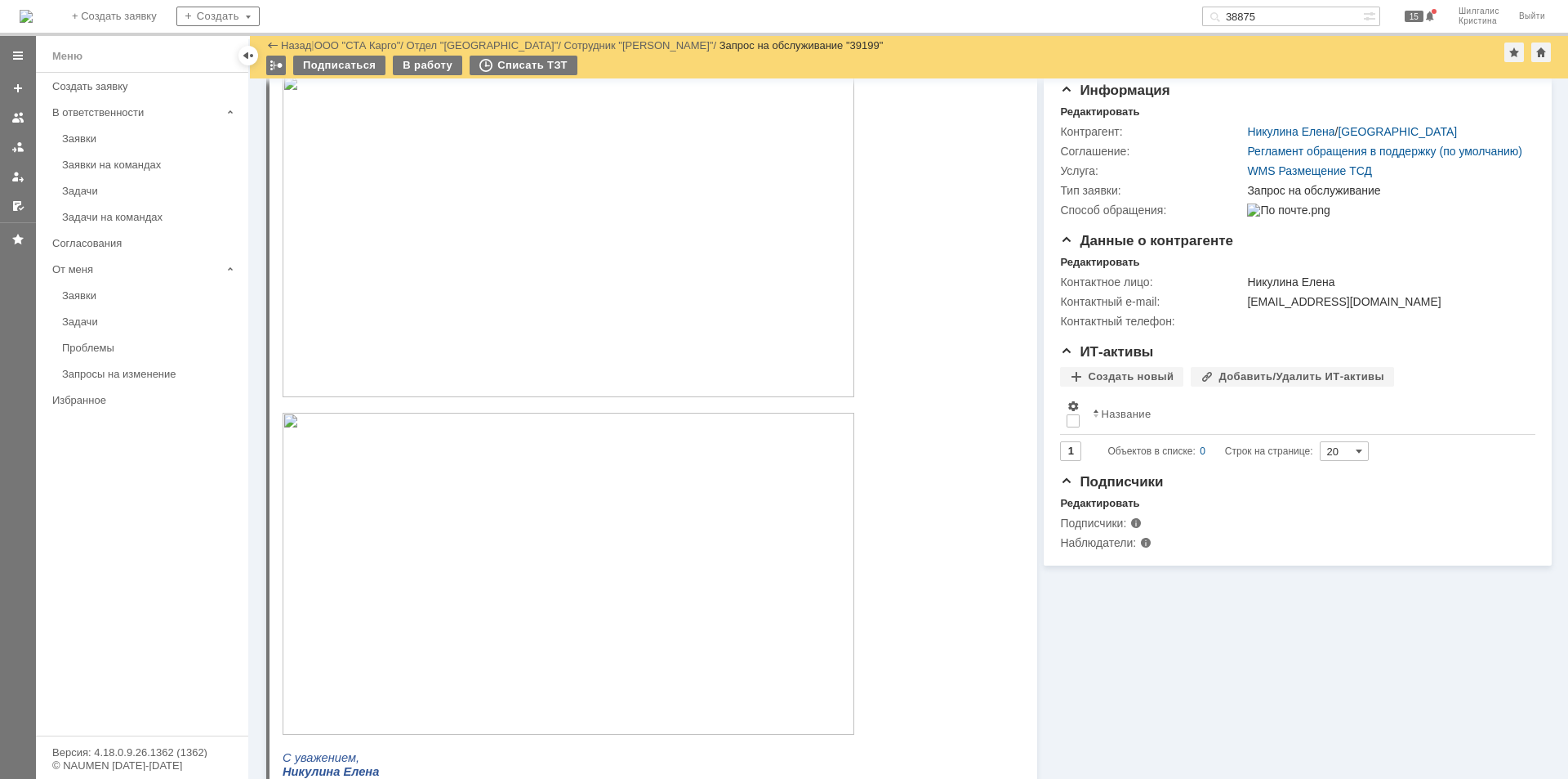
click at [431, 188] on img at bounding box center [568, 236] width 572 height 322
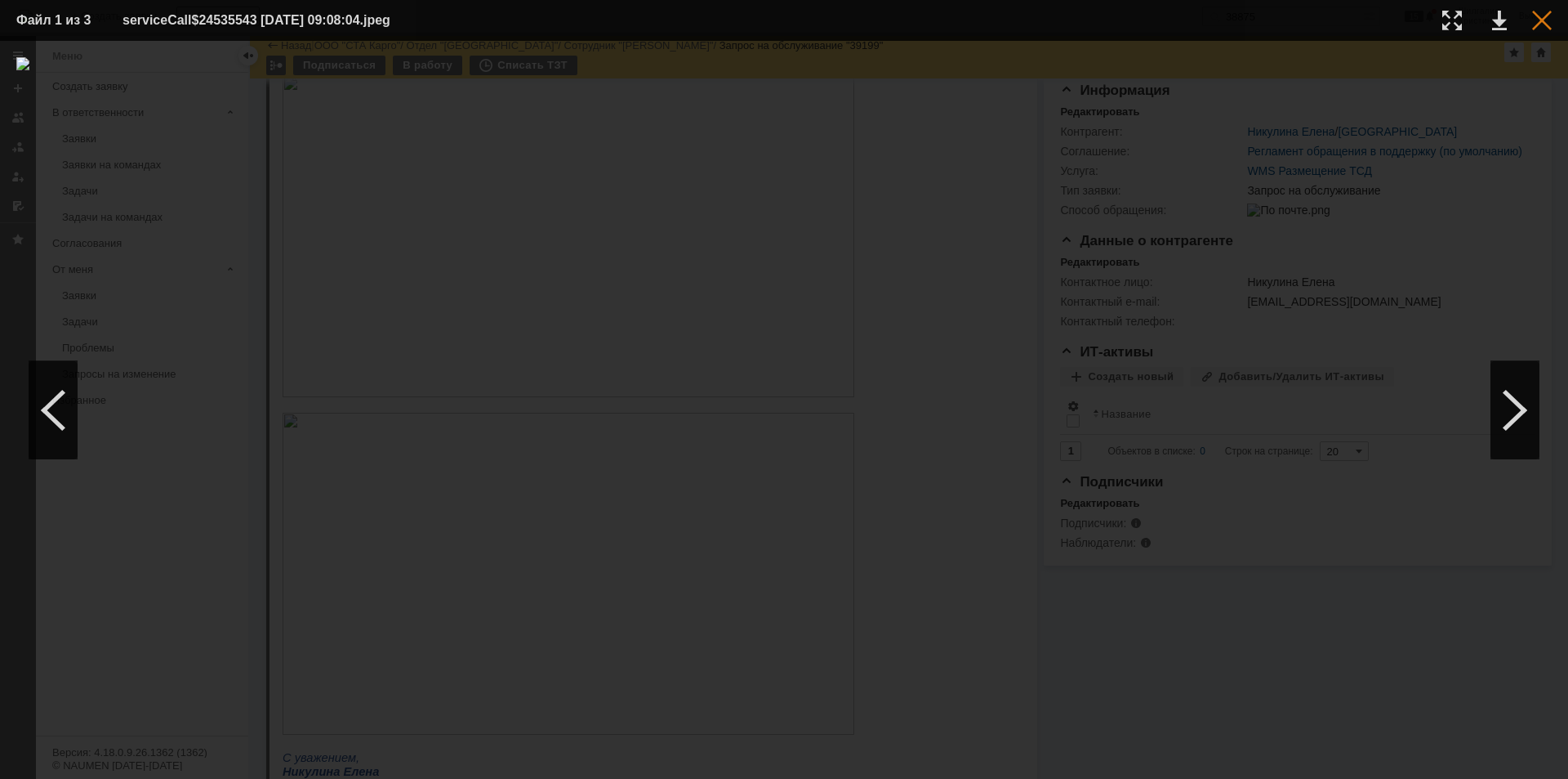
click at [1549, 18] on div at bounding box center [1542, 21] width 20 height 20
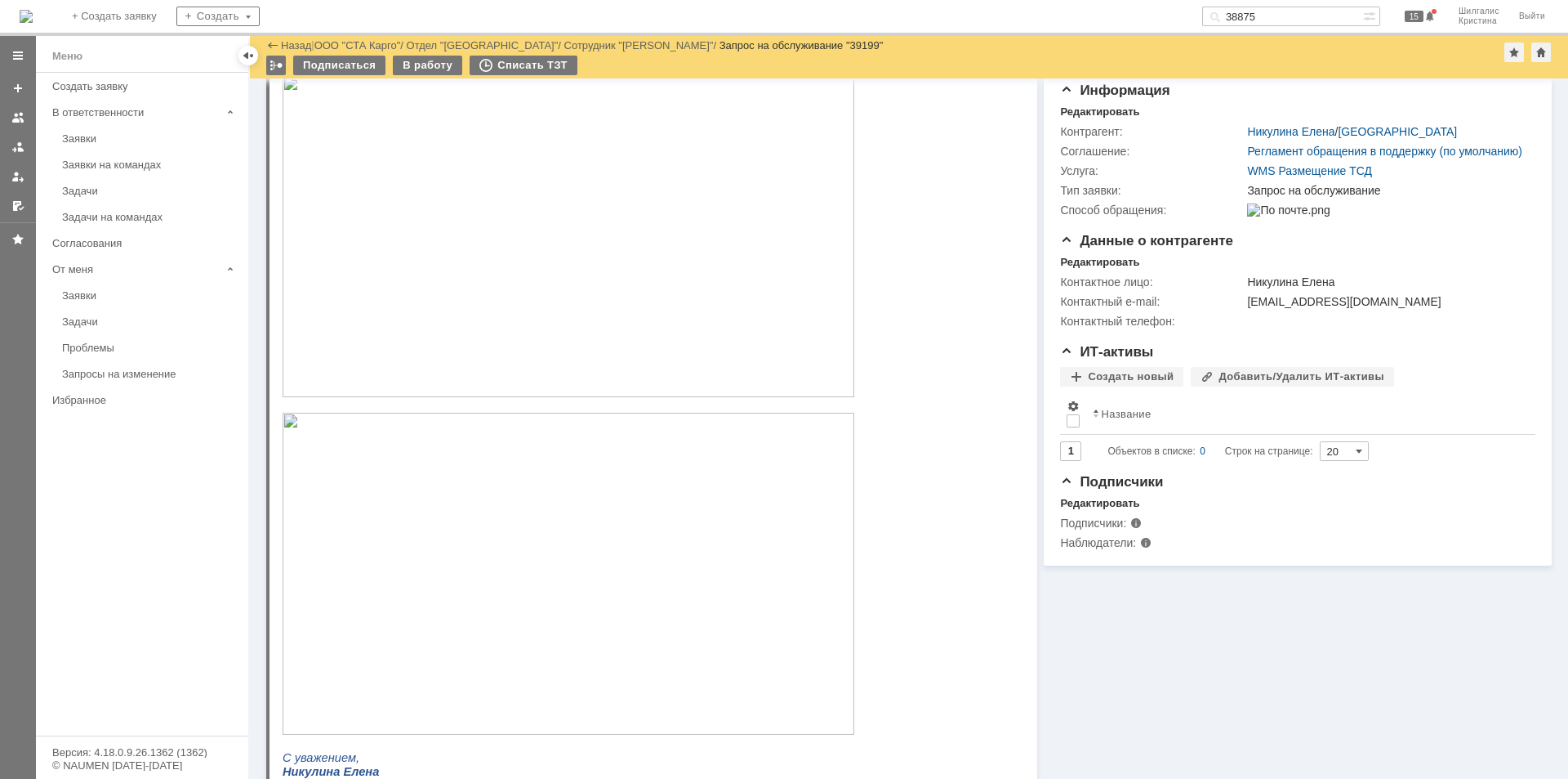
click at [366, 538] on img at bounding box center [568, 573] width 572 height 322
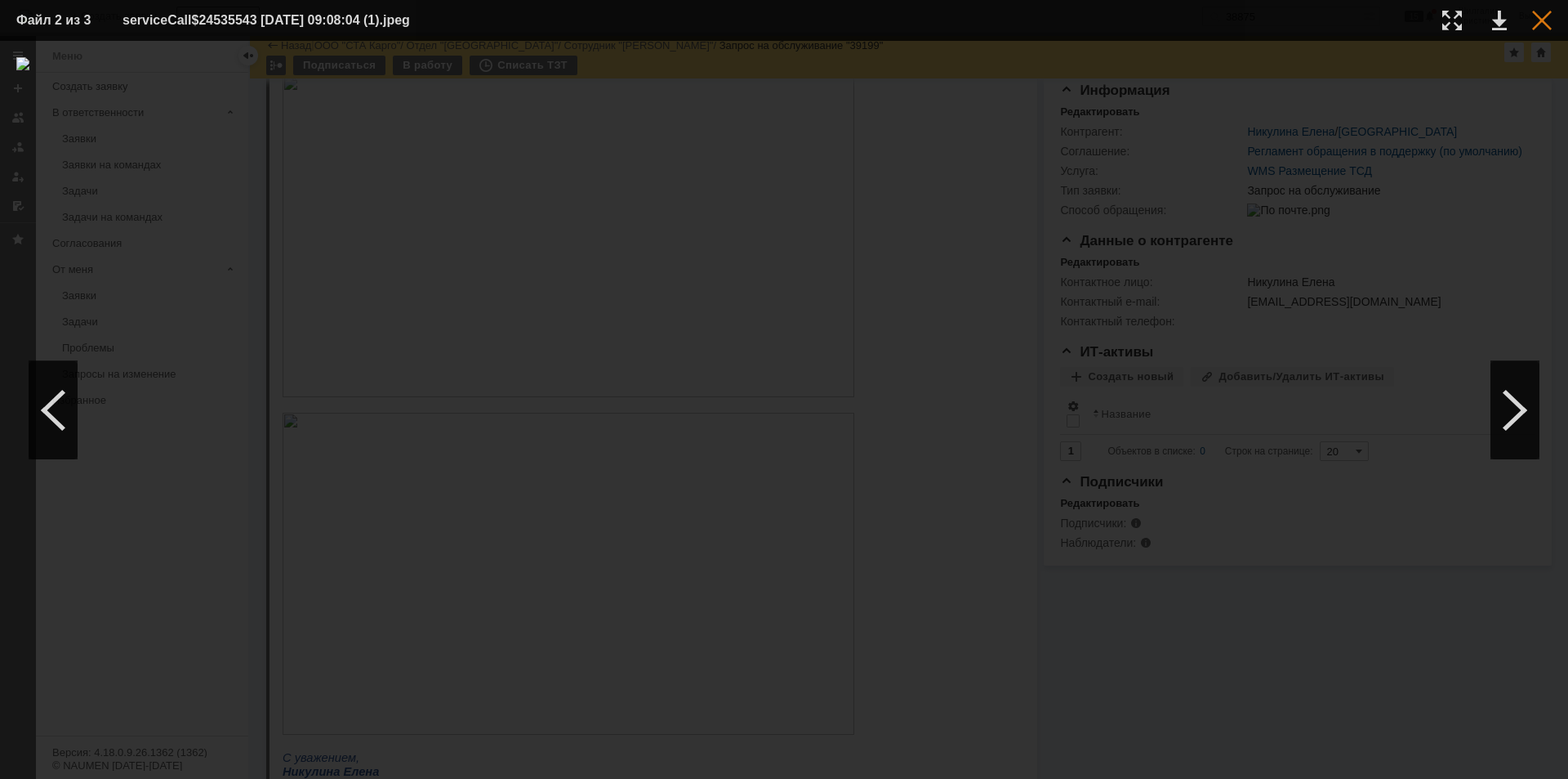
click at [1536, 16] on div at bounding box center [1542, 21] width 20 height 20
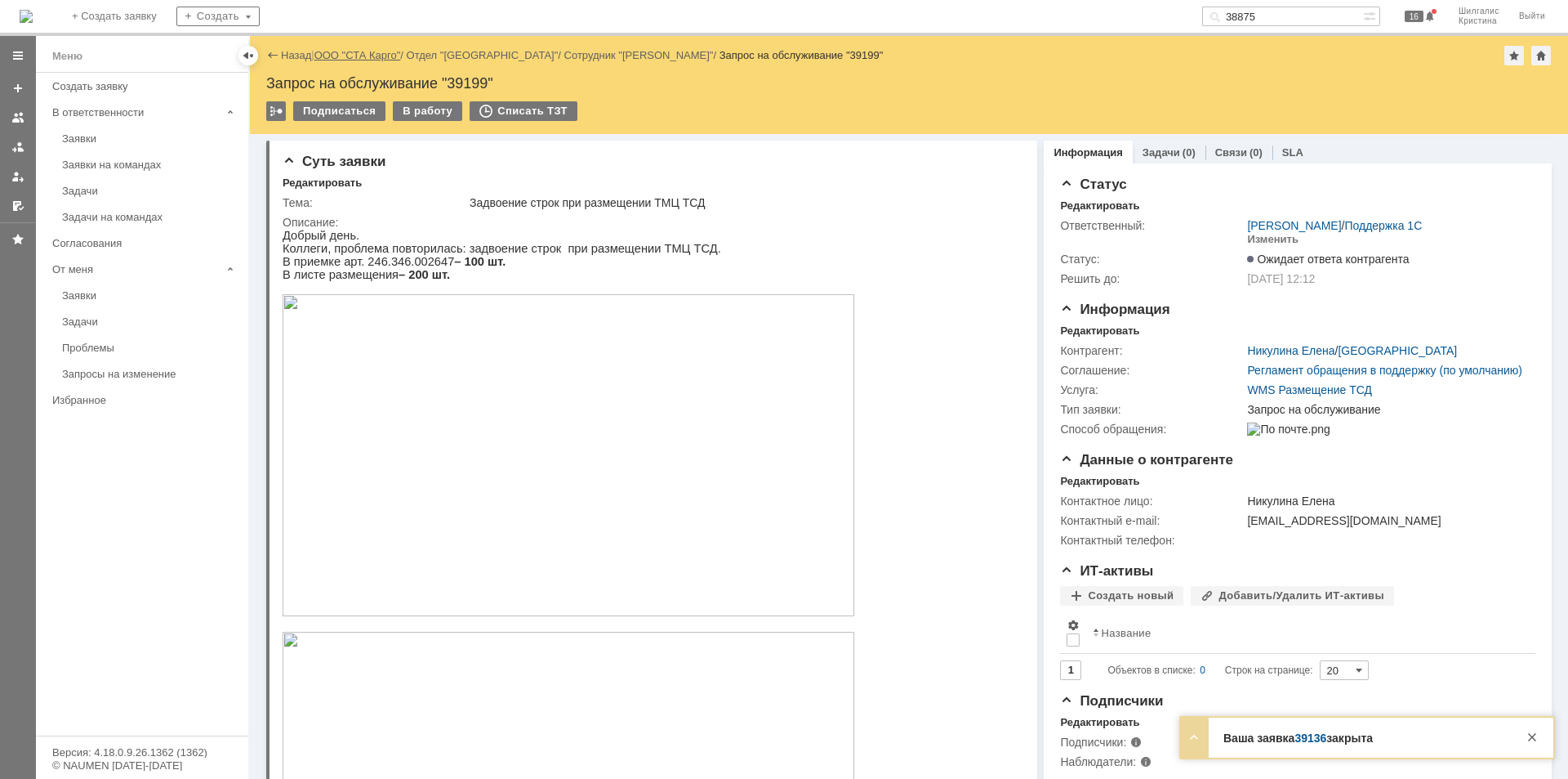
click at [367, 56] on link "ООО "СТА Карго"" at bounding box center [358, 55] width 86 height 12
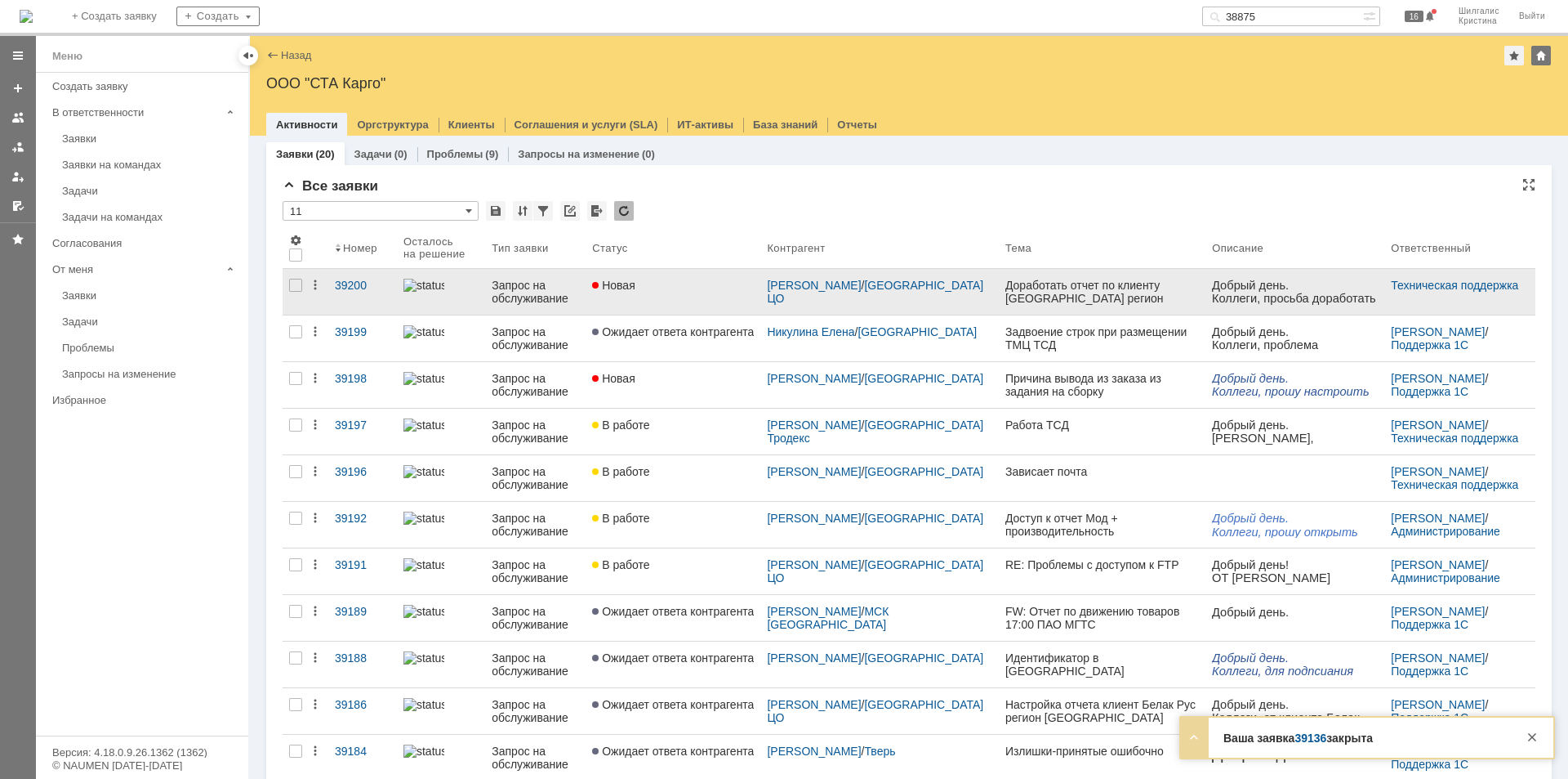
click at [694, 282] on div "Новая" at bounding box center [673, 284] width 161 height 13
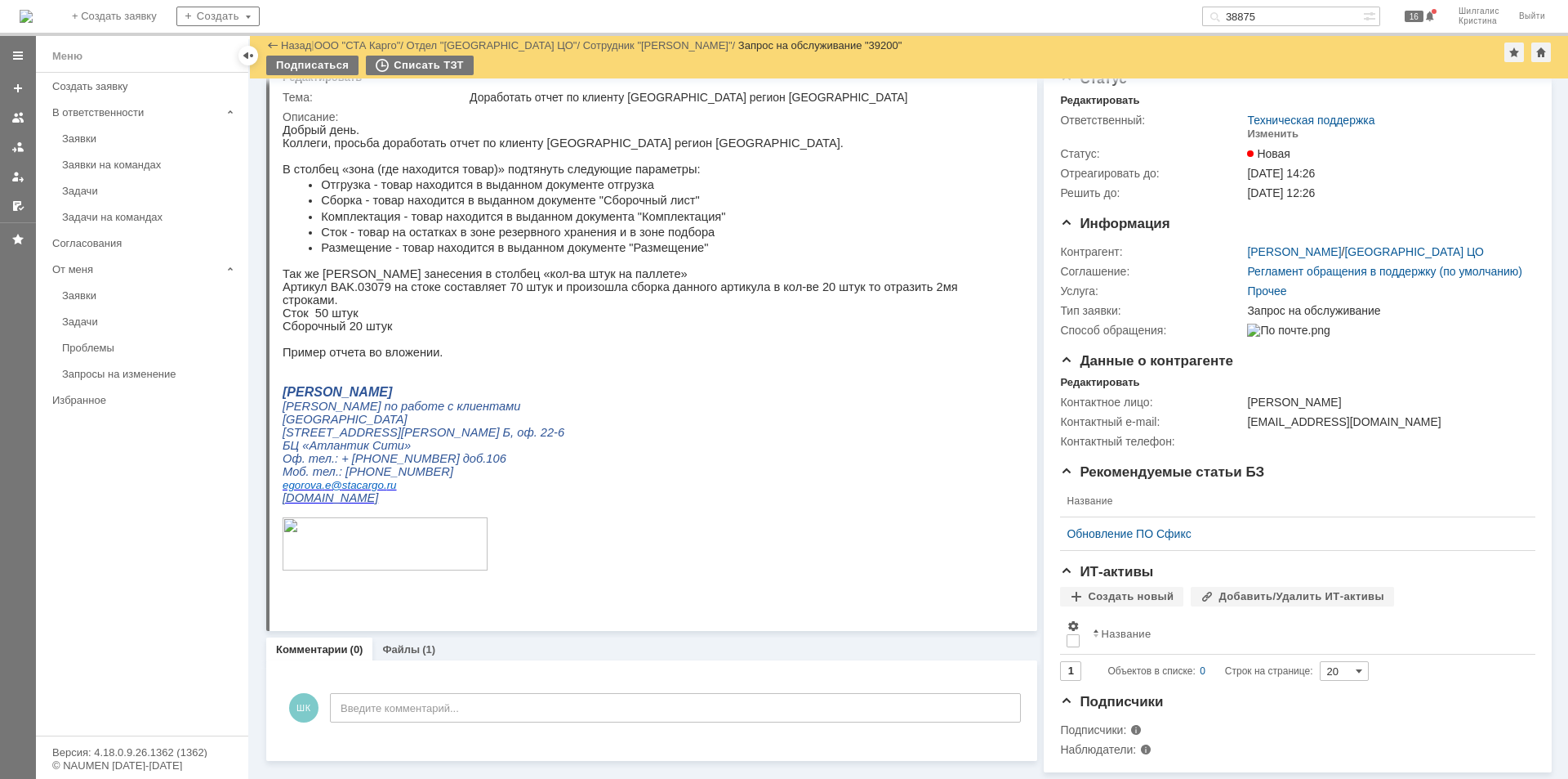
scroll to position [73, 0]
click at [413, 643] on link "Файлы" at bounding box center [401, 649] width 38 height 12
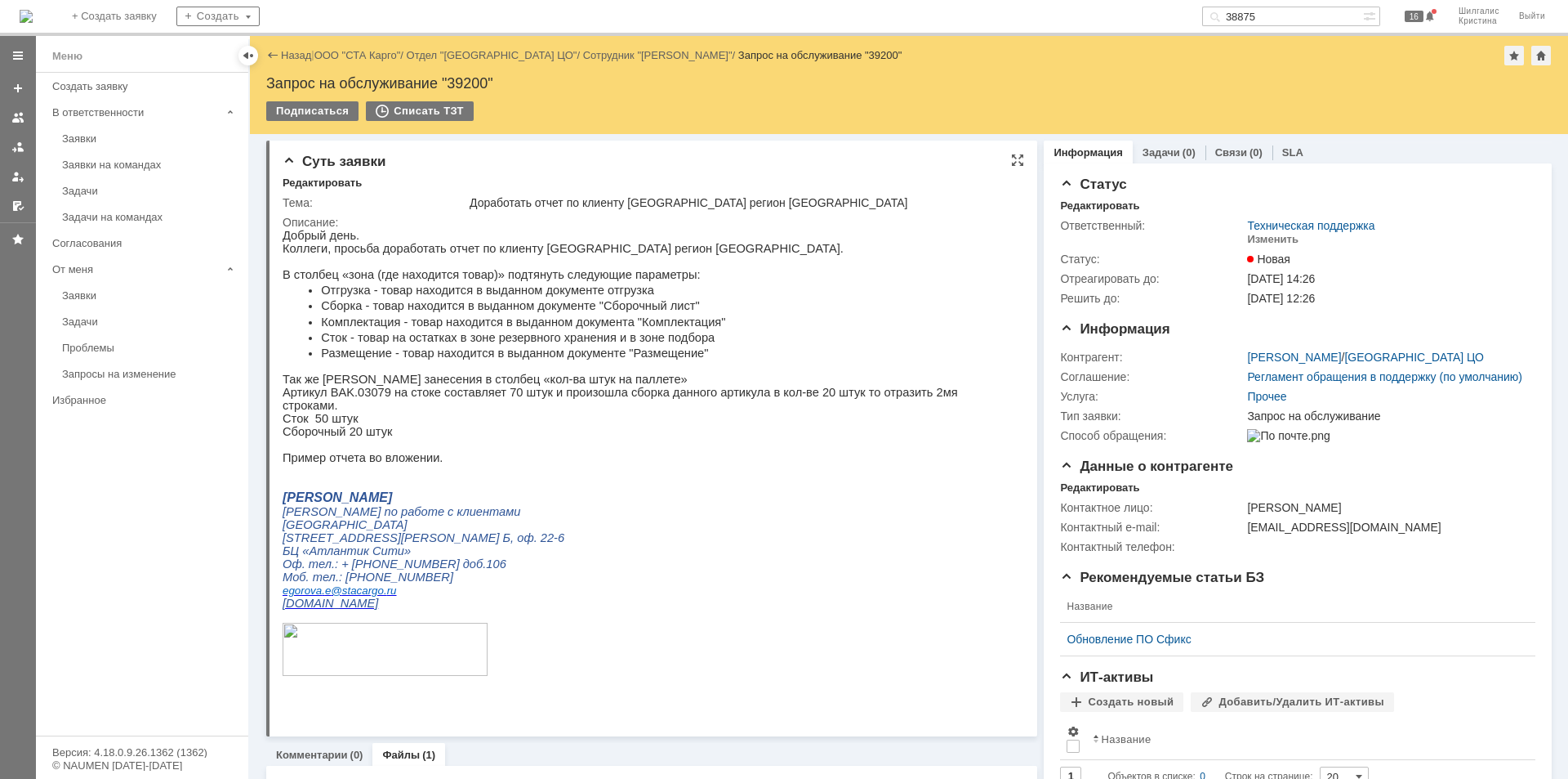
click at [748, 343] on div "Добрый день. Коллеги, просьба доработать отчет по клиенту Белак регион Новосиби…" at bounding box center [645, 460] width 726 height 463
drag, startPoint x: 510, startPoint y: 333, endPoint x: 612, endPoint y: 319, distance: 103.0
click at [612, 319] on tbody "Отгрузка - товар находится в выданном документе отгрузка Сборка - товар находит…" at bounding box center [507, 320] width 450 height 78
drag, startPoint x: 606, startPoint y: 329, endPoint x: 598, endPoint y: 339, distance: 12.8
click at [603, 329] on li "Комплектация - товар находится в выданном документа "Комплектация"" at bounding box center [523, 321] width 404 height 13
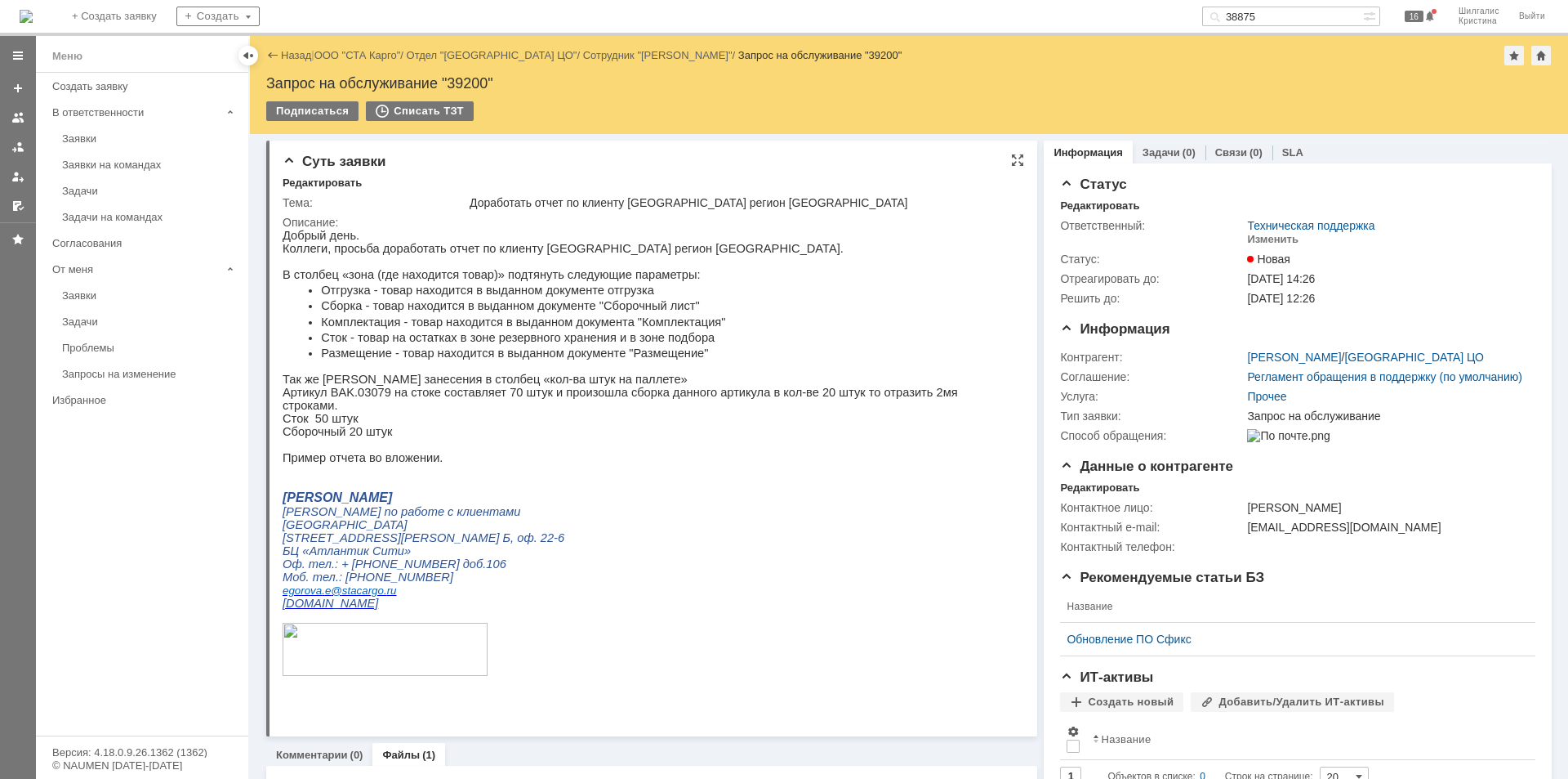
click at [514, 344] on li "Сток - товар на остатках в зоне резервного хранения и в зоне подбора" at bounding box center [523, 337] width 404 height 13
click at [376, 54] on link "ООО "СТА Карго"" at bounding box center [358, 55] width 86 height 12
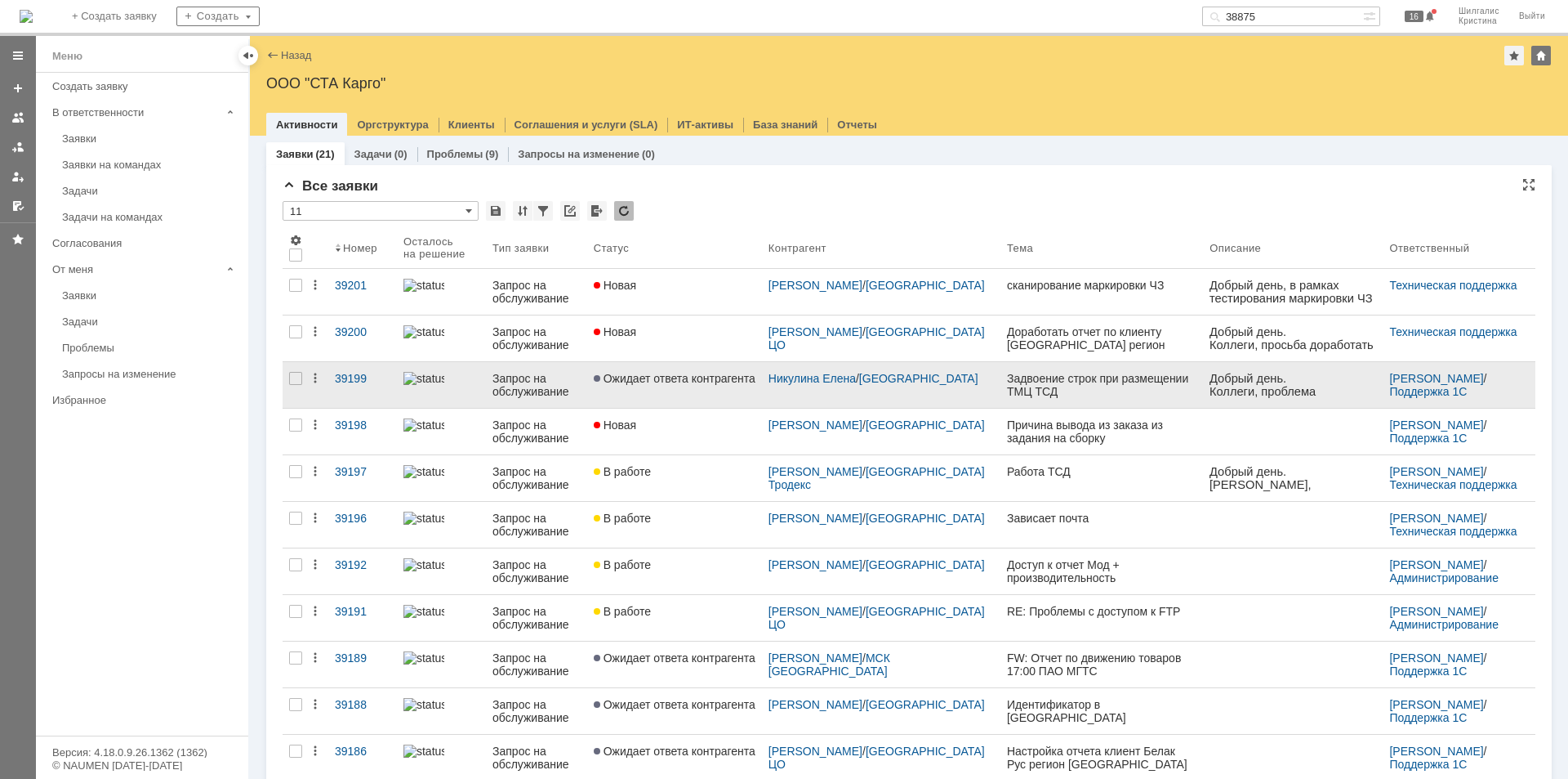
click at [674, 384] on span "Ожидает ответа контрагента" at bounding box center [675, 378] width 161 height 13
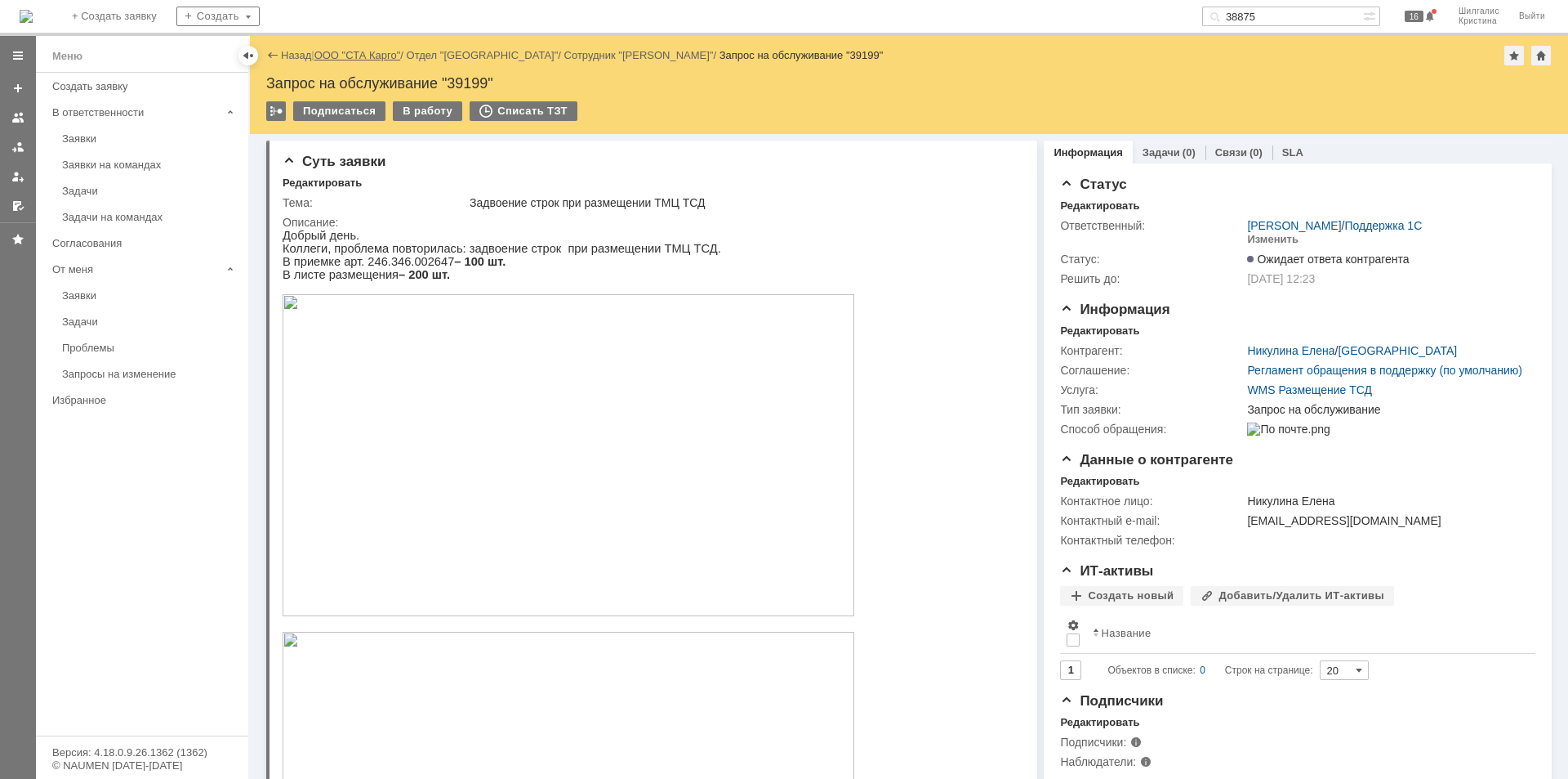
click at [366, 59] on link "ООО "СТА Карго"" at bounding box center [358, 55] width 86 height 12
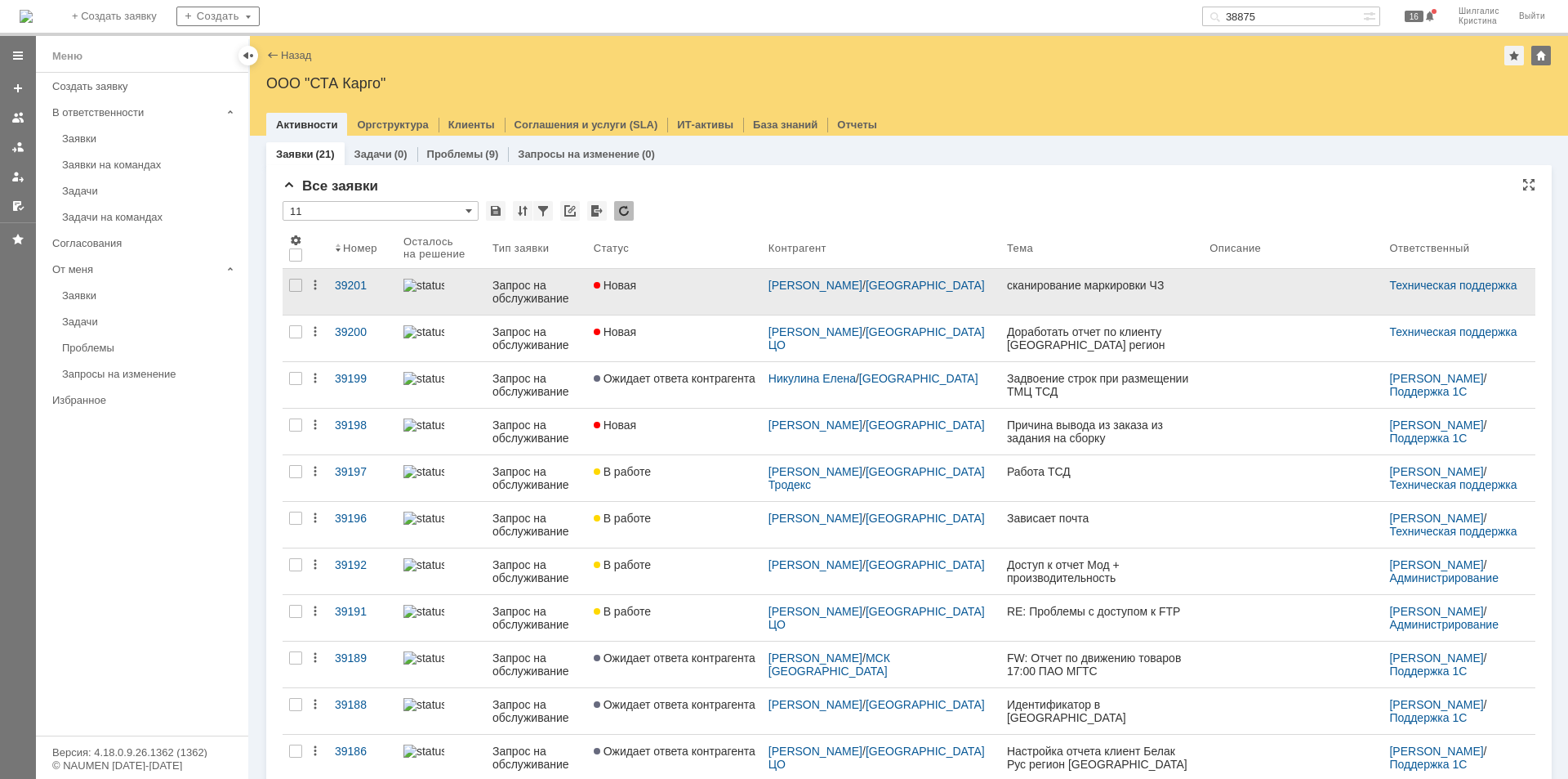
click at [676, 286] on div "Новая" at bounding box center [675, 284] width 161 height 13
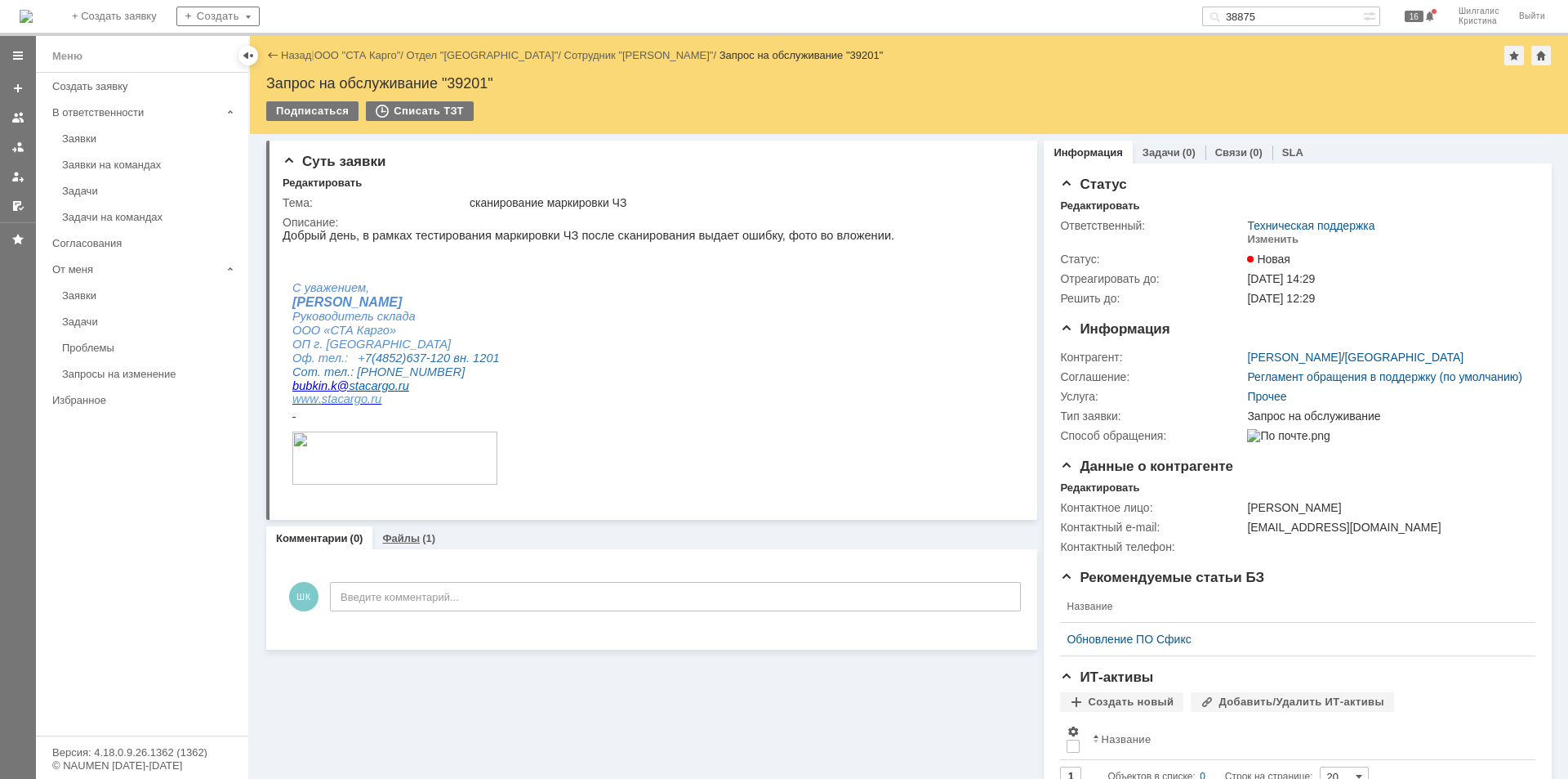
click at [406, 542] on link "Файлы" at bounding box center [401, 538] width 38 height 12
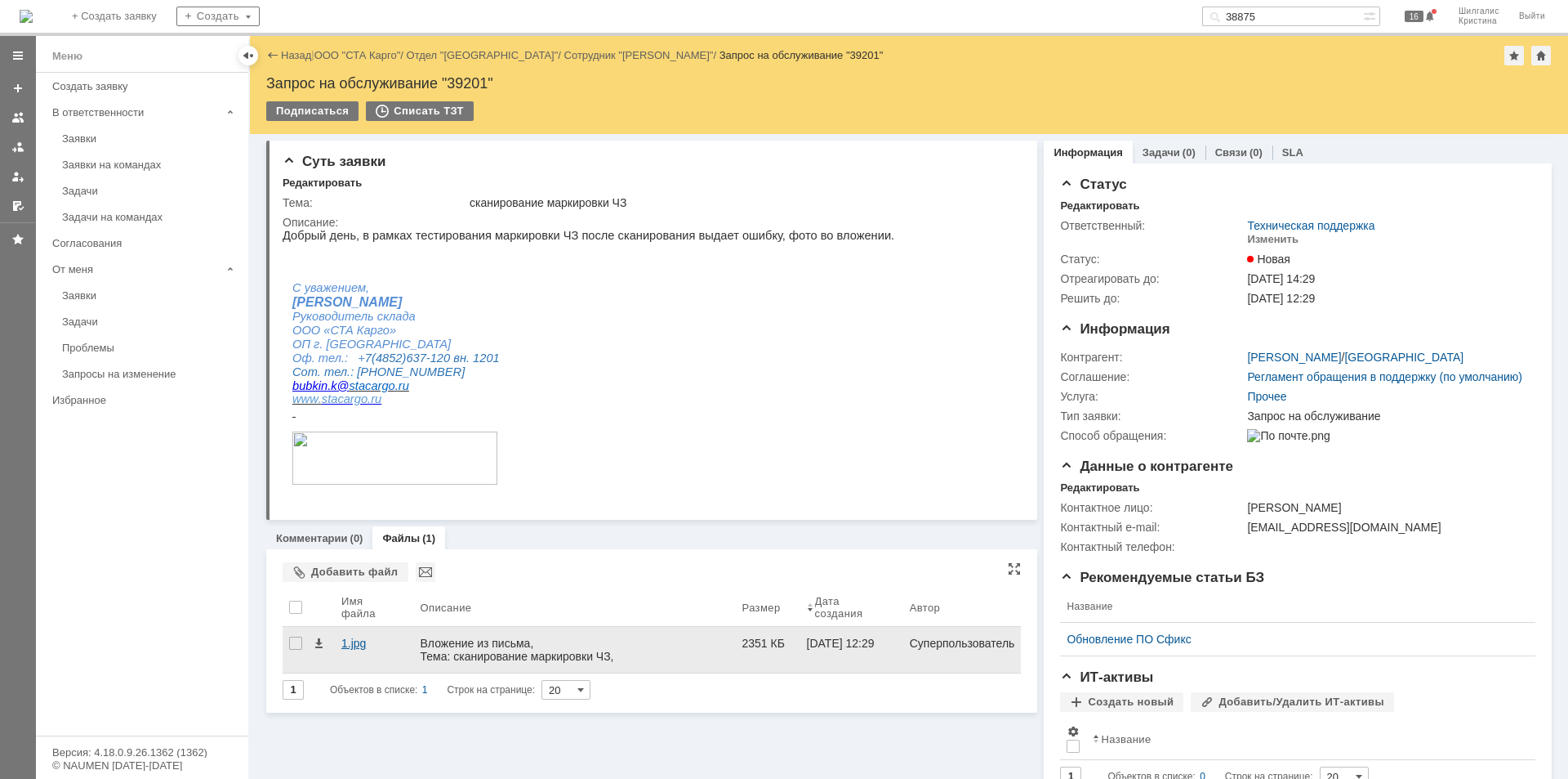
click at [352, 639] on div "1.jpg" at bounding box center [374, 642] width 65 height 13
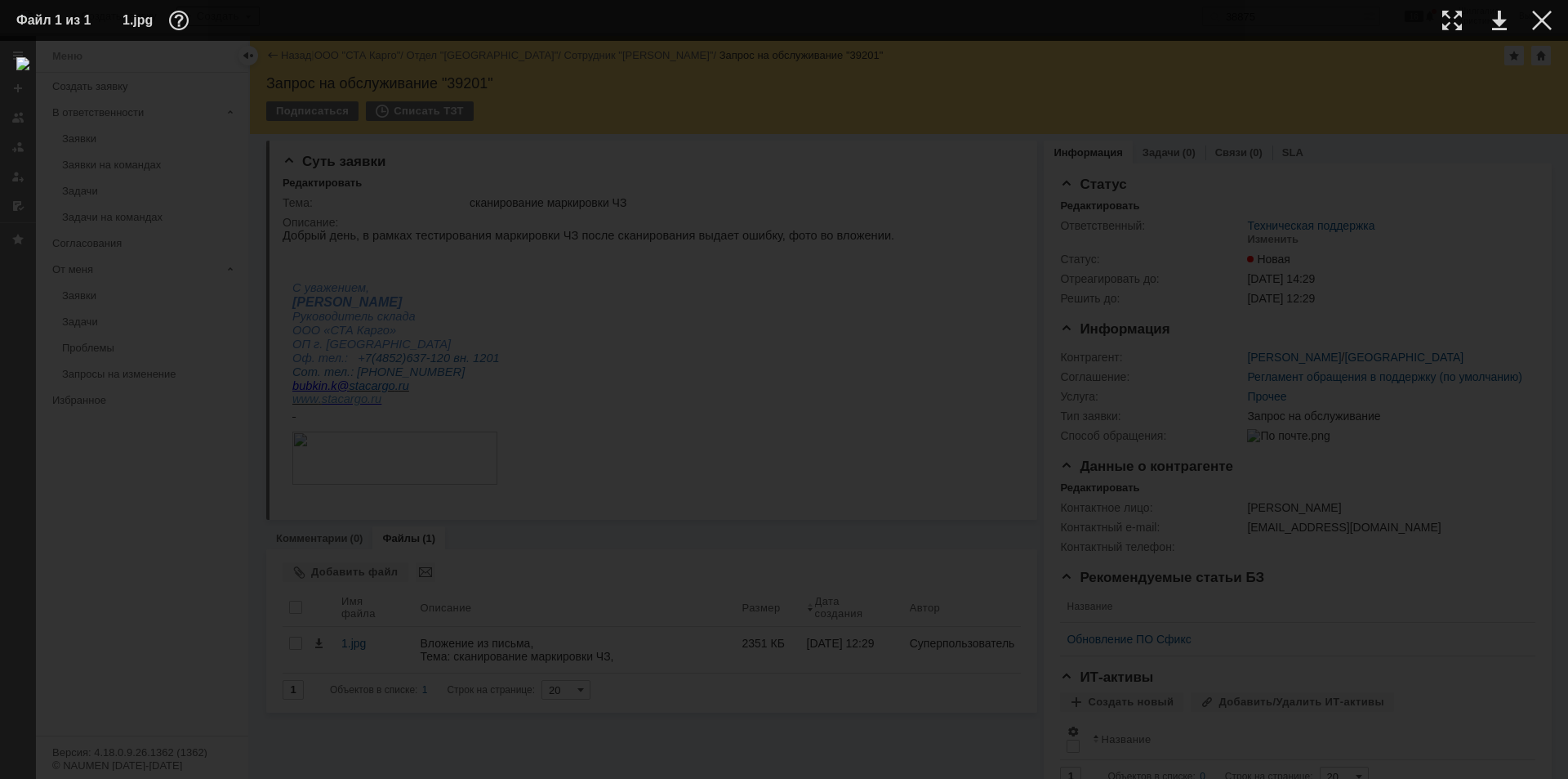
click at [776, 352] on img at bounding box center [784, 410] width 1535 height 706
click at [1540, 22] on div at bounding box center [1542, 21] width 20 height 20
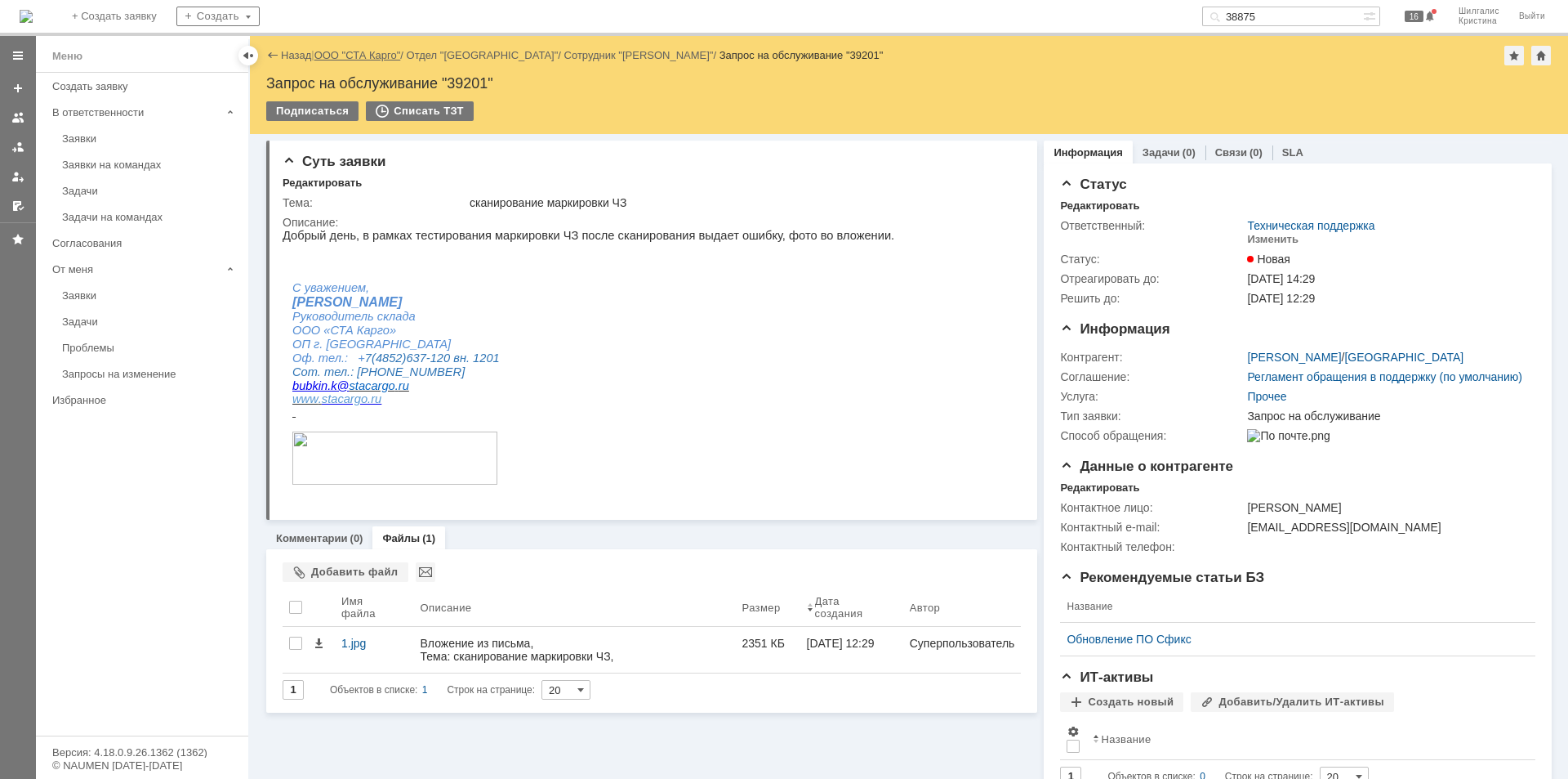
click at [352, 56] on link "ООО "СТА Карго"" at bounding box center [358, 55] width 86 height 12
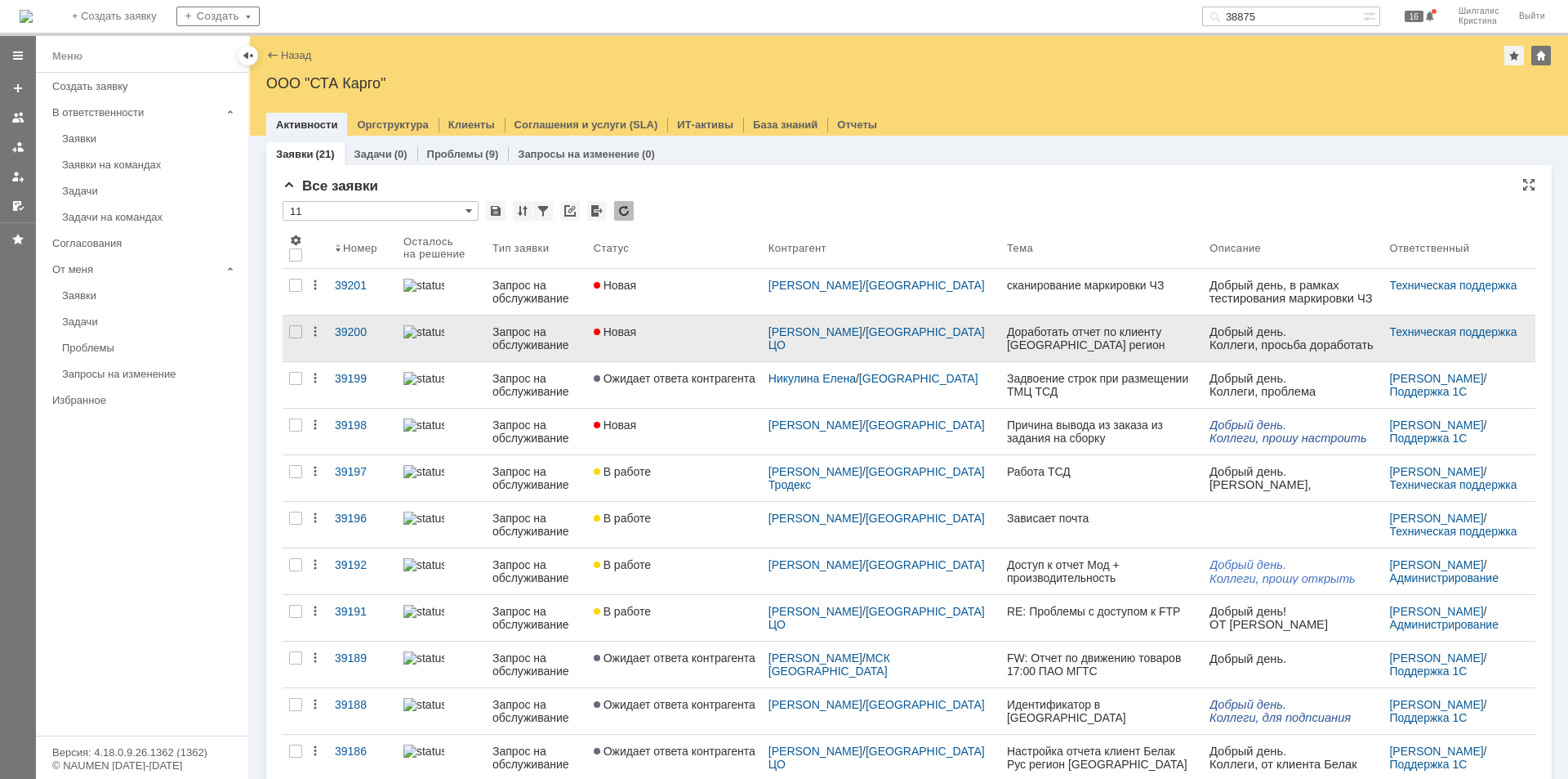
click at [661, 332] on div "Новая" at bounding box center [675, 331] width 161 height 13
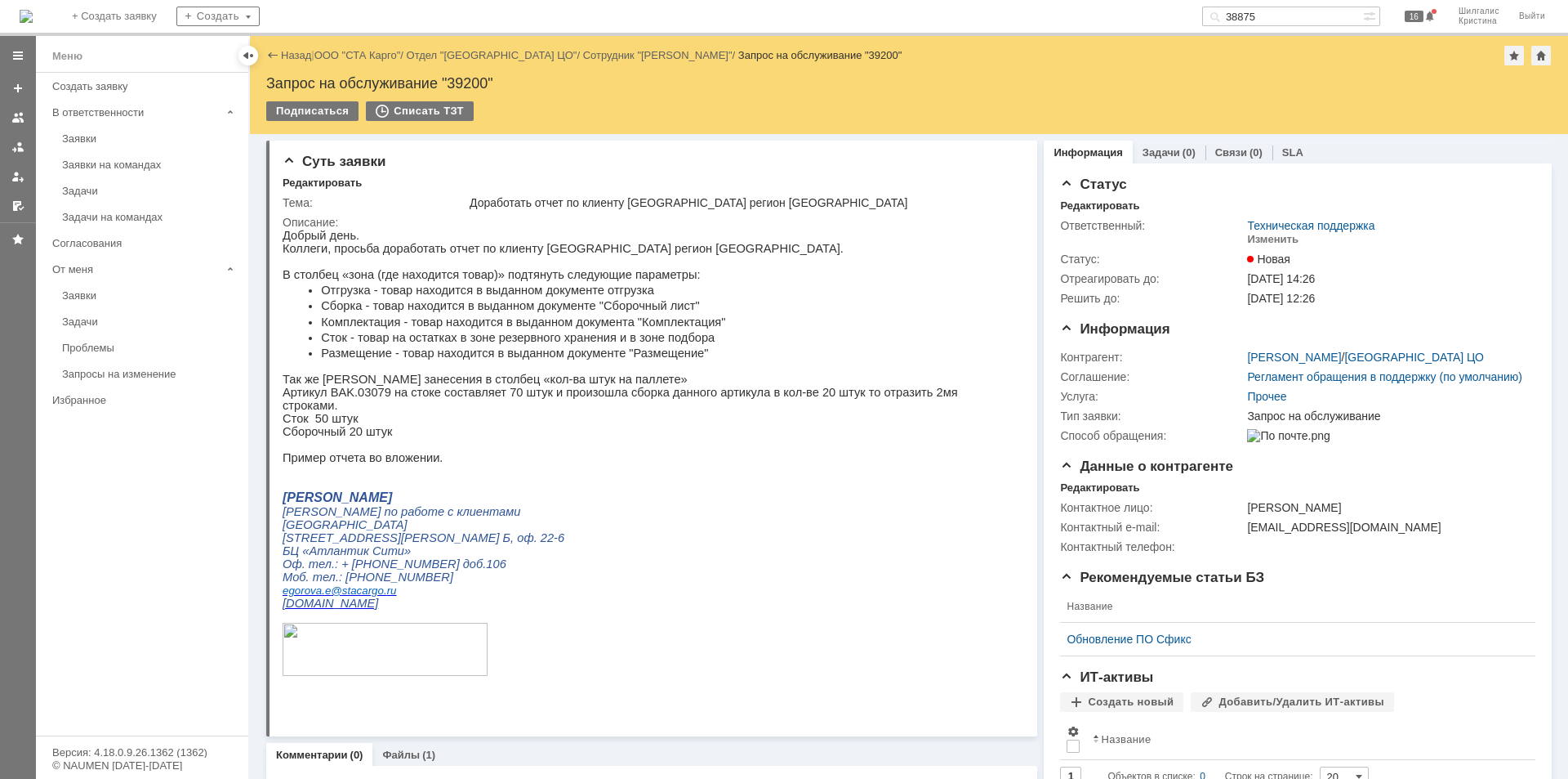
click at [351, 47] on div "Назад | ООО "СТА Карго" / Отдел "Санкт-Петербург ЦО" / Сотрудник "Елена Егорова…" at bounding box center [909, 56] width 1286 height 20
click at [352, 46] on div "Назад | ООО "СТА Карго" / Отдел "Санкт-Петербург ЦО" / Сотрудник "Елена Егорова…" at bounding box center [909, 56] width 1286 height 20
click at [350, 57] on link "ООО "СТА Карго"" at bounding box center [358, 55] width 86 height 12
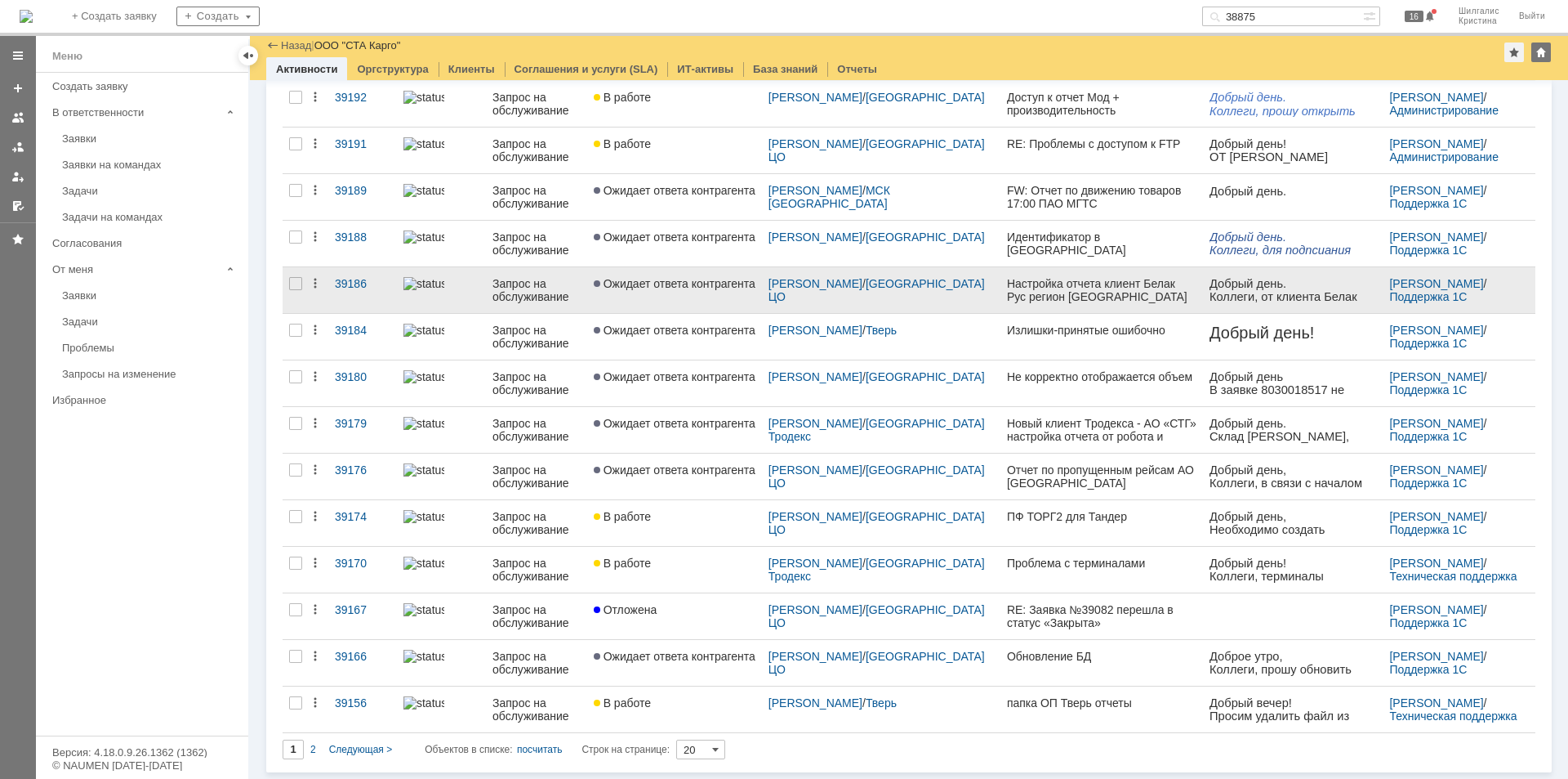
click at [683, 295] on link "Ожидает ответа контрагента" at bounding box center [675, 290] width 174 height 46
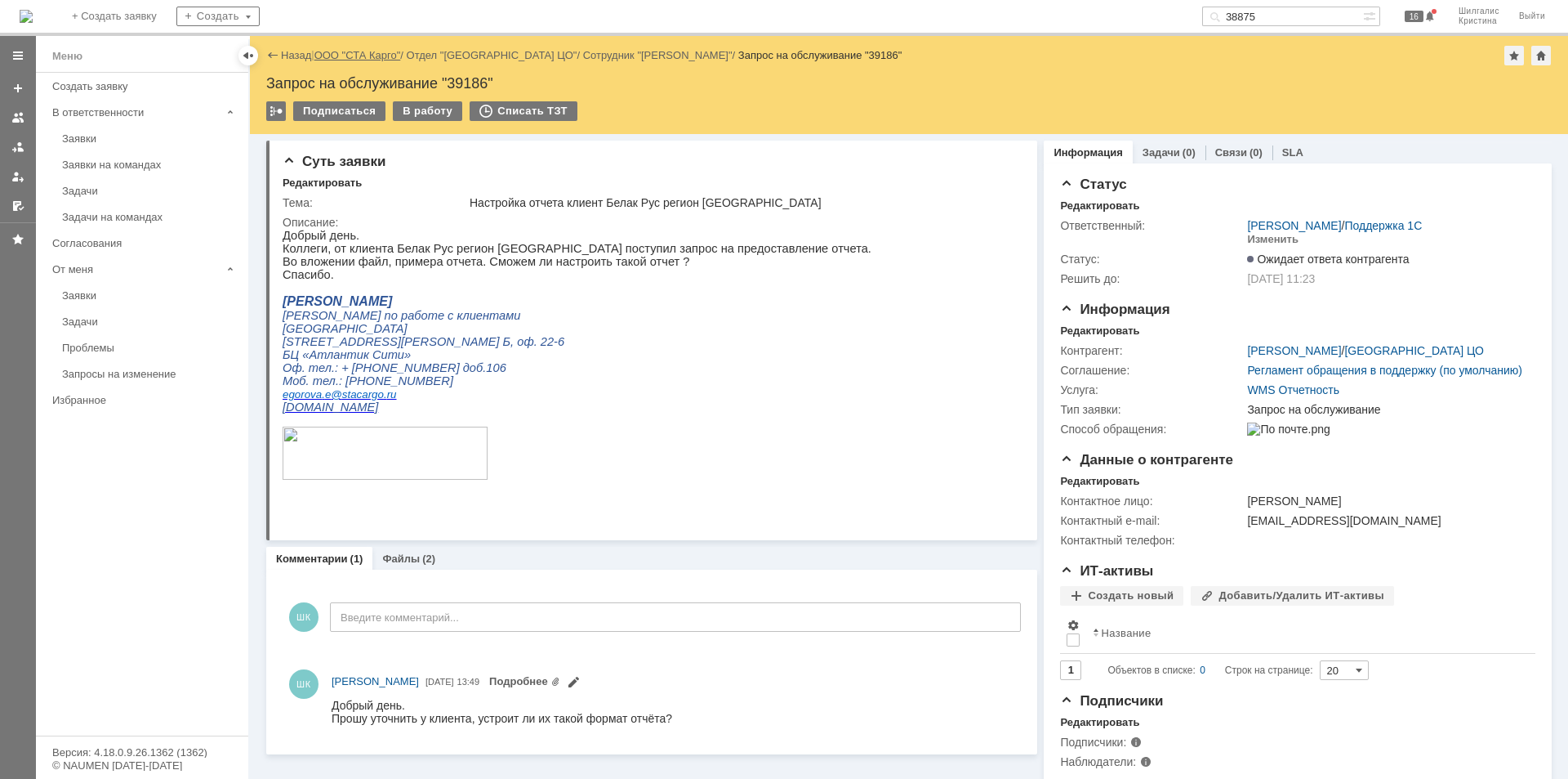
click at [370, 49] on link "ООО "СТА Карго"" at bounding box center [358, 55] width 86 height 12
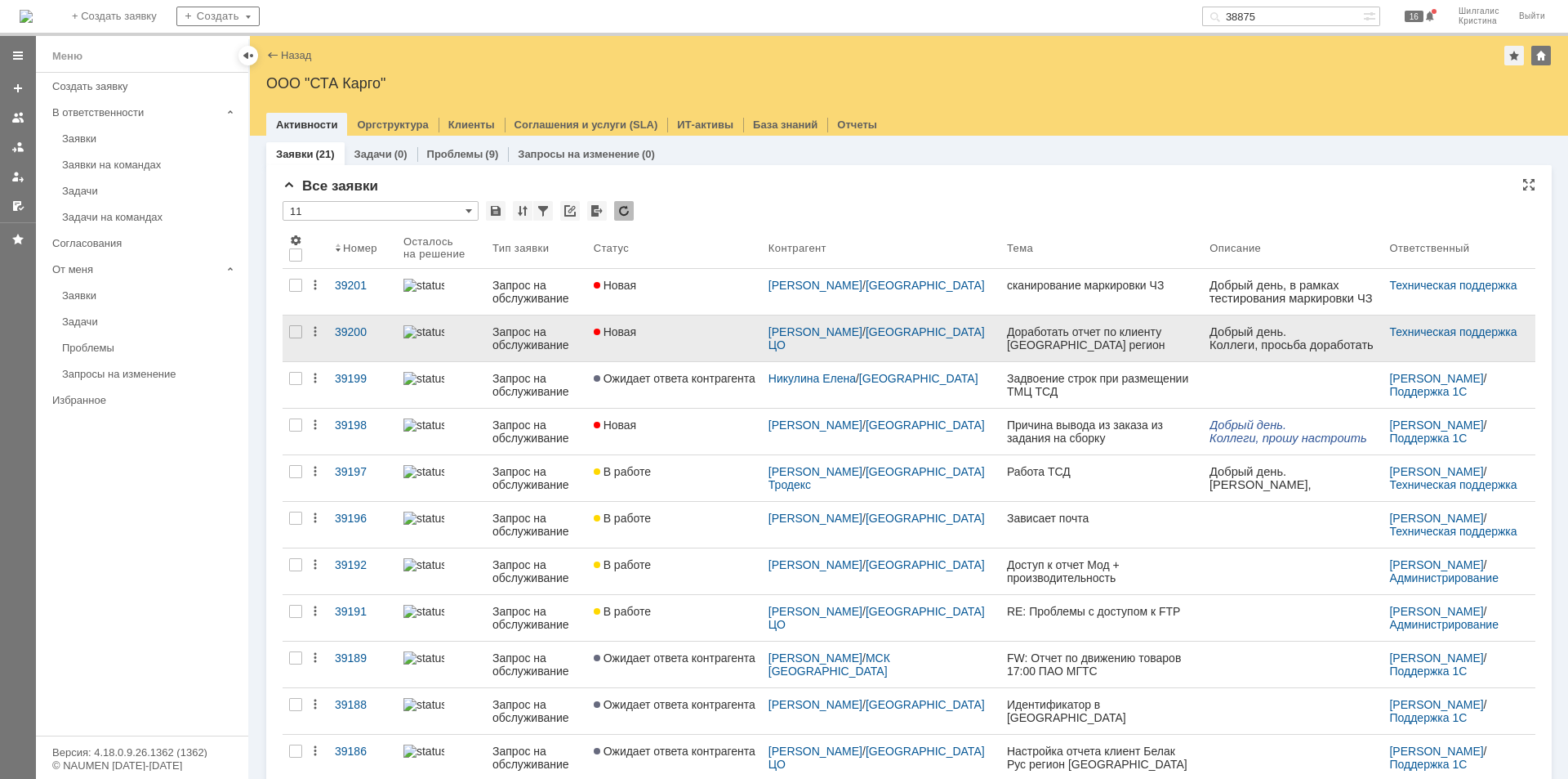
click at [717, 338] on div "Новая" at bounding box center [675, 331] width 161 height 13
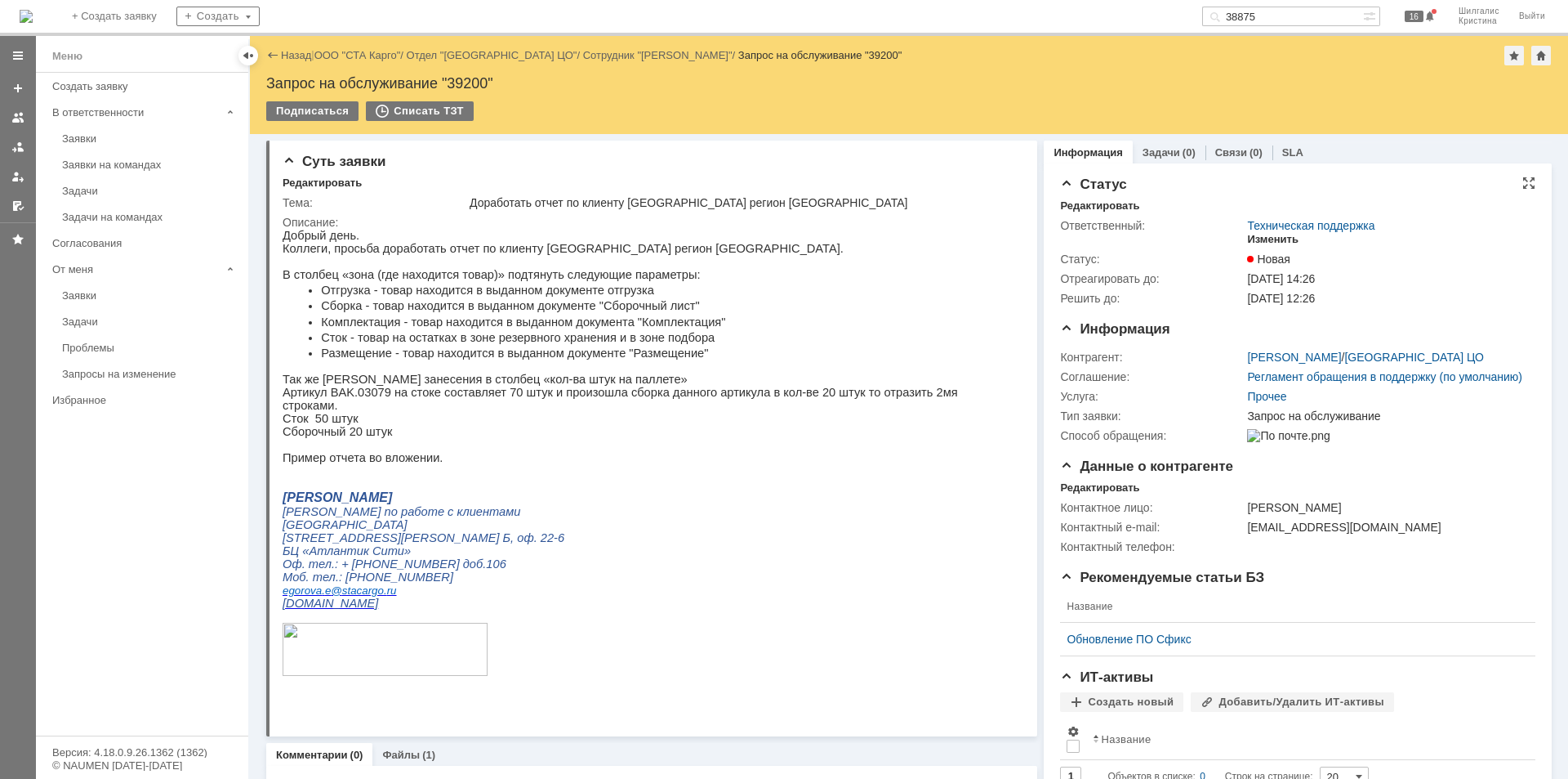
click at [1266, 240] on div "Изменить" at bounding box center [1273, 239] width 52 height 13
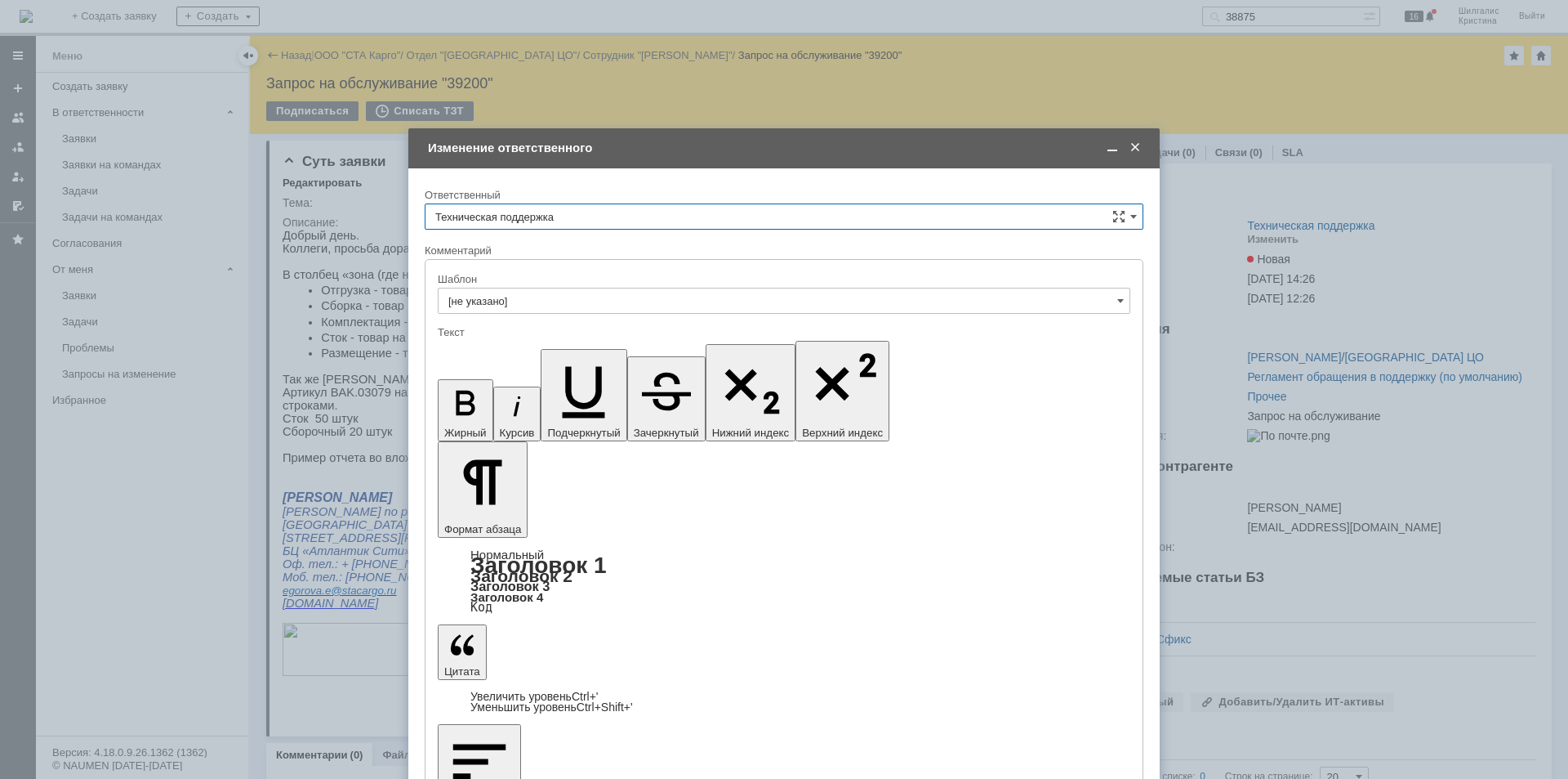
click at [567, 220] on input "Техническая поддержка" at bounding box center [784, 216] width 719 height 26
click at [507, 298] on span "[PERSON_NAME]" at bounding box center [784, 300] width 697 height 13
type input "[PERSON_NAME]"
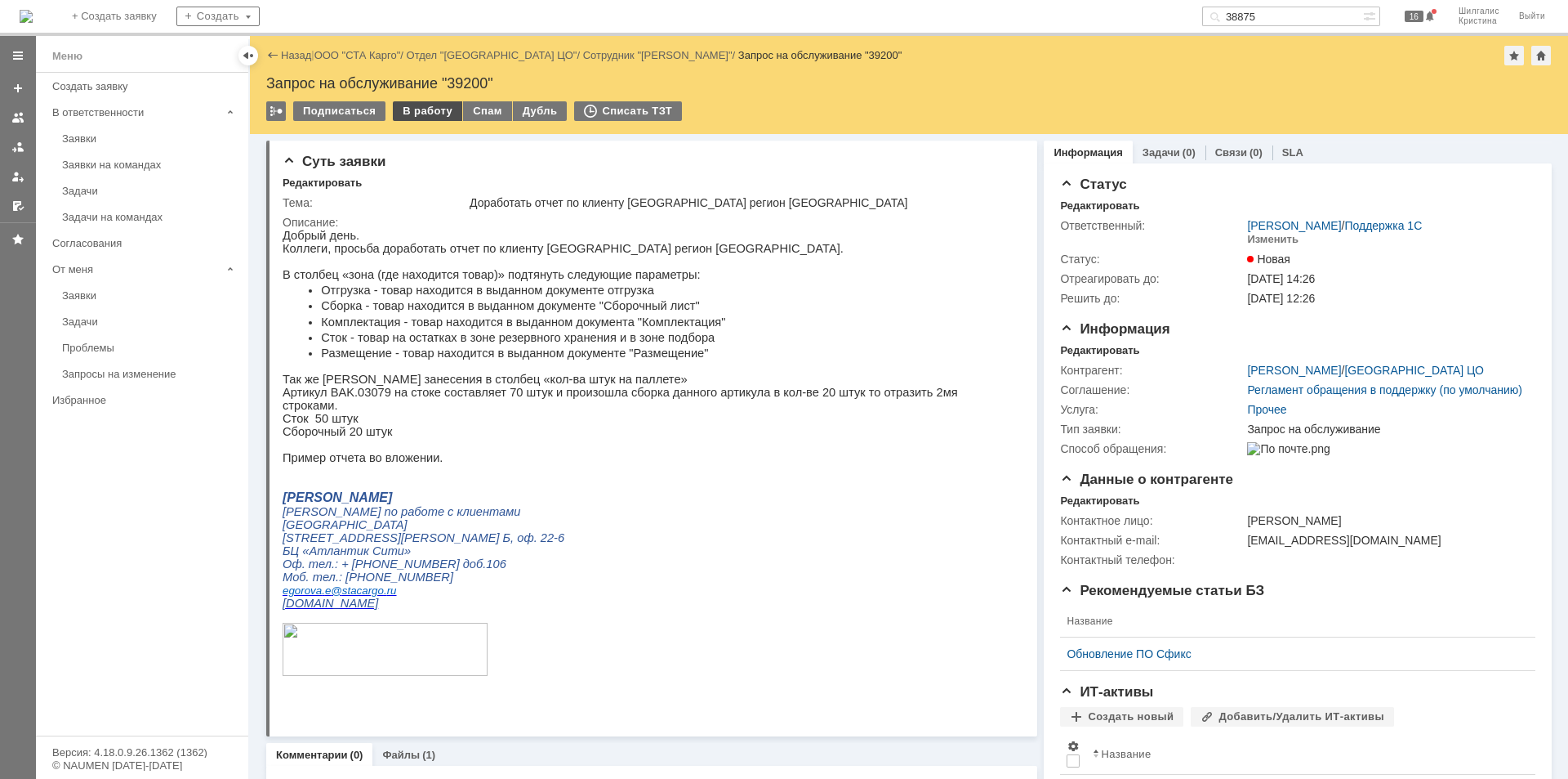
click at [431, 112] on div "В работу" at bounding box center [428, 111] width 69 height 20
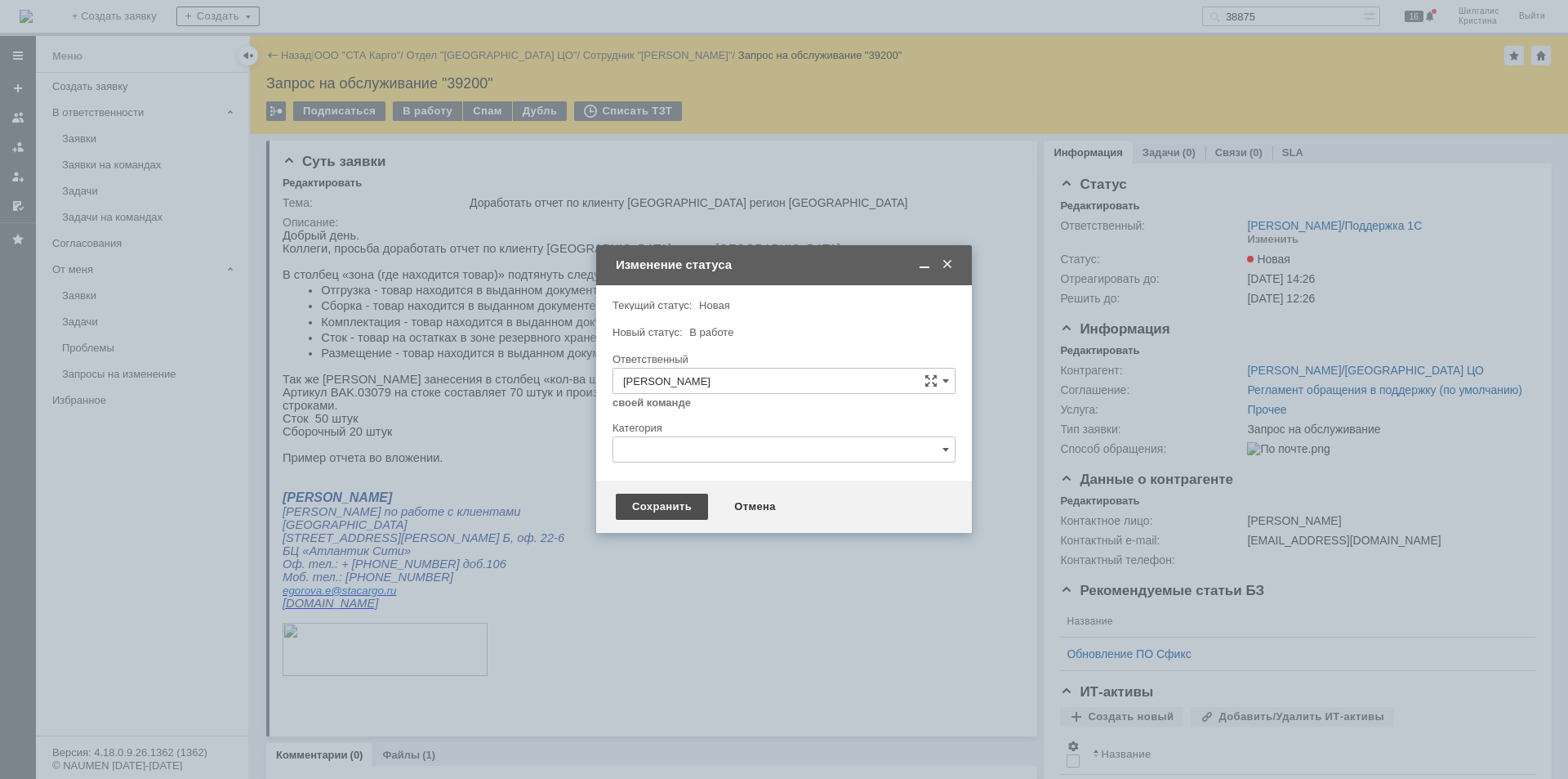
click at [653, 509] on div "Сохранить" at bounding box center [662, 506] width 92 height 26
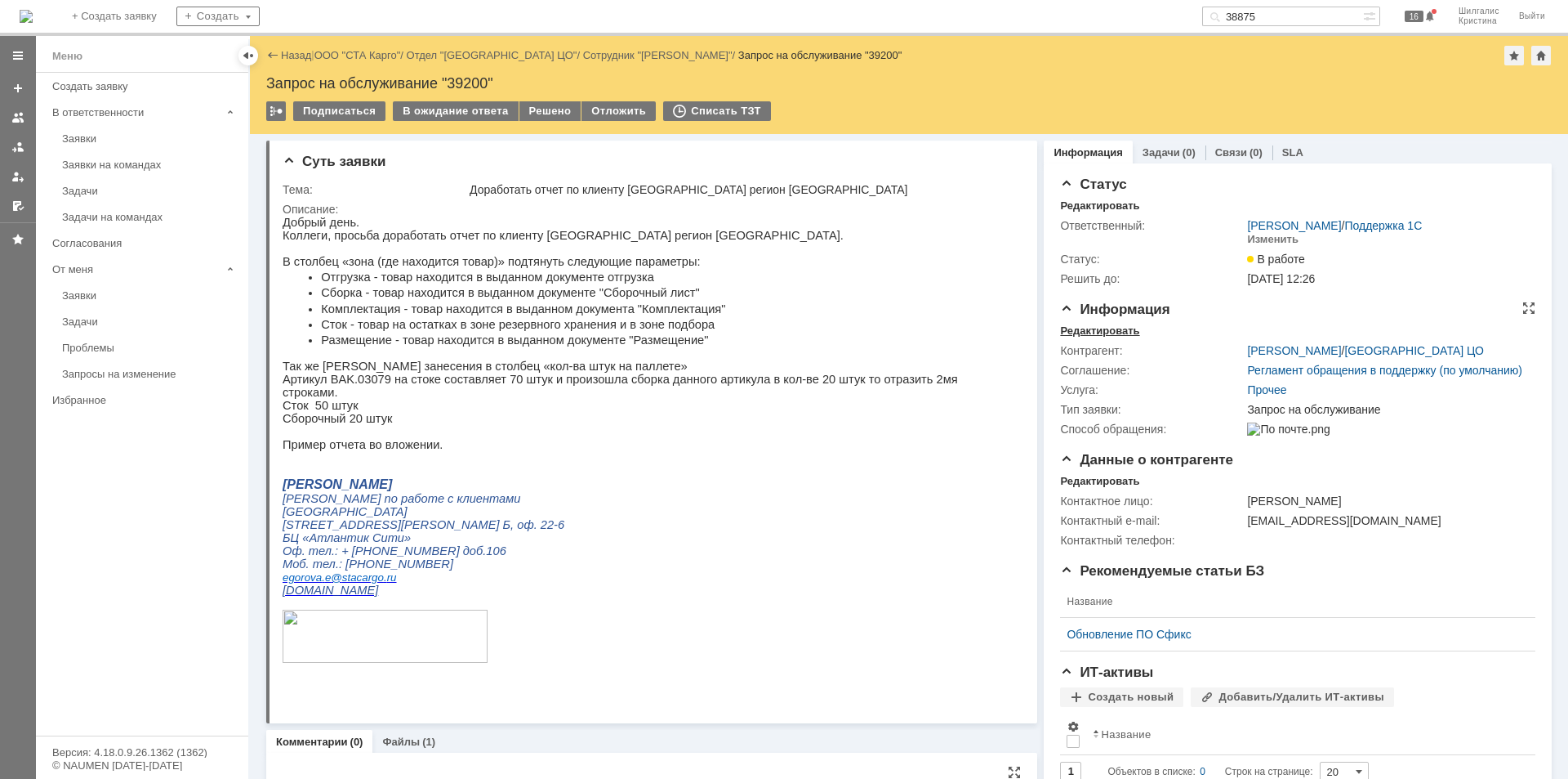
click at [1101, 333] on div "Редактировать" at bounding box center [1099, 330] width 79 height 13
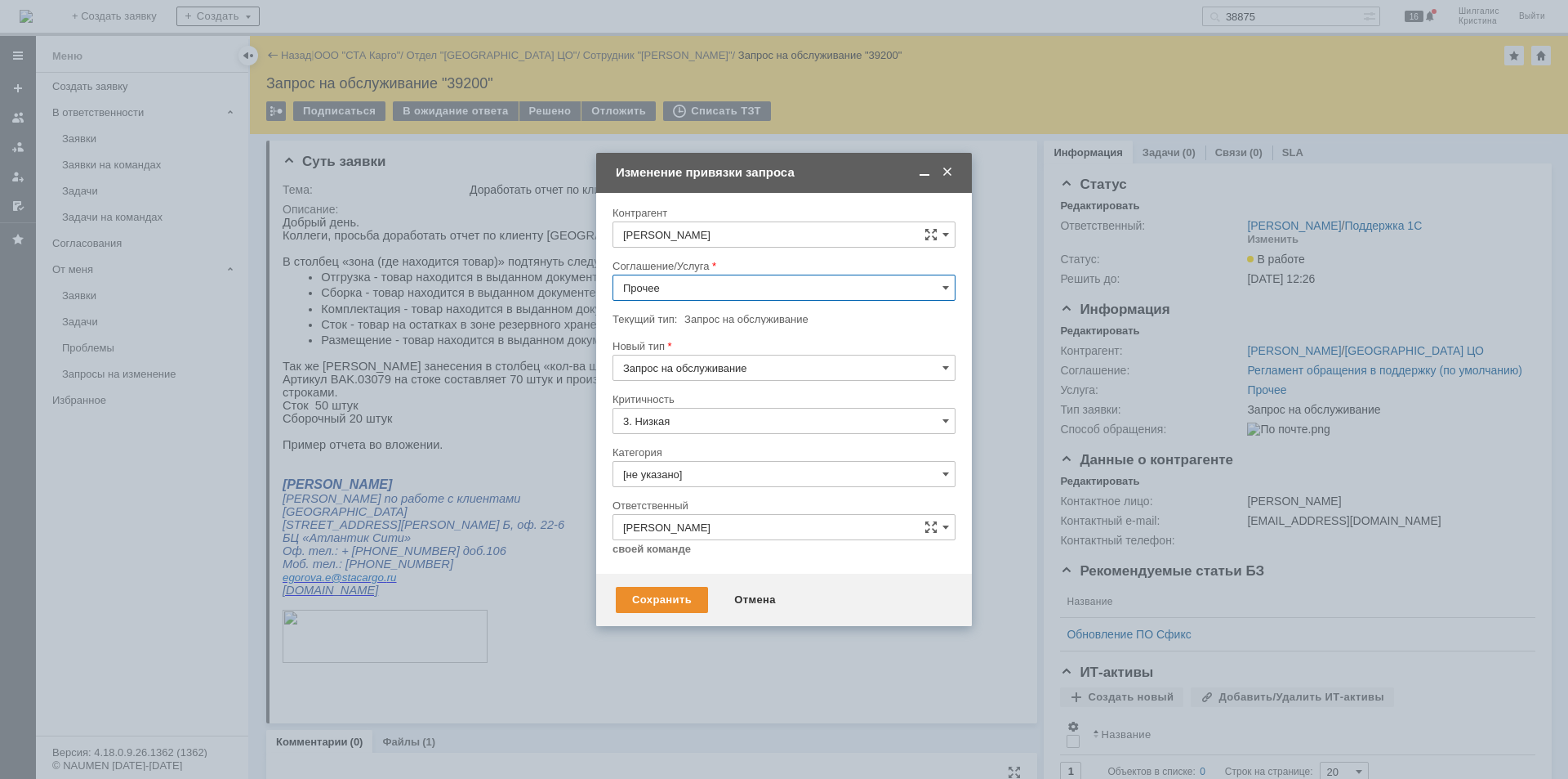
click at [730, 277] on input "Прочее" at bounding box center [784, 287] width 343 height 26
click at [690, 464] on span "WMS Отчетность" at bounding box center [784, 460] width 322 height 13
type input "WMS Отчетность"
click at [673, 599] on div "Сохранить" at bounding box center [662, 600] width 92 height 26
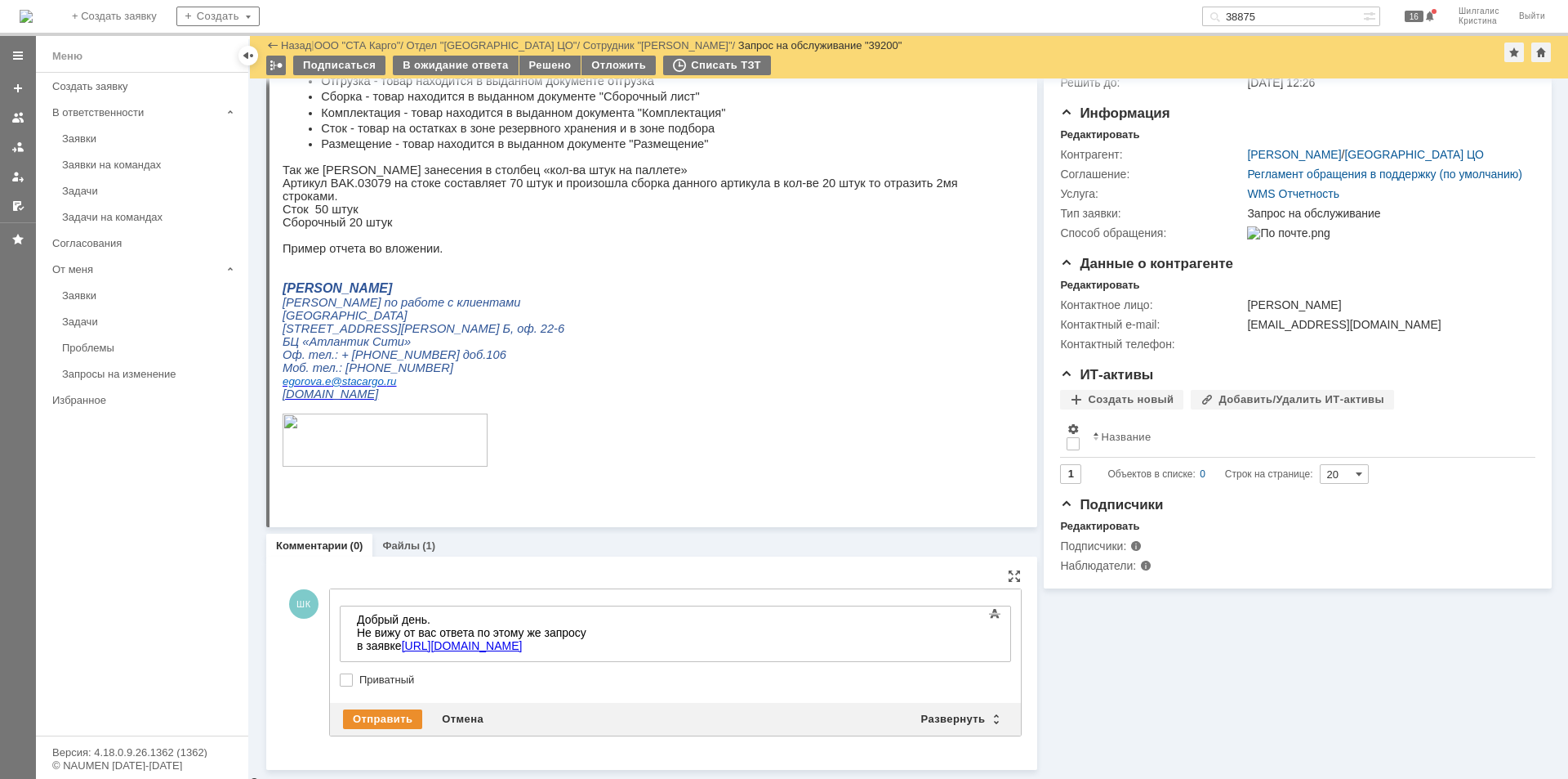
scroll to position [137, 0]
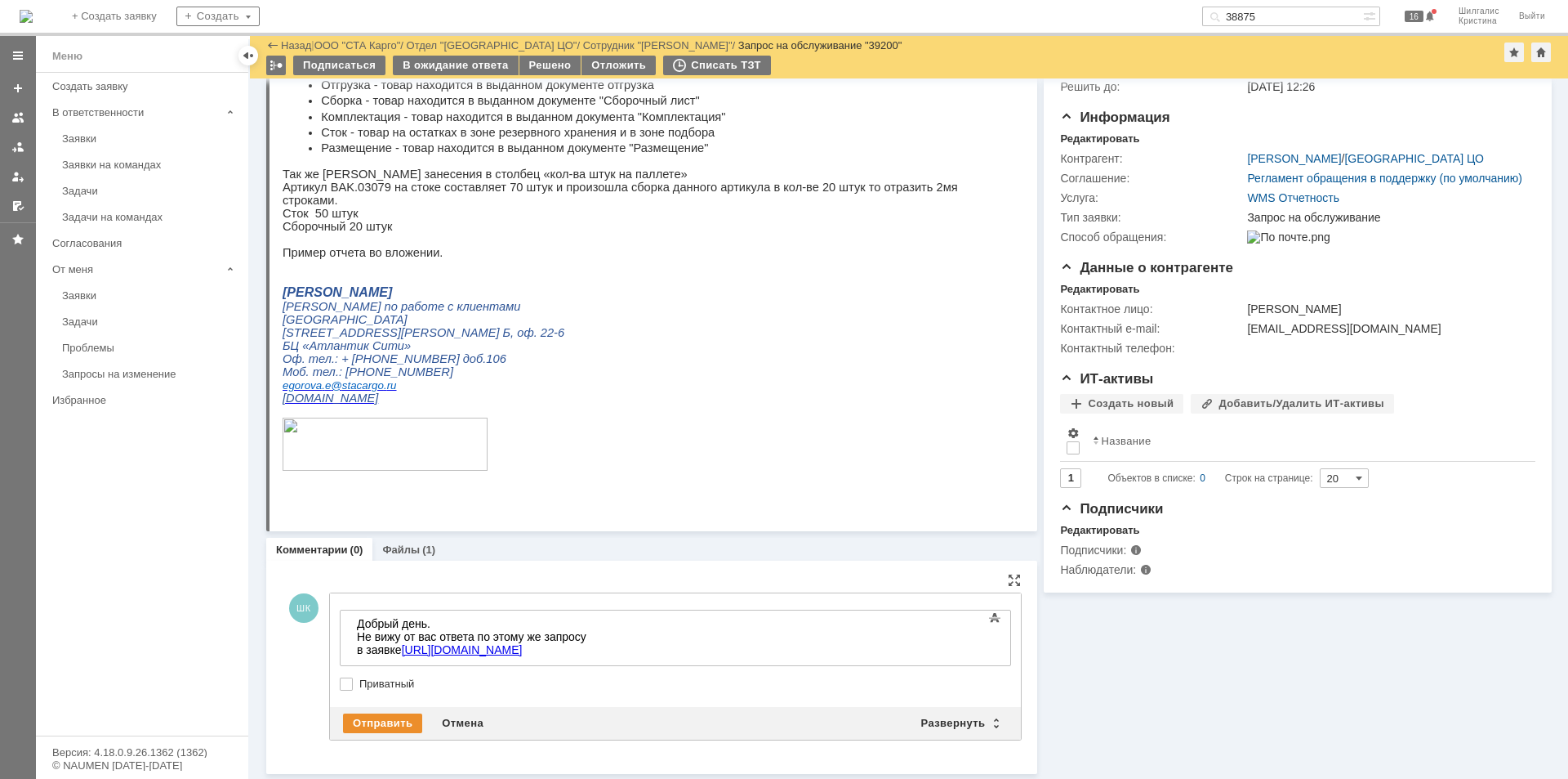
click at [589, 652] on div "Добрый день. Не вижу от вас ответа по этому же запросу в заявке https://stacarg…" at bounding box center [472, 637] width 232 height 40
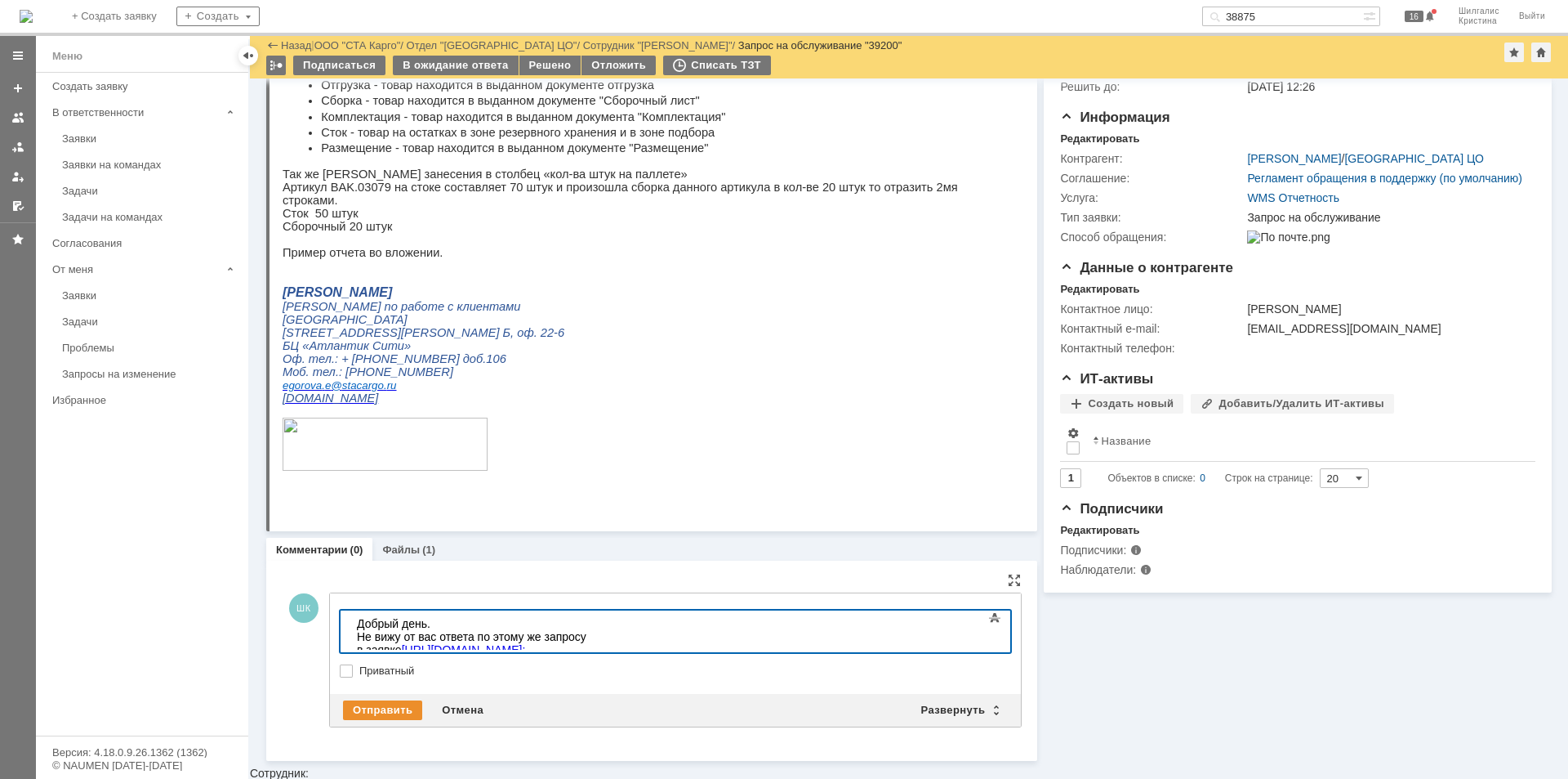
scroll to position [124, 0]
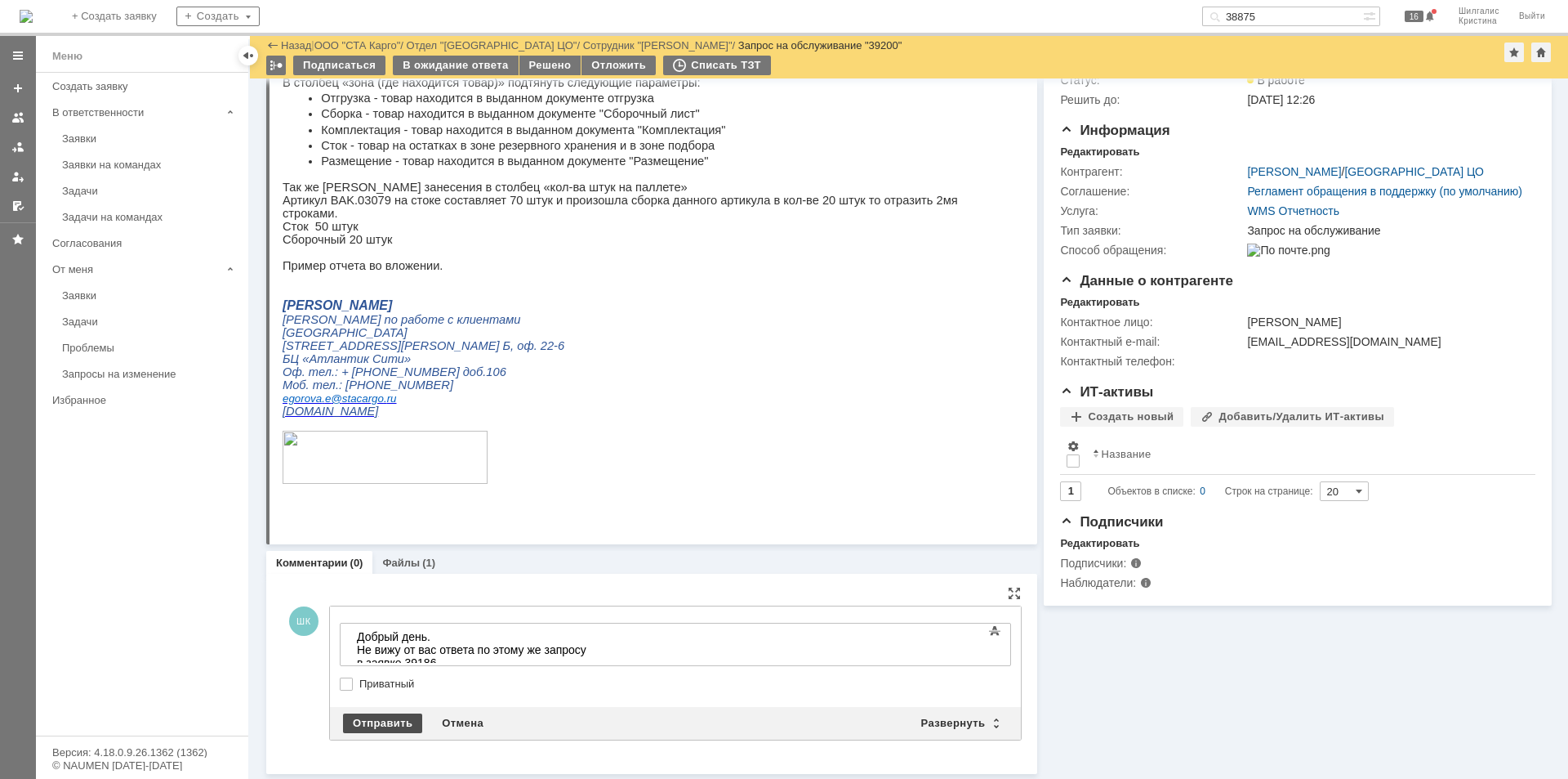
click at [380, 721] on div "Отправить" at bounding box center [382, 723] width 79 height 20
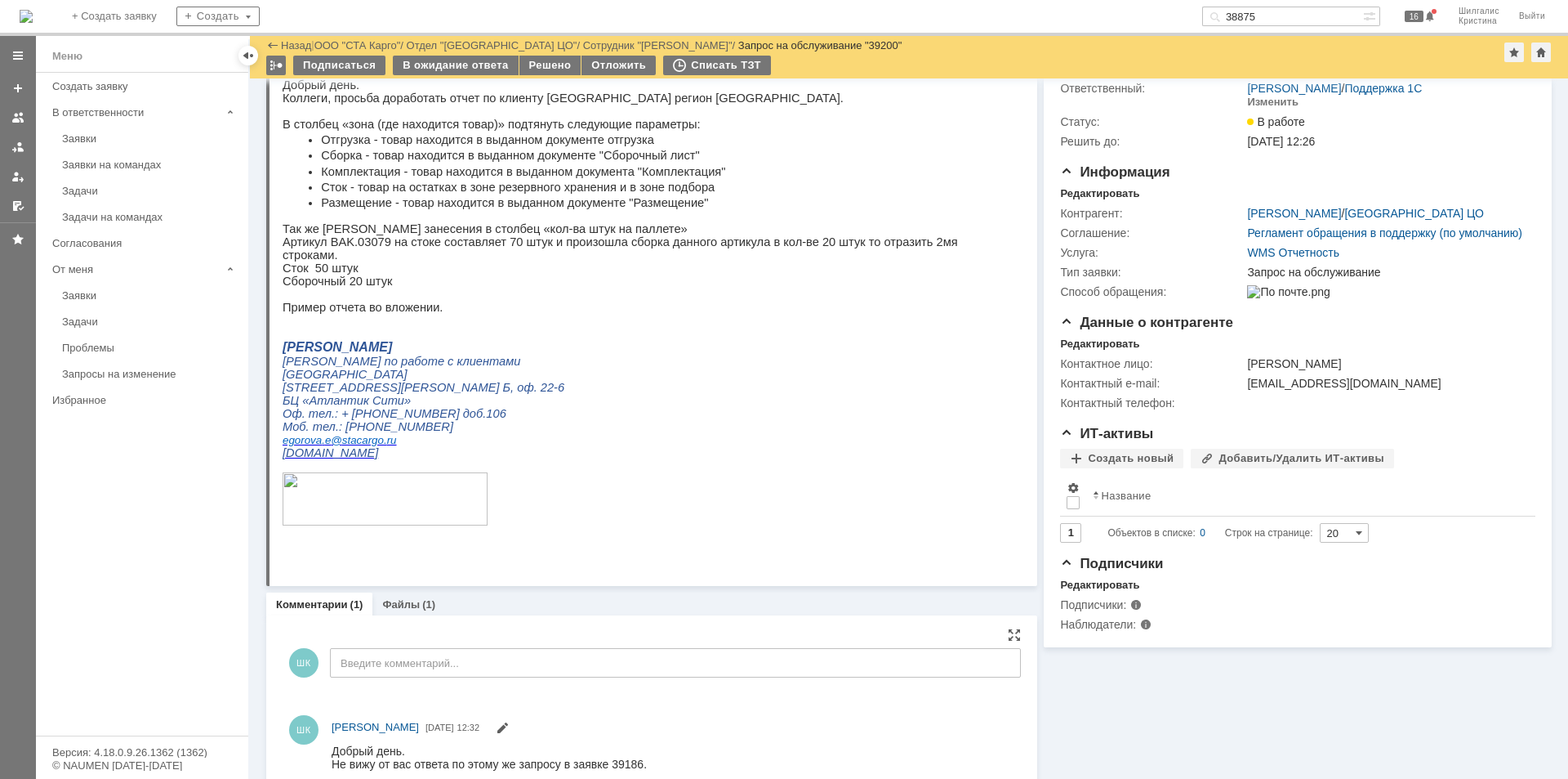
scroll to position [0, 0]
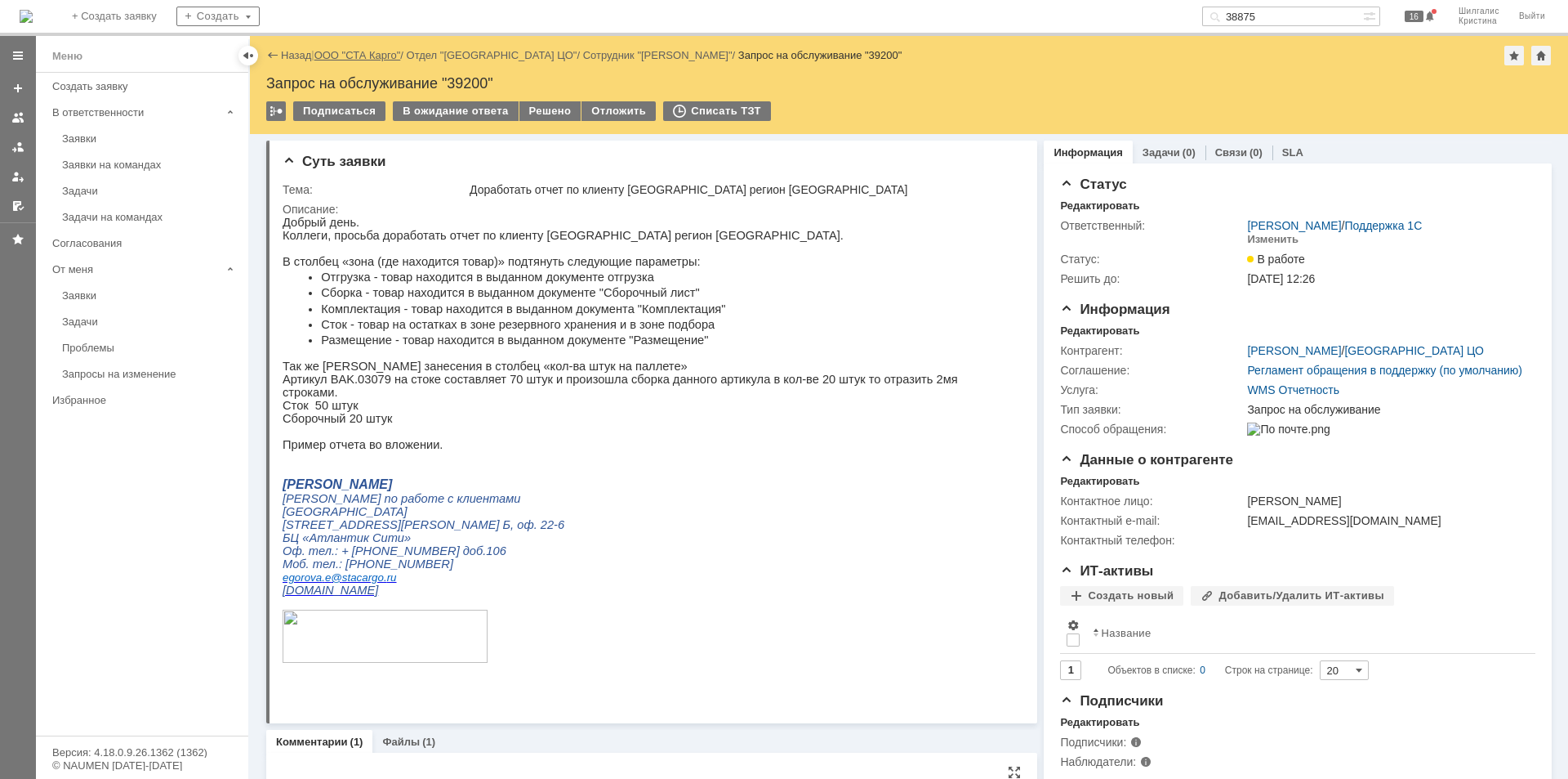
click at [349, 53] on link "ООО "СТА Карго"" at bounding box center [358, 55] width 86 height 12
